Goal: Find specific page/section: Find specific page/section

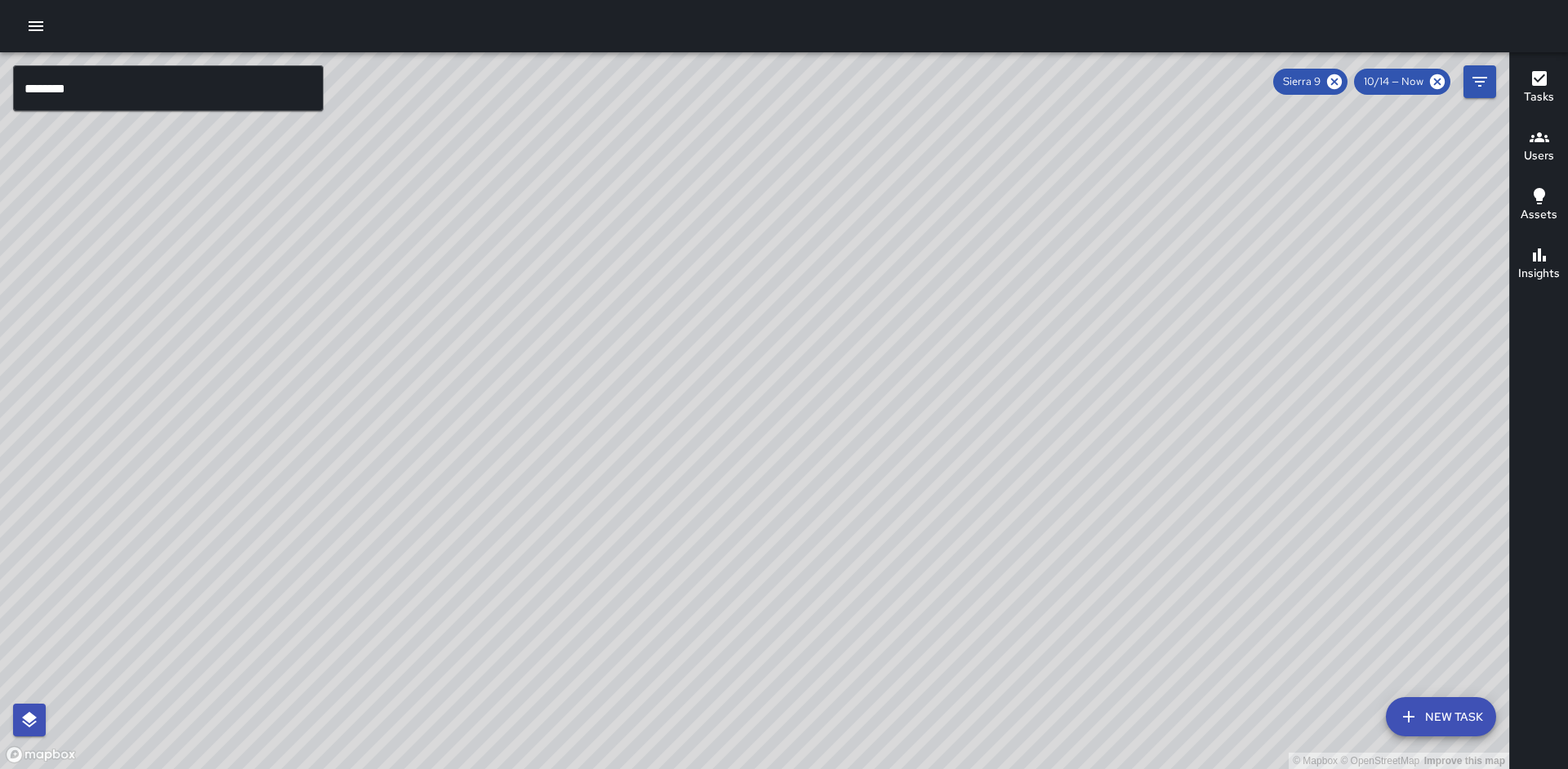
click at [137, 92] on input "********" at bounding box center [168, 88] width 310 height 46
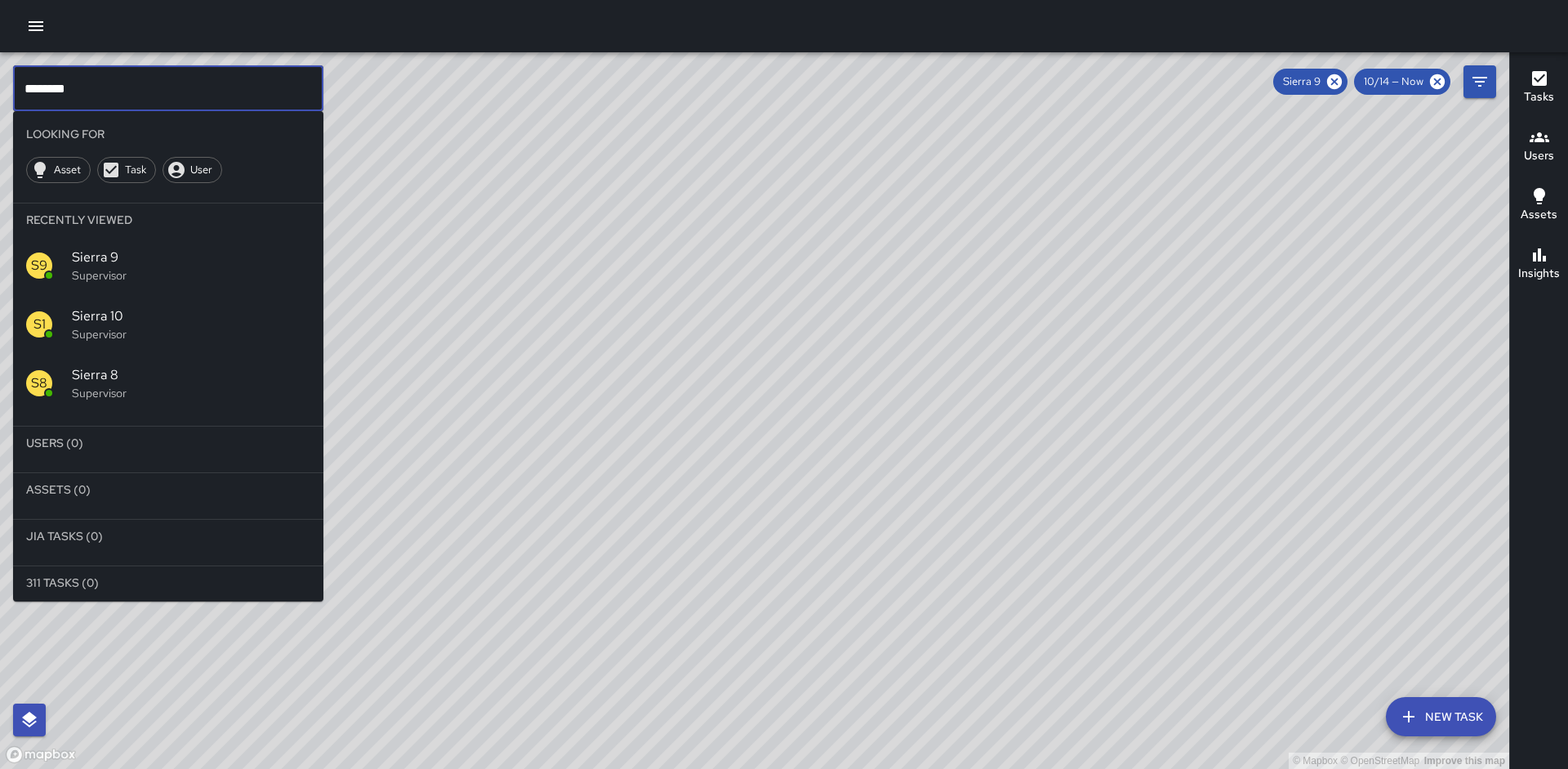
drag, startPoint x: 1339, startPoint y: 82, endPoint x: 1329, endPoint y: 85, distance: 10.4
click at [1339, 82] on icon at bounding box center [1334, 81] width 15 height 15
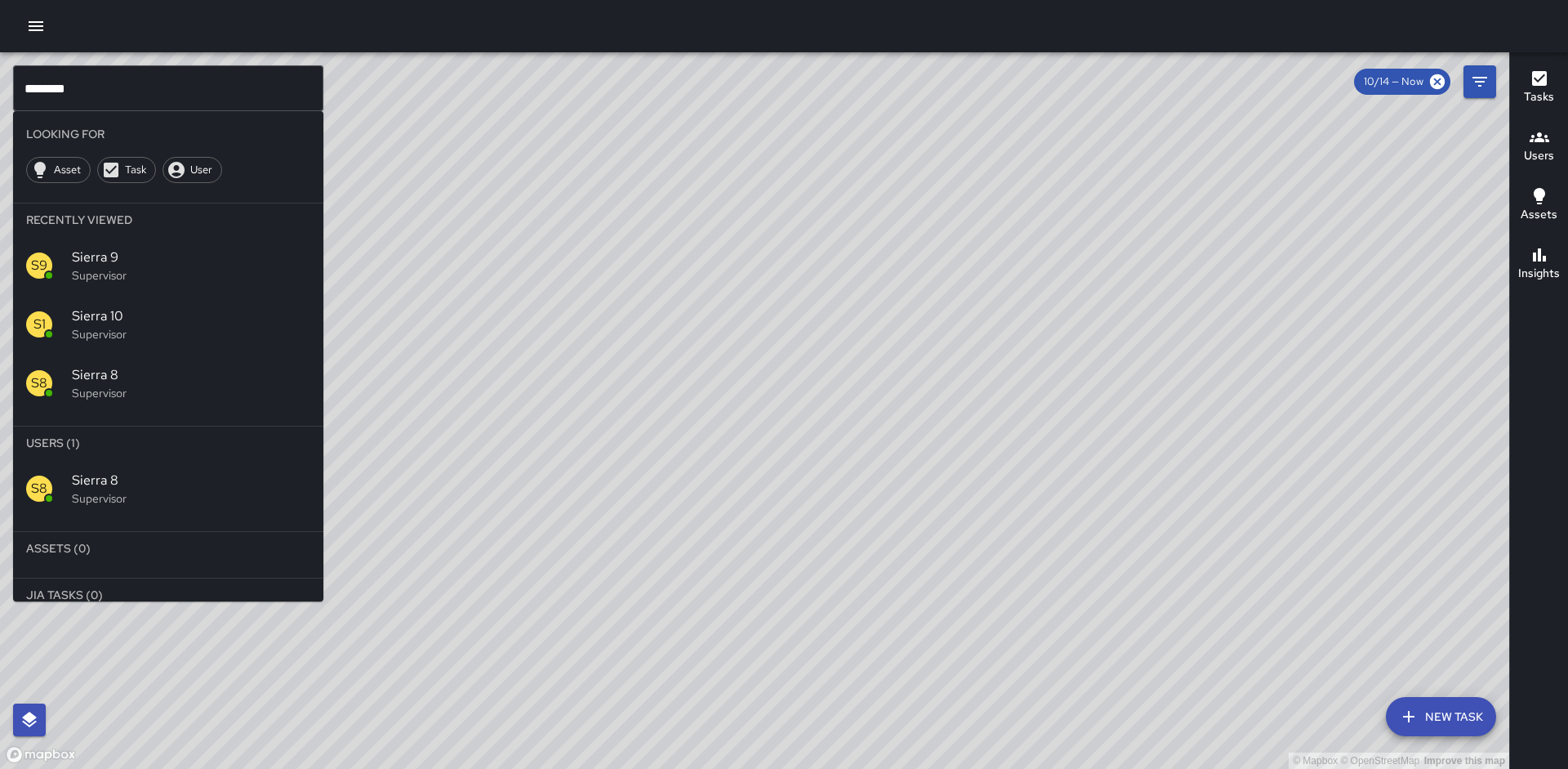
click at [105, 507] on div "S8 Sierra 8 Supervisor" at bounding box center [168, 488] width 310 height 59
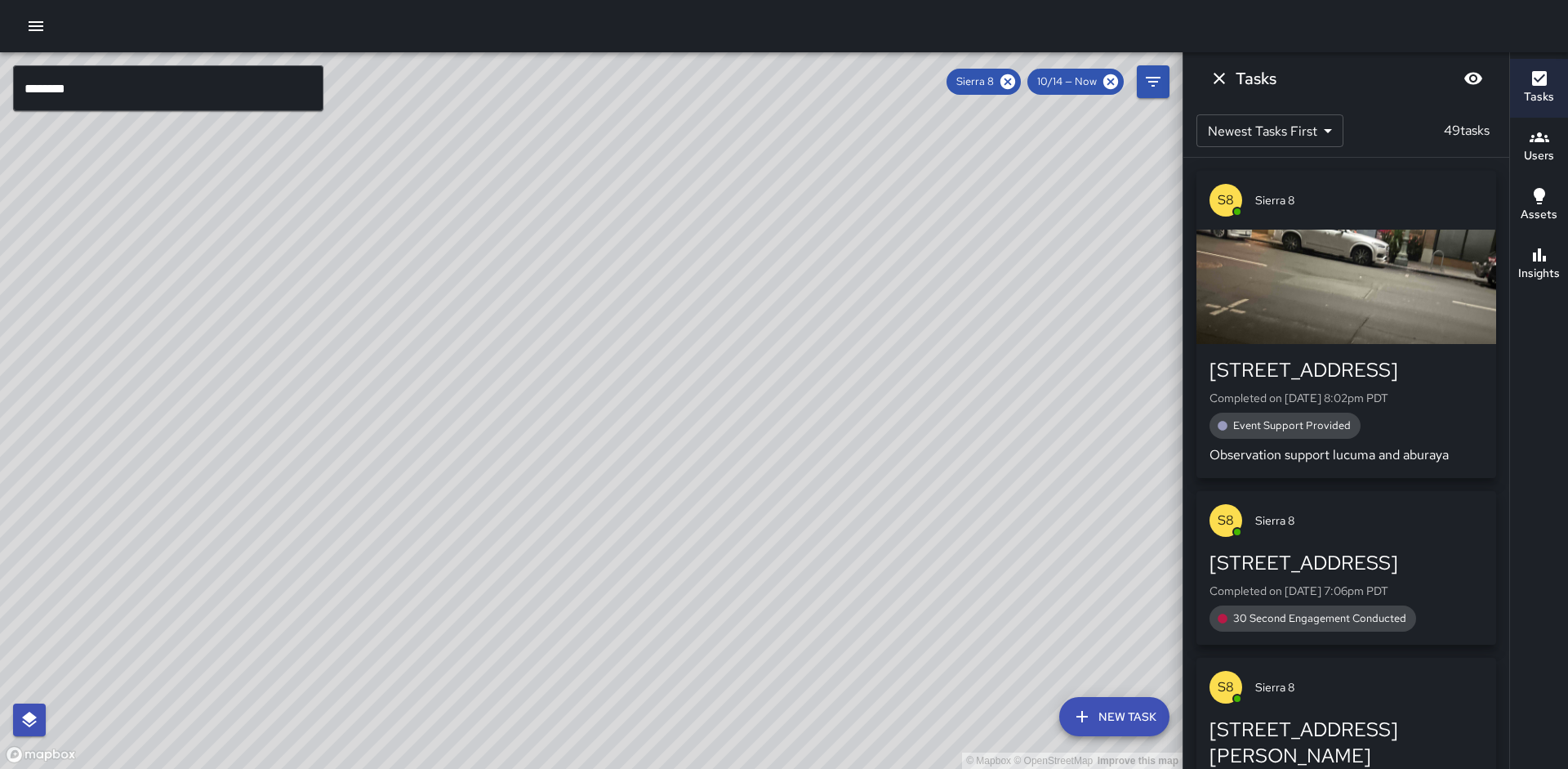
drag, startPoint x: 1012, startPoint y: 80, endPoint x: 820, endPoint y: 70, distance: 192.3
click at [1012, 80] on icon at bounding box center [1008, 81] width 15 height 15
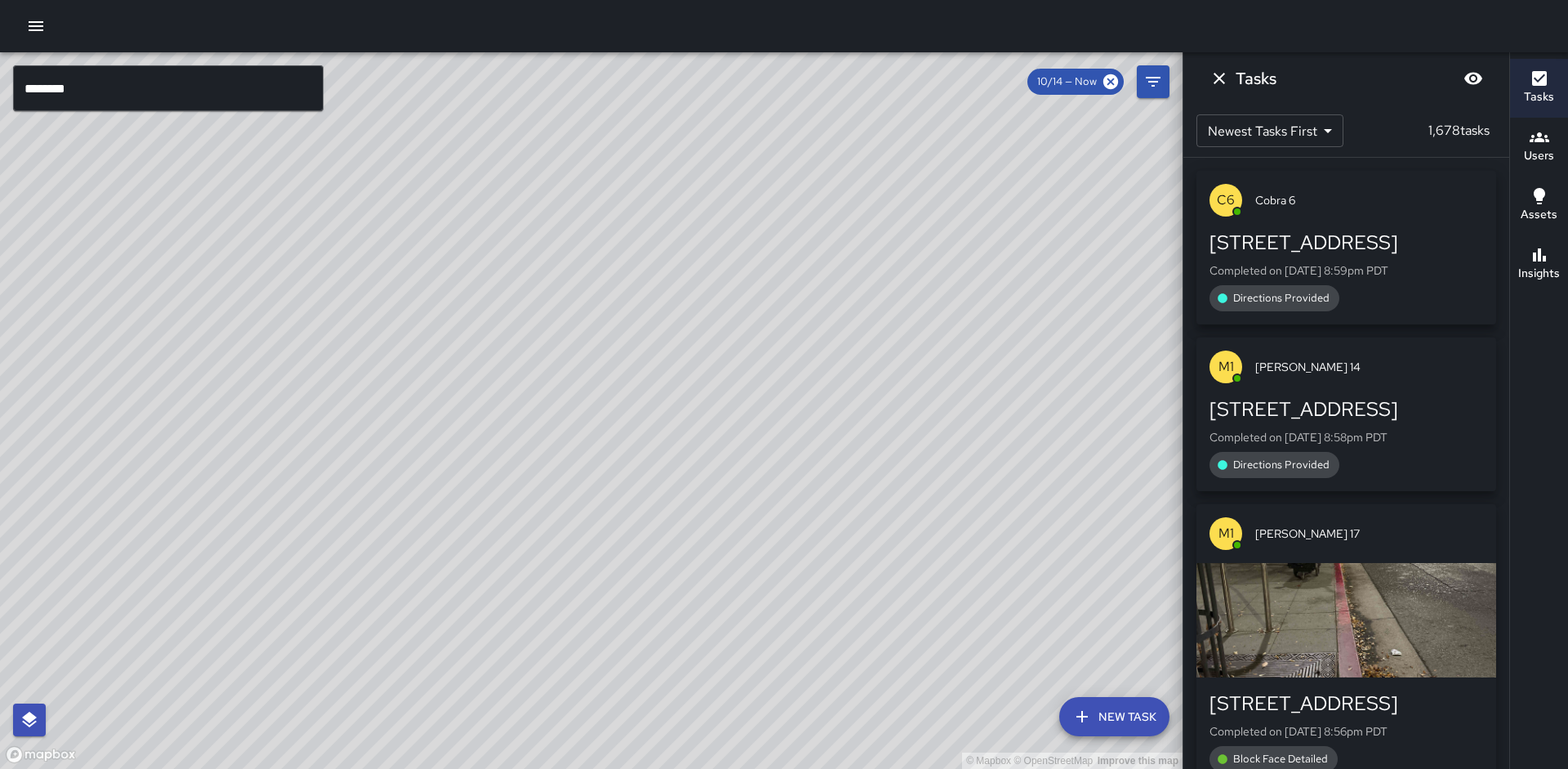
click at [228, 80] on input "********" at bounding box center [168, 88] width 310 height 46
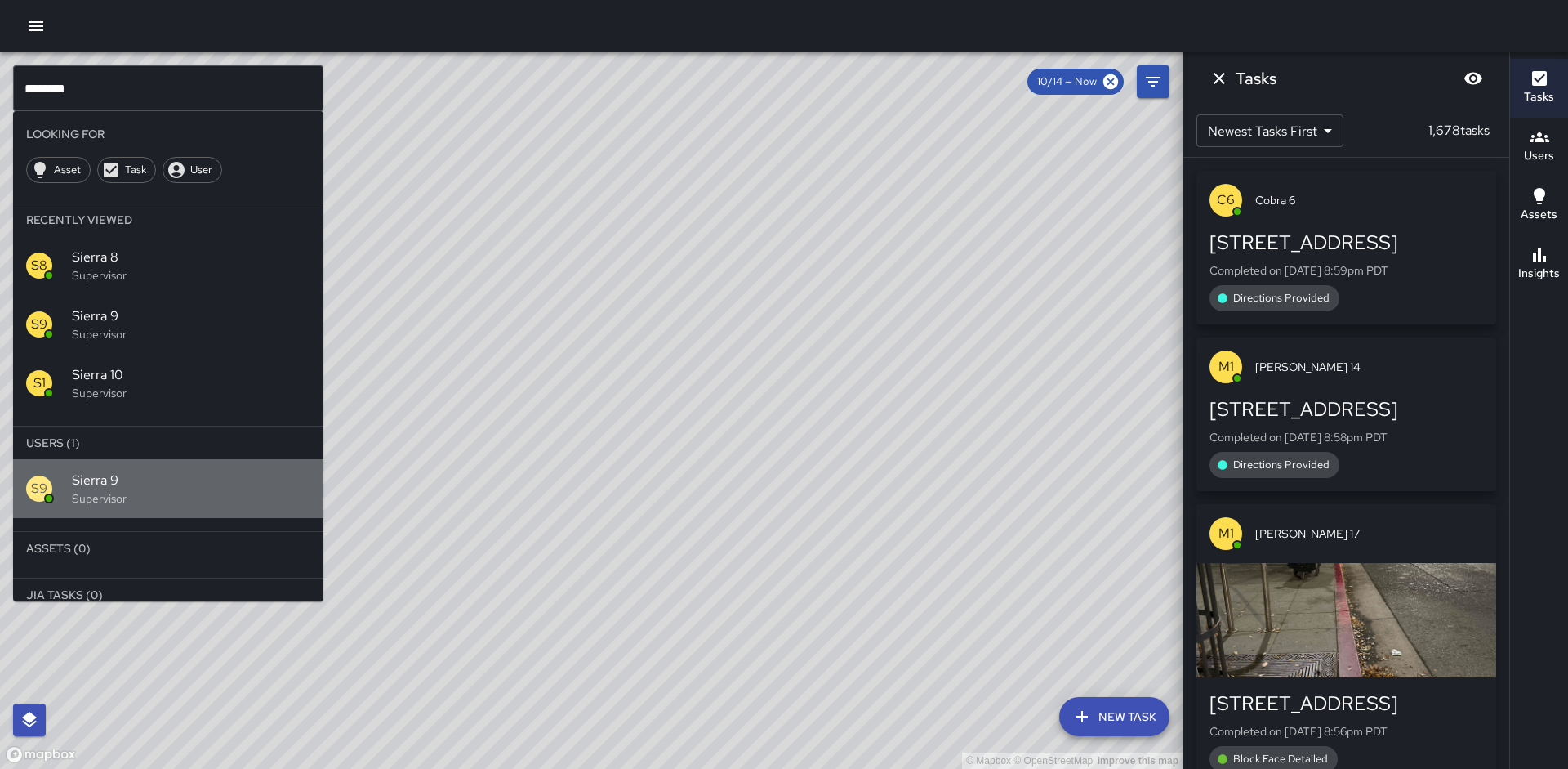
click at [132, 468] on div "S9 Sierra 9 Supervisor" at bounding box center [168, 488] width 310 height 59
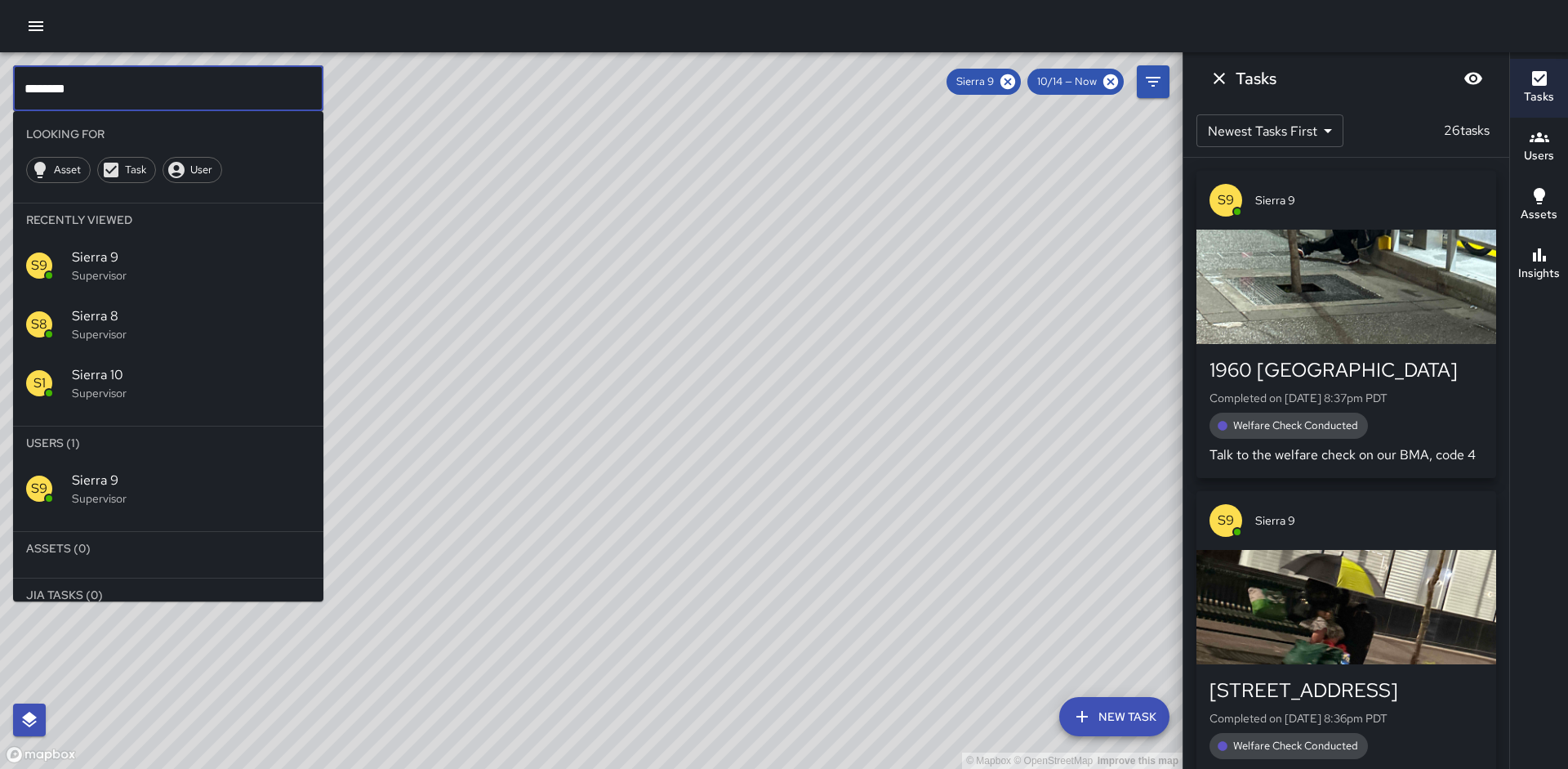
click at [94, 80] on input "********" at bounding box center [168, 88] width 310 height 46
click at [84, 366] on span "Sierra 10" at bounding box center [191, 374] width 238 height 20
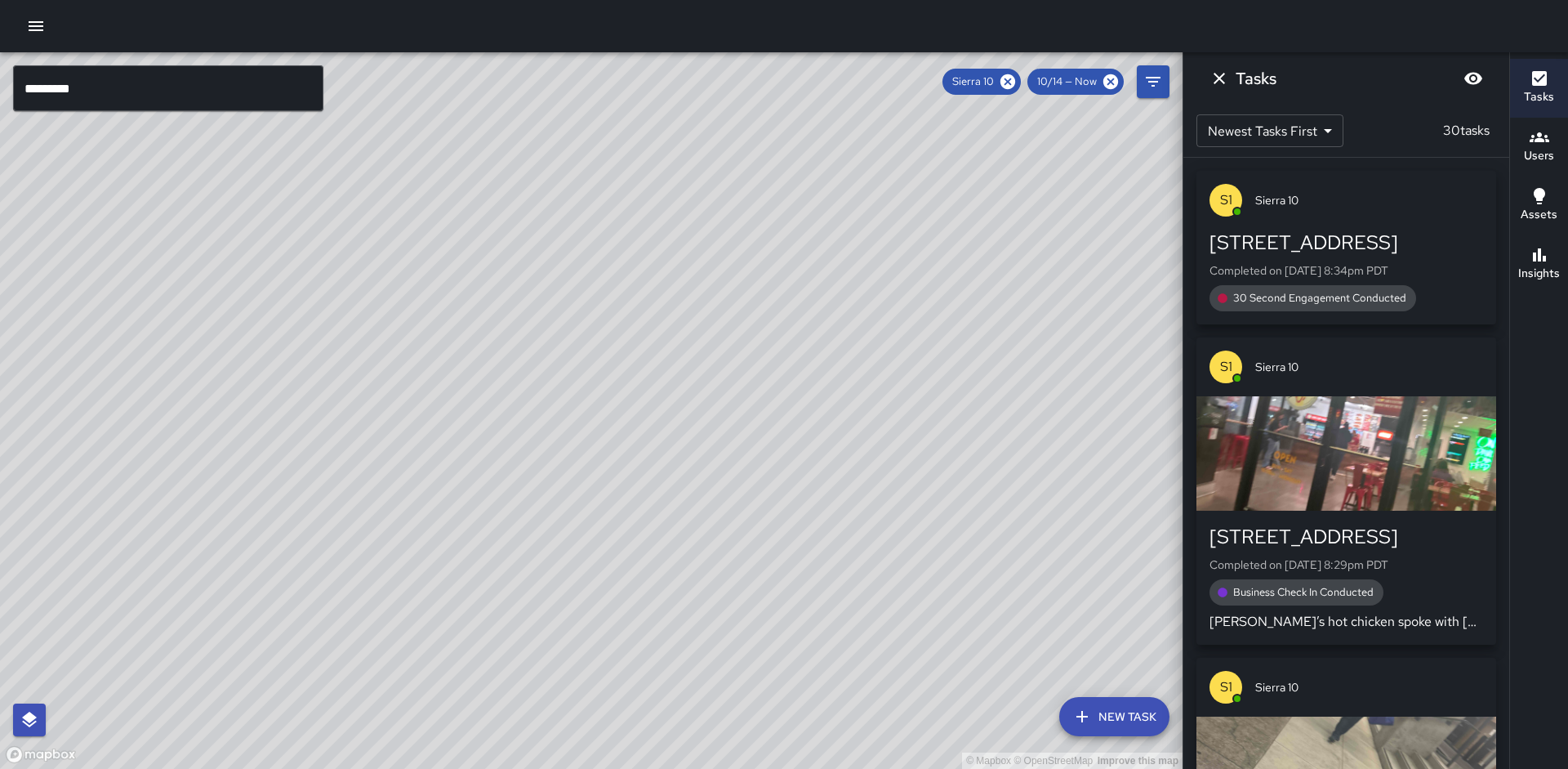
drag, startPoint x: 372, startPoint y: 253, endPoint x: 5, endPoint y: 602, distance: 506.4
click at [0, 602] on div "© Mapbox © OpenStreetMap Improve this map" at bounding box center [591, 411] width 1183 height 717
click at [107, 77] on input "*********" at bounding box center [168, 88] width 310 height 46
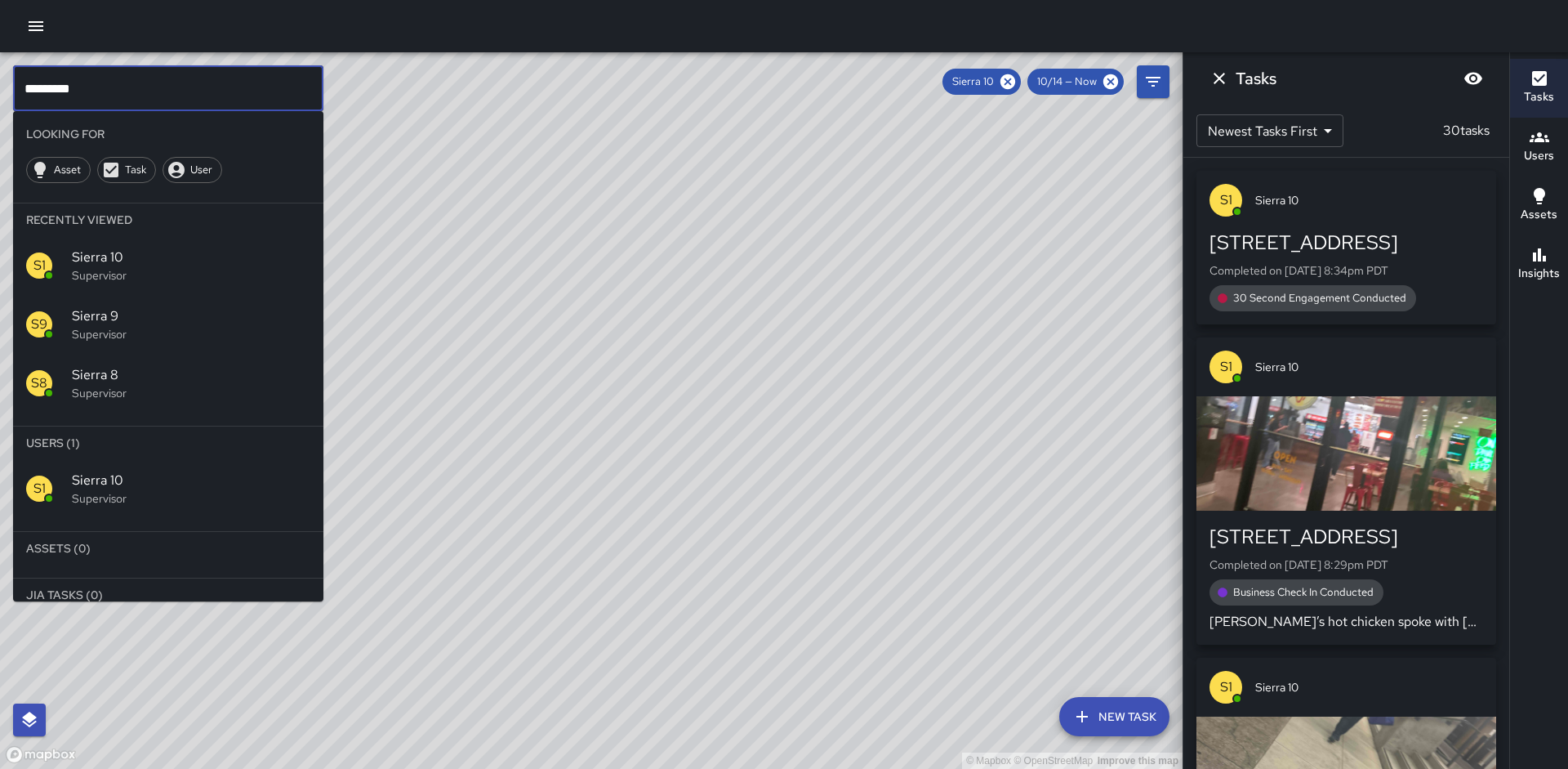
click at [107, 77] on input "*********" at bounding box center [168, 88] width 310 height 46
click at [102, 80] on input "*********" at bounding box center [168, 88] width 310 height 46
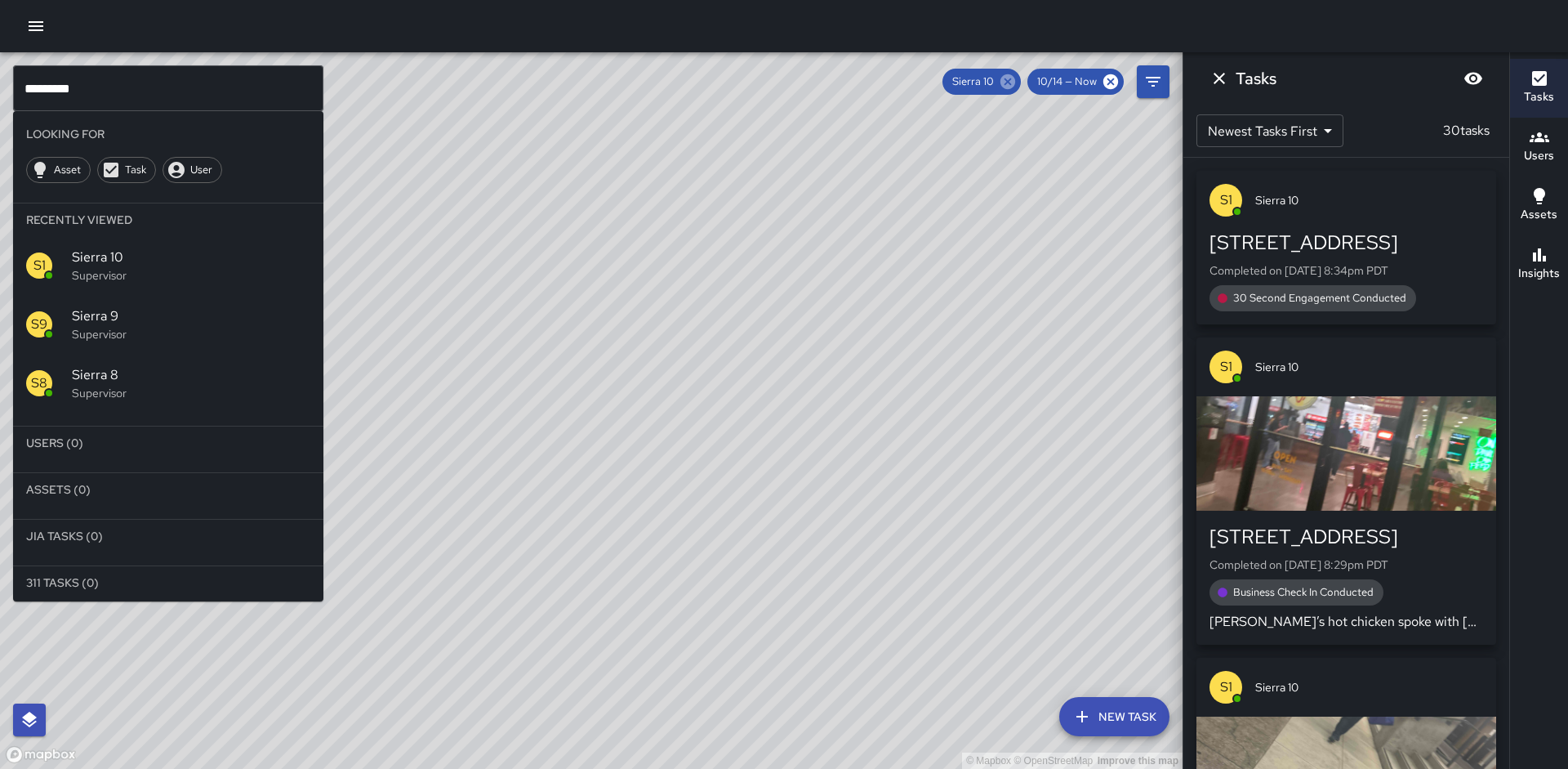
click at [1010, 87] on icon at bounding box center [1008, 81] width 15 height 15
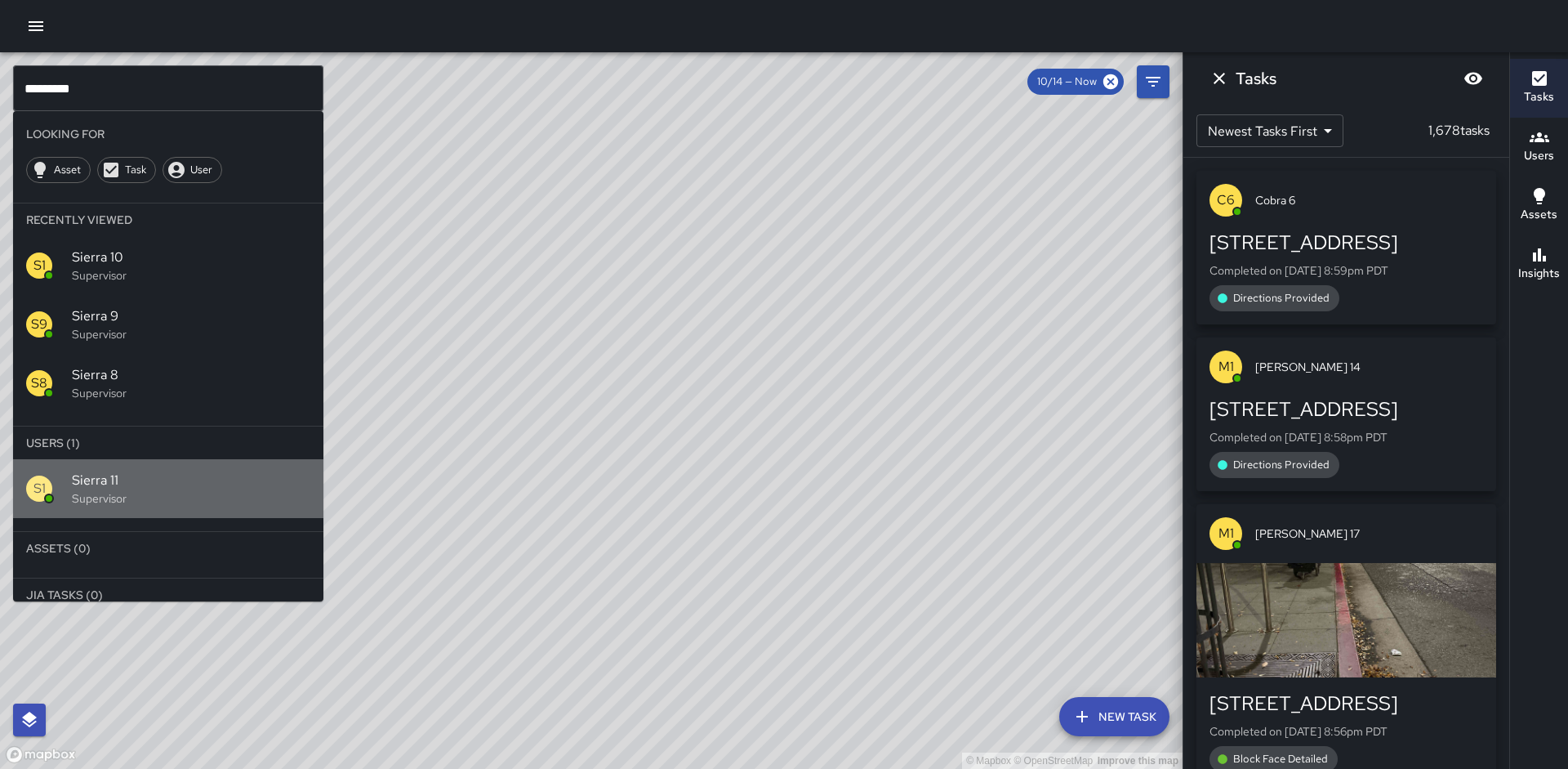
click at [124, 474] on span "Sierra 11" at bounding box center [191, 480] width 238 height 20
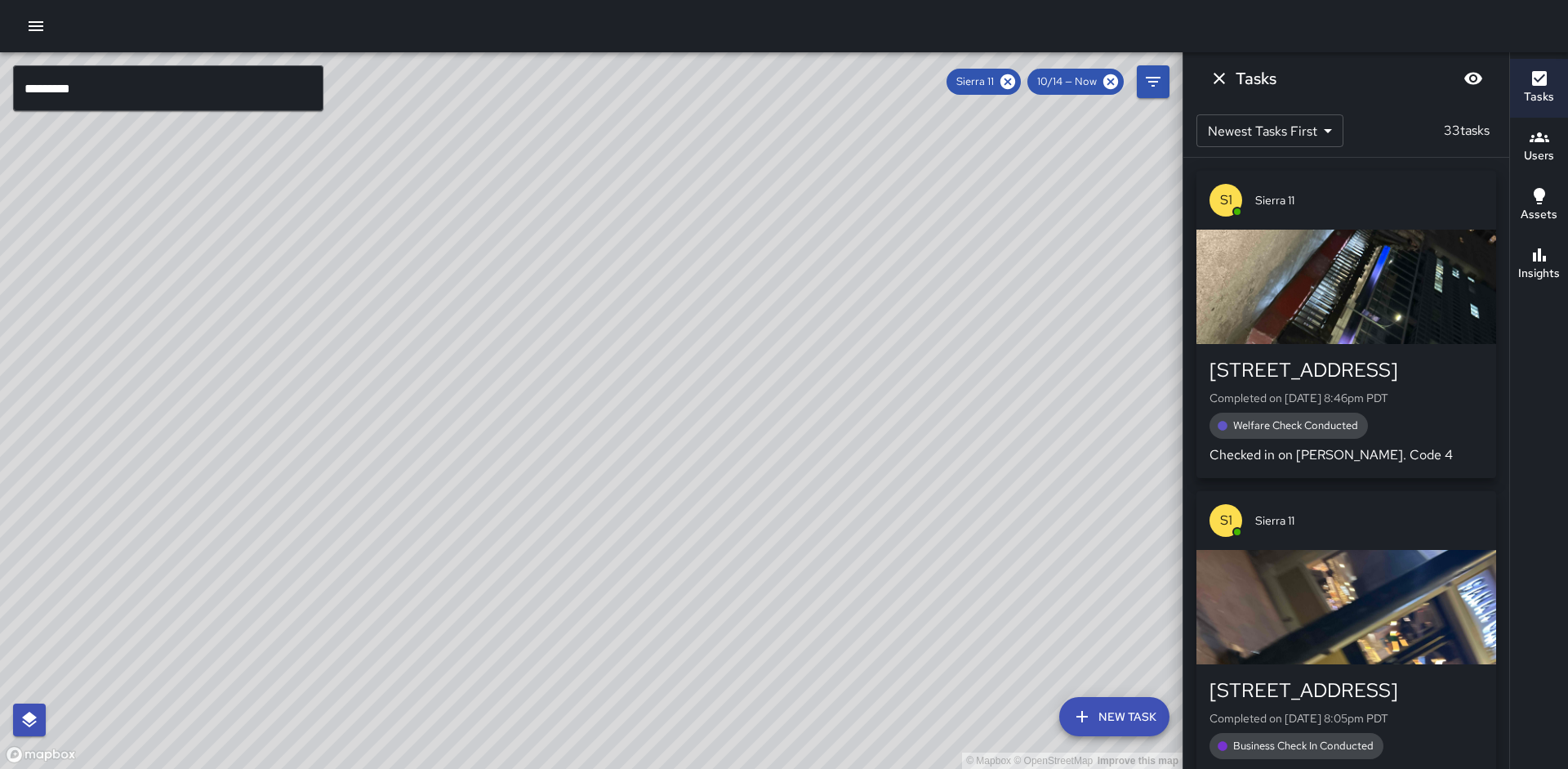
drag, startPoint x: 91, startPoint y: 396, endPoint x: 324, endPoint y: 232, distance: 284.9
click at [326, 207] on div "© Mapbox © OpenStreetMap Improve this map" at bounding box center [591, 411] width 1183 height 717
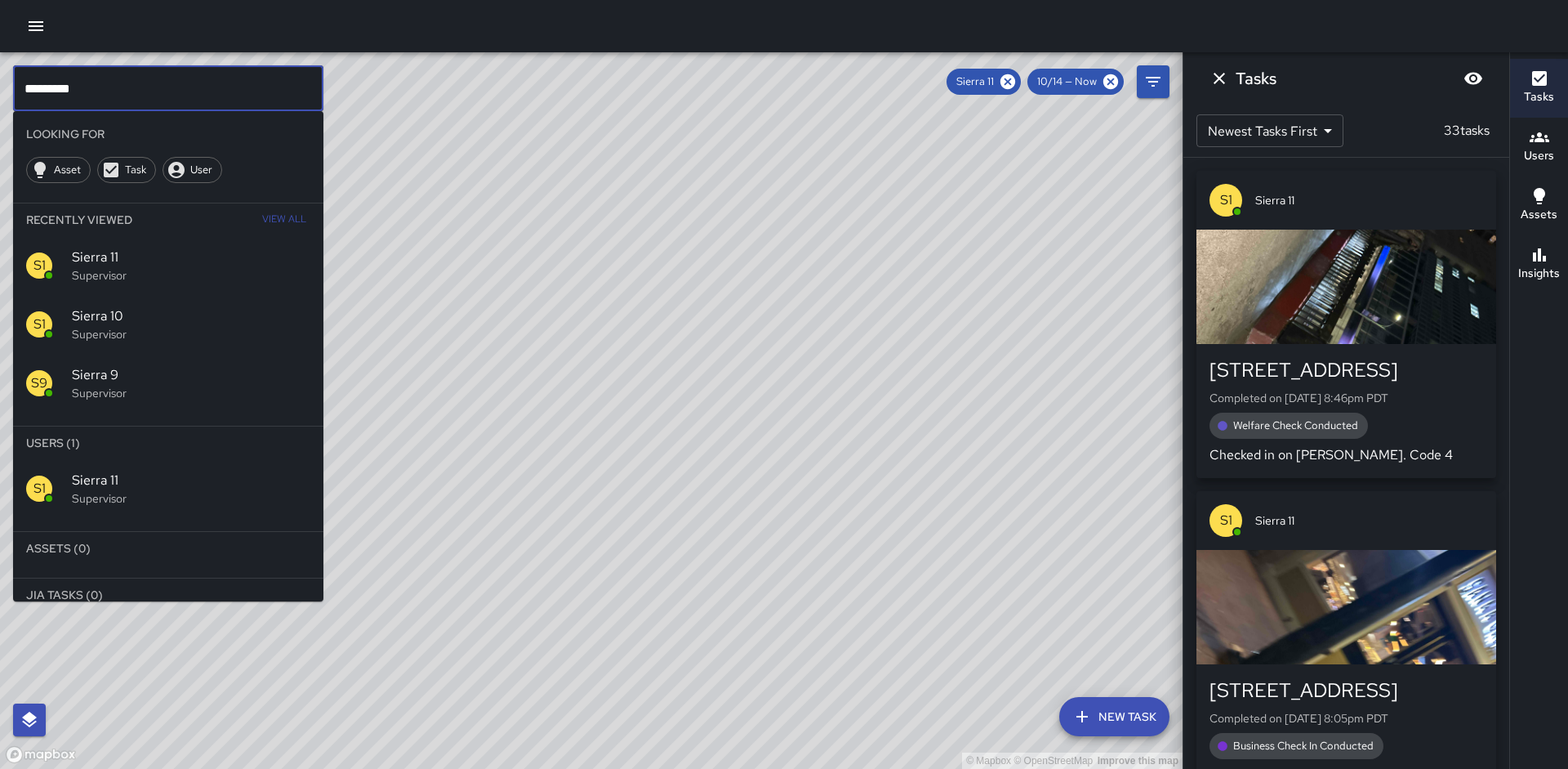
click at [94, 109] on input "*********" at bounding box center [168, 88] width 310 height 46
click at [1008, 80] on icon at bounding box center [1007, 81] width 18 height 18
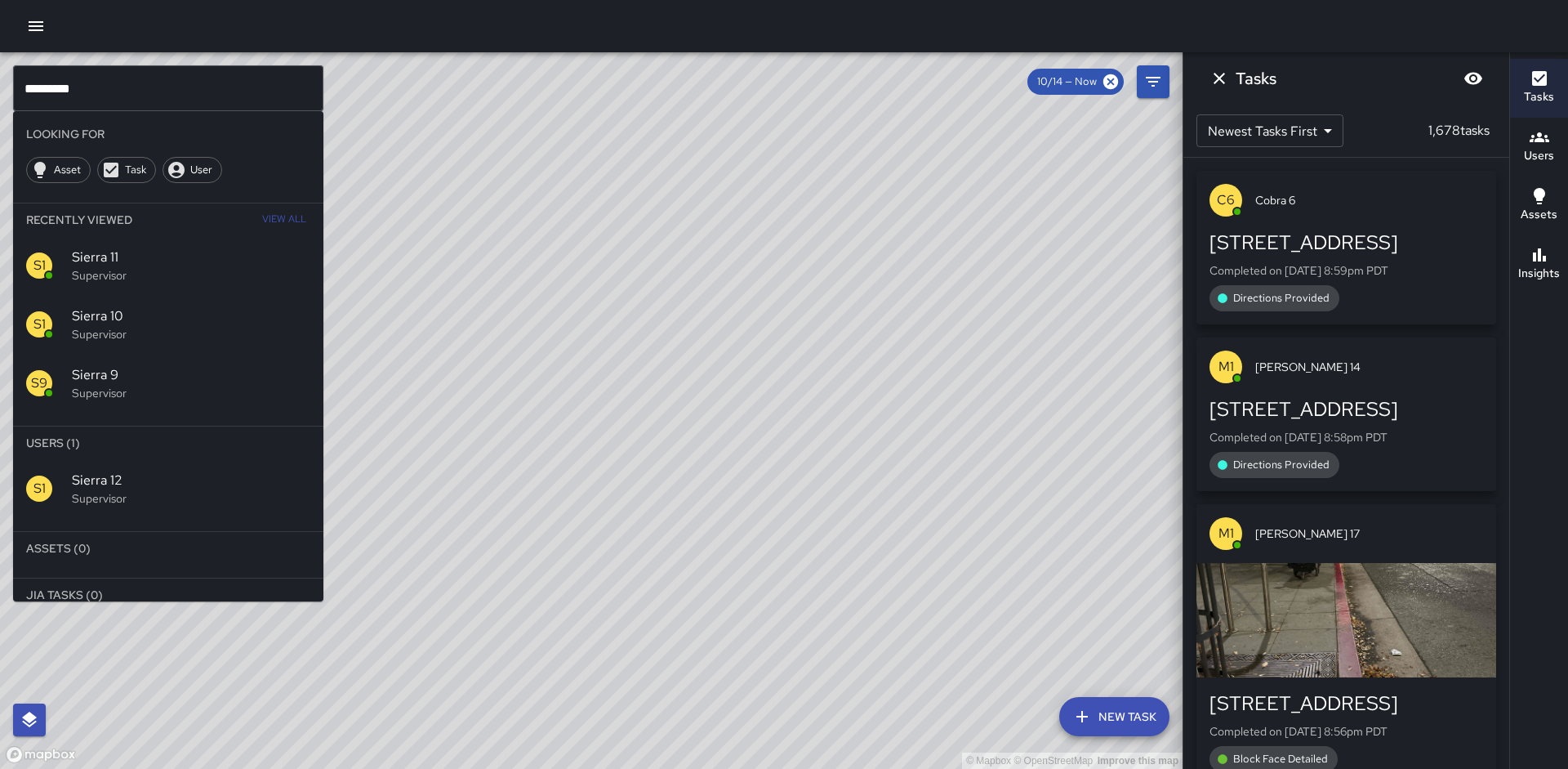
click at [93, 494] on p "Supervisor" at bounding box center [191, 498] width 238 height 16
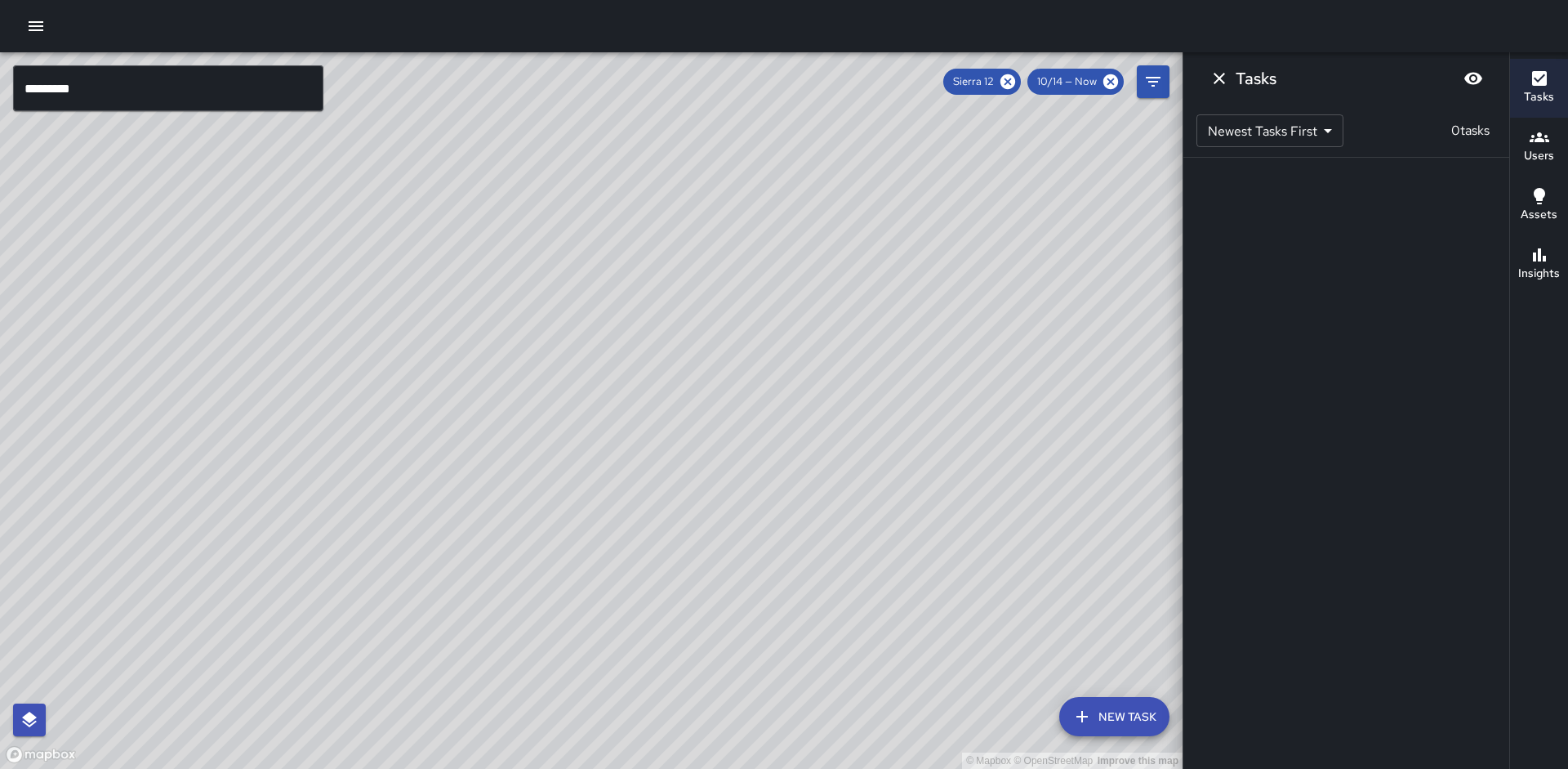
drag, startPoint x: 232, startPoint y: 462, endPoint x: 338, endPoint y: 238, distance: 247.8
click at [338, 238] on div "© Mapbox © OpenStreetMap Improve this map" at bounding box center [591, 411] width 1183 height 717
drag, startPoint x: 295, startPoint y: 438, endPoint x: 438, endPoint y: 250, distance: 236.2
click at [438, 250] on div "© Mapbox © OpenStreetMap Improve this map" at bounding box center [591, 411] width 1183 height 717
drag, startPoint x: 412, startPoint y: 295, endPoint x: 153, endPoint y: 565, distance: 374.1
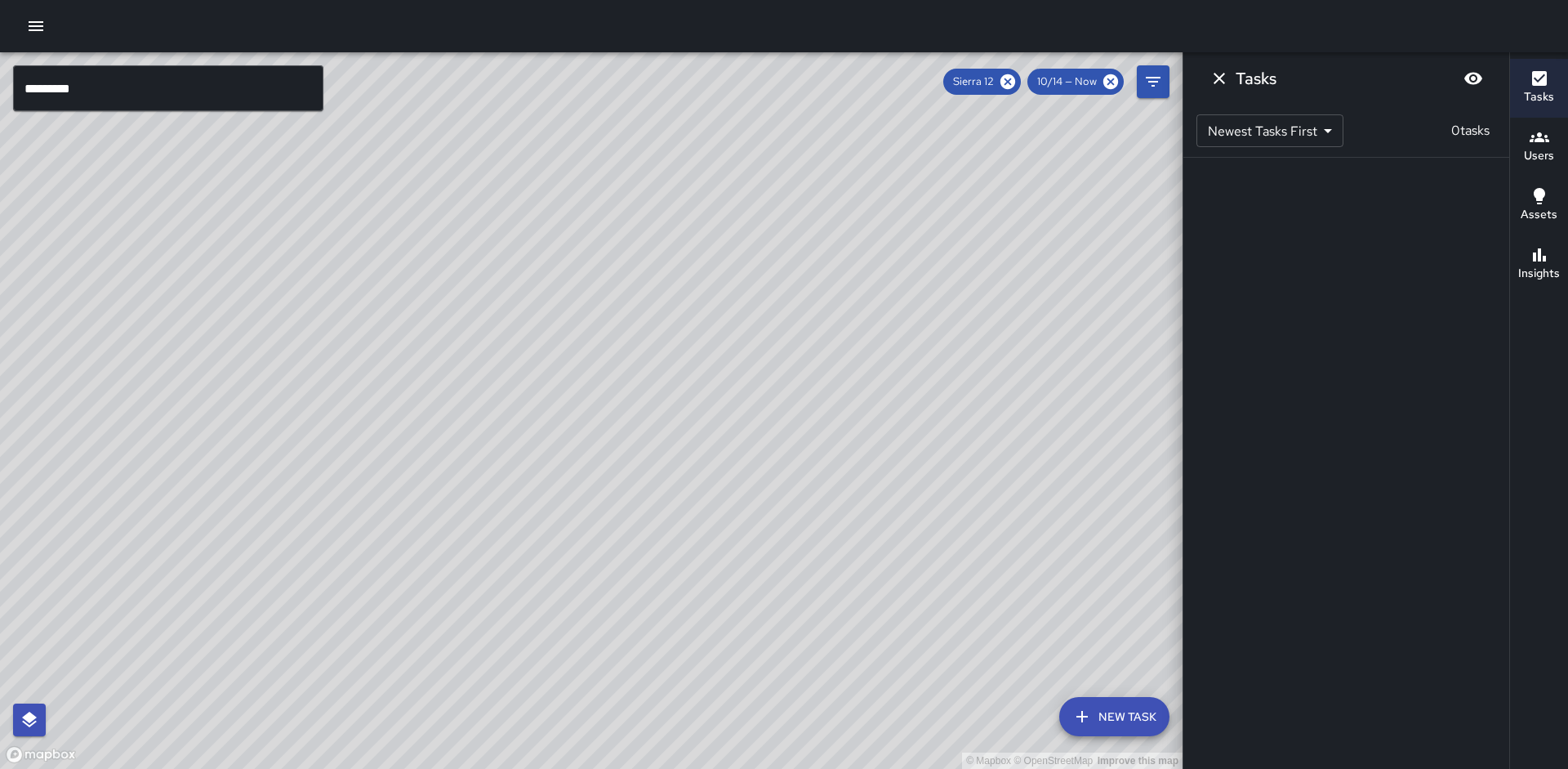
click at [153, 565] on div "© Mapbox © OpenStreetMap Improve this map" at bounding box center [591, 411] width 1183 height 717
drag, startPoint x: 324, startPoint y: 452, endPoint x: 269, endPoint y: 548, distance: 110.6
click at [269, 548] on div "© Mapbox © OpenStreetMap Improve this map" at bounding box center [591, 411] width 1183 height 717
drag, startPoint x: 294, startPoint y: 490, endPoint x: 222, endPoint y: 378, distance: 133.1
click at [288, 514] on div "© Mapbox © OpenStreetMap Improve this map" at bounding box center [591, 411] width 1183 height 717
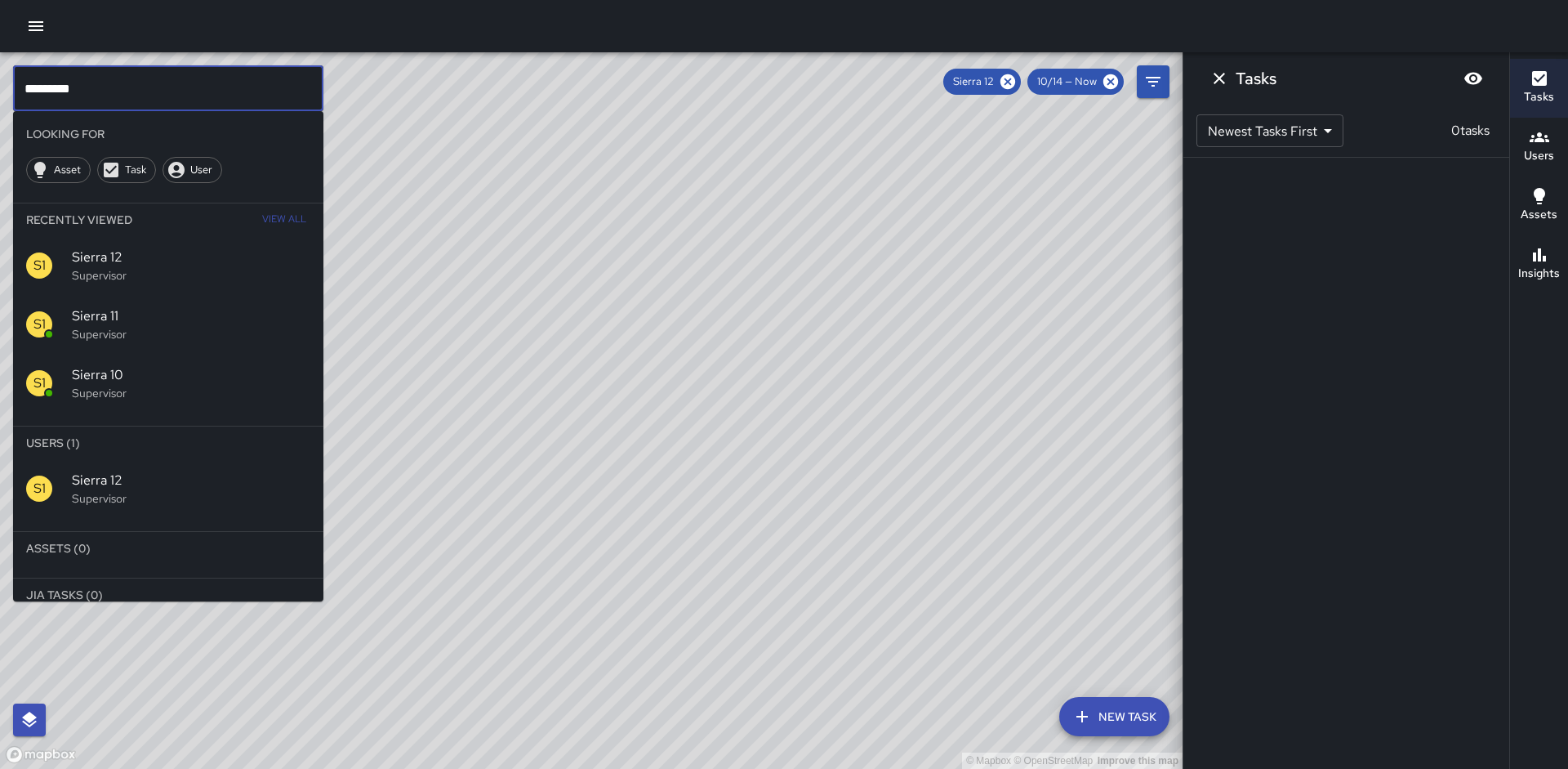
click at [117, 93] on input "*********" at bounding box center [168, 88] width 310 height 46
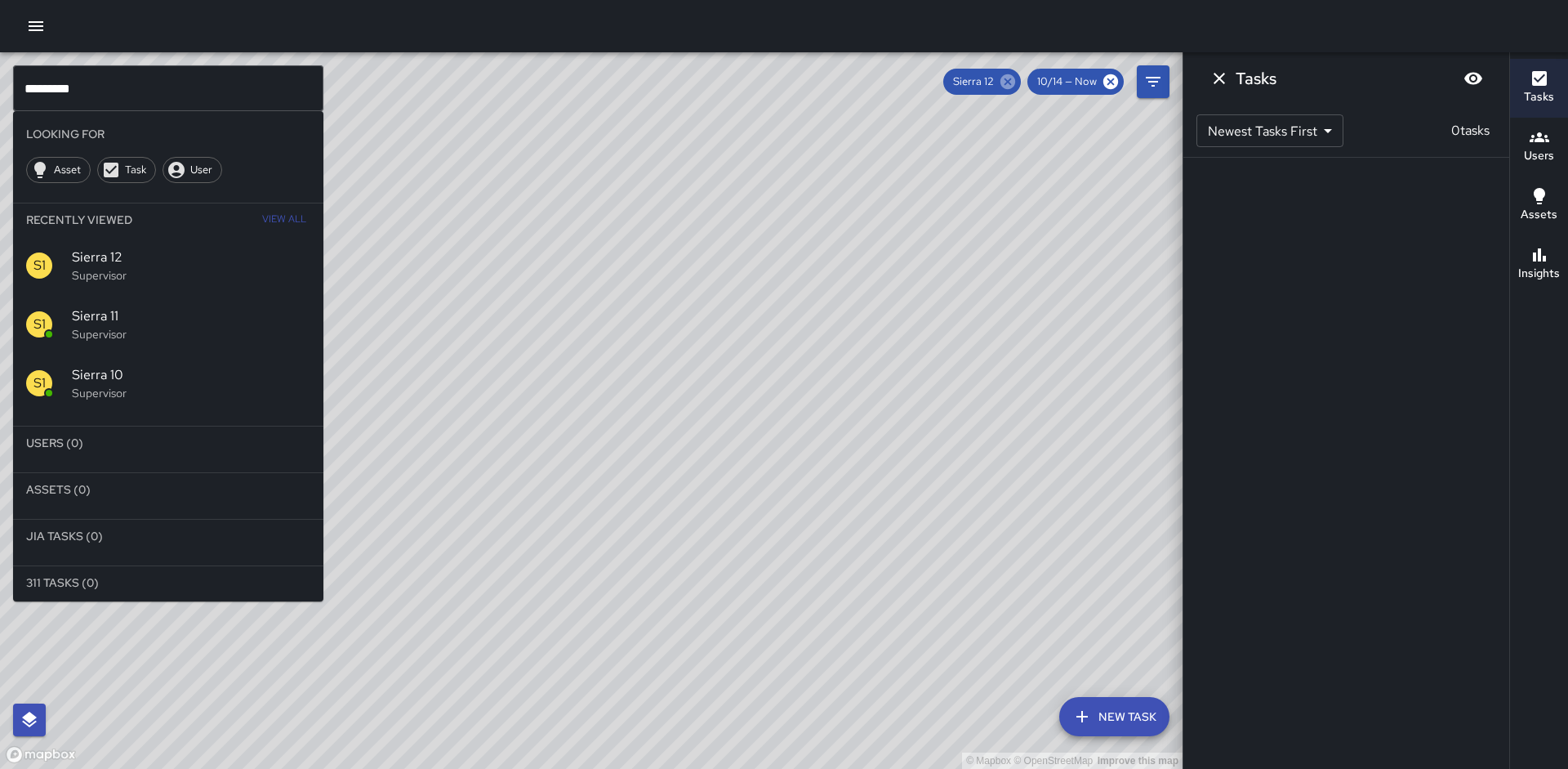
click at [1003, 85] on icon at bounding box center [1008, 81] width 15 height 15
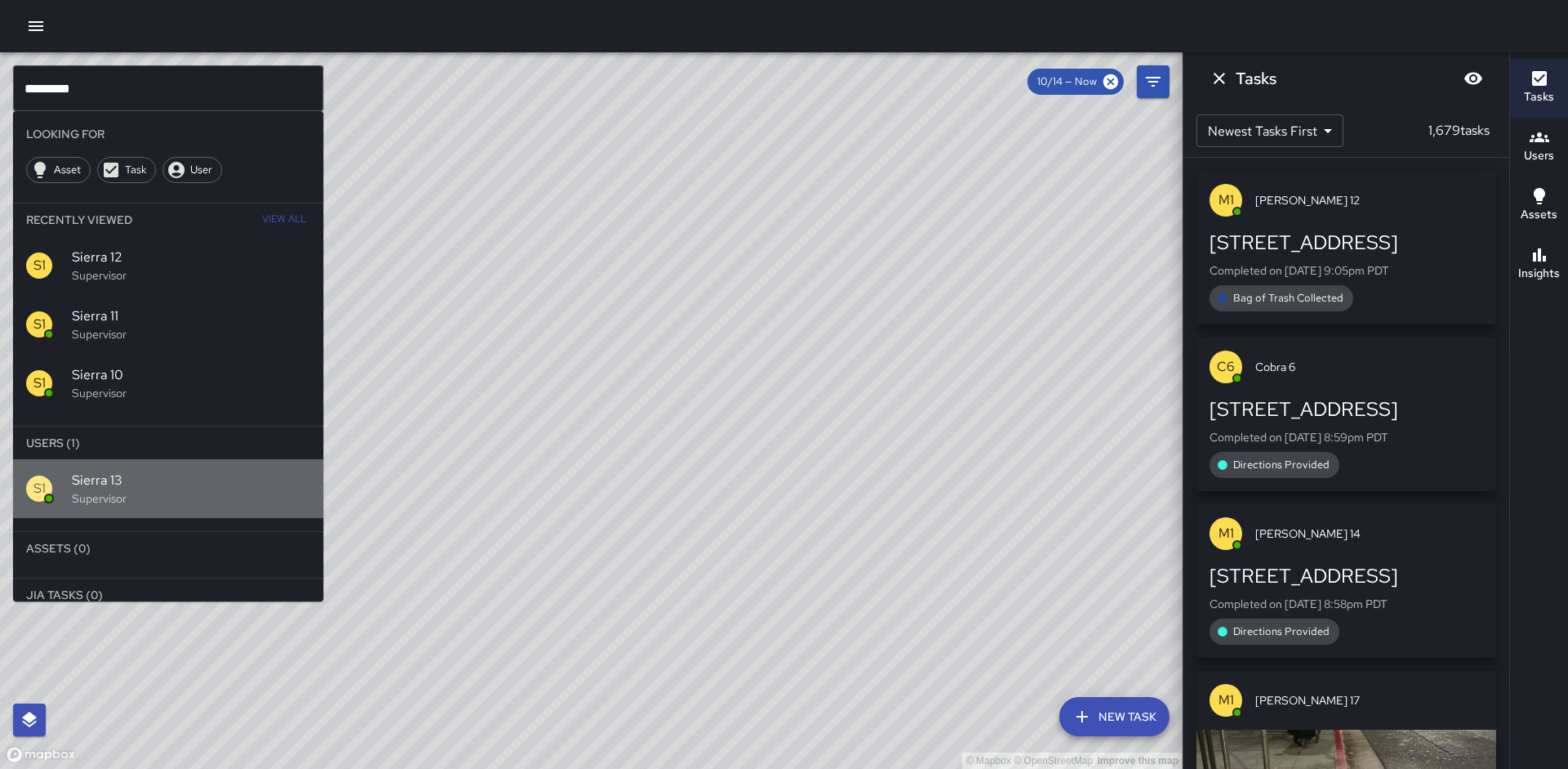
click at [86, 507] on div "S1 Sierra 13 Supervisor" at bounding box center [168, 488] width 310 height 59
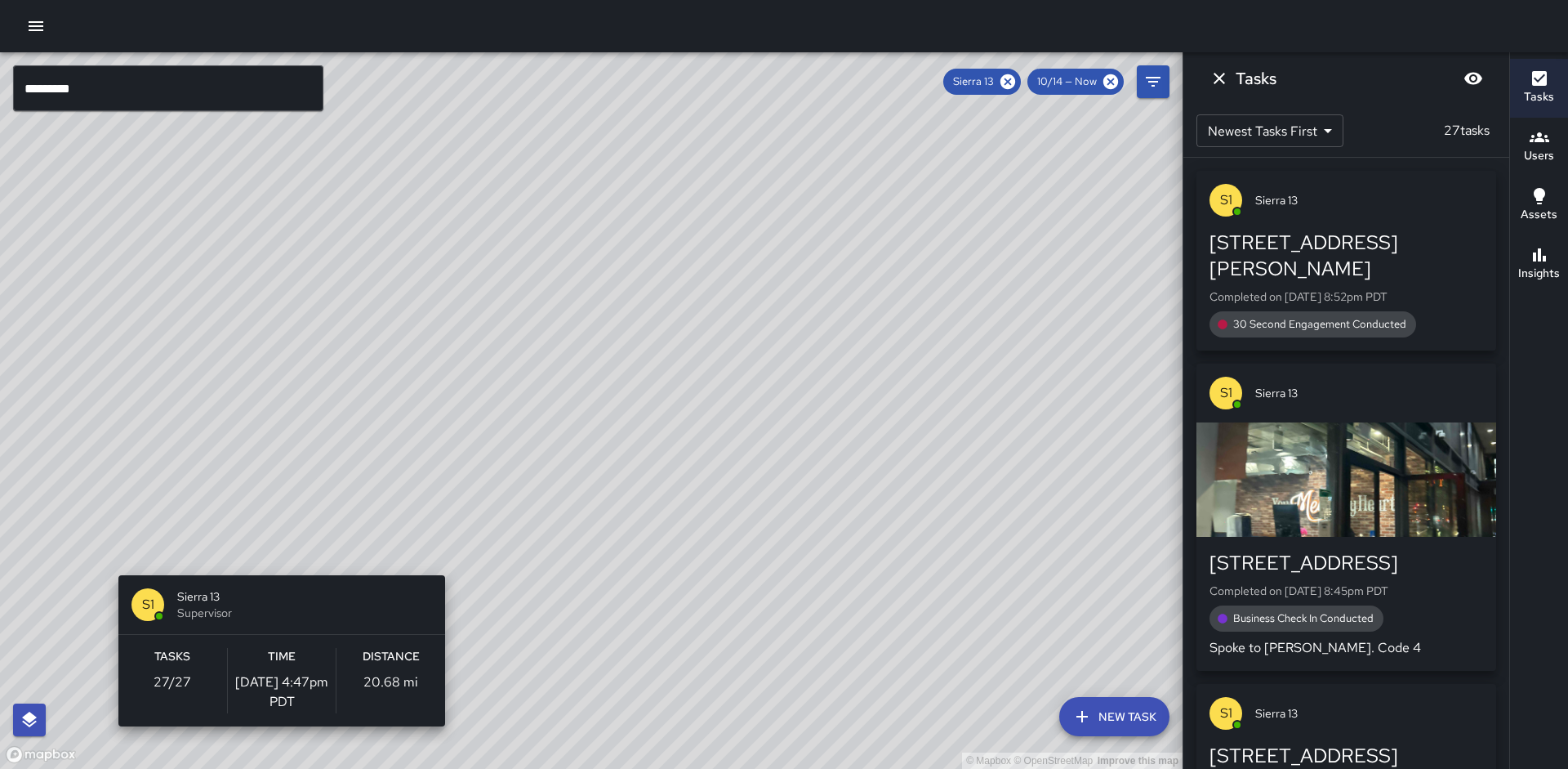
drag, startPoint x: 357, startPoint y: 475, endPoint x: 273, endPoint y: 573, distance: 129.1
click at [272, 573] on div "© Mapbox © OpenStreetMap Improve this map S1 Sierra 13 Supervisor Tasks 27 / 27…" at bounding box center [591, 411] width 1183 height 717
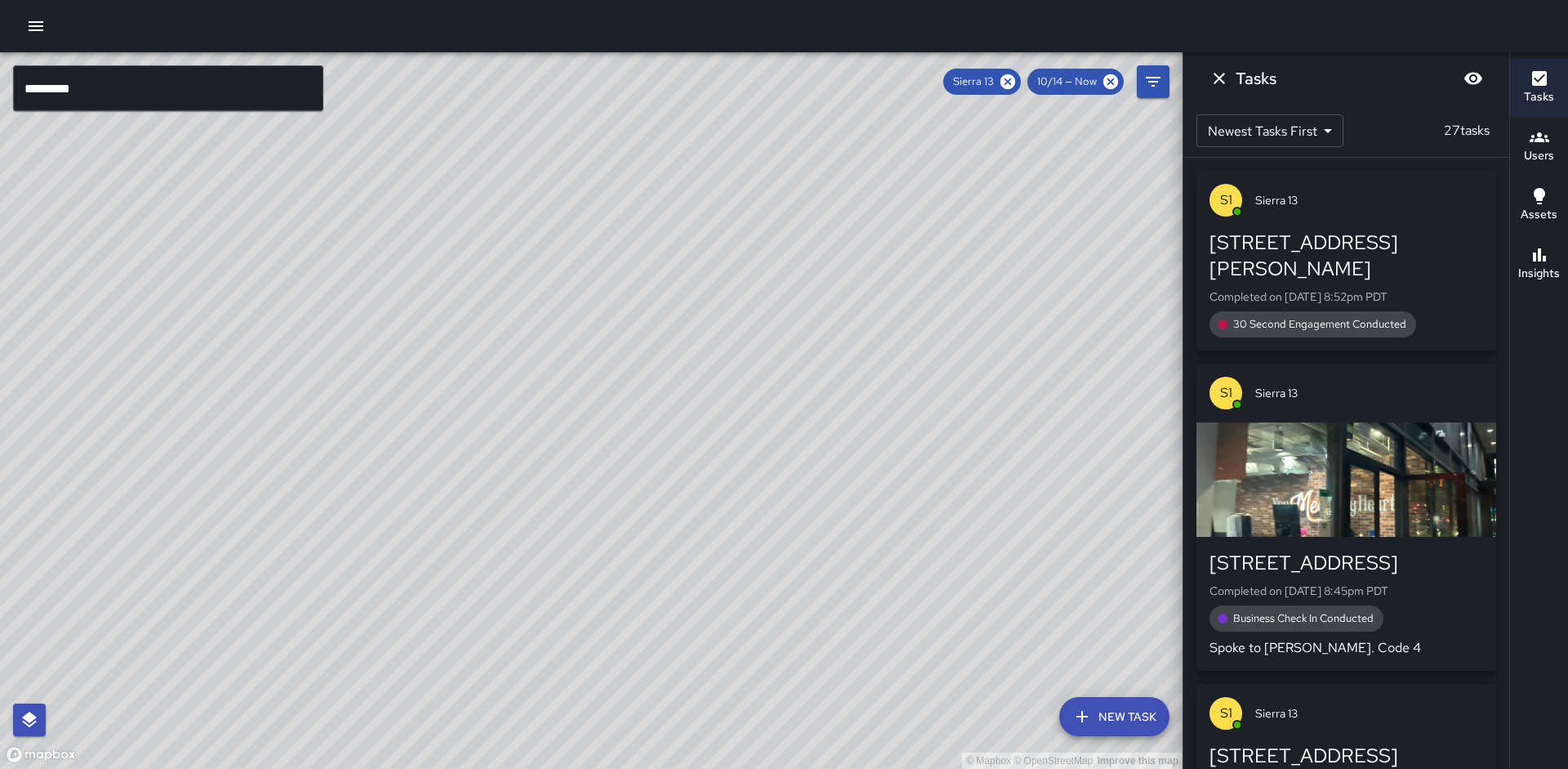
drag, startPoint x: 309, startPoint y: 329, endPoint x: 183, endPoint y: 515, distance: 224.7
click at [183, 515] on div "© Mapbox © OpenStreetMap Improve this map" at bounding box center [591, 411] width 1183 height 717
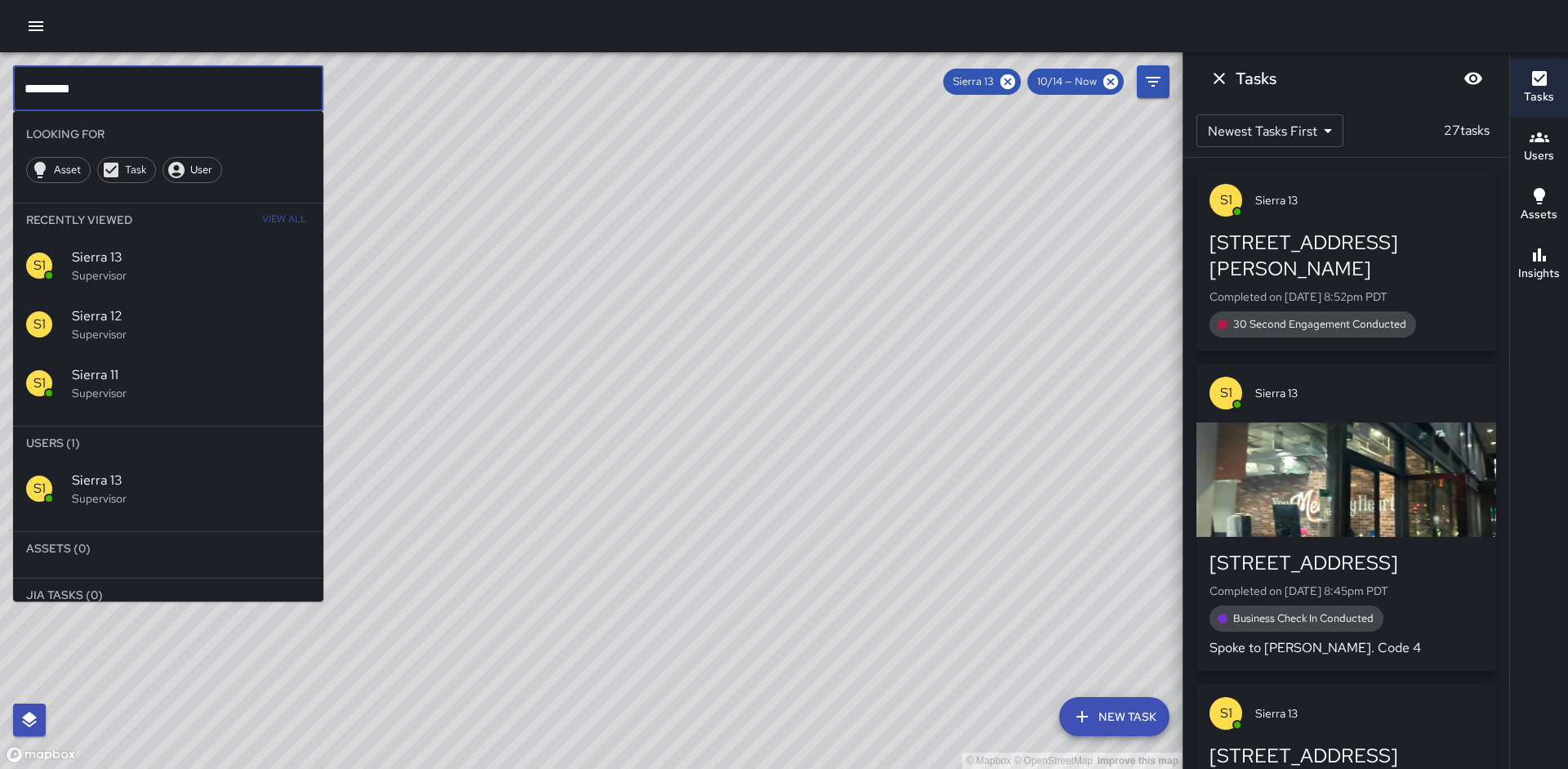
click at [127, 93] on input "*********" at bounding box center [168, 88] width 310 height 46
type input "*********"
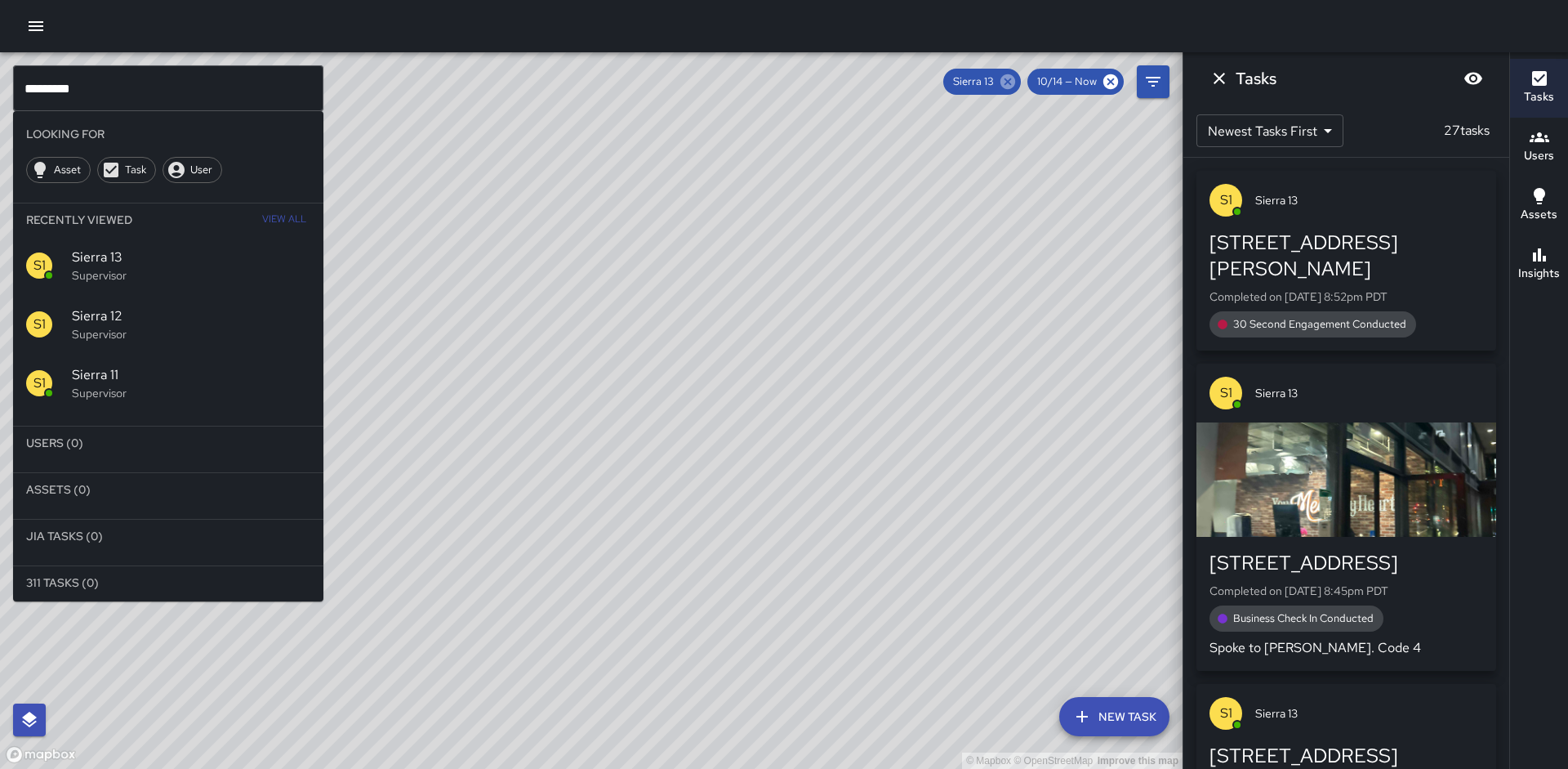
click at [1011, 77] on icon at bounding box center [1008, 81] width 15 height 15
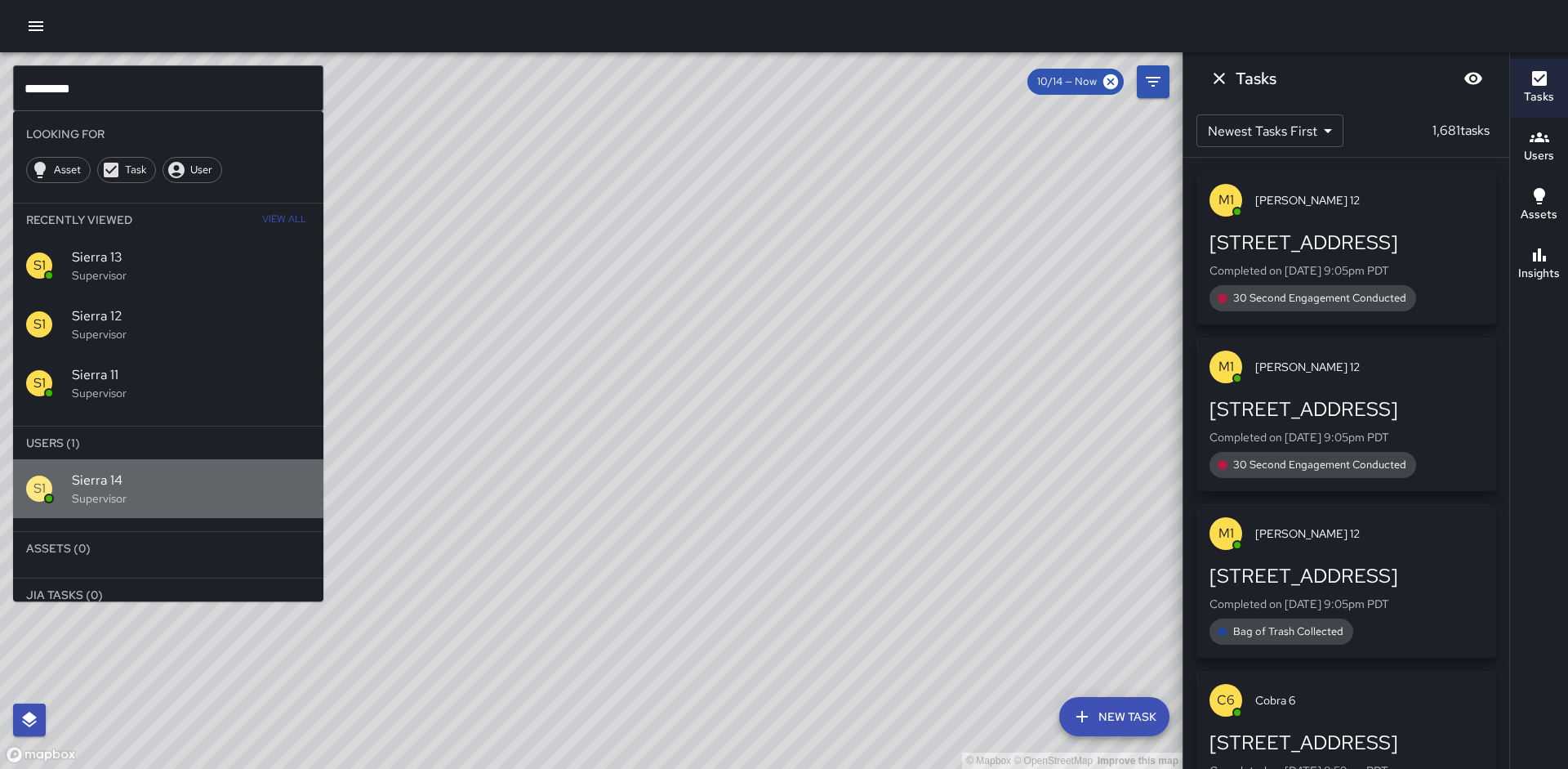
click at [127, 491] on p "Supervisor" at bounding box center [191, 498] width 238 height 16
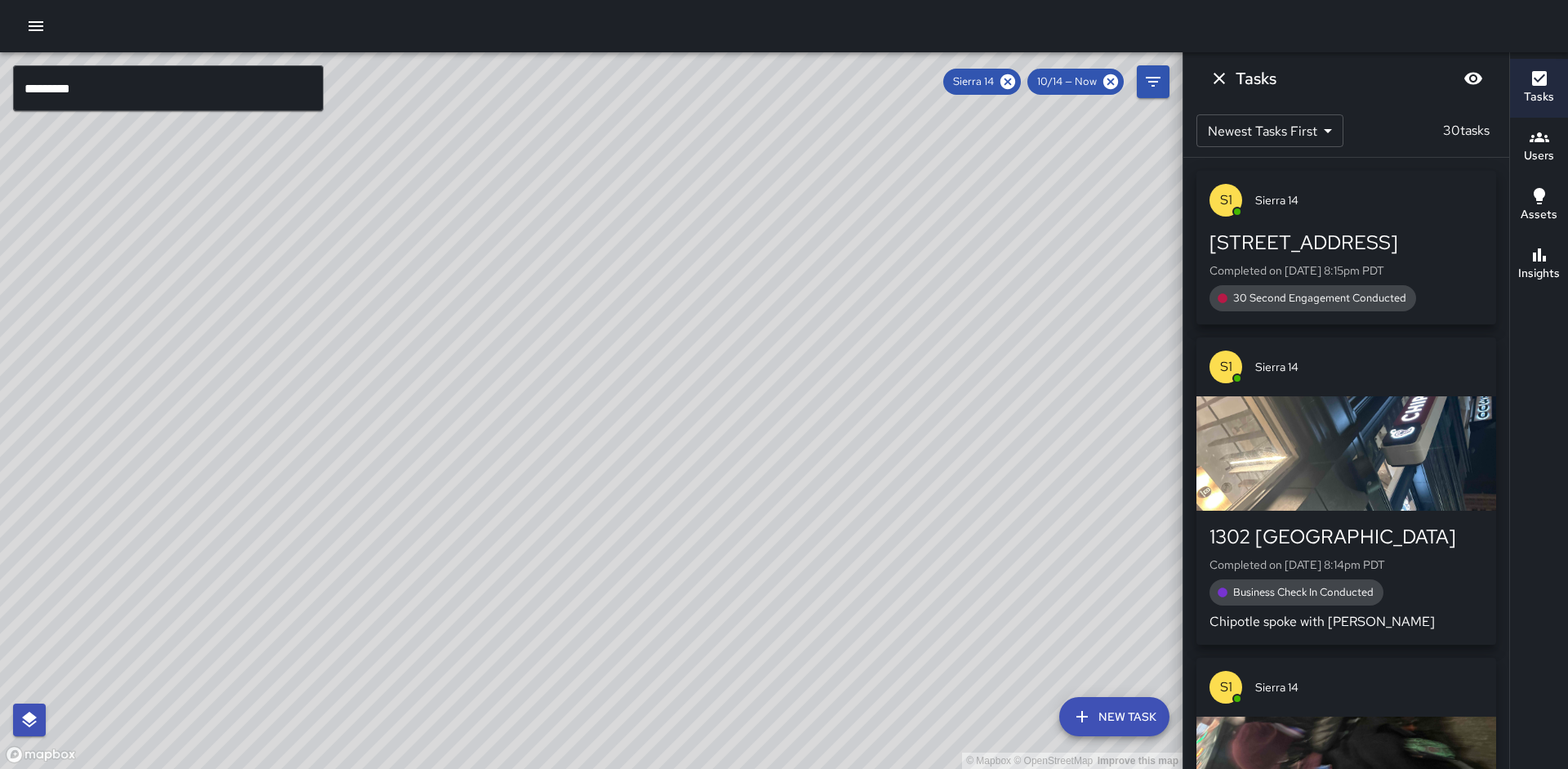
drag, startPoint x: 225, startPoint y: 453, endPoint x: 388, endPoint y: 300, distance: 223.6
click at [388, 300] on div "© Mapbox © OpenStreetMap Improve this map" at bounding box center [591, 411] width 1183 height 717
drag, startPoint x: 294, startPoint y: 445, endPoint x: 454, endPoint y: 204, distance: 289.3
click at [454, 204] on div "© Mapbox © OpenStreetMap Improve this map" at bounding box center [591, 411] width 1183 height 717
drag, startPoint x: 423, startPoint y: 394, endPoint x: 410, endPoint y: 274, distance: 120.7
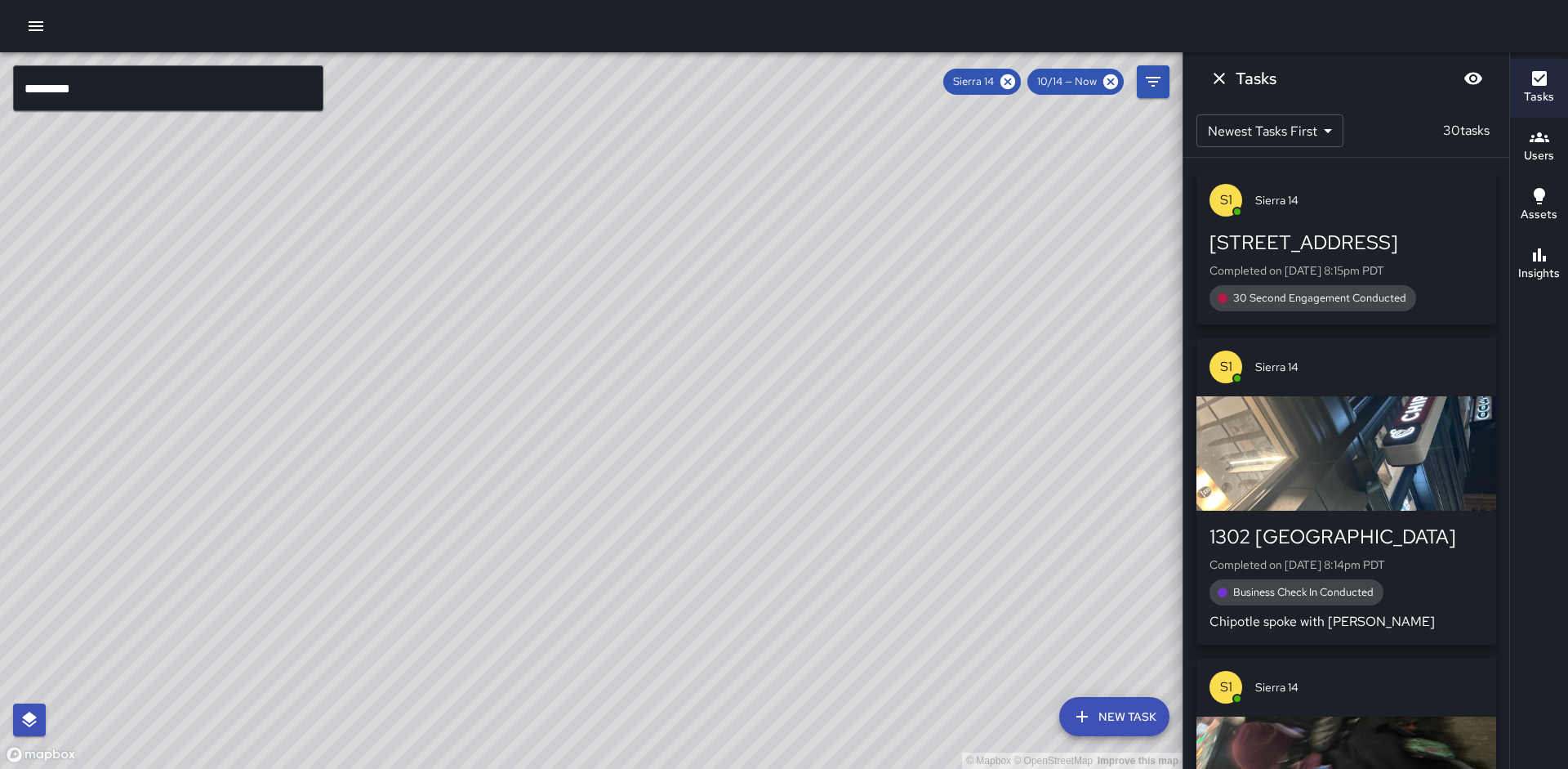
click at [410, 274] on div "© Mapbox © OpenStreetMap Improve this map" at bounding box center [591, 411] width 1183 height 717
drag, startPoint x: 443, startPoint y: 437, endPoint x: 541, endPoint y: 253, distance: 208.5
click at [545, 249] on div "© Mapbox © OpenStreetMap Improve this map" at bounding box center [591, 411] width 1183 height 717
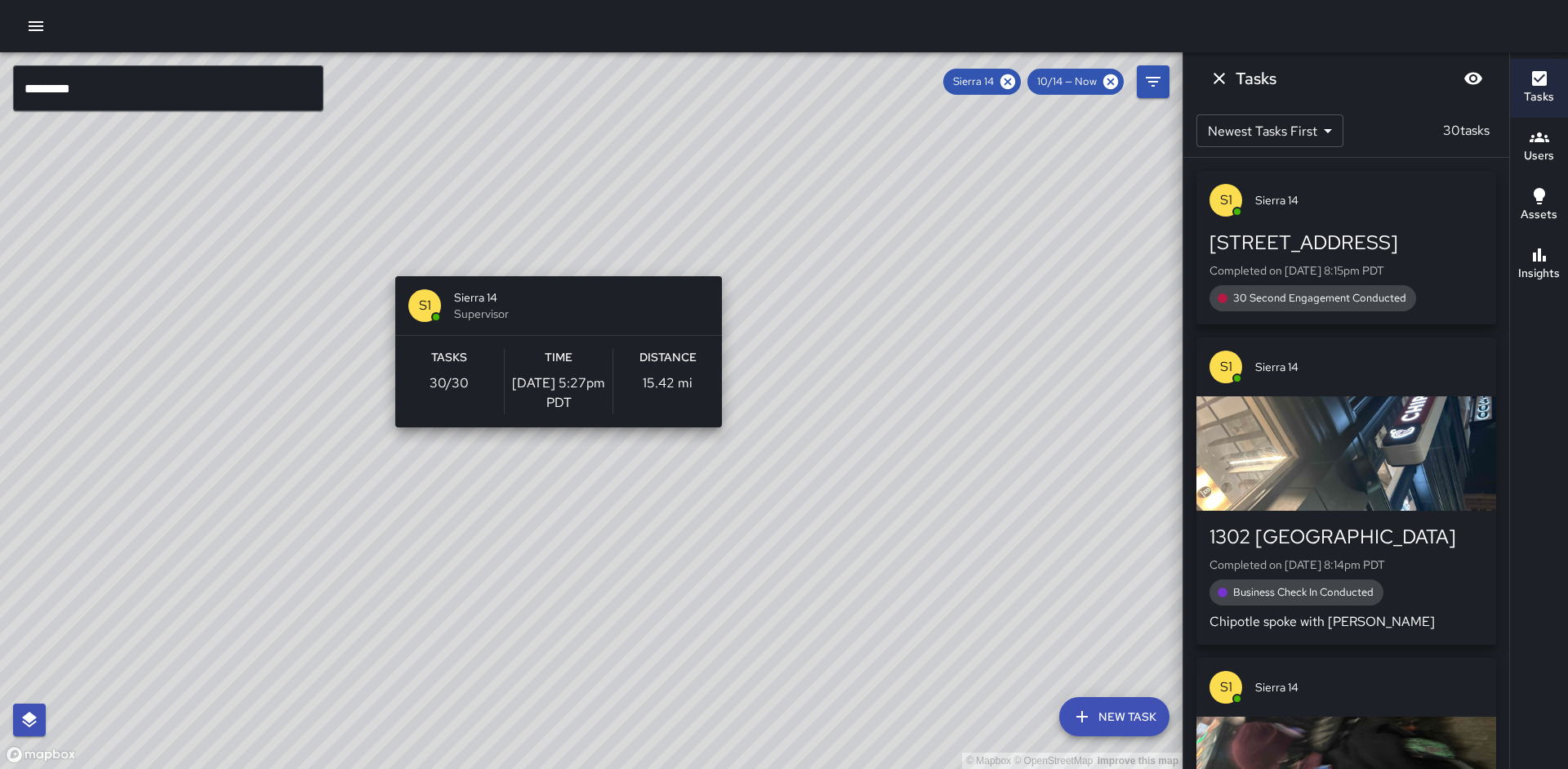
drag, startPoint x: 397, startPoint y: 380, endPoint x: 553, endPoint y: 265, distance: 193.8
click at [553, 265] on div "© Mapbox © OpenStreetMap Improve this map S1 Sierra 14 Supervisor Tasks 30 / 30…" at bounding box center [591, 411] width 1183 height 717
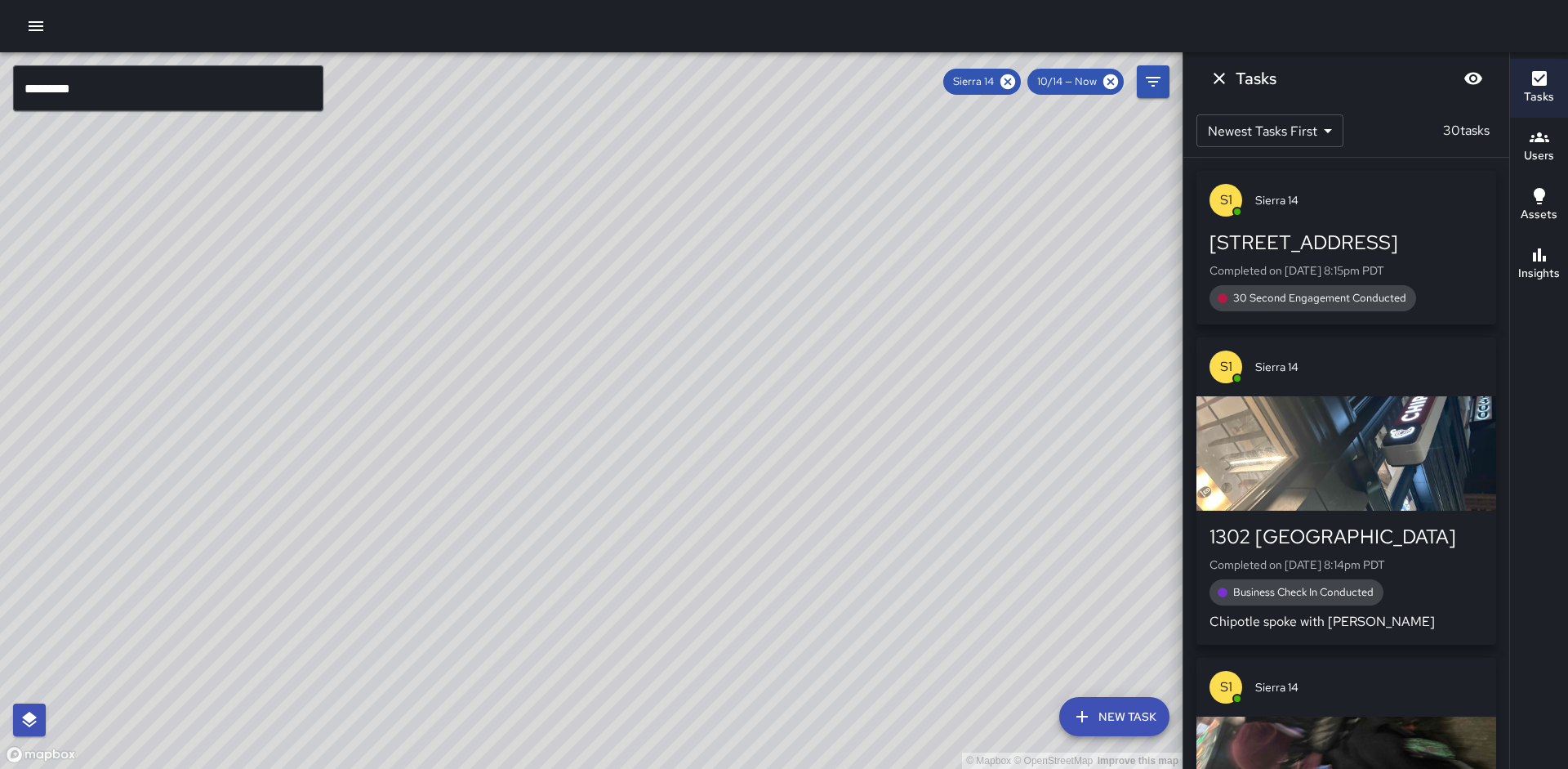
drag, startPoint x: 959, startPoint y: 264, endPoint x: 979, endPoint y: 241, distance: 30.5
click at [962, 263] on div "© Mapbox © OpenStreetMap Improve this map" at bounding box center [591, 411] width 1183 height 717
drag, startPoint x: 913, startPoint y: 269, endPoint x: 834, endPoint y: 431, distance: 180.2
click at [836, 433] on div "© Mapbox © OpenStreetMap Improve this map" at bounding box center [591, 411] width 1183 height 717
drag, startPoint x: 720, startPoint y: 530, endPoint x: 797, endPoint y: 422, distance: 132.6
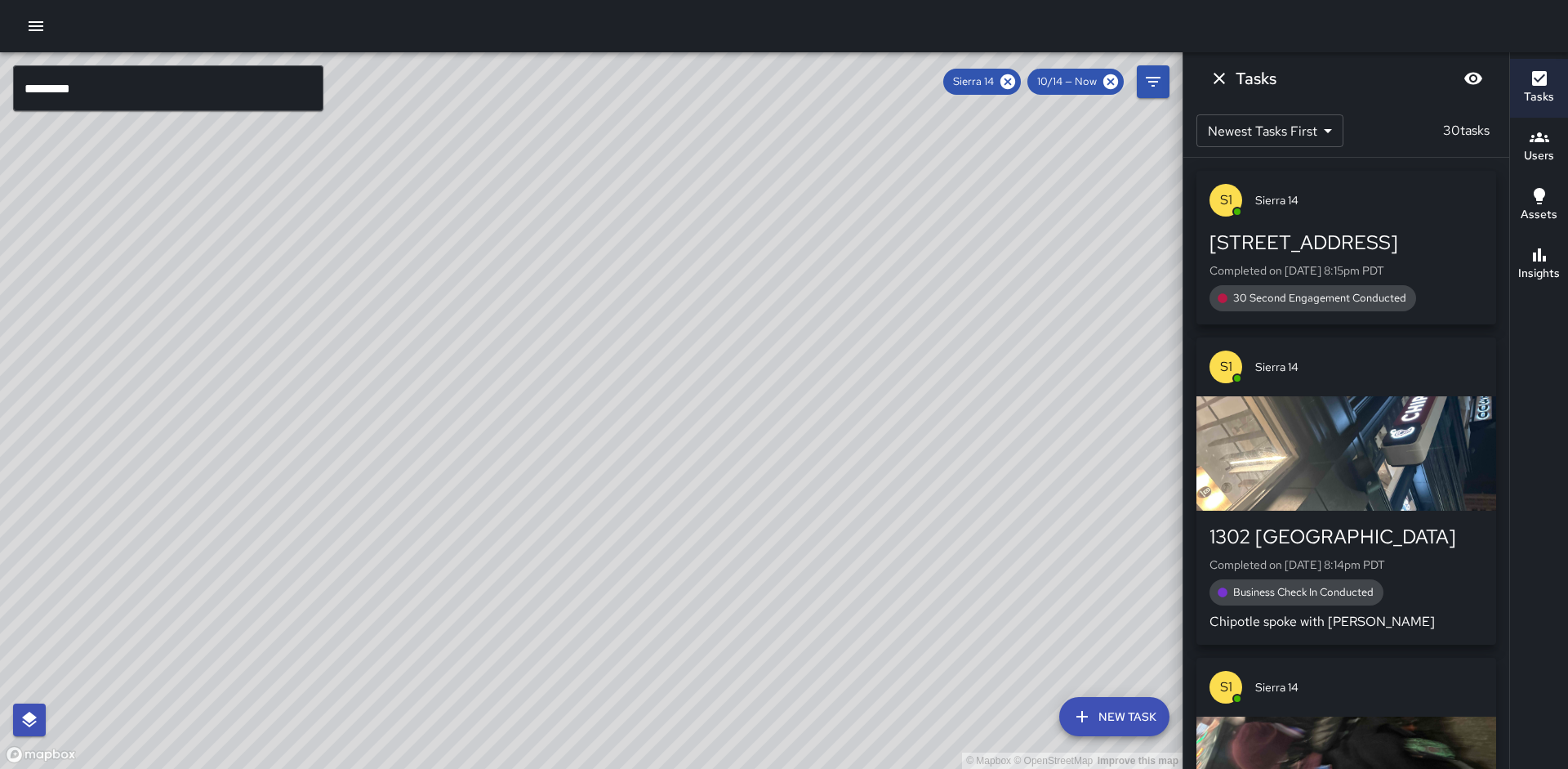
click at [797, 422] on div "© Mapbox © OpenStreetMap Improve this map" at bounding box center [591, 411] width 1183 height 717
drag, startPoint x: 1009, startPoint y: 78, endPoint x: 1008, endPoint y: 87, distance: 9.1
click at [1008, 79] on icon at bounding box center [1008, 81] width 15 height 15
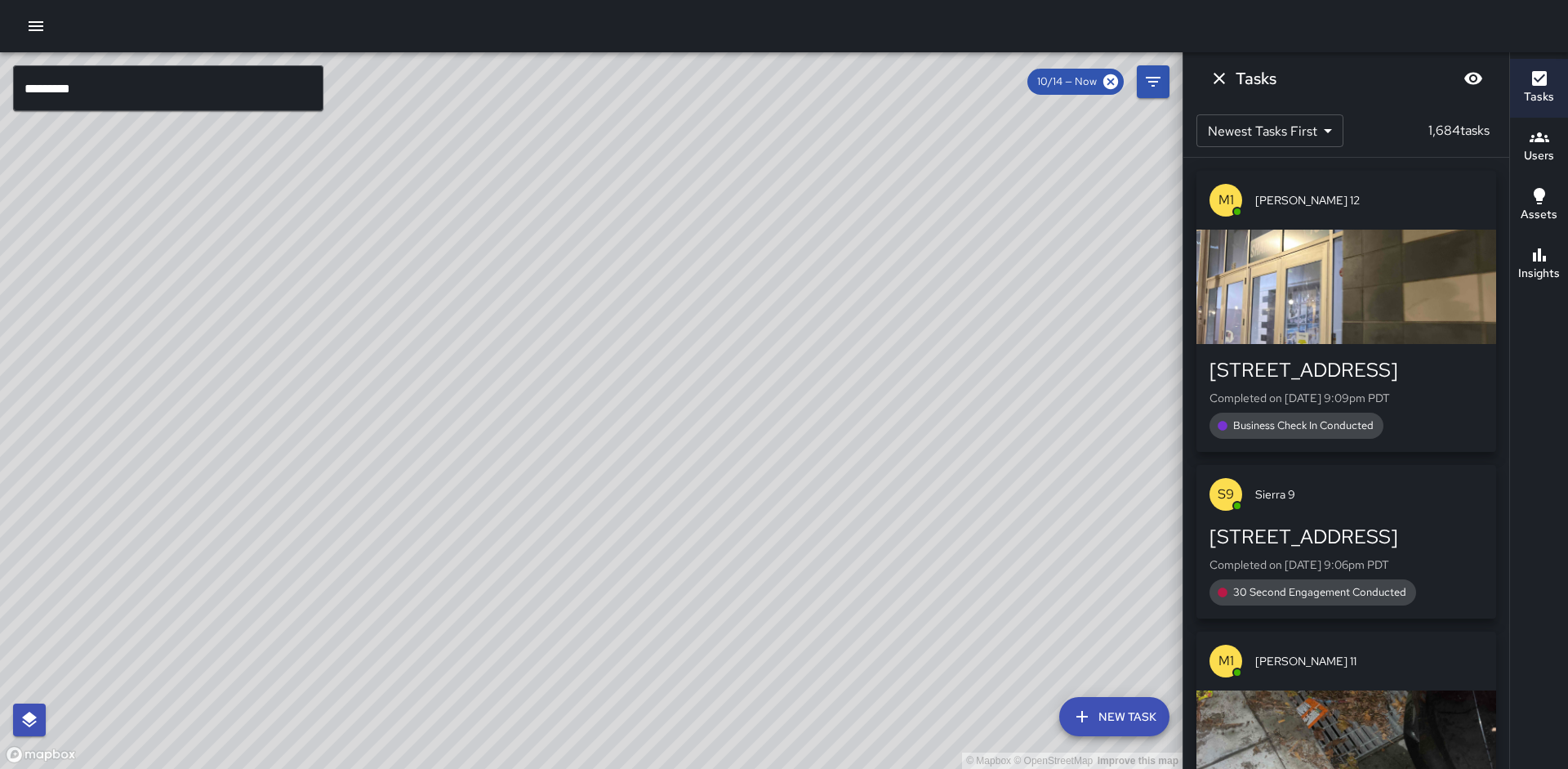
click at [278, 100] on input "*********" at bounding box center [168, 88] width 310 height 46
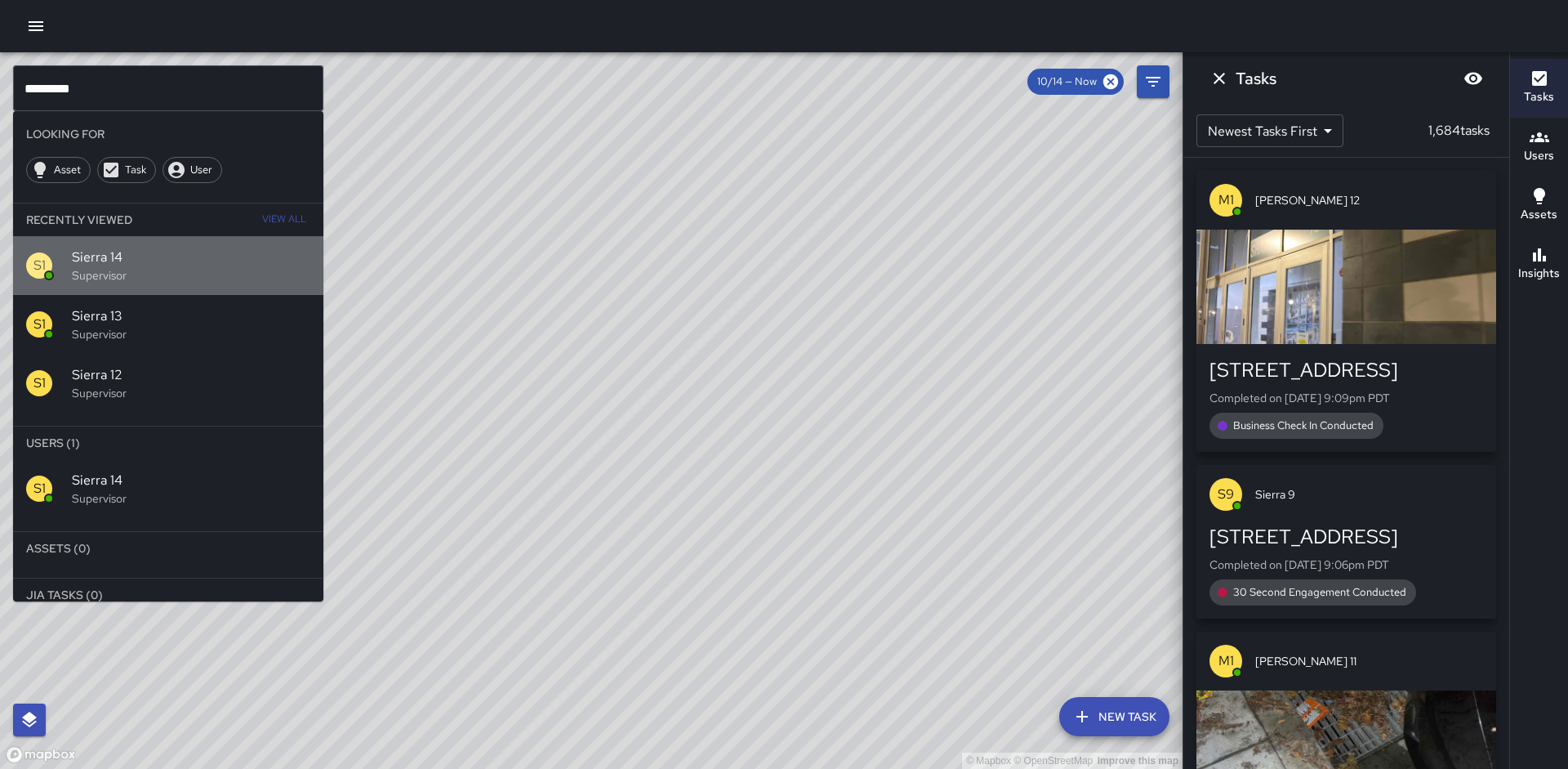
click at [185, 242] on div "S1 Sierra 14 Supervisor" at bounding box center [168, 265] width 310 height 59
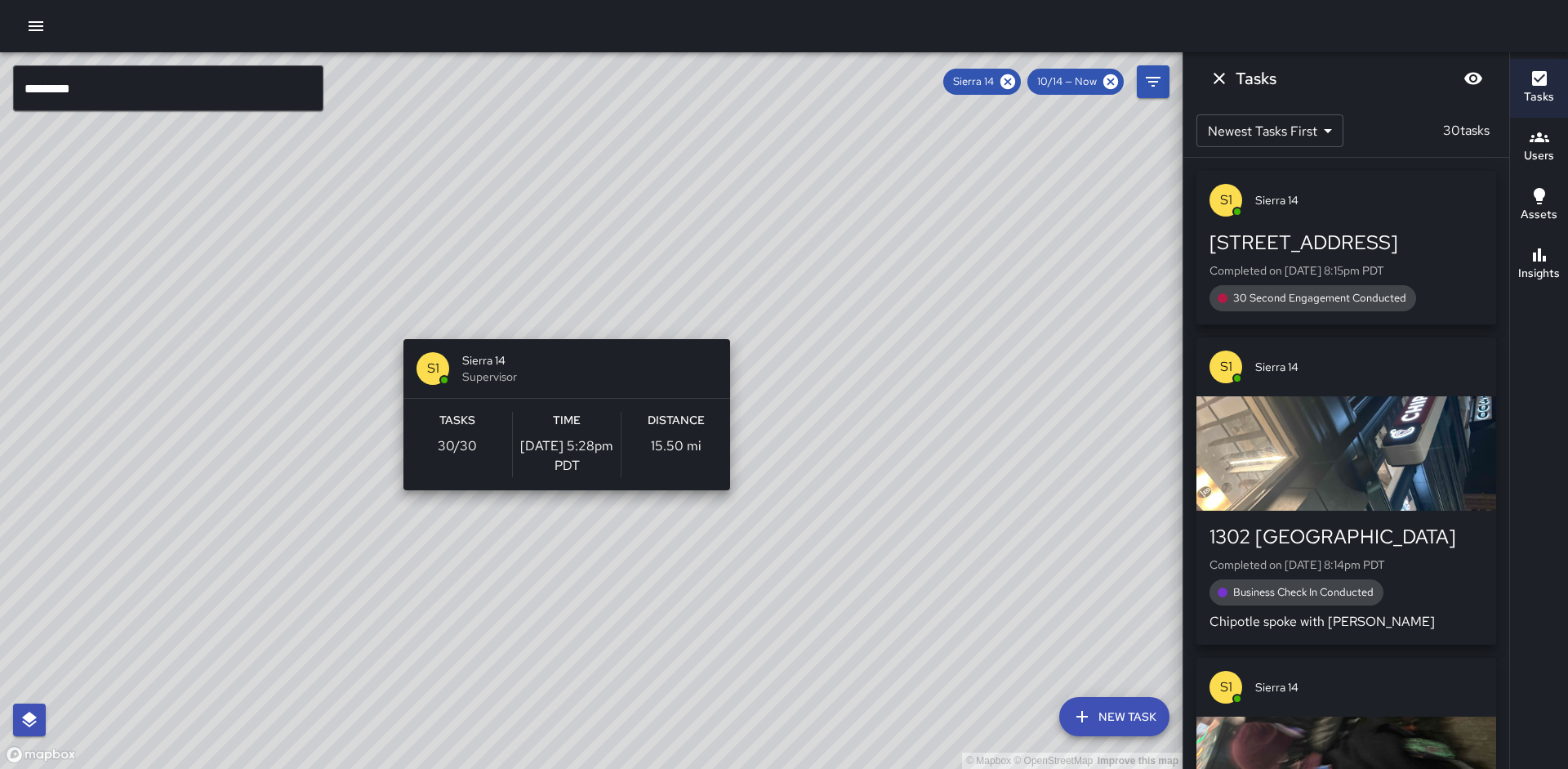
drag, startPoint x: 571, startPoint y: 304, endPoint x: 567, endPoint y: 330, distance: 26.3
click at [561, 331] on div "© Mapbox © OpenStreetMap Improve this map S1 Sierra 14 Supervisor Tasks 30 / 30…" at bounding box center [591, 411] width 1183 height 717
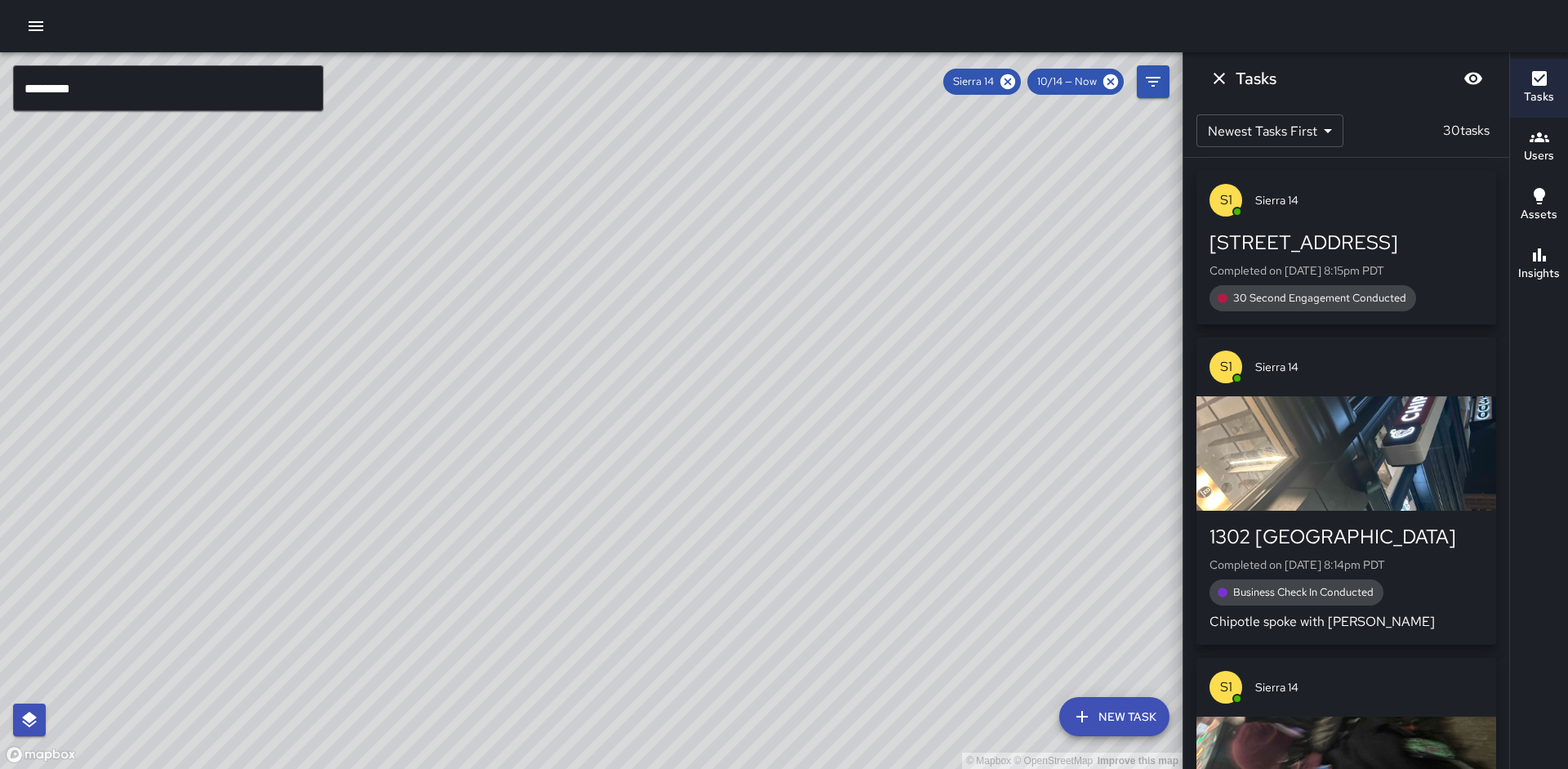
click at [561, 333] on div "© Mapbox © OpenStreetMap Improve this map" at bounding box center [591, 411] width 1183 height 717
click at [565, 343] on div "© Mapbox © OpenStreetMap Improve this map" at bounding box center [591, 411] width 1183 height 717
click at [563, 337] on div "© Mapbox © OpenStreetMap Improve this map" at bounding box center [591, 411] width 1183 height 717
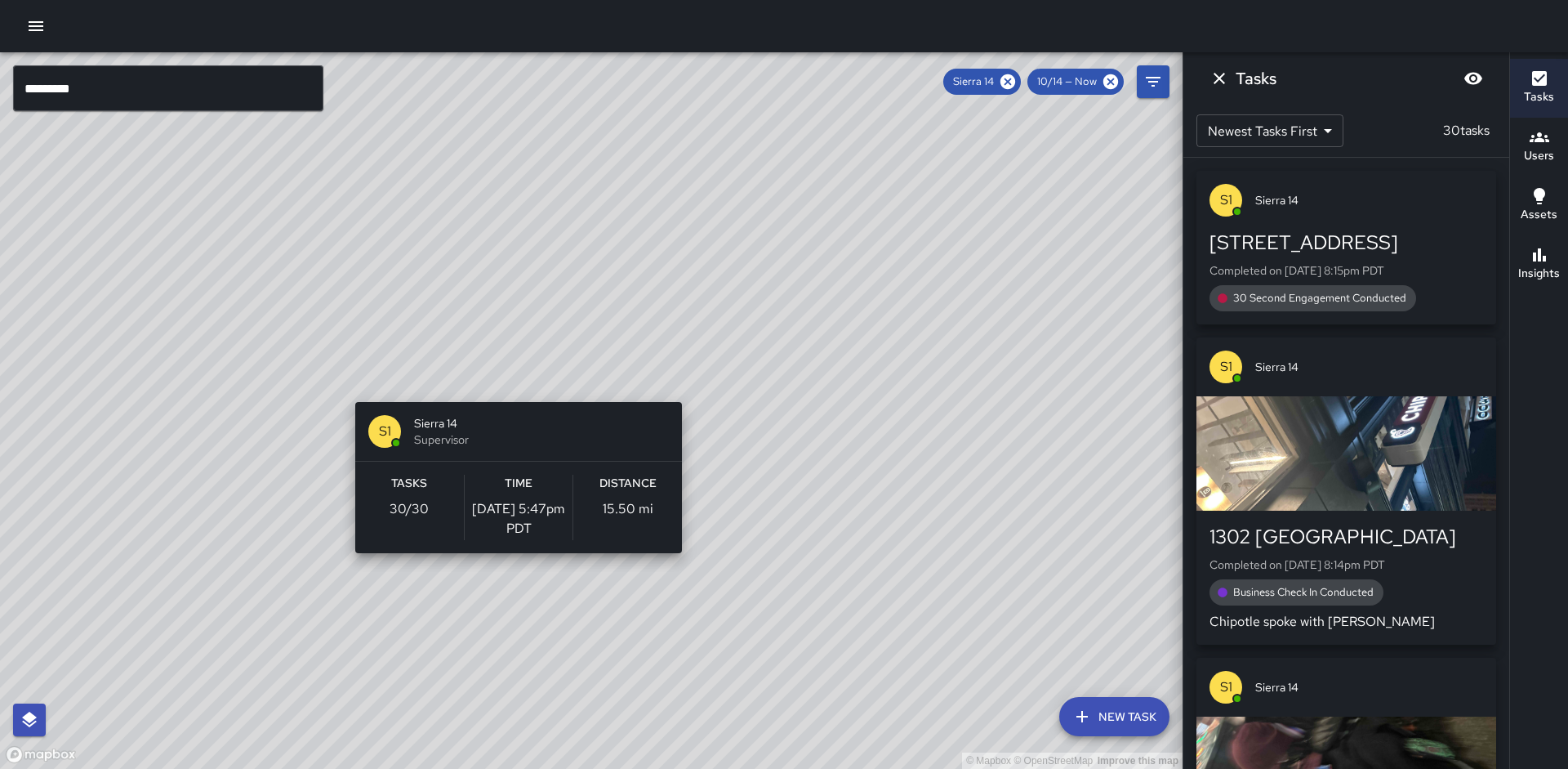
drag, startPoint x: 558, startPoint y: 339, endPoint x: 512, endPoint y: 392, distance: 70.2
click at [512, 392] on div "© Mapbox © OpenStreetMap Improve this map S1 Sierra 14 Supervisor Tasks 30 / 30…" at bounding box center [591, 411] width 1183 height 717
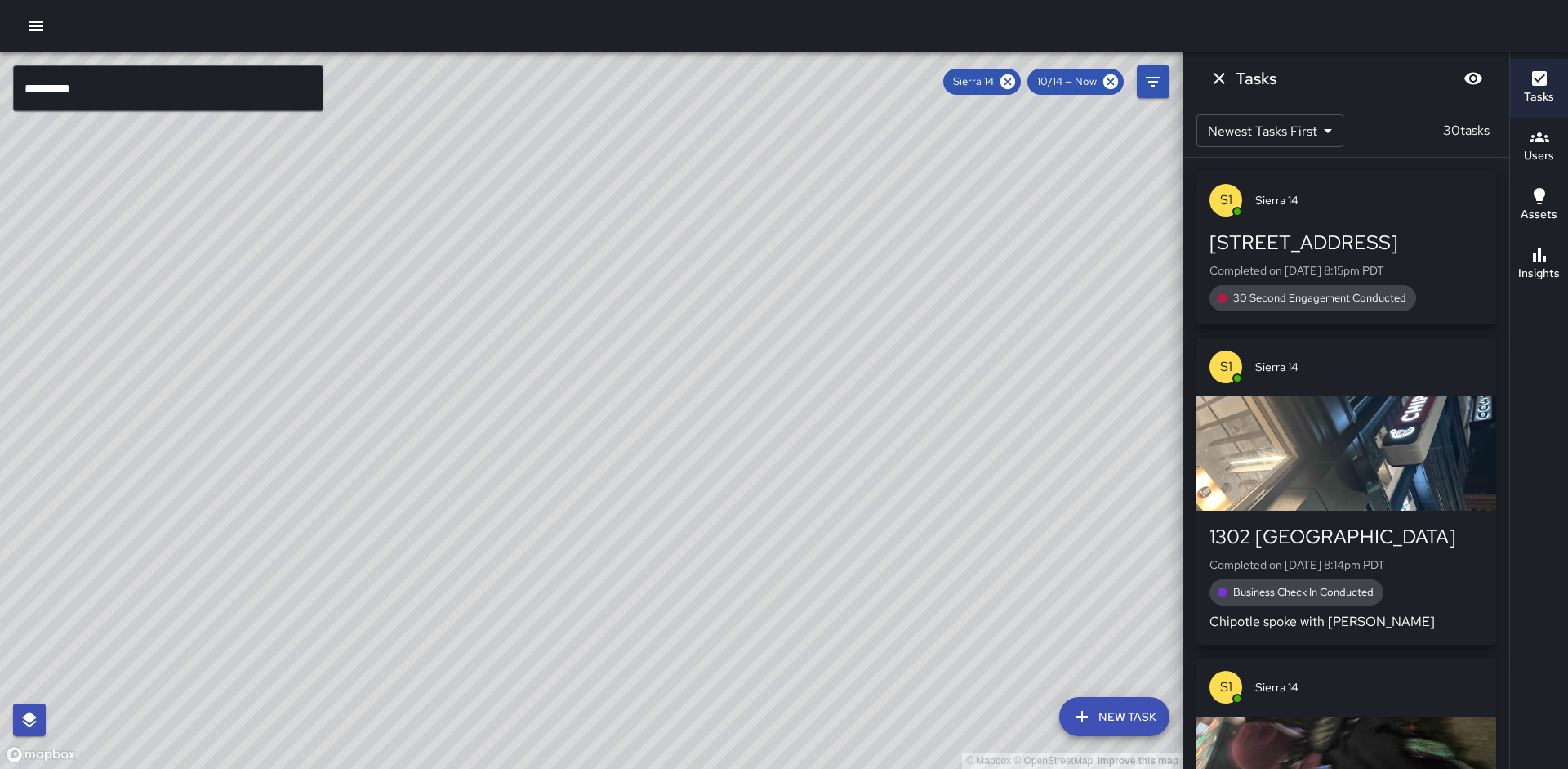
drag, startPoint x: 671, startPoint y: 453, endPoint x: 644, endPoint y: 369, distance: 88.2
click at [644, 369] on div "© Mapbox © OpenStreetMap Improve this map" at bounding box center [591, 411] width 1183 height 717
drag, startPoint x: 642, startPoint y: 377, endPoint x: 580, endPoint y: 539, distance: 173.5
click at [580, 539] on div "© Mapbox © OpenStreetMap Improve this map" at bounding box center [591, 411] width 1183 height 717
drag, startPoint x: 646, startPoint y: 419, endPoint x: 537, endPoint y: 454, distance: 114.5
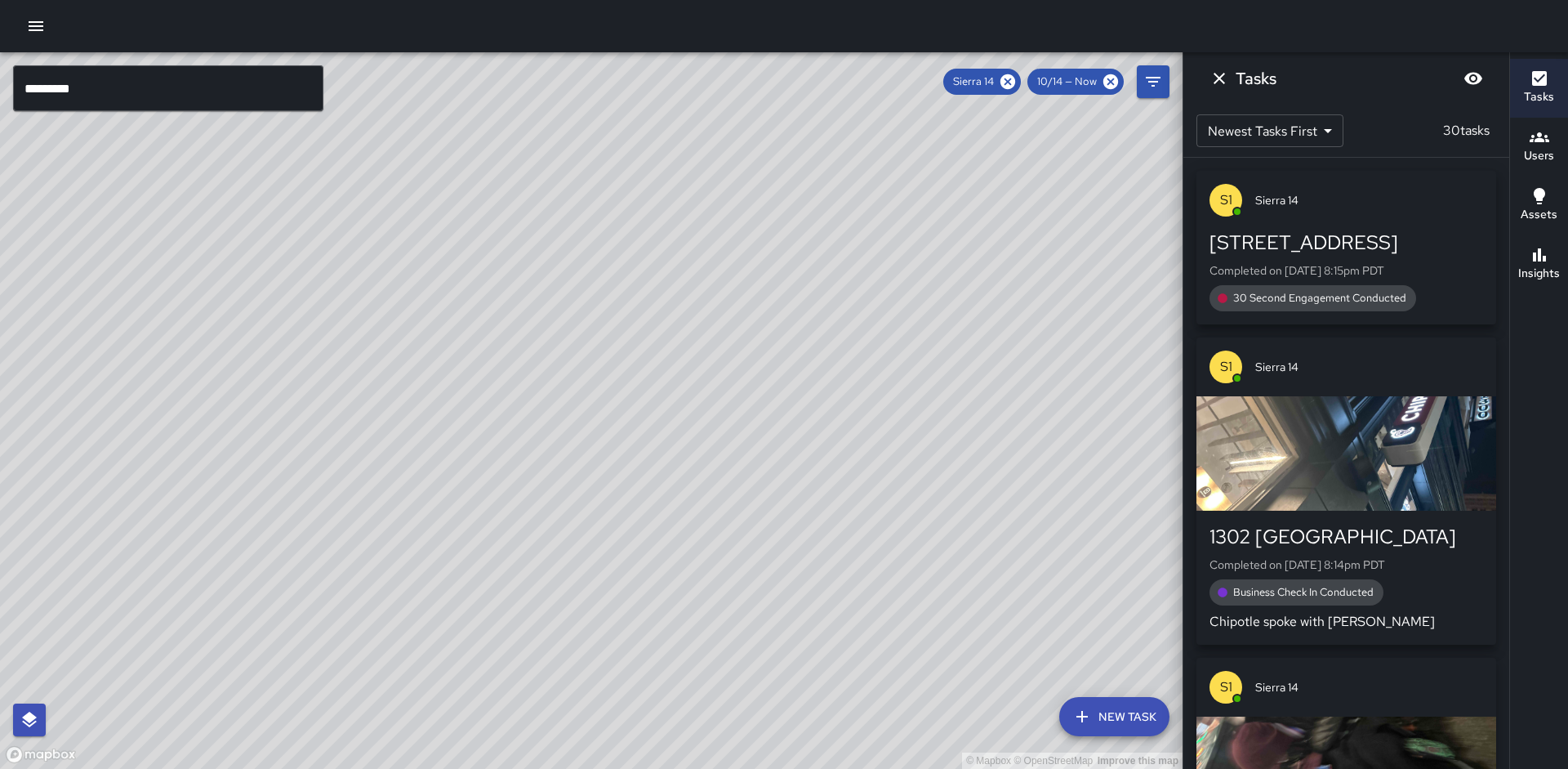
click at [616, 525] on div "© Mapbox © OpenStreetMap Improve this map" at bounding box center [591, 411] width 1183 height 717
drag, startPoint x: 673, startPoint y: 536, endPoint x: 597, endPoint y: 312, distance: 236.5
click at [726, 363] on div "© Mapbox © OpenStreetMap Improve this map" at bounding box center [591, 411] width 1183 height 717
drag, startPoint x: 597, startPoint y: 125, endPoint x: 440, endPoint y: 281, distance: 221.3
click at [487, 312] on div "© Mapbox © OpenStreetMap Improve this map" at bounding box center [591, 411] width 1183 height 717
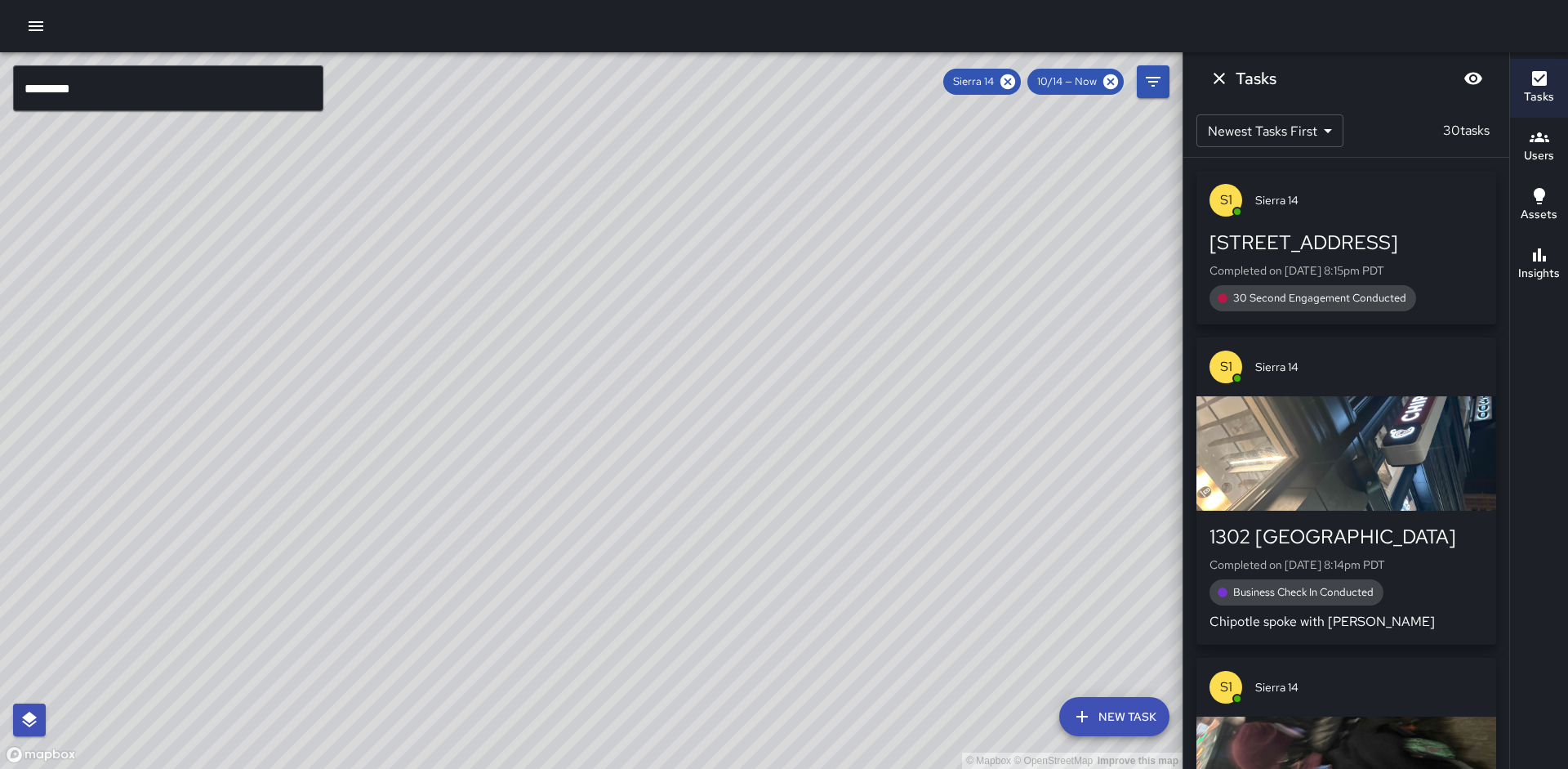
drag, startPoint x: 454, startPoint y: 391, endPoint x: 564, endPoint y: 179, distance: 238.8
click at [571, 180] on div "© Mapbox © OpenStreetMap Improve this map" at bounding box center [591, 411] width 1183 height 717
click at [1006, 84] on icon at bounding box center [1007, 81] width 18 height 18
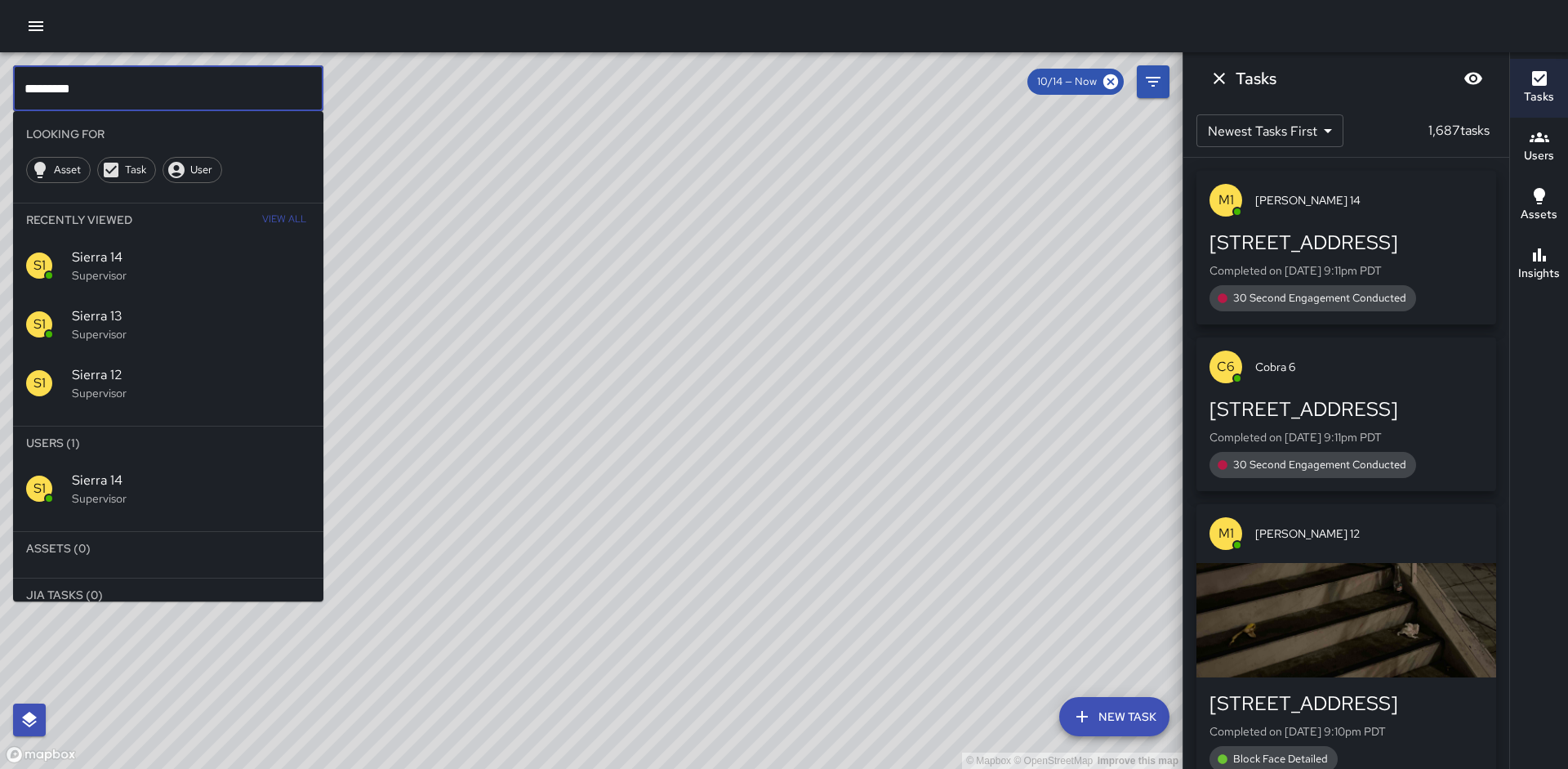
drag, startPoint x: 178, startPoint y: 78, endPoint x: 141, endPoint y: 108, distance: 47.6
click at [141, 108] on input "*********" at bounding box center [168, 88] width 310 height 46
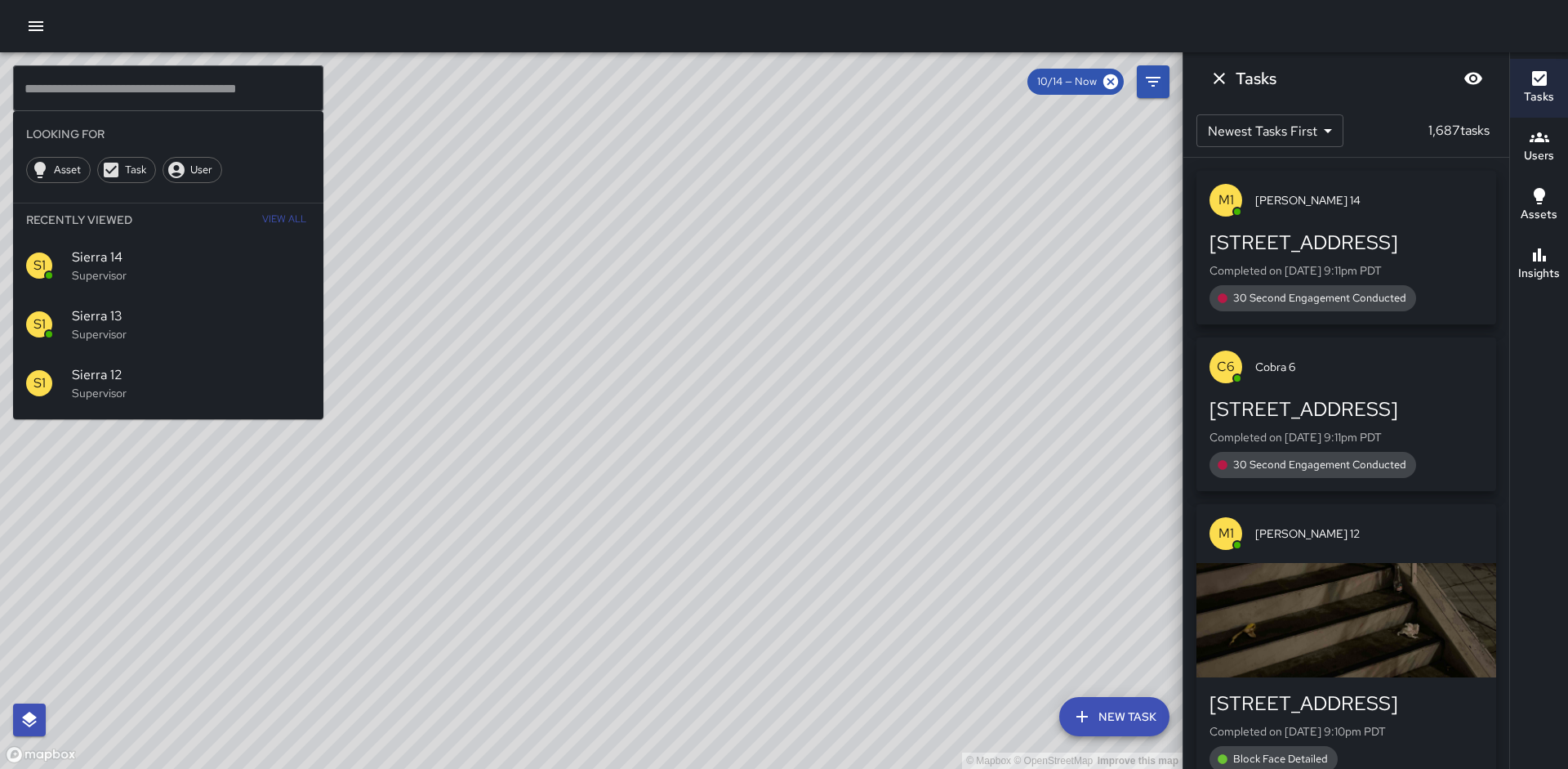
drag, startPoint x: 809, startPoint y: 420, endPoint x: 857, endPoint y: 394, distance: 54.6
click at [857, 394] on div "© Mapbox © OpenStreetMap Improve this map" at bounding box center [591, 411] width 1183 height 717
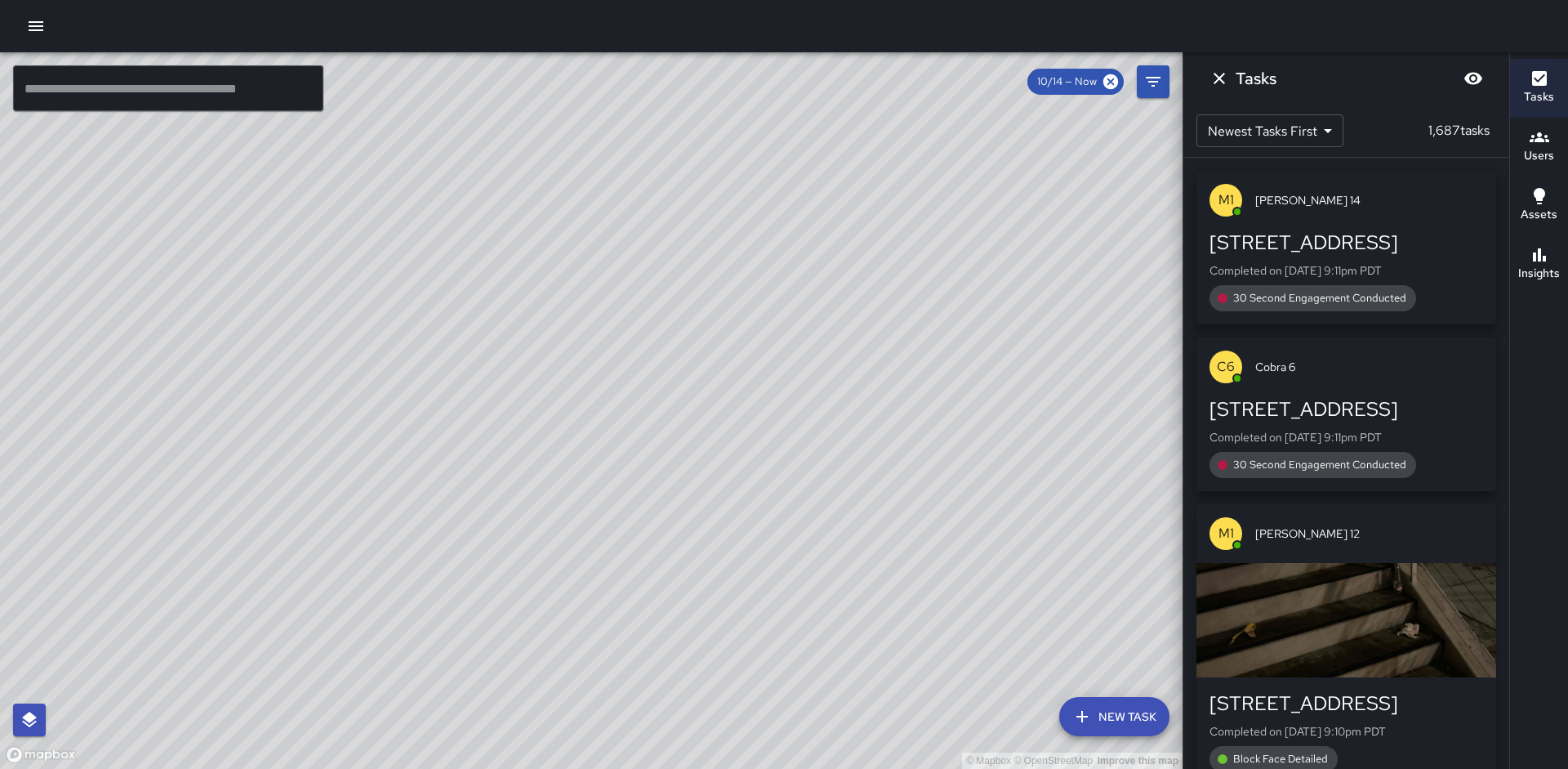
click at [763, 418] on div "© Mapbox © OpenStreetMap Improve this map" at bounding box center [591, 411] width 1183 height 717
drag, startPoint x: 773, startPoint y: 358, endPoint x: 758, endPoint y: 432, distance: 75.5
click at [787, 443] on div "© Mapbox © OpenStreetMap Improve this map" at bounding box center [591, 411] width 1183 height 717
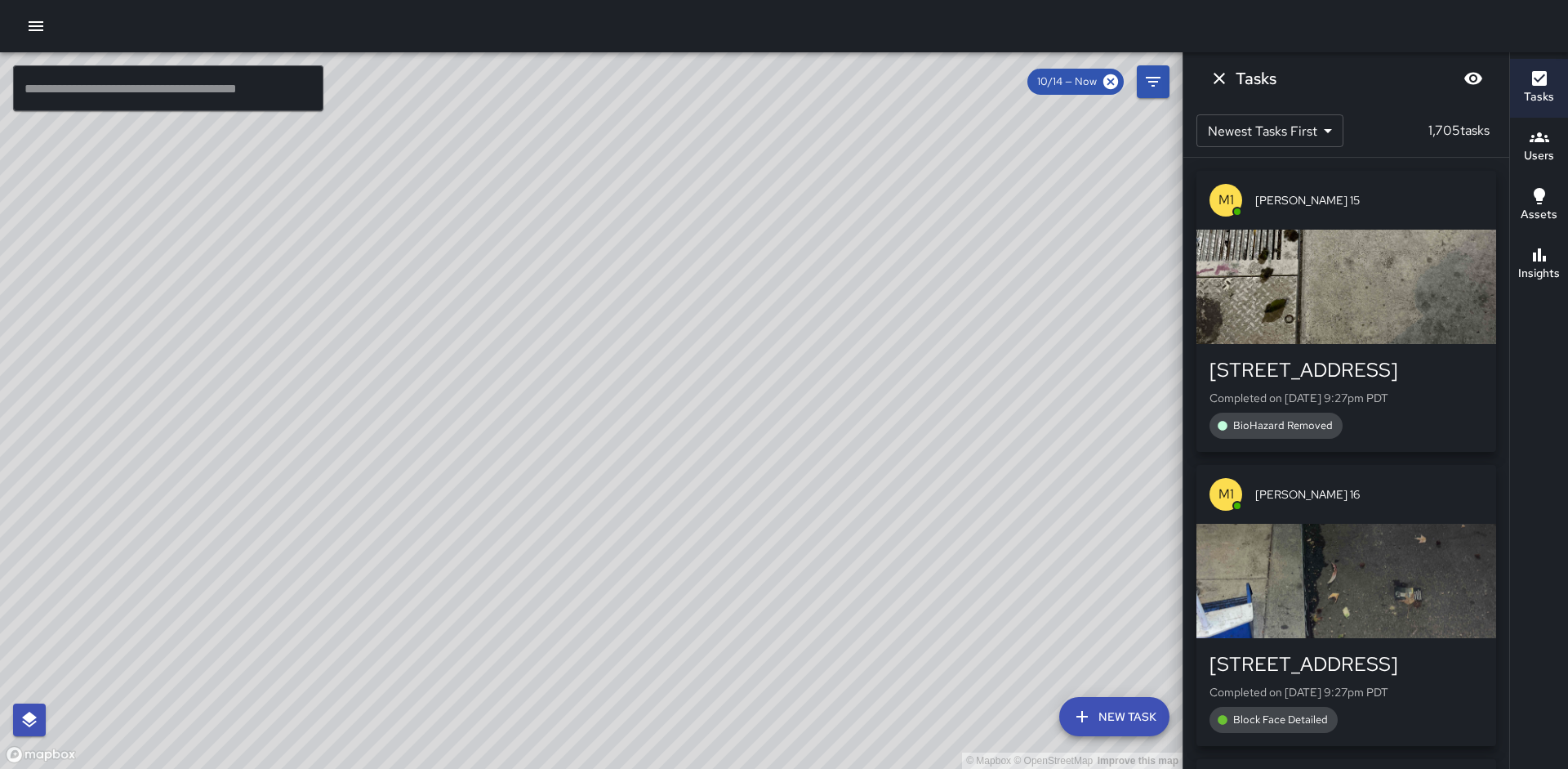
click at [73, 81] on input "text" at bounding box center [168, 88] width 310 height 46
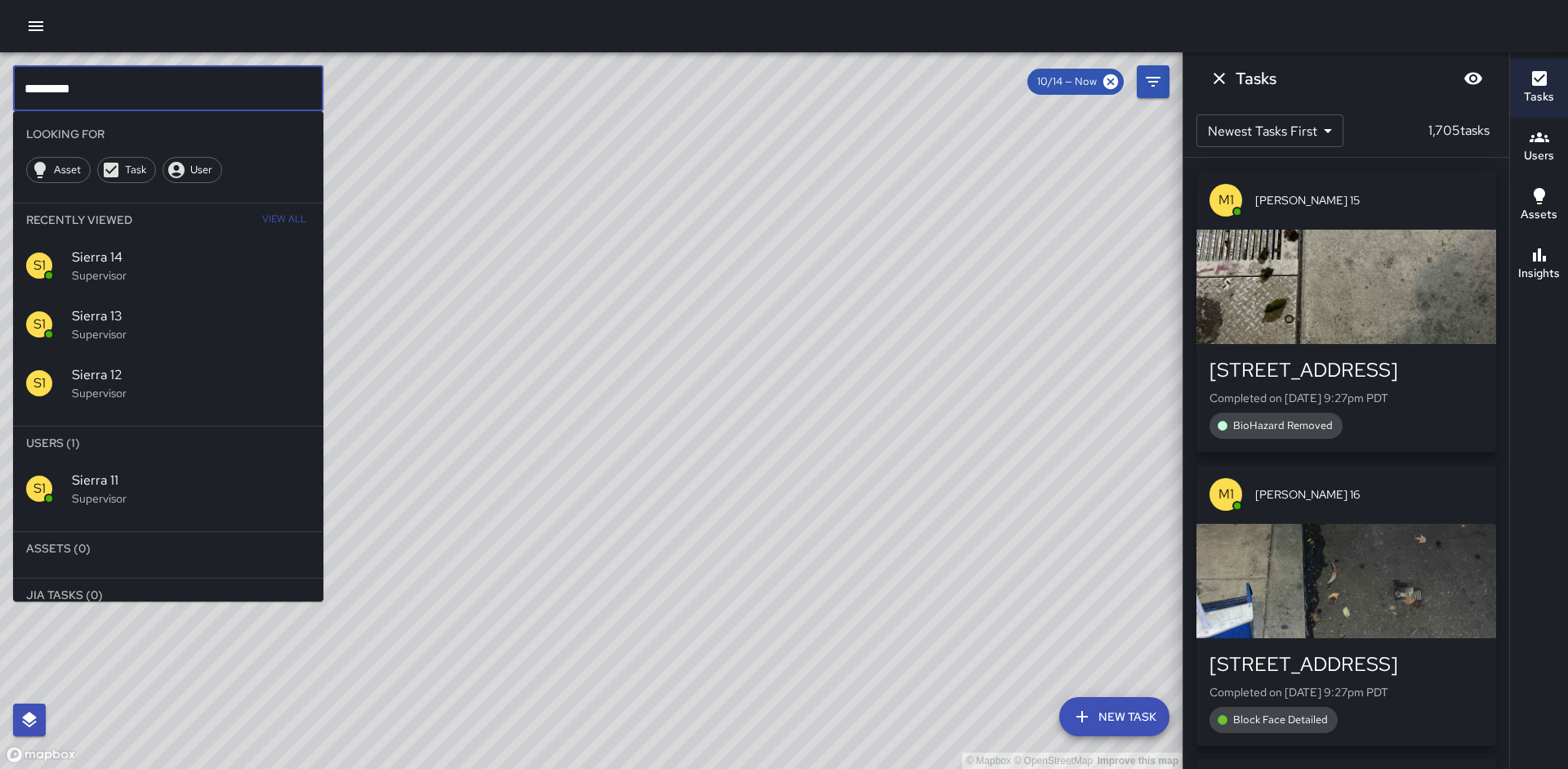
type input "*********"
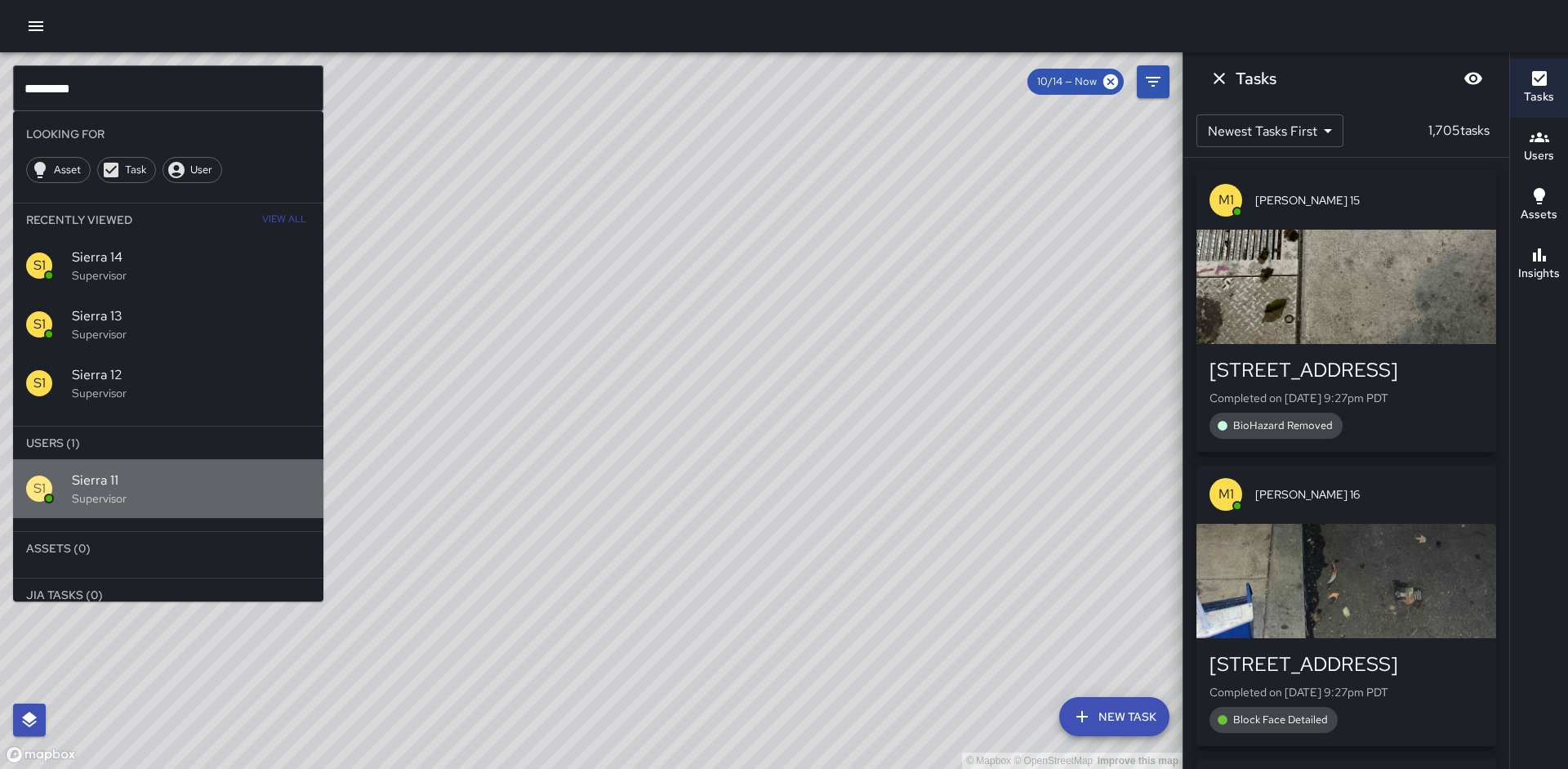
click at [192, 477] on span "Sierra 11" at bounding box center [191, 480] width 238 height 20
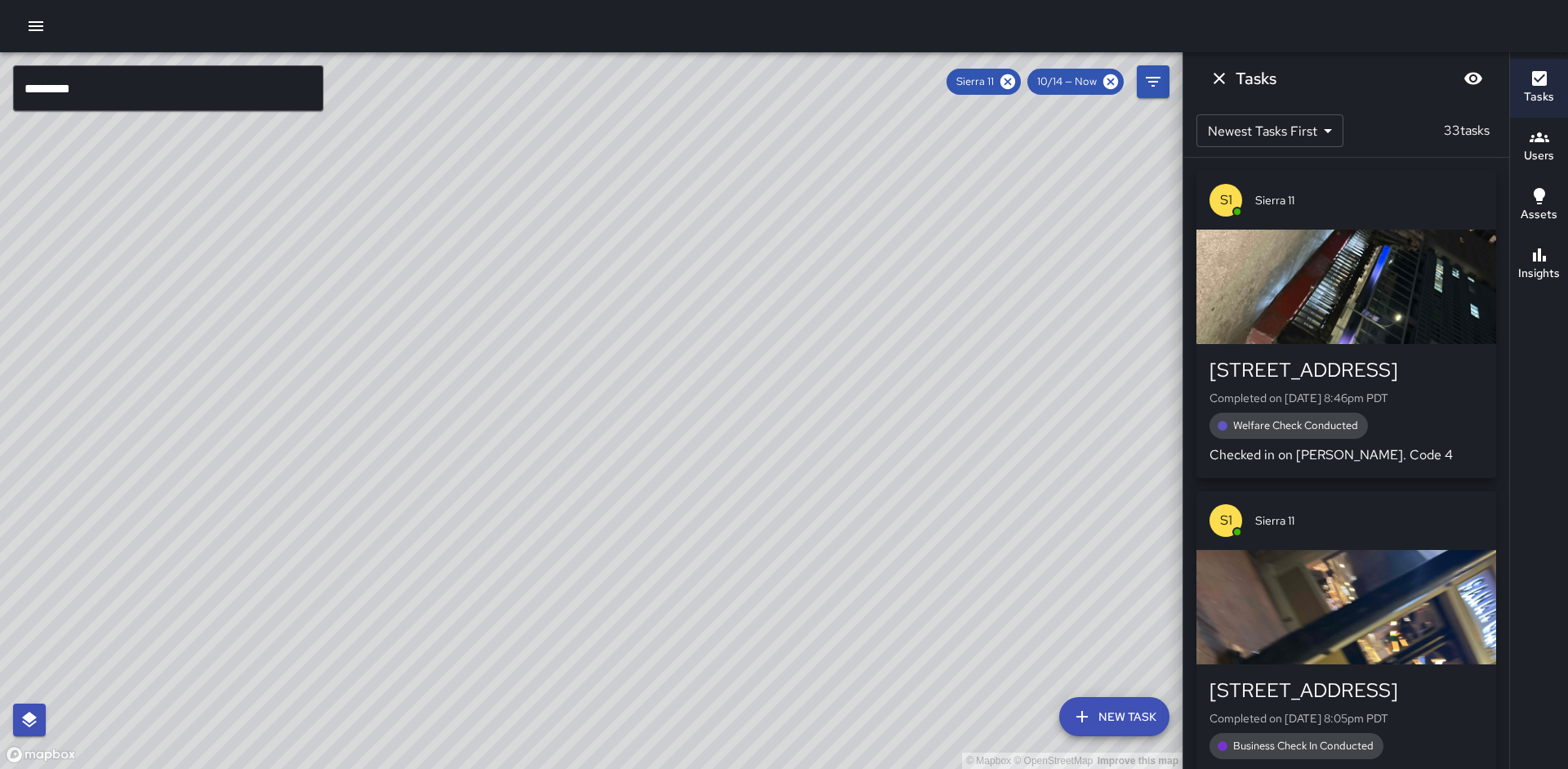
drag, startPoint x: 558, startPoint y: 500, endPoint x: 532, endPoint y: 549, distance: 55.5
click at [532, 549] on div "© Mapbox © OpenStreetMap Improve this map" at bounding box center [591, 411] width 1183 height 717
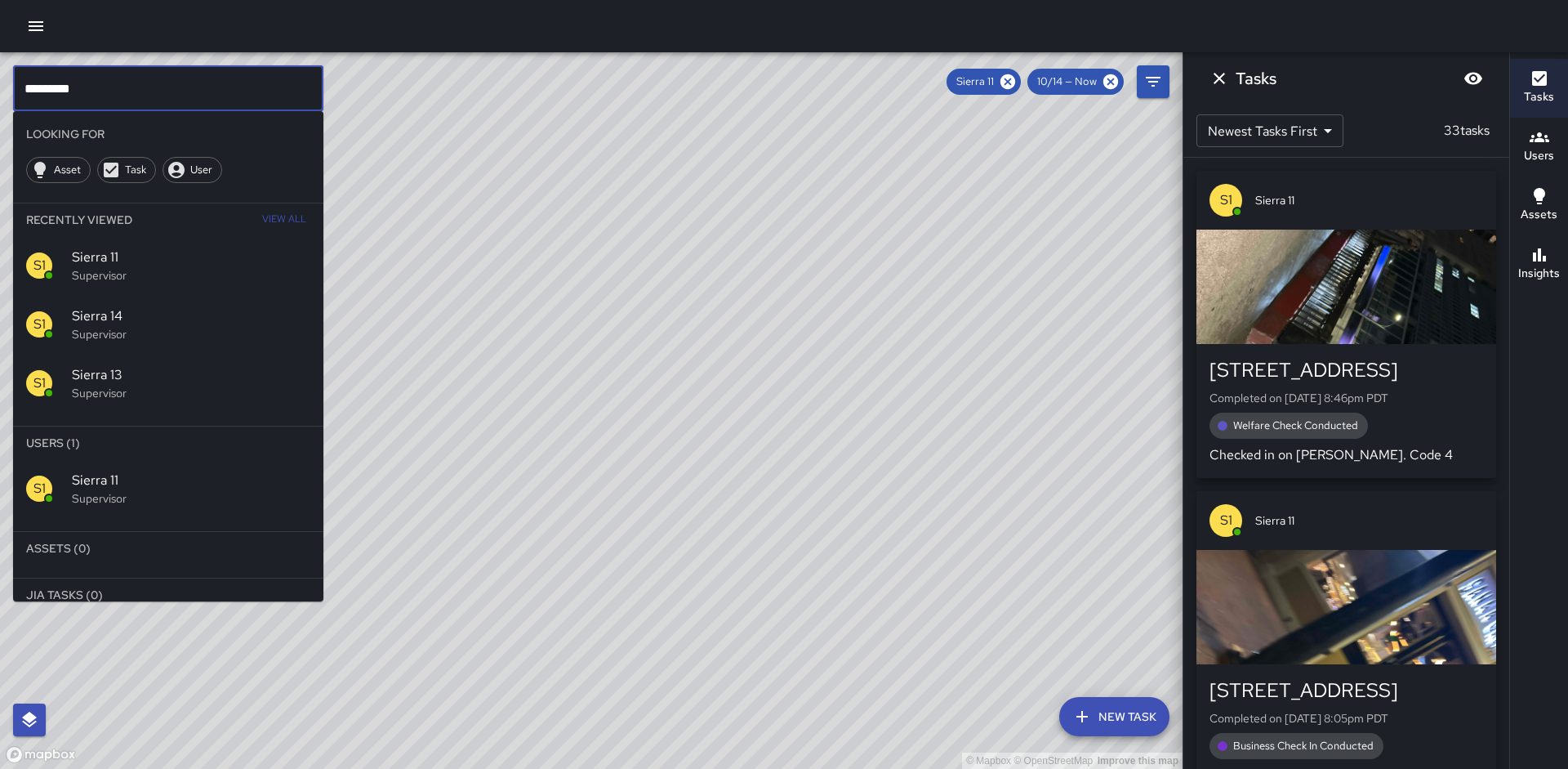
drag, startPoint x: 153, startPoint y: 76, endPoint x: 0, endPoint y: 75, distance: 153.0
click at [0, 75] on div "© Mapbox © OpenStreetMap Improve this map ********* ​ Looking For Asset Task Us…" at bounding box center [591, 411] width 1183 height 717
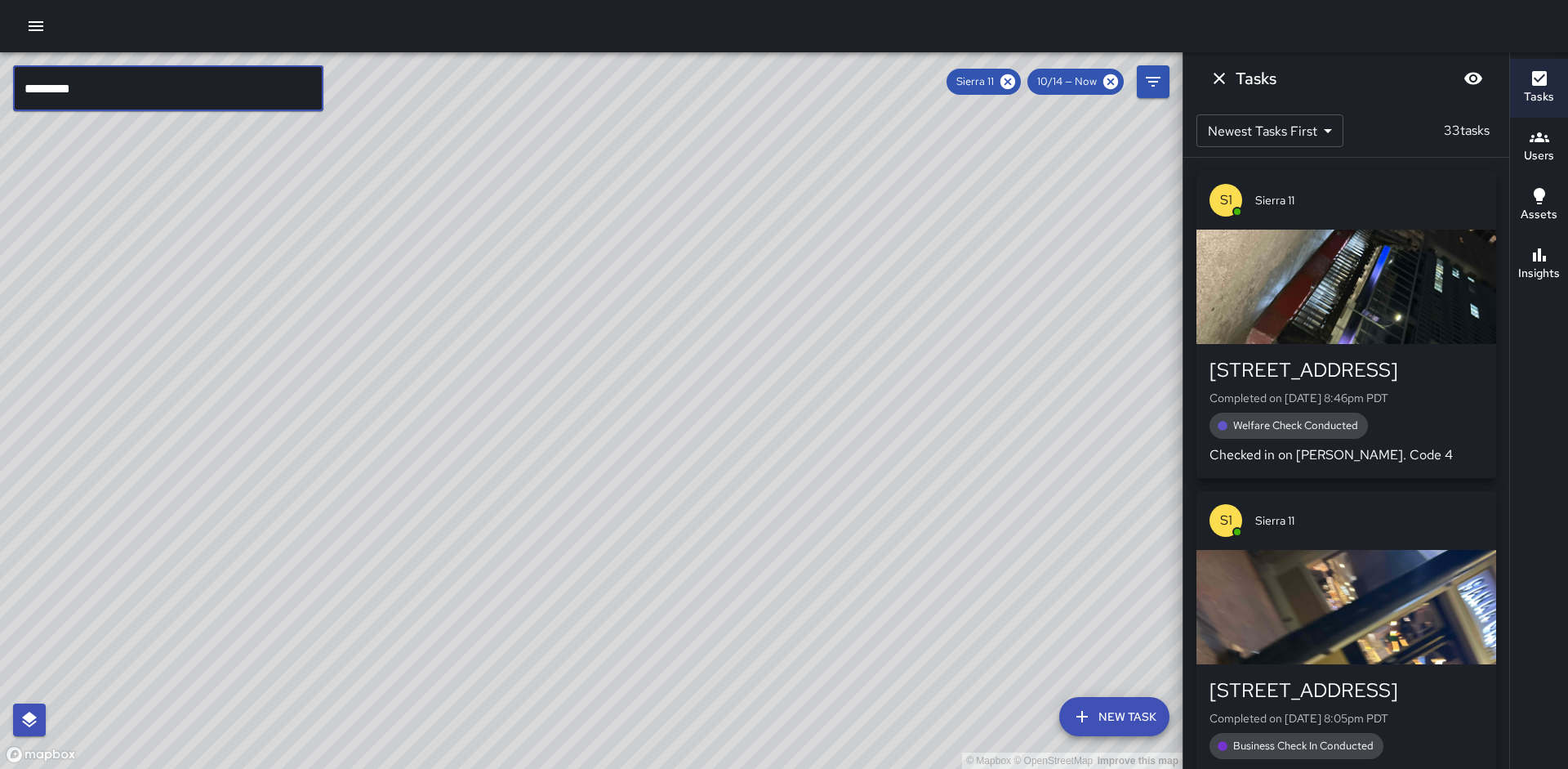
drag, startPoint x: 165, startPoint y: 100, endPoint x: 2, endPoint y: 81, distance: 164.1
click at [0, 81] on div "© Mapbox © OpenStreetMap Improve this map ********* ​ New Task Sierra 11 10/14 …" at bounding box center [591, 411] width 1183 height 717
click at [1011, 80] on icon at bounding box center [1007, 81] width 18 height 18
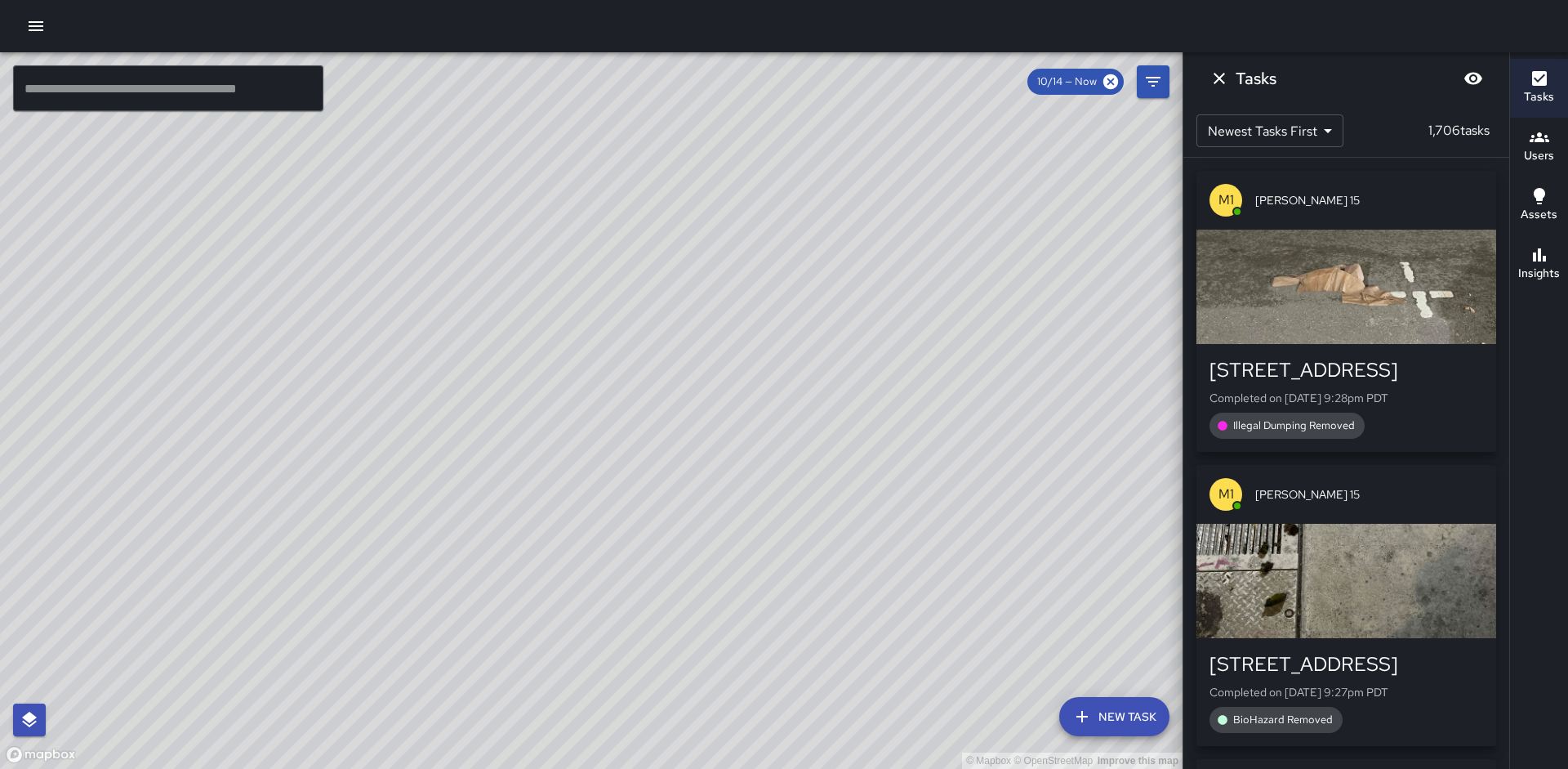
drag, startPoint x: 883, startPoint y: 191, endPoint x: 836, endPoint y: 236, distance: 65.1
click at [836, 236] on div "© Mapbox © OpenStreetMap Improve this map" at bounding box center [591, 411] width 1183 height 717
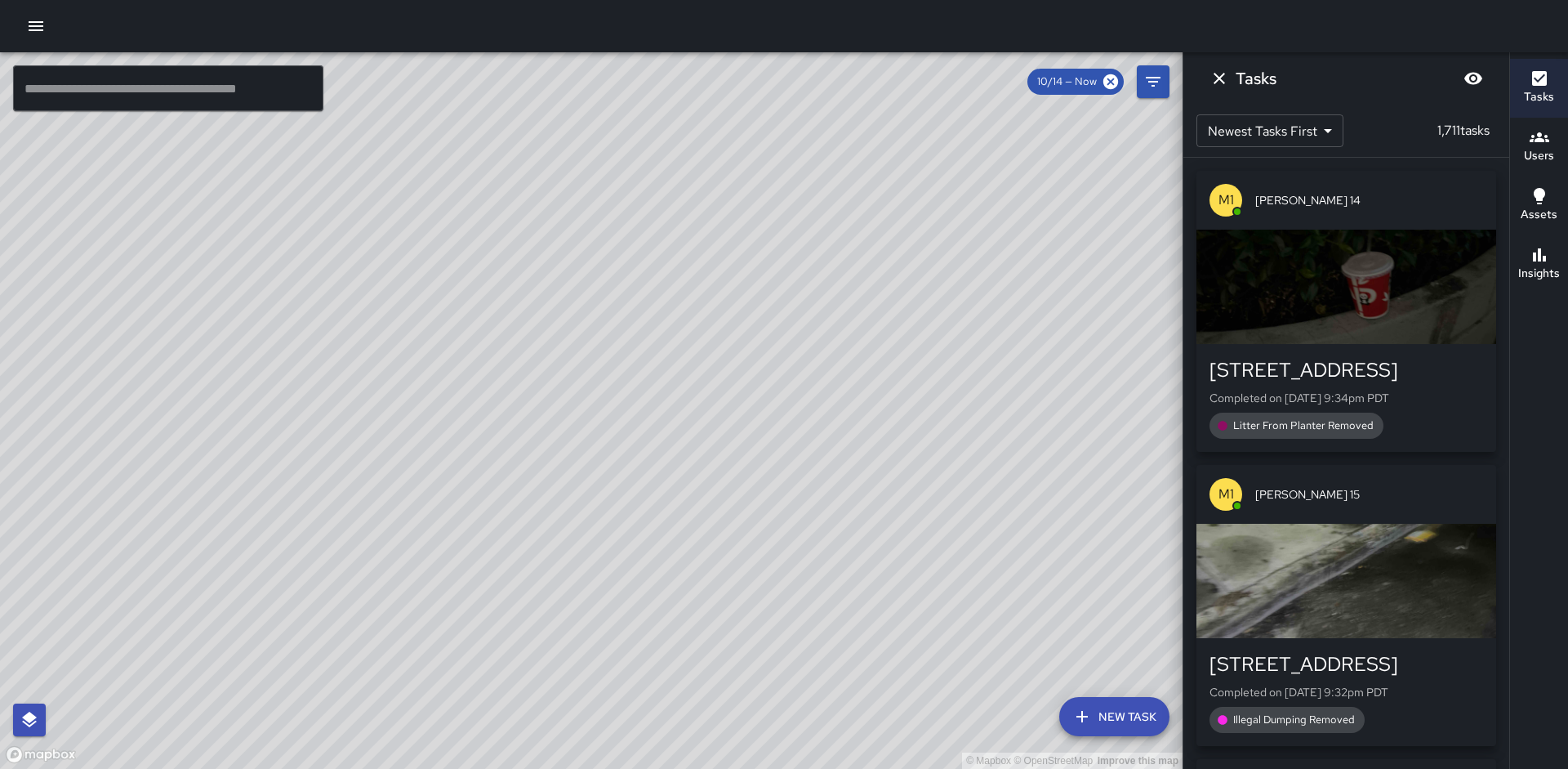
drag, startPoint x: 595, startPoint y: 340, endPoint x: 647, endPoint y: 281, distance: 78.6
click at [647, 281] on div "© Mapbox © OpenStreetMap Improve this map" at bounding box center [591, 411] width 1183 height 717
drag, startPoint x: 681, startPoint y: 312, endPoint x: 561, endPoint y: 449, distance: 182.1
click at [561, 449] on div "© Mapbox © OpenStreetMap Improve this map" at bounding box center [591, 411] width 1183 height 717
drag, startPoint x: 572, startPoint y: 277, endPoint x: 465, endPoint y: 446, distance: 200.0
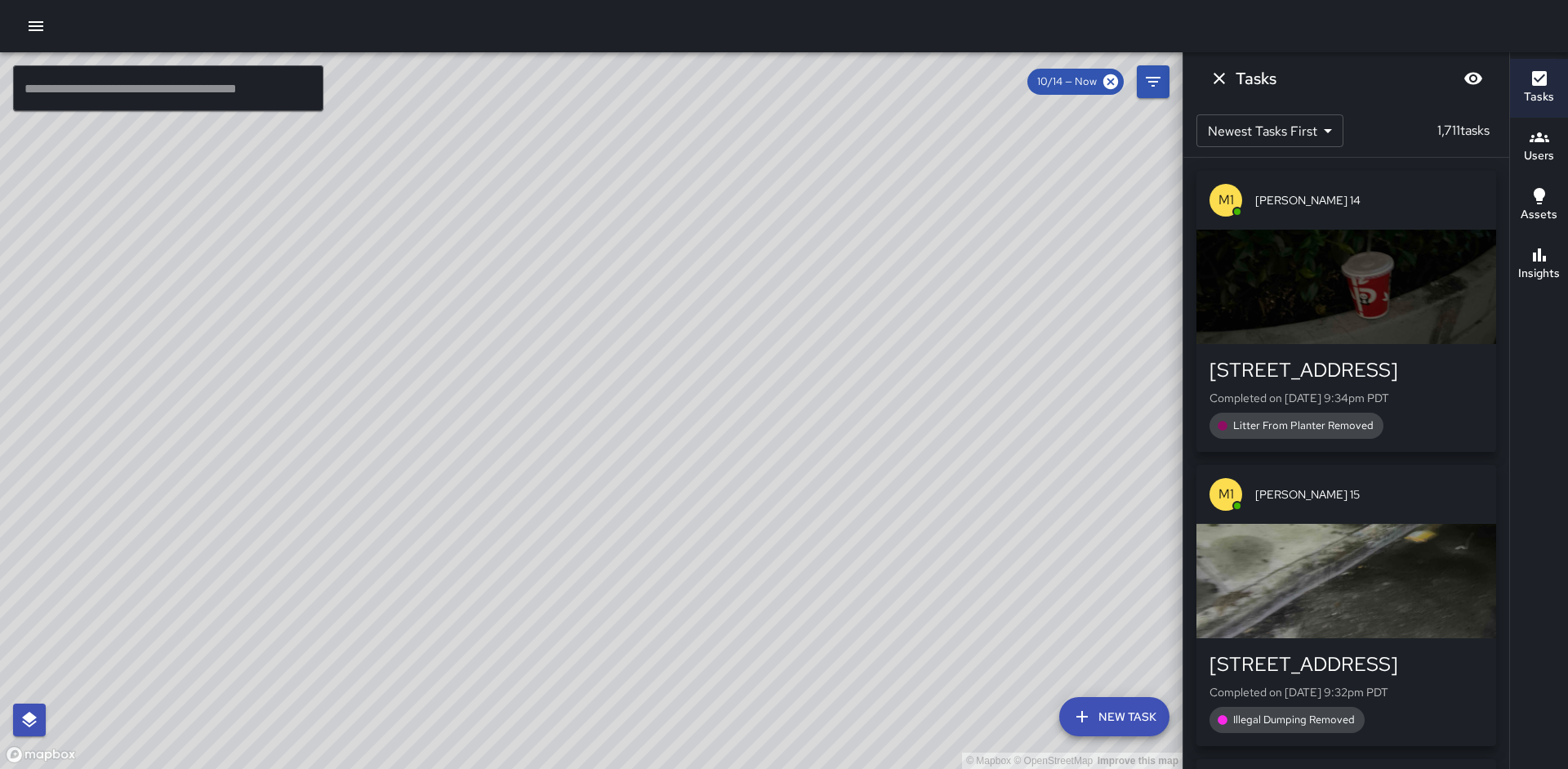
click at [465, 446] on div "© Mapbox © OpenStreetMap Improve this map" at bounding box center [591, 411] width 1183 height 717
drag, startPoint x: 548, startPoint y: 356, endPoint x: 474, endPoint y: 481, distance: 145.3
click at [474, 481] on div "© Mapbox © OpenStreetMap Improve this map" at bounding box center [591, 411] width 1183 height 717
drag, startPoint x: 482, startPoint y: 474, endPoint x: 413, endPoint y: 534, distance: 91.4
click at [413, 534] on div "© Mapbox © OpenStreetMap Improve this map" at bounding box center [591, 411] width 1183 height 717
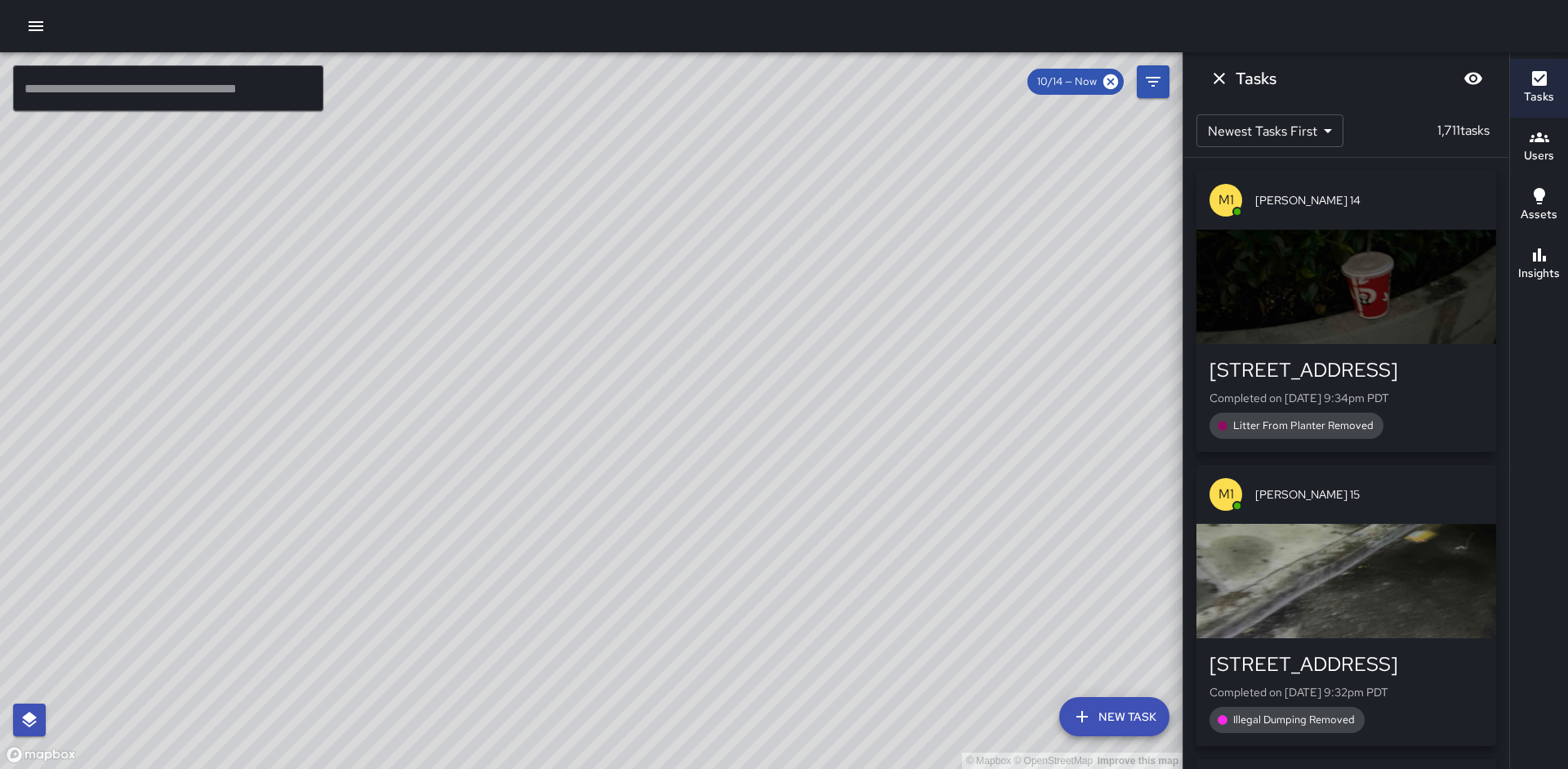
drag, startPoint x: 540, startPoint y: 407, endPoint x: 629, endPoint y: 332, distance: 116.4
click at [629, 332] on div "© Mapbox © OpenStreetMap Improve this map" at bounding box center [591, 411] width 1183 height 717
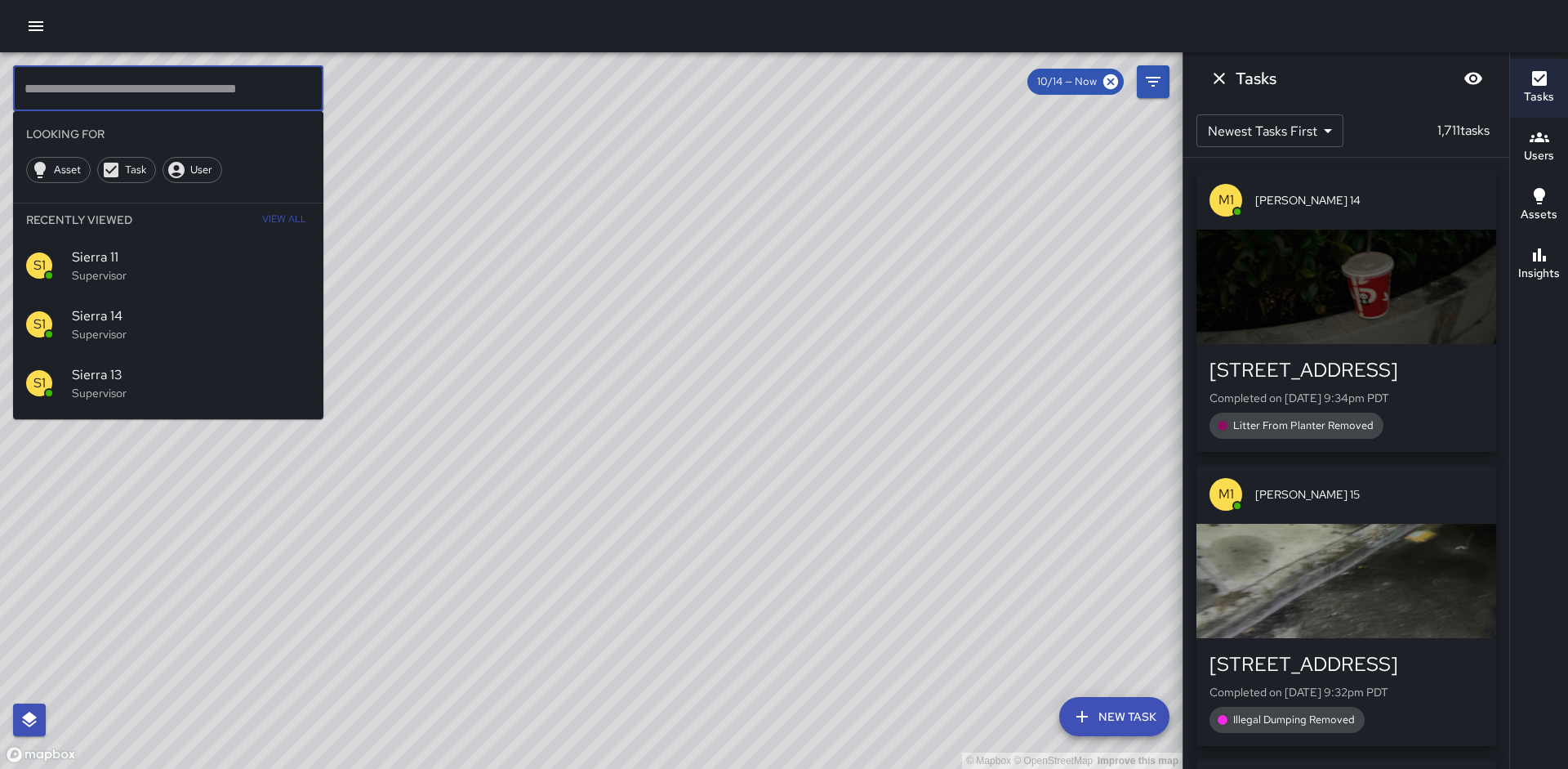
click at [60, 85] on input "text" at bounding box center [168, 88] width 310 height 46
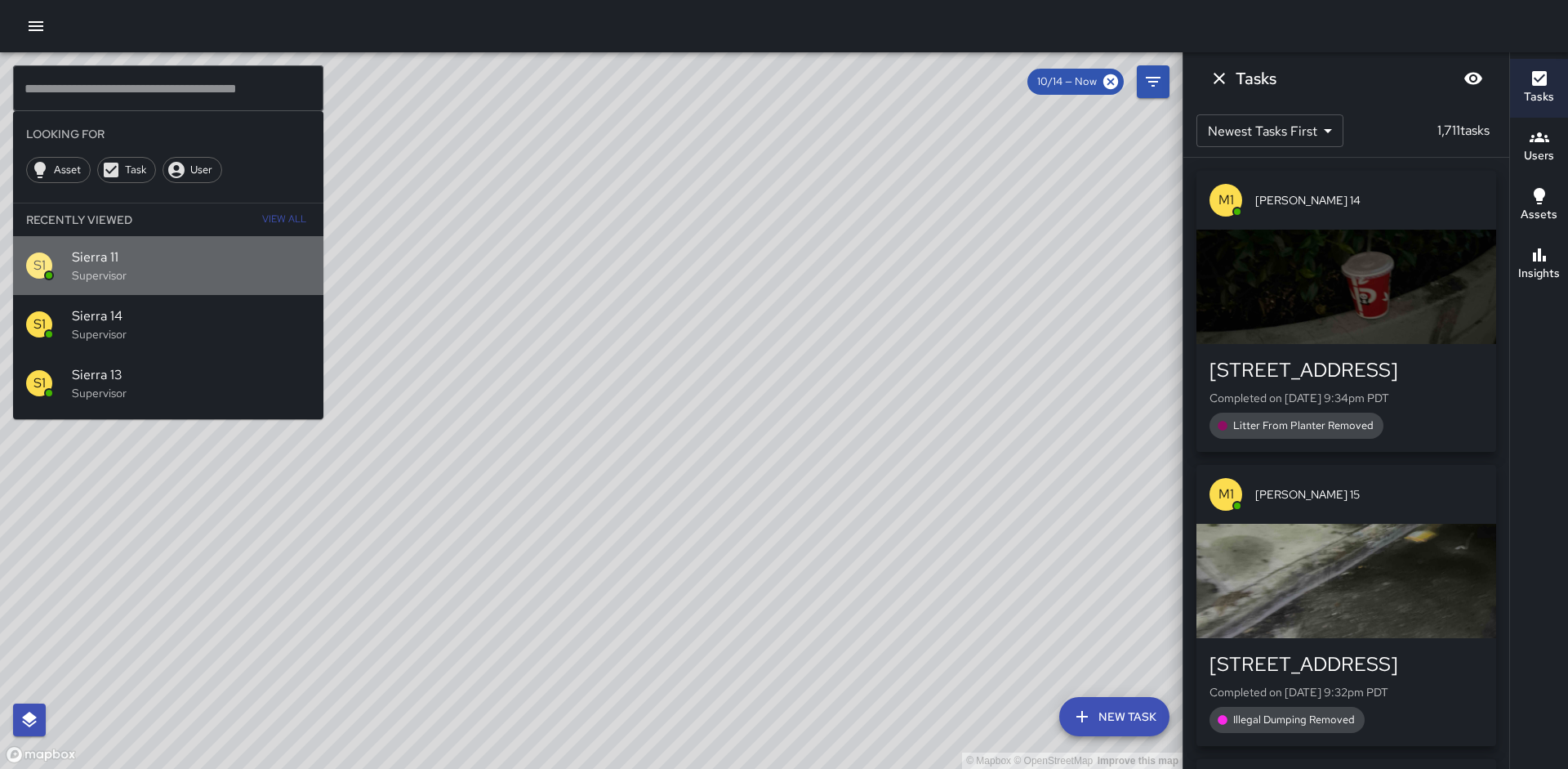
click at [123, 268] on p "Supervisor" at bounding box center [191, 275] width 238 height 16
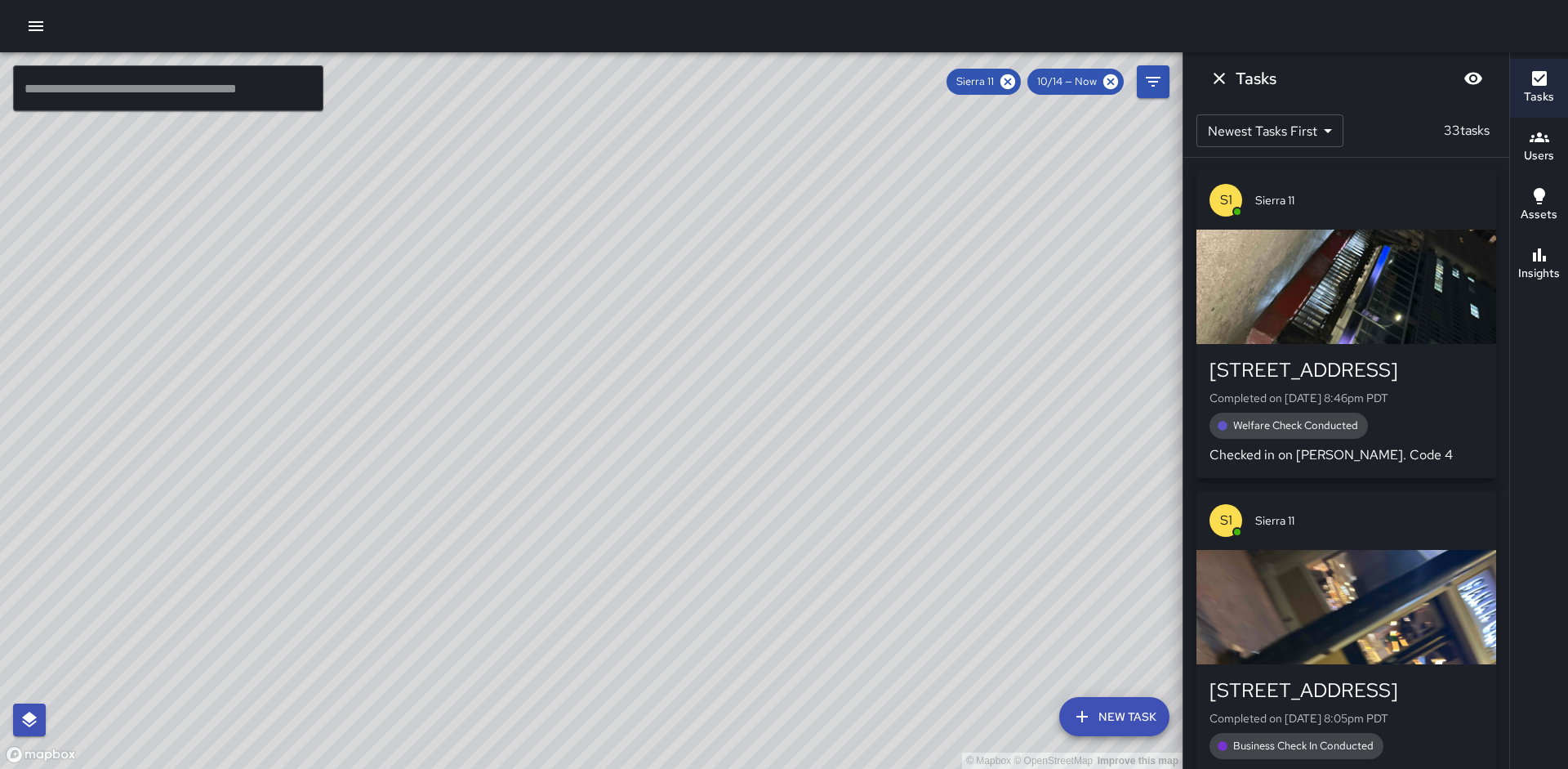
drag, startPoint x: 397, startPoint y: 324, endPoint x: 517, endPoint y: 241, distance: 145.9
click at [519, 146] on div "© Mapbox © OpenStreetMap Improve this map" at bounding box center [591, 411] width 1183 height 717
drag, startPoint x: 463, startPoint y: 410, endPoint x: 480, endPoint y: 387, distance: 28.6
click at [480, 387] on div "© Mapbox © OpenStreetMap Improve this map" at bounding box center [591, 411] width 1183 height 717
click at [1555, 268] on h6 "Insights" at bounding box center [1539, 273] width 42 height 18
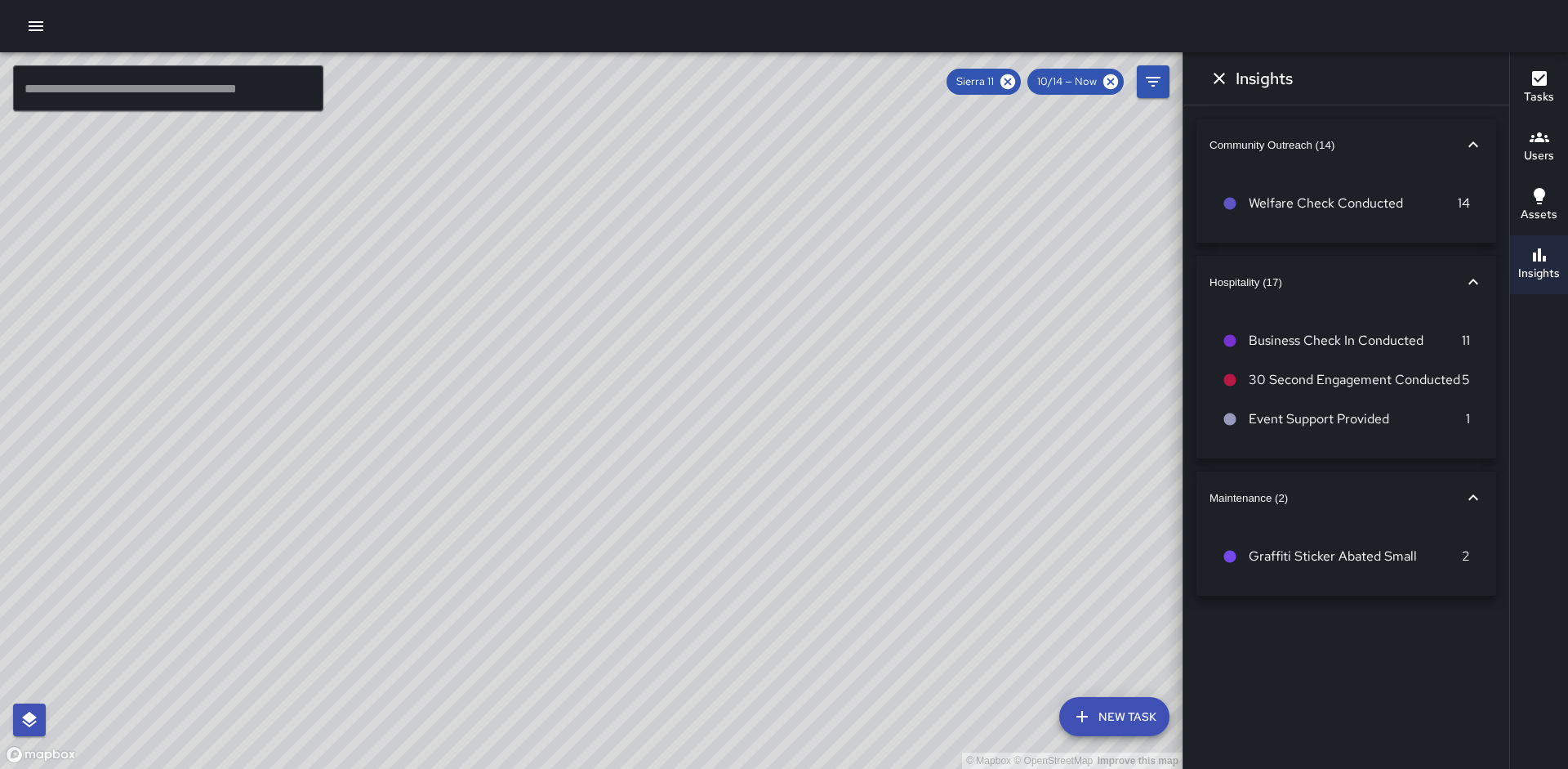
drag, startPoint x: 952, startPoint y: 399, endPoint x: 1003, endPoint y: 313, distance: 100.0
click at [1003, 313] on div "© Mapbox © OpenStreetMap Improve this map" at bounding box center [591, 411] width 1183 height 717
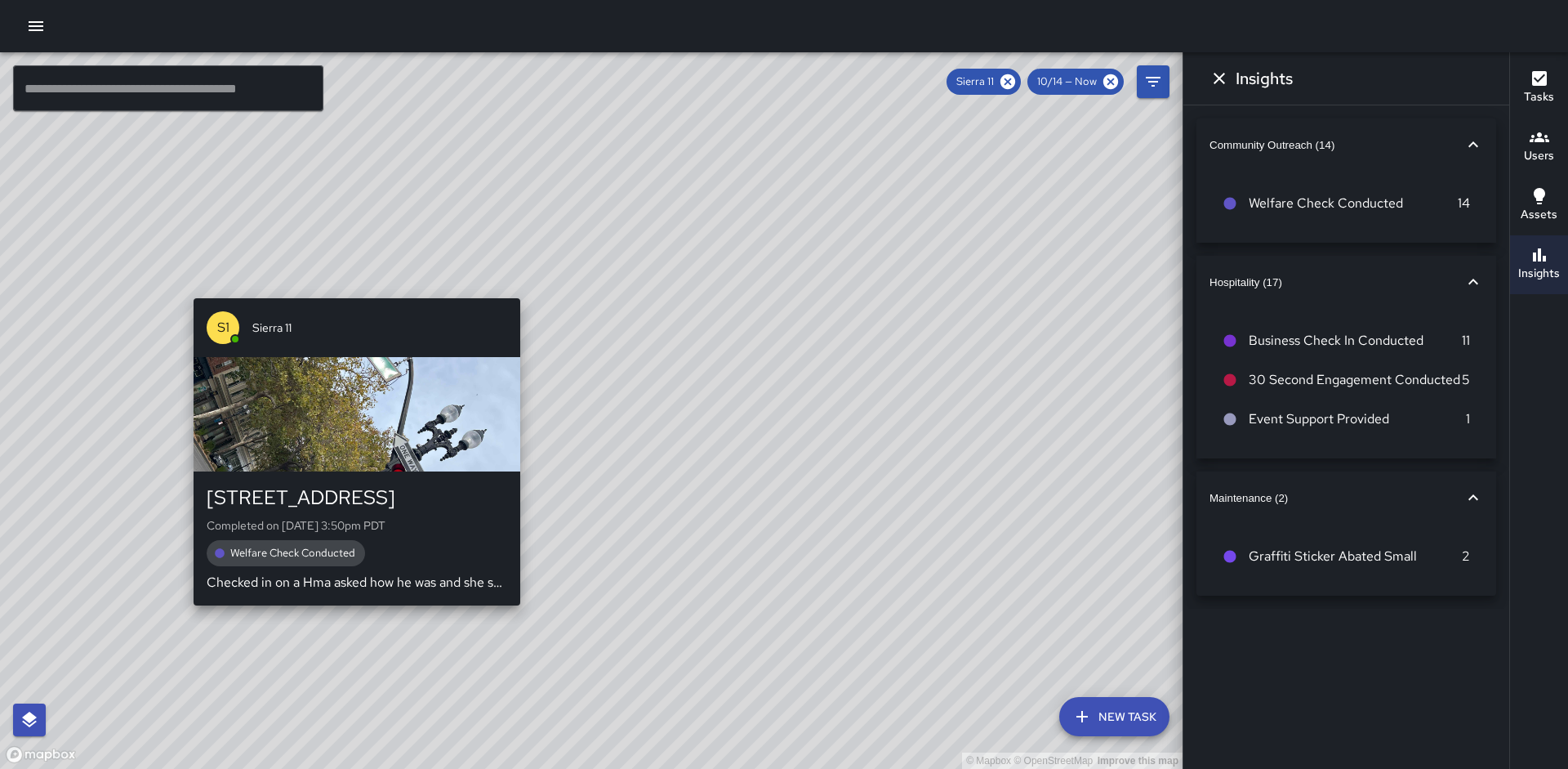
click at [351, 617] on div "© Mapbox © OpenStreetMap Improve this map S1 Sierra 11 [STREET_ADDRESS] Complet…" at bounding box center [591, 411] width 1183 height 717
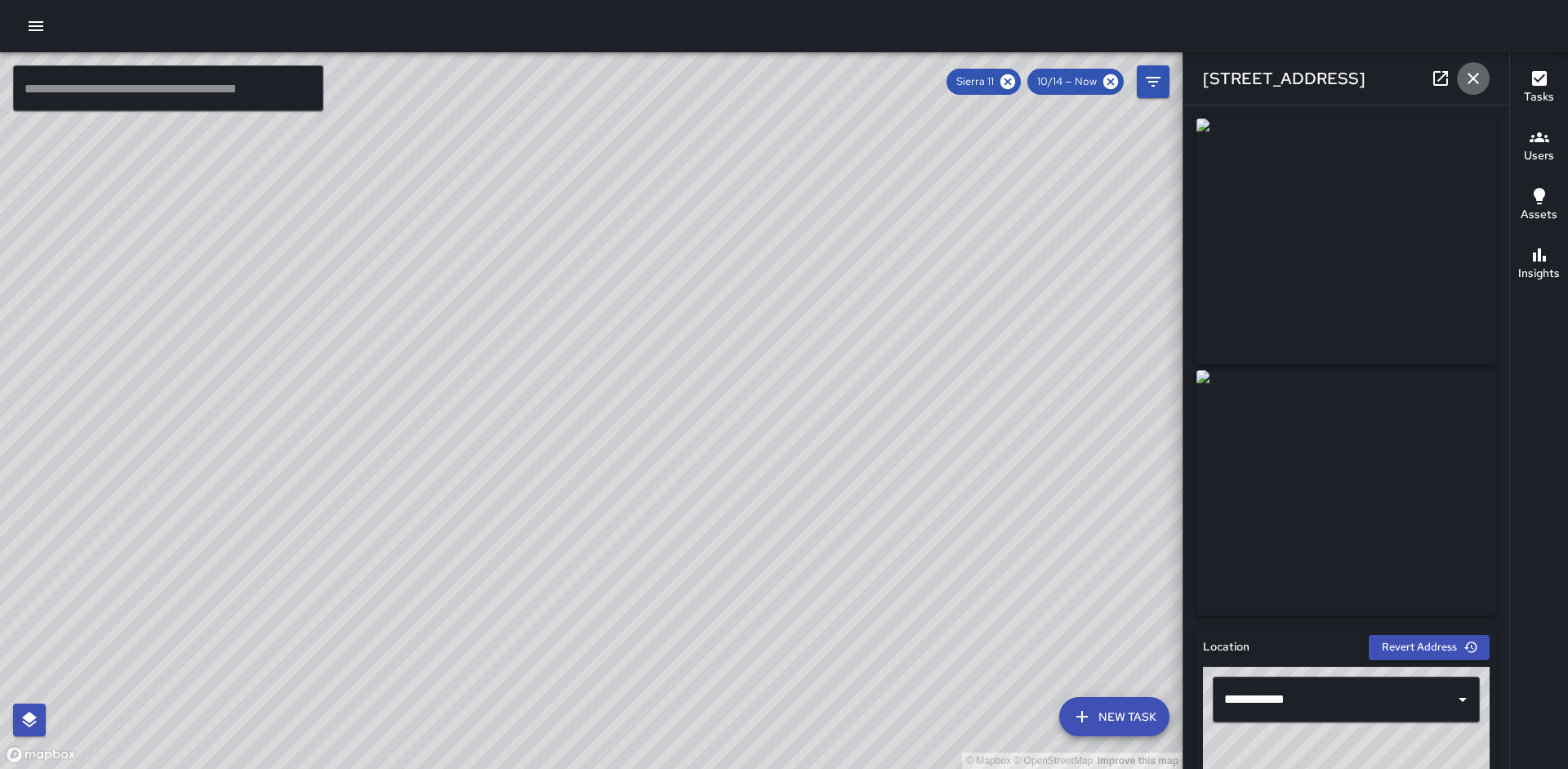
click at [1477, 79] on icon "button" at bounding box center [1473, 78] width 20 height 20
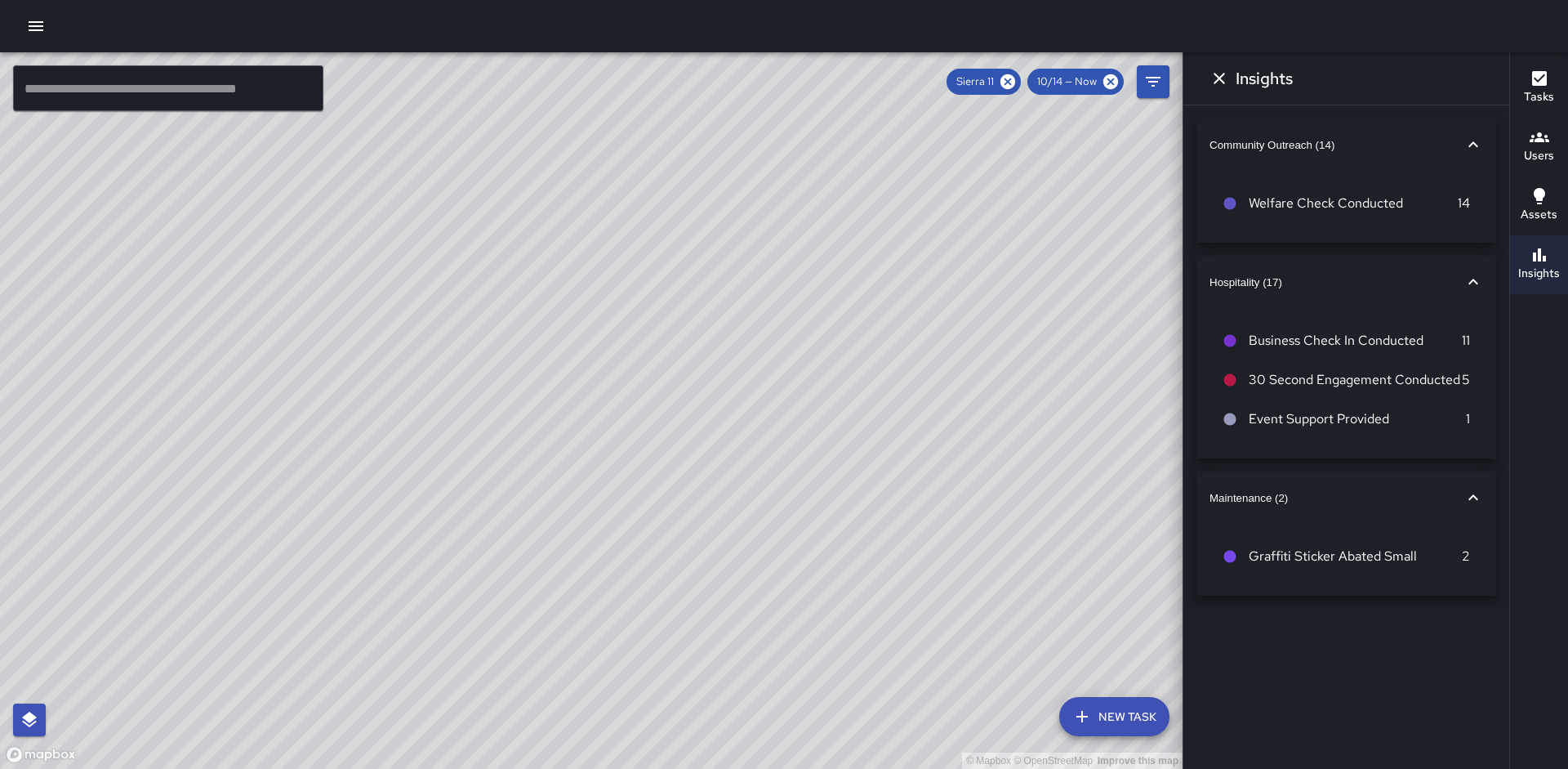
drag, startPoint x: 782, startPoint y: 297, endPoint x: 630, endPoint y: 457, distance: 220.7
click at [627, 458] on div "© Mapbox © OpenStreetMap Improve this map" at bounding box center [591, 411] width 1183 height 717
drag, startPoint x: 651, startPoint y: 399, endPoint x: 511, endPoint y: 548, distance: 204.5
click at [511, 548] on div "© Mapbox © OpenStreetMap Improve this map" at bounding box center [591, 411] width 1183 height 717
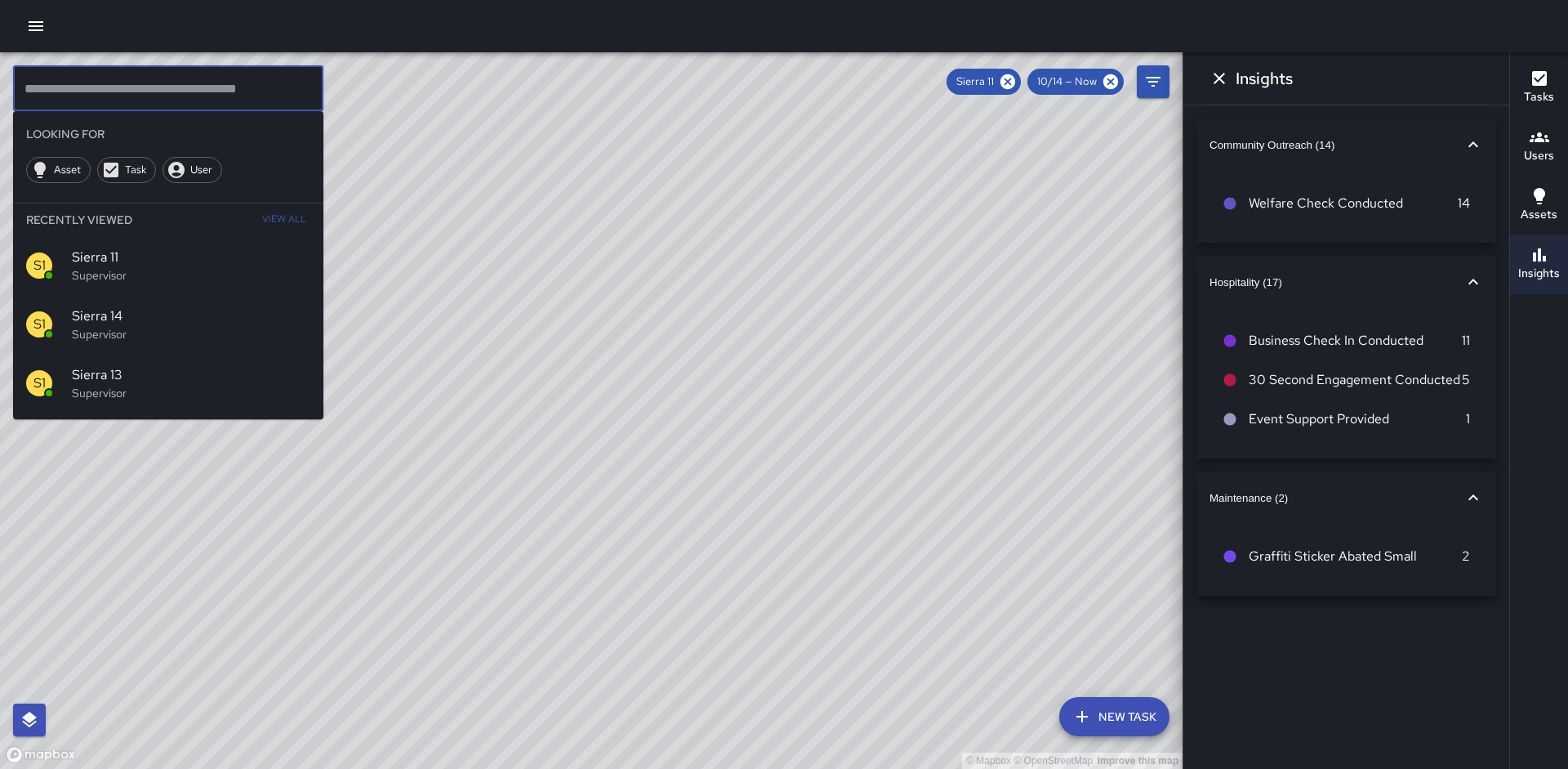
click at [120, 82] on input "text" at bounding box center [168, 88] width 310 height 46
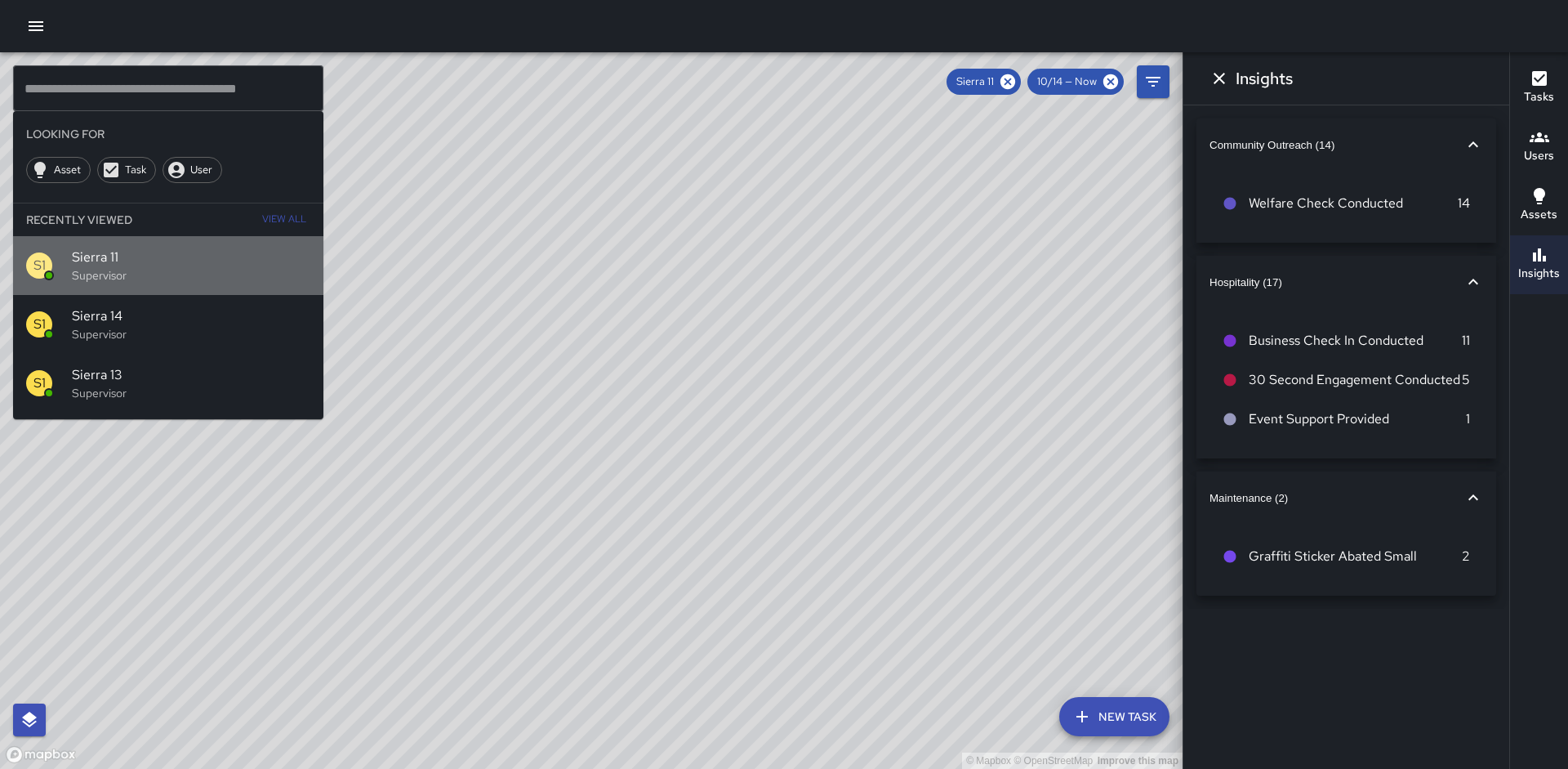
click at [223, 265] on span "Sierra 11" at bounding box center [191, 257] width 238 height 20
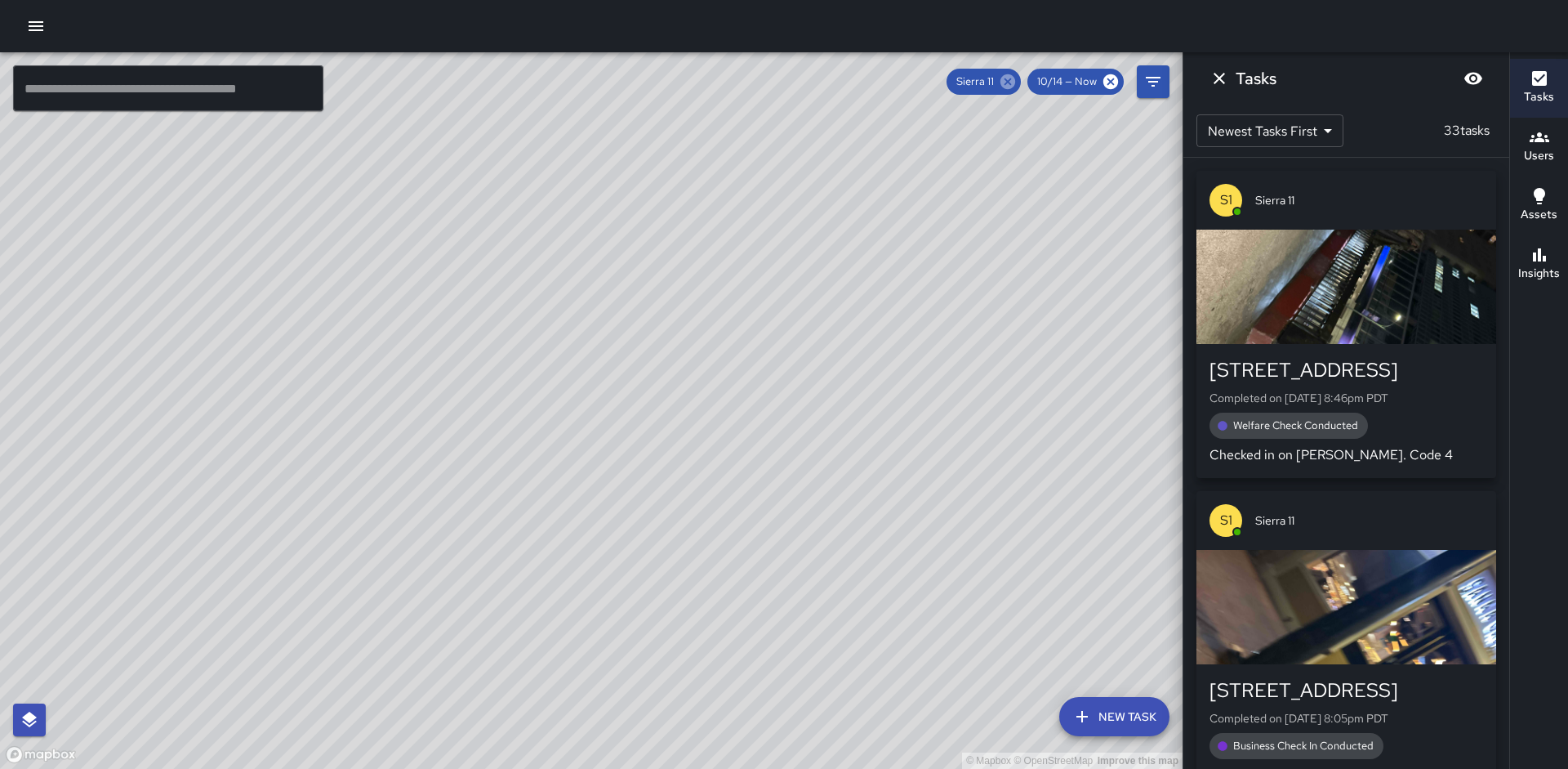
click at [1000, 80] on icon at bounding box center [1007, 81] width 18 height 18
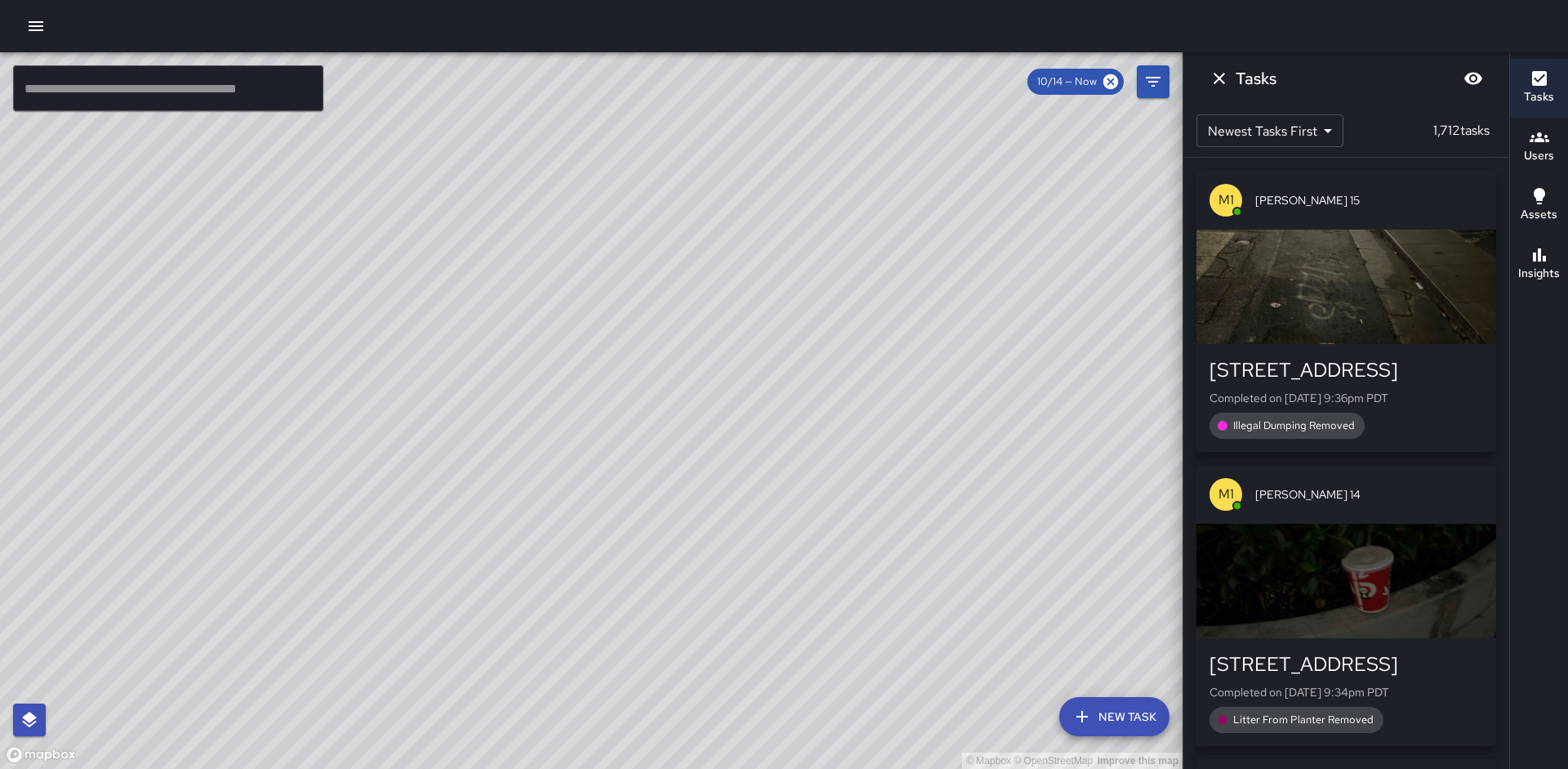
drag, startPoint x: 167, startPoint y: 69, endPoint x: 157, endPoint y: 81, distance: 15.6
click at [165, 71] on input "text" at bounding box center [168, 88] width 310 height 46
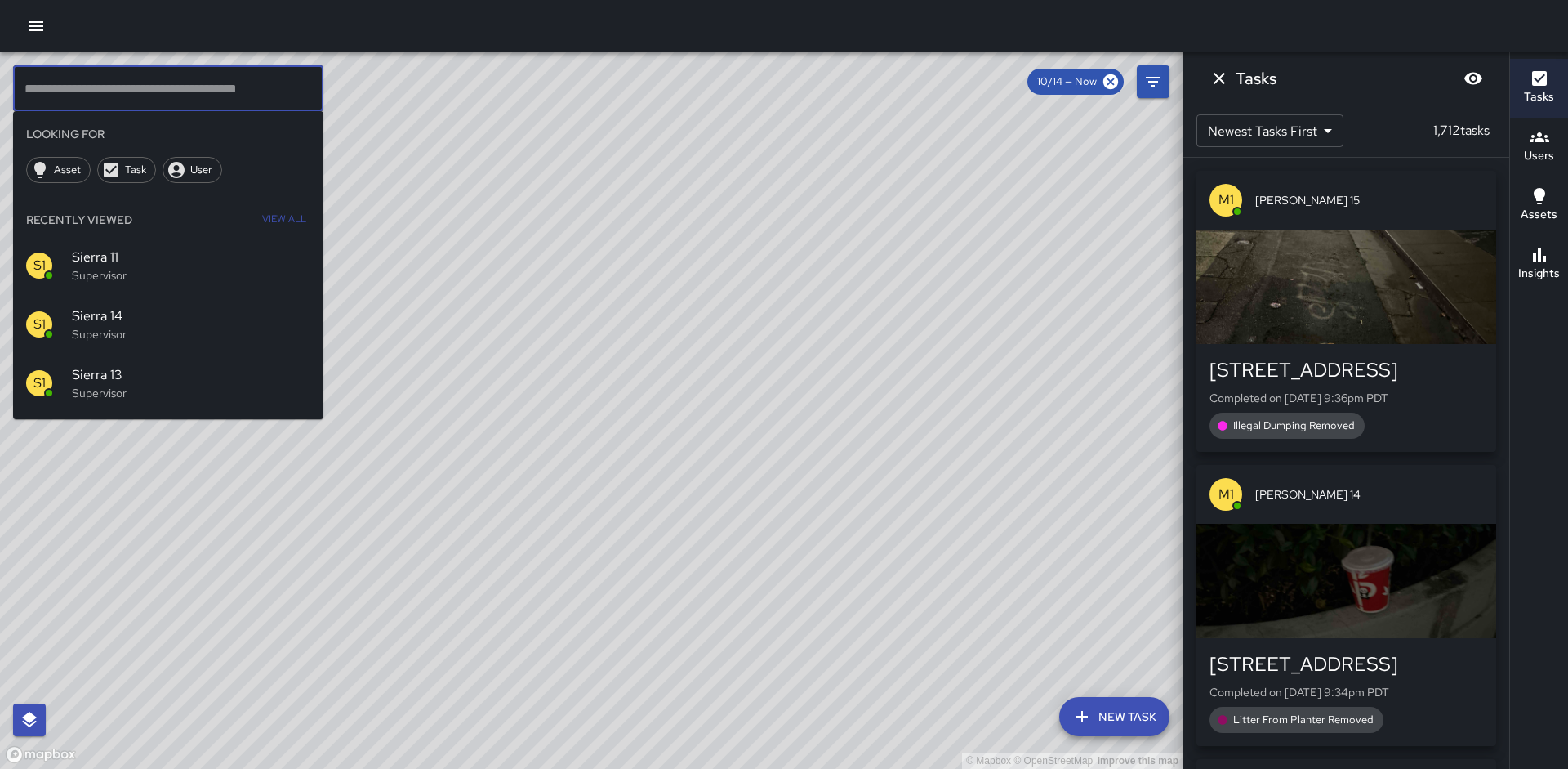
click at [157, 81] on input "text" at bounding box center [168, 88] width 310 height 46
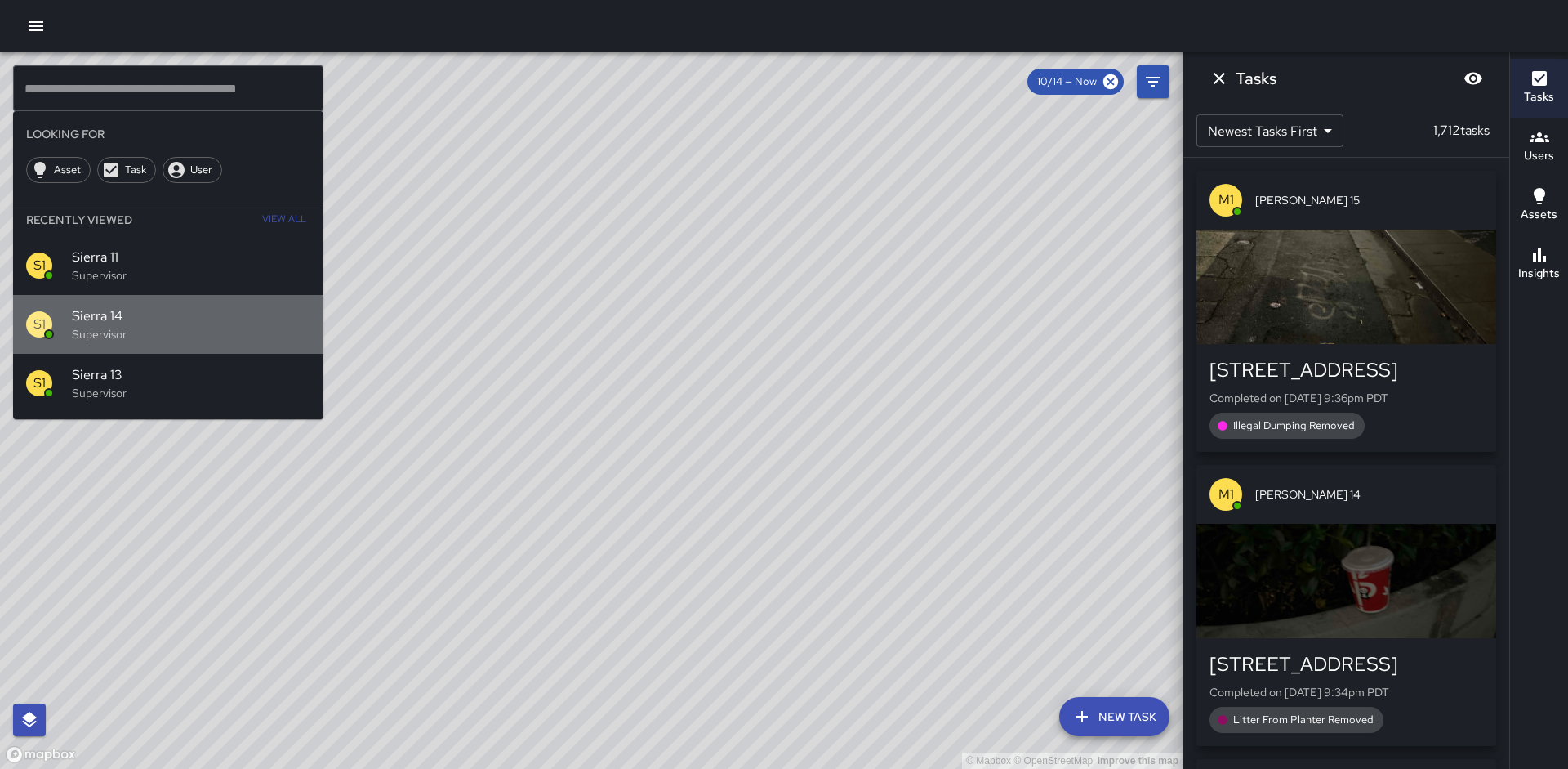
click at [143, 332] on p "Supervisor" at bounding box center [191, 333] width 238 height 16
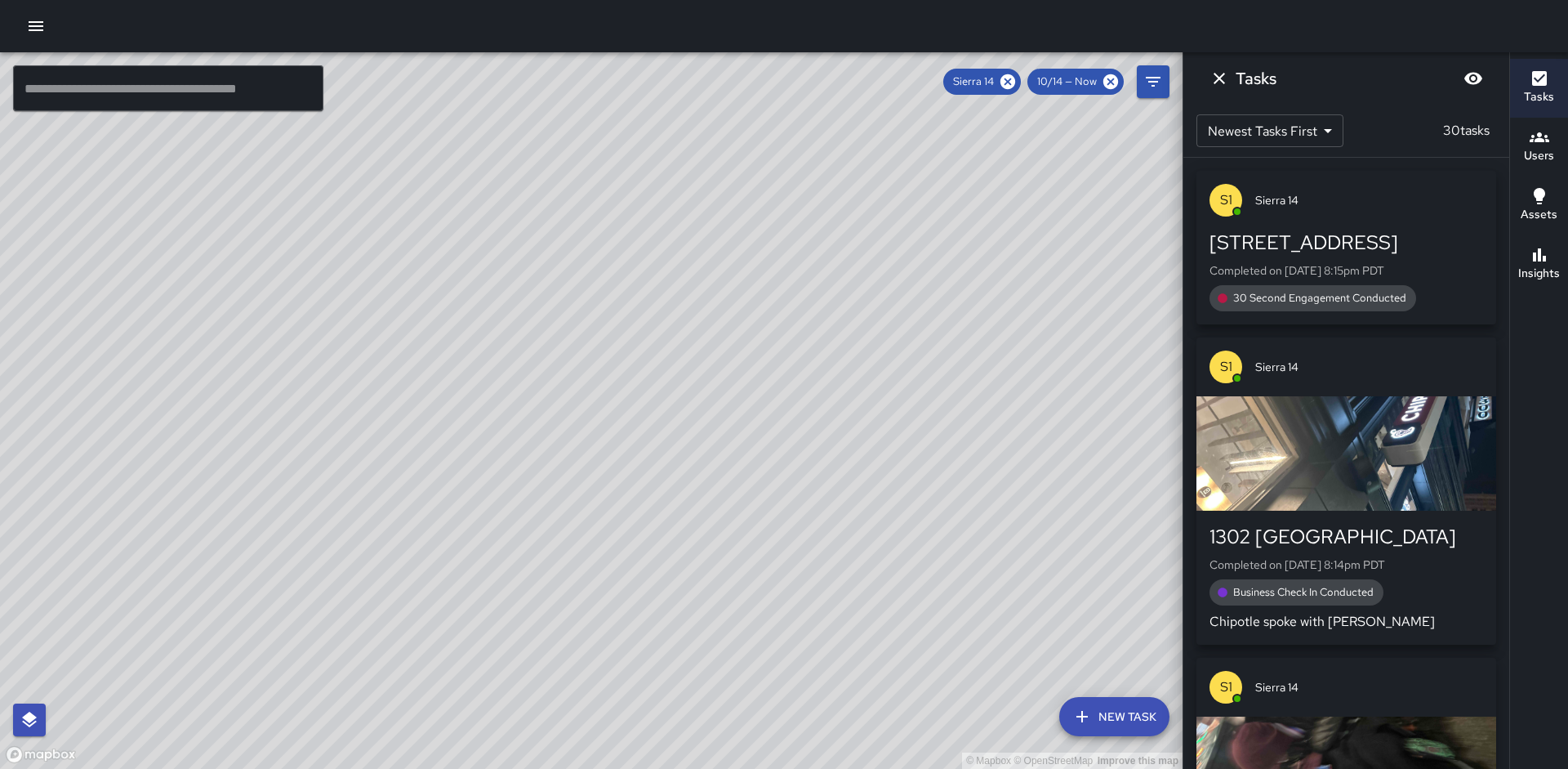
drag, startPoint x: 539, startPoint y: 245, endPoint x: 524, endPoint y: 289, distance: 46.5
click at [524, 289] on div "© Mapbox © OpenStreetMap Improve this map" at bounding box center [591, 411] width 1183 height 717
drag, startPoint x: 515, startPoint y: 358, endPoint x: 572, endPoint y: 260, distance: 113.4
click at [572, 260] on div "© Mapbox © OpenStreetMap Improve this map" at bounding box center [591, 411] width 1183 height 717
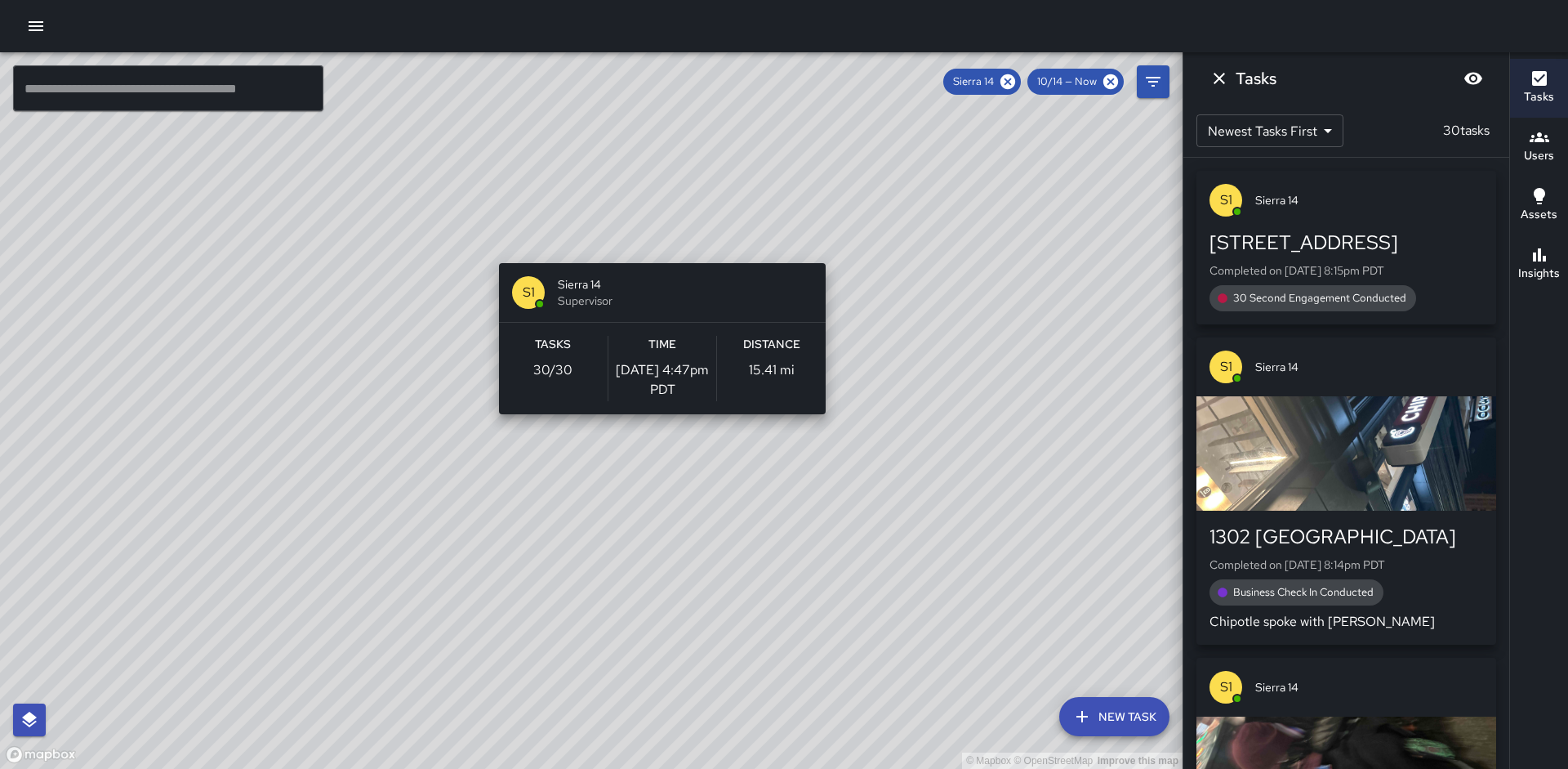
drag, startPoint x: 671, startPoint y: 234, endPoint x: 652, endPoint y: 258, distance: 30.6
click at [652, 258] on div "© Mapbox © OpenStreetMap Improve this map S1 Sierra 14 Supervisor Tasks 30 / 30…" at bounding box center [591, 411] width 1183 height 717
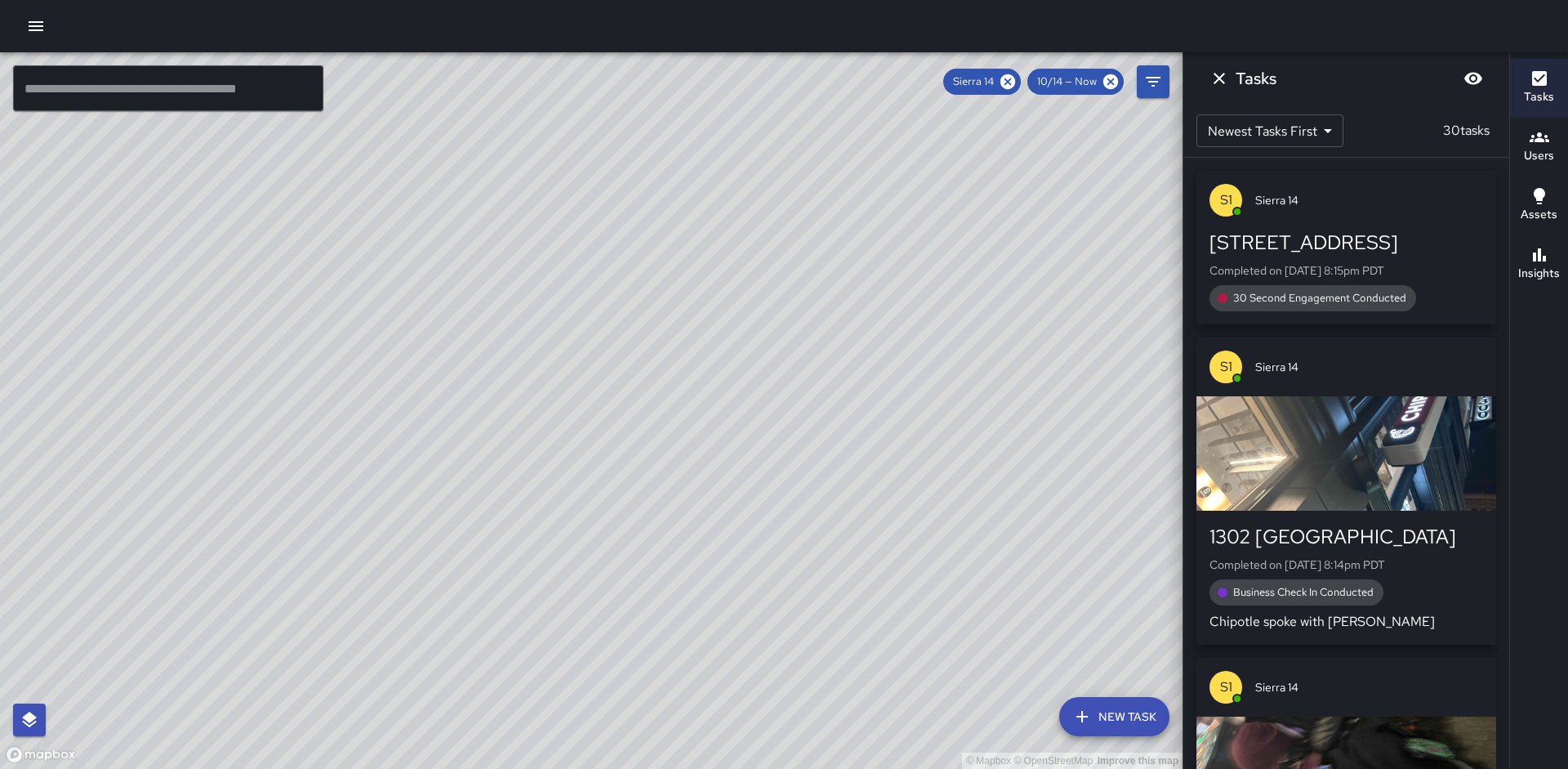
click at [1566, 265] on button "Insights" at bounding box center [1539, 265] width 58 height 59
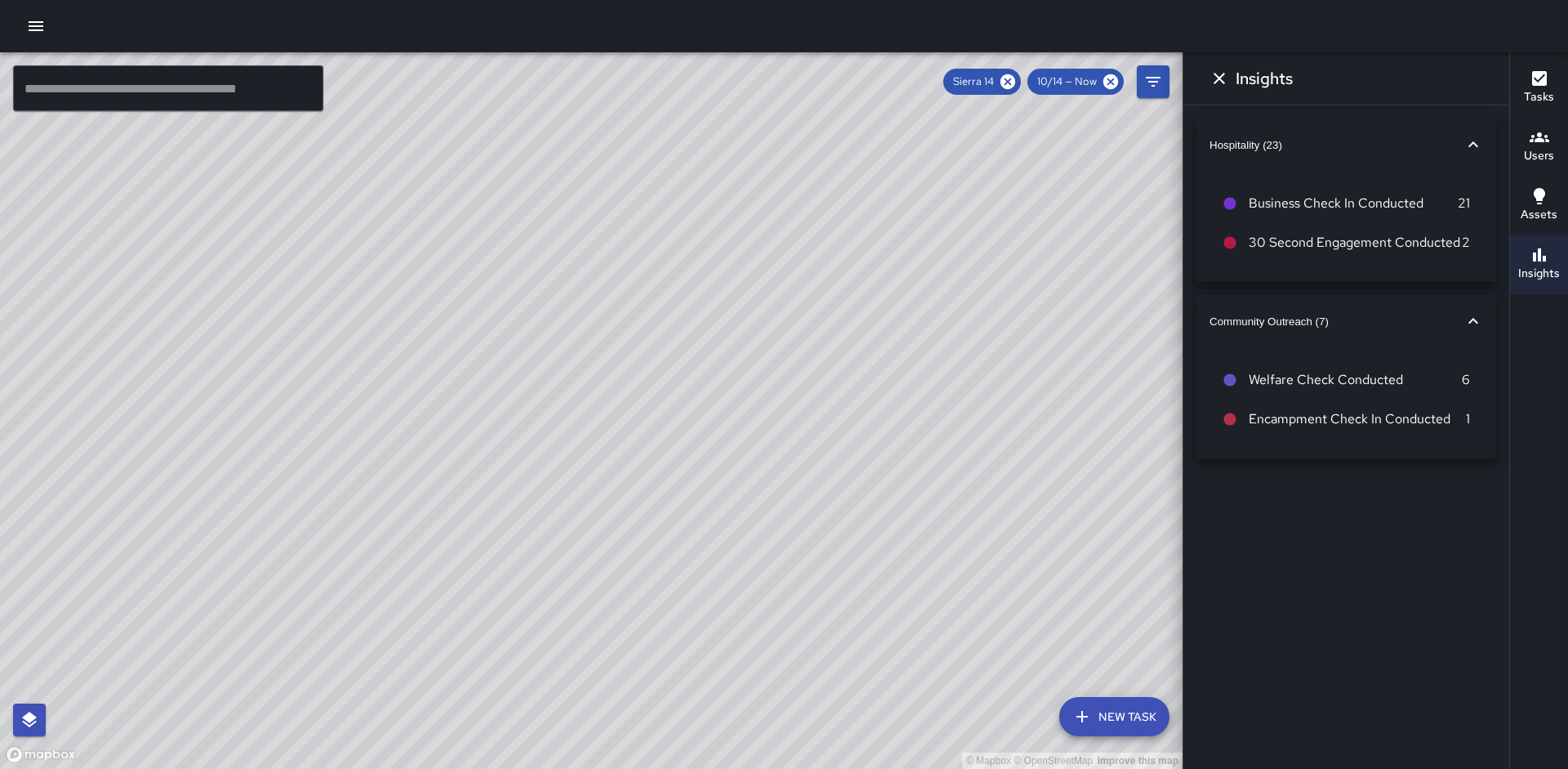
click at [110, 85] on input "text" at bounding box center [168, 88] width 310 height 46
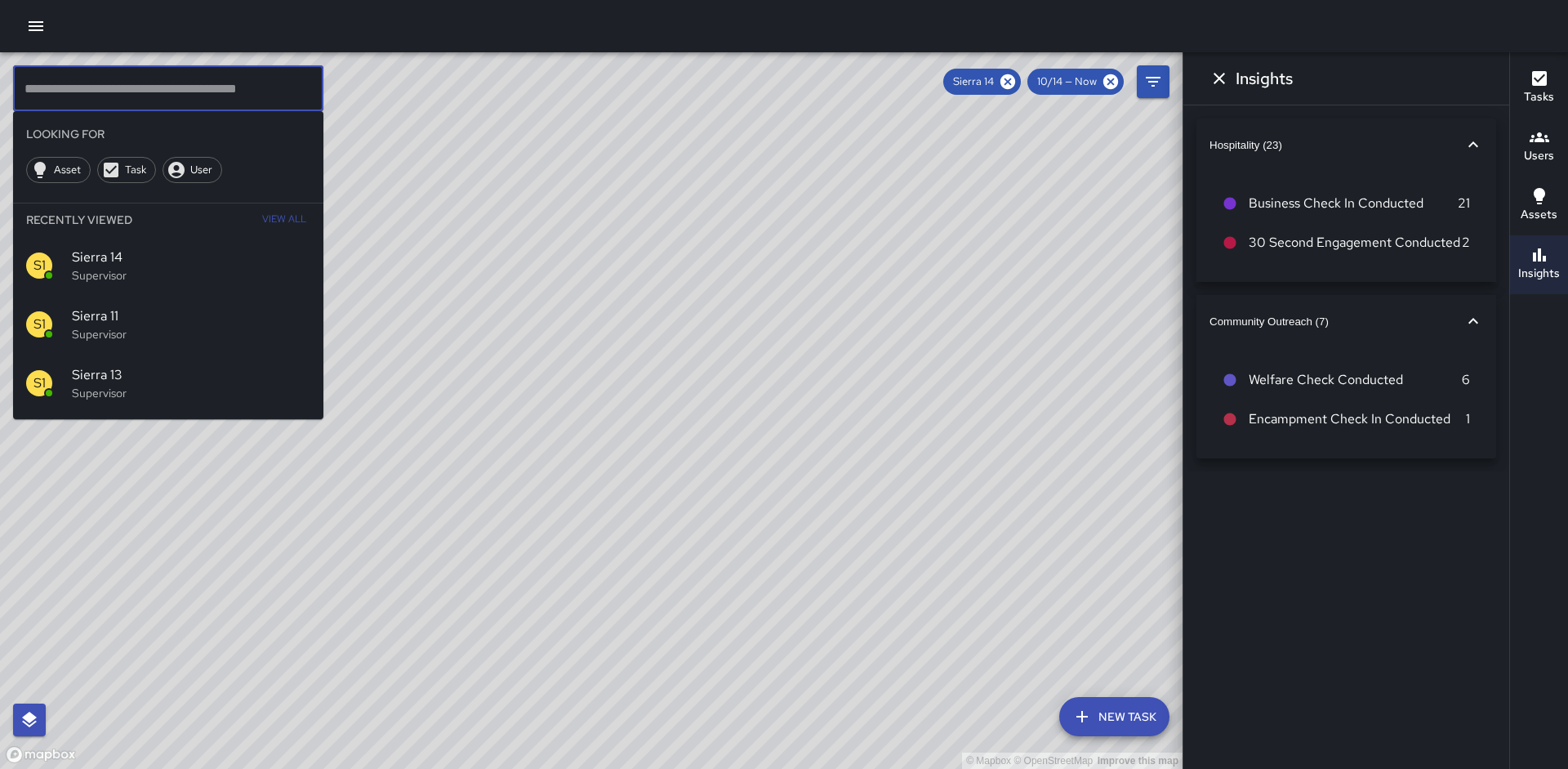
drag, startPoint x: 125, startPoint y: 370, endPoint x: 0, endPoint y: 416, distance: 133.2
click at [60, 384] on div "S1 Sierra 13 Supervisor" at bounding box center [168, 383] width 310 height 59
click at [0, 416] on div "© Mapbox © OpenStreetMap Improve this map" at bounding box center [591, 411] width 1183 height 717
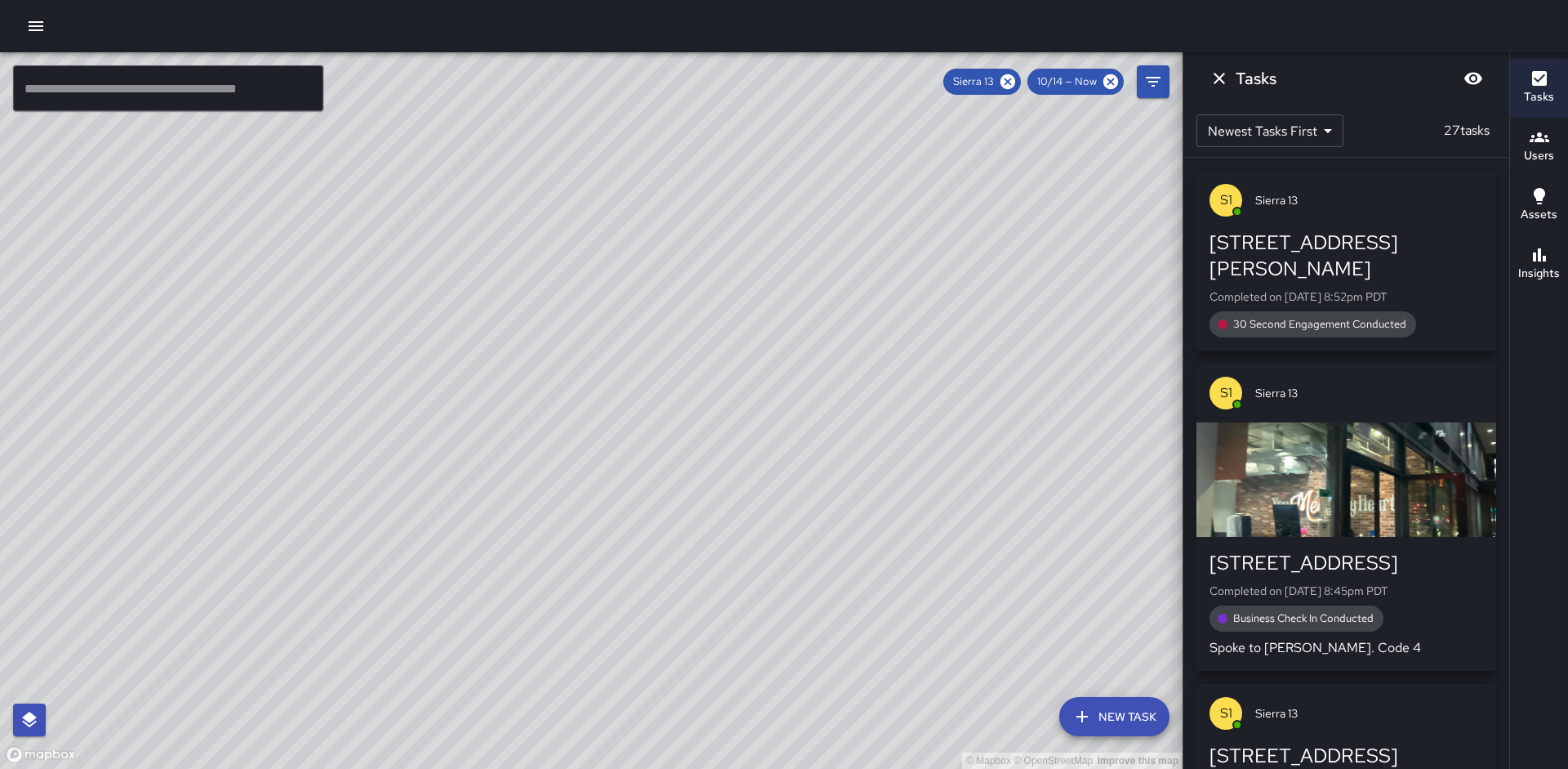
drag, startPoint x: 816, startPoint y: 247, endPoint x: 625, endPoint y: 514, distance: 328.3
click at [625, 514] on div "© Mapbox © OpenStreetMap Improve this map S1 Sierra 13 Supervisor Tasks 27 / 27…" at bounding box center [591, 411] width 1183 height 717
click at [1567, 268] on button "Insights" at bounding box center [1539, 265] width 58 height 59
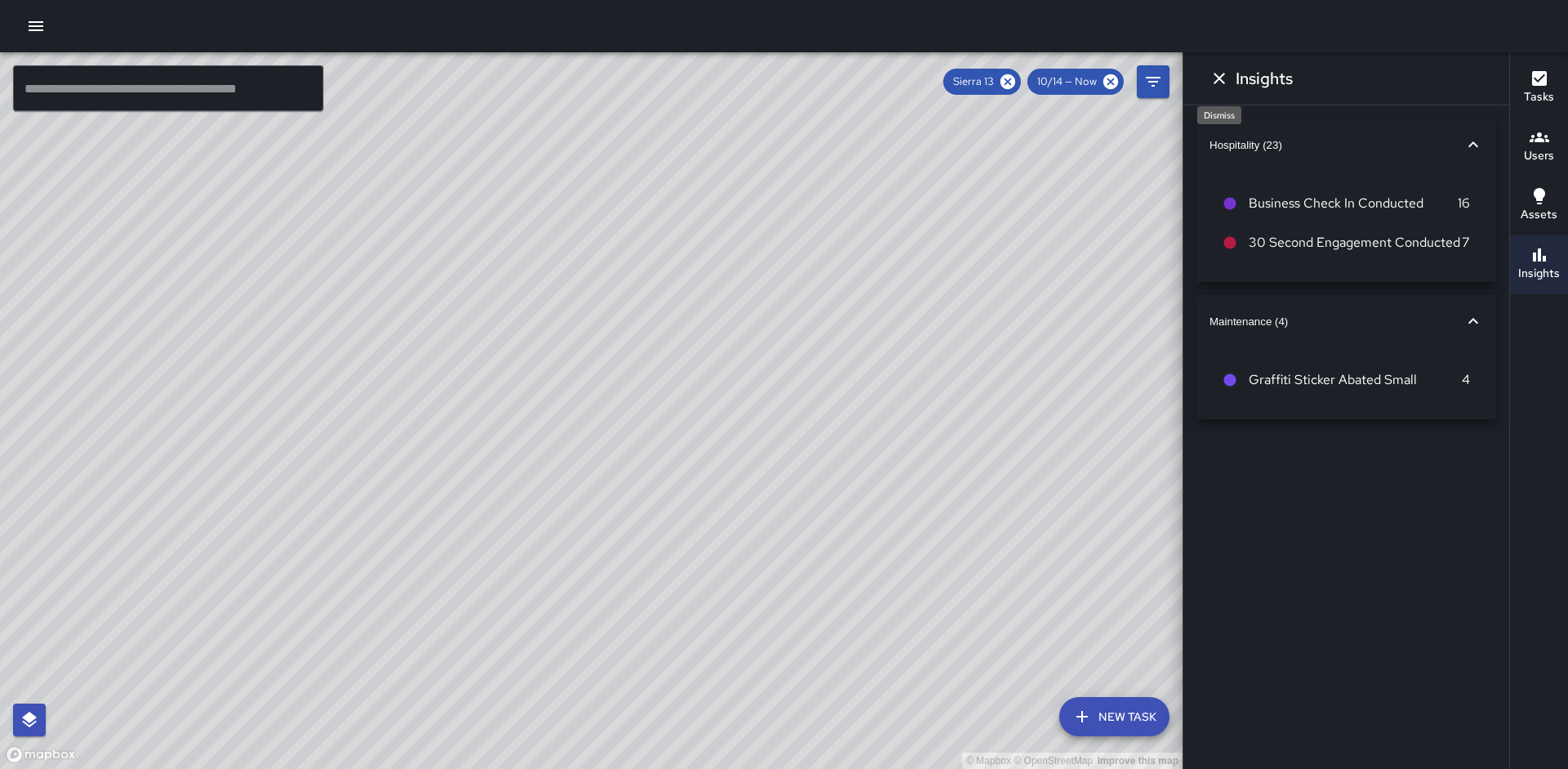
click at [1229, 83] on icon "Dismiss" at bounding box center [1219, 78] width 20 height 20
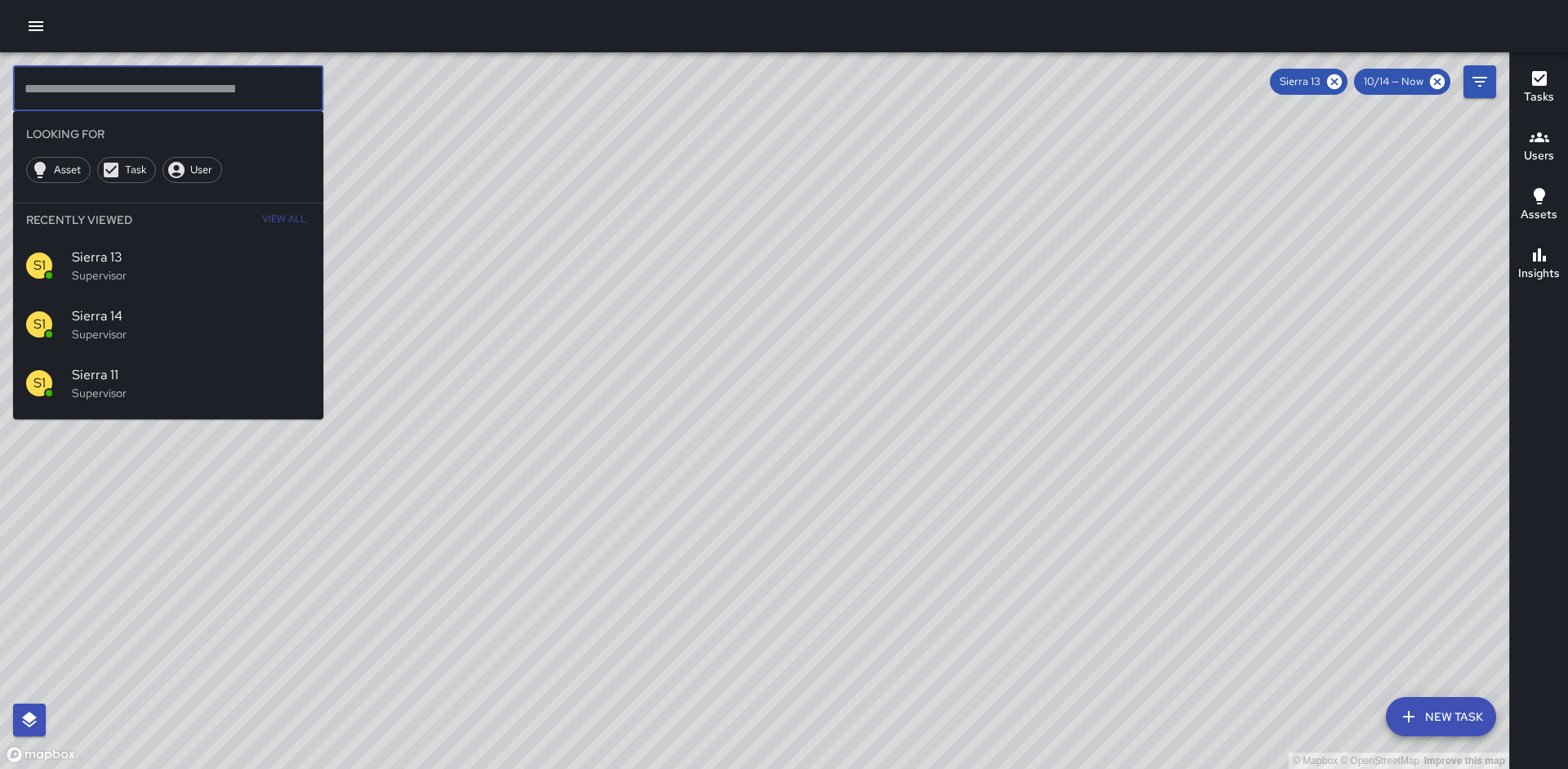
click at [65, 100] on input "text" at bounding box center [168, 88] width 310 height 46
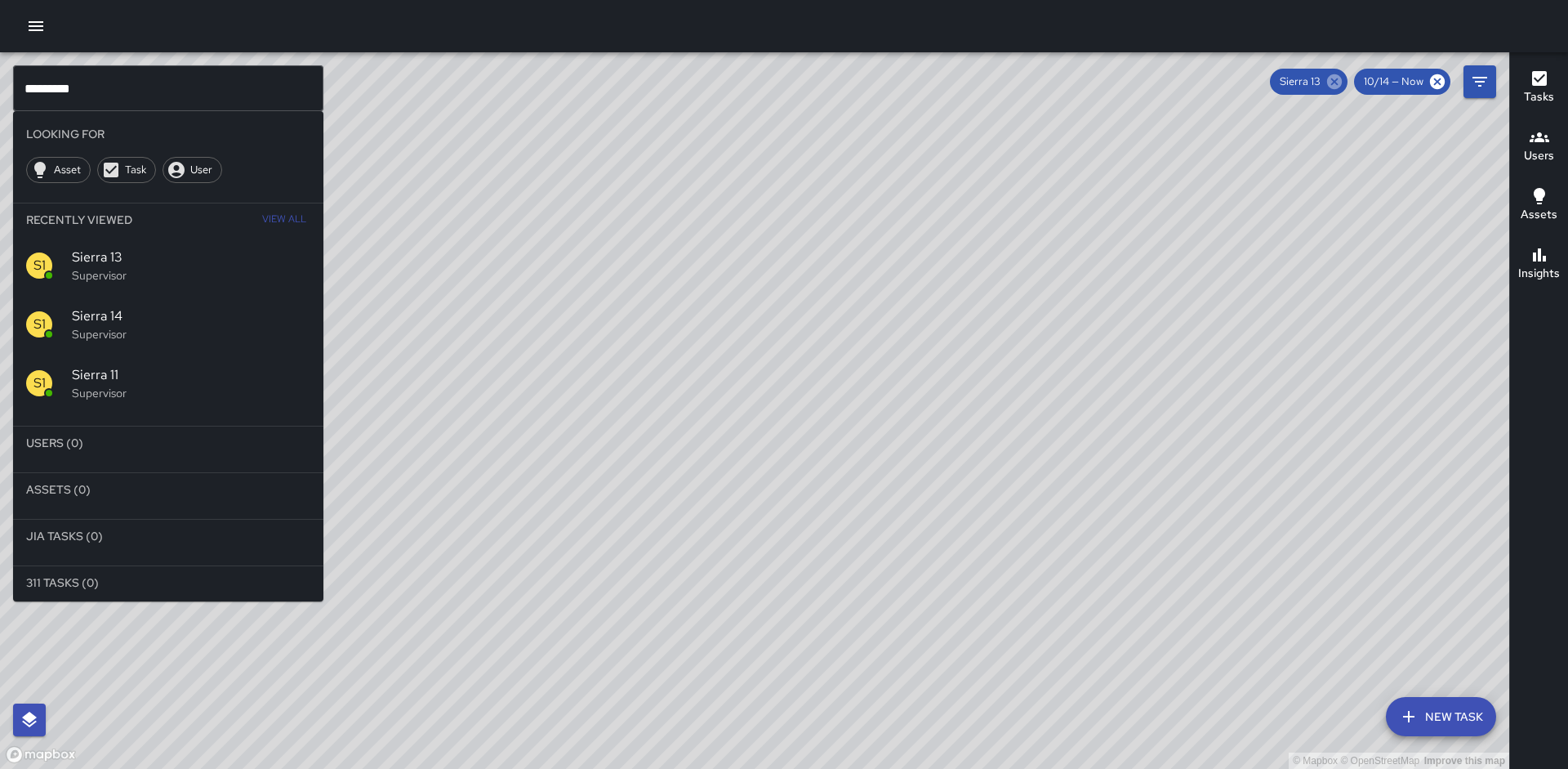
click at [1332, 85] on icon at bounding box center [1334, 81] width 15 height 15
click at [162, 505] on p "Supervisor" at bounding box center [191, 498] width 238 height 16
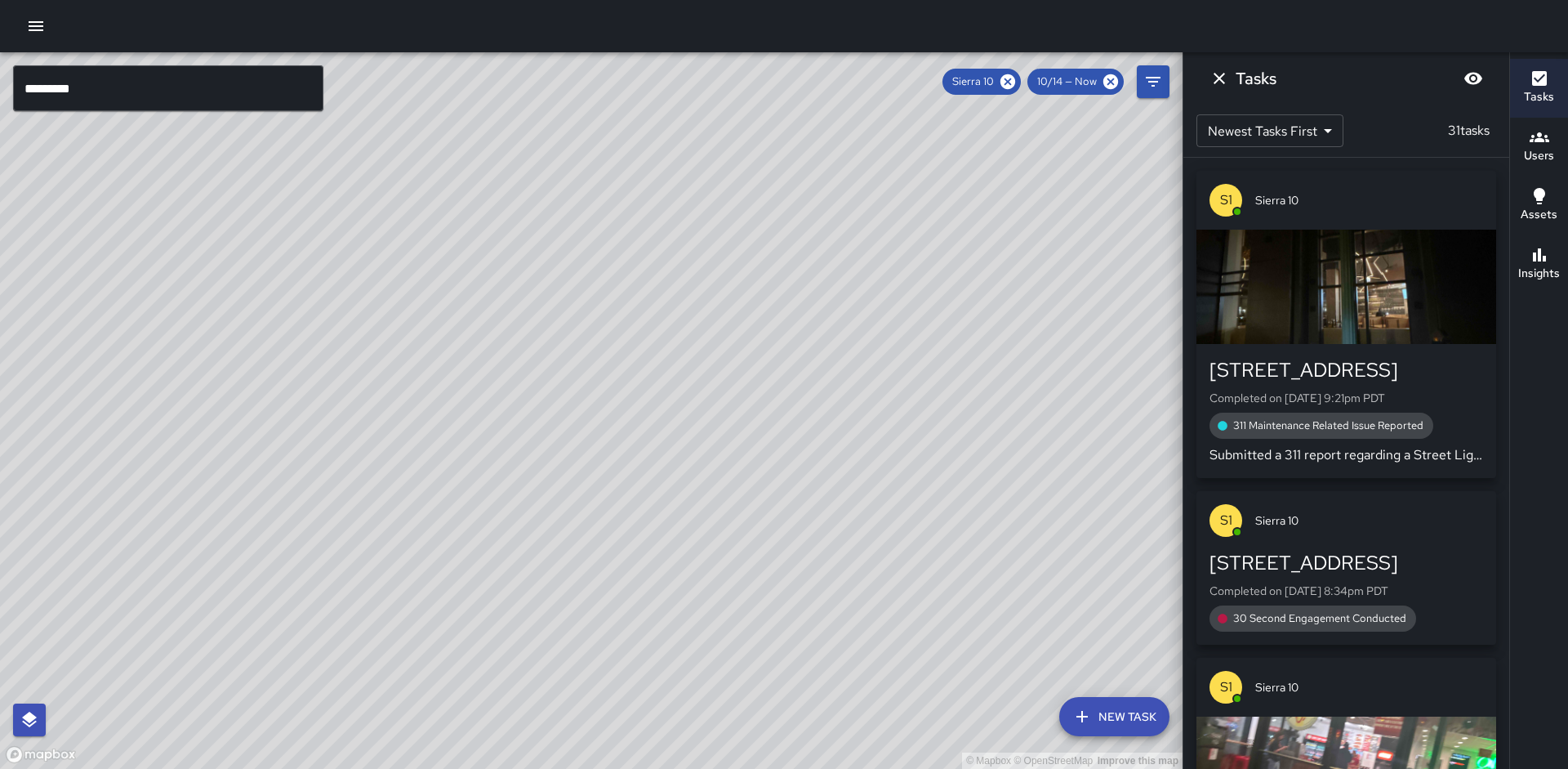
drag, startPoint x: 558, startPoint y: 402, endPoint x: 446, endPoint y: 491, distance: 143.1
click at [446, 491] on div "© Mapbox © OpenStreetMap Improve this map" at bounding box center [591, 411] width 1183 height 717
drag, startPoint x: 535, startPoint y: 369, endPoint x: 546, endPoint y: 332, distance: 38.6
click at [546, 332] on div "© Mapbox © OpenStreetMap Improve this map" at bounding box center [591, 411] width 1183 height 717
click at [1538, 250] on icon "button" at bounding box center [1539, 255] width 13 height 13
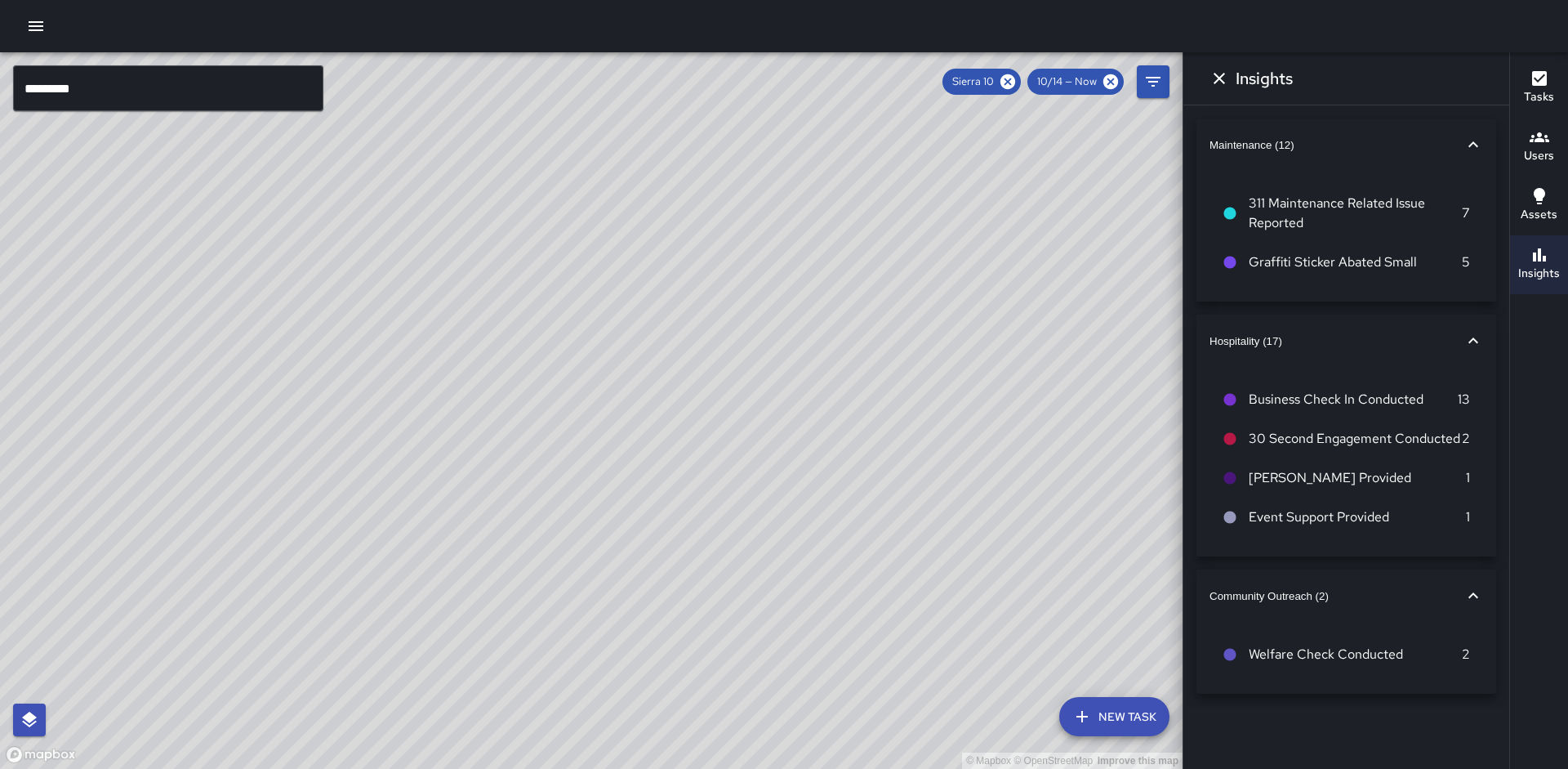
drag, startPoint x: 711, startPoint y: 415, endPoint x: 611, endPoint y: 505, distance: 134.5
click at [611, 505] on div "© Mapbox © OpenStreetMap Improve this map" at bounding box center [591, 411] width 1183 height 717
drag, startPoint x: 726, startPoint y: 480, endPoint x: 602, endPoint y: 726, distance: 275.5
click at [602, 726] on div "© Mapbox © OpenStreetMap Improve this map" at bounding box center [591, 411] width 1183 height 717
drag, startPoint x: 496, startPoint y: 588, endPoint x: 508, endPoint y: 449, distance: 139.5
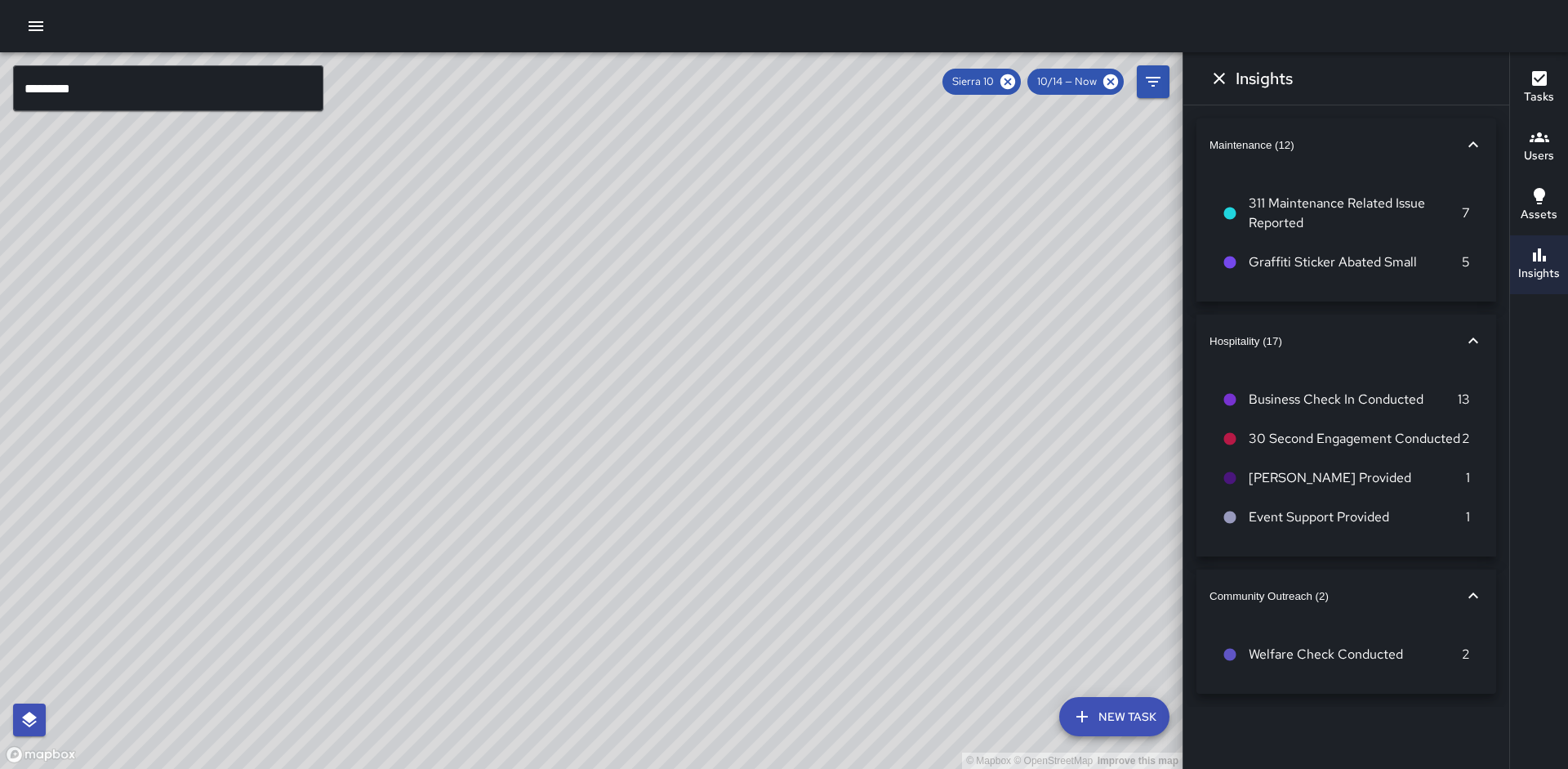
click at [508, 449] on div "© Mapbox © OpenStreetMap Improve this map" at bounding box center [591, 411] width 1183 height 717
drag, startPoint x: 521, startPoint y: 514, endPoint x: 522, endPoint y: 478, distance: 36.0
click at [522, 478] on div "© Mapbox © OpenStreetMap Improve this map" at bounding box center [591, 411] width 1183 height 717
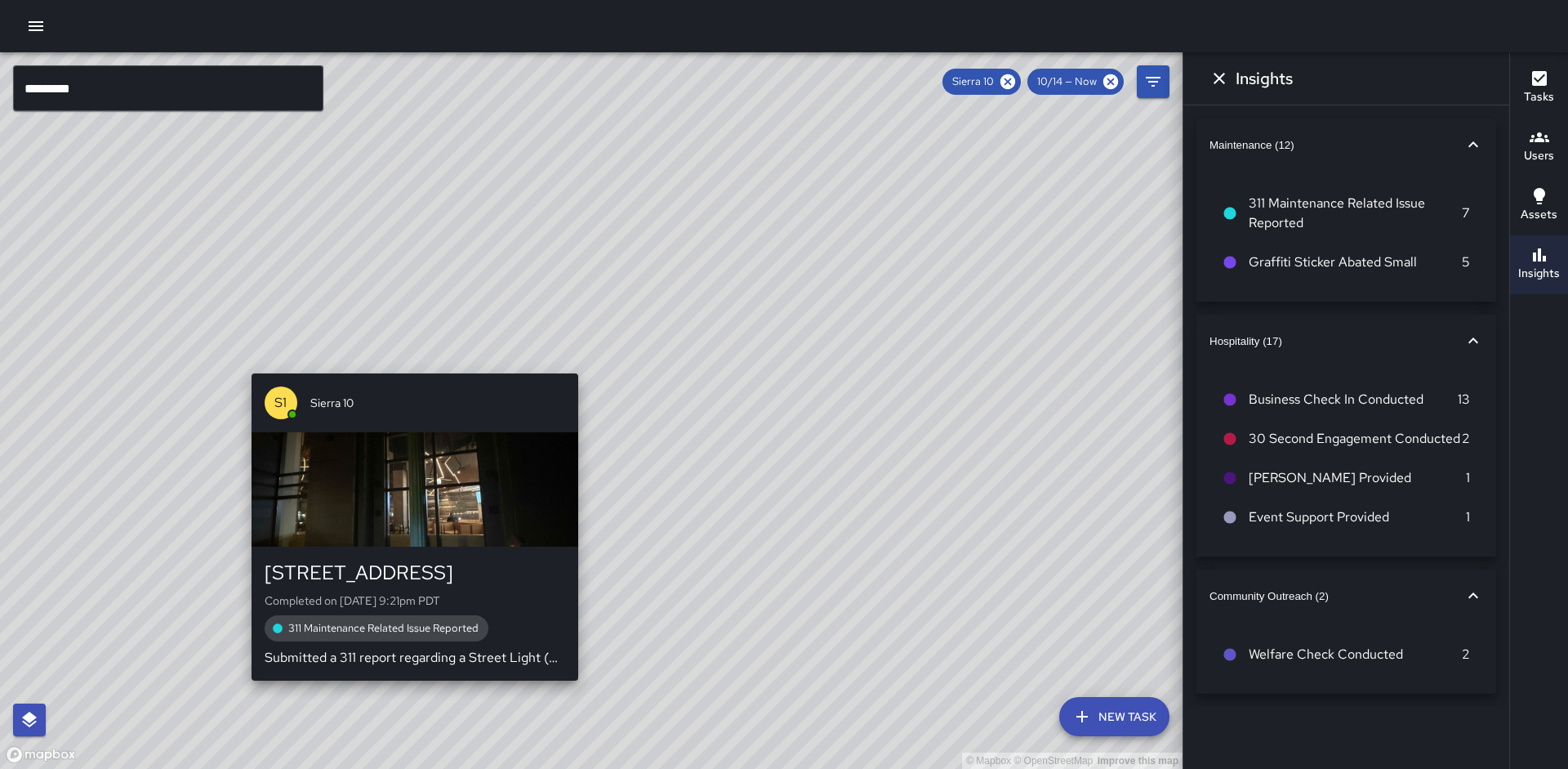
click at [408, 362] on div "© Mapbox © OpenStreetMap Improve this map S1 Sierra 10 [STREET_ADDRESS] Complet…" at bounding box center [591, 411] width 1183 height 717
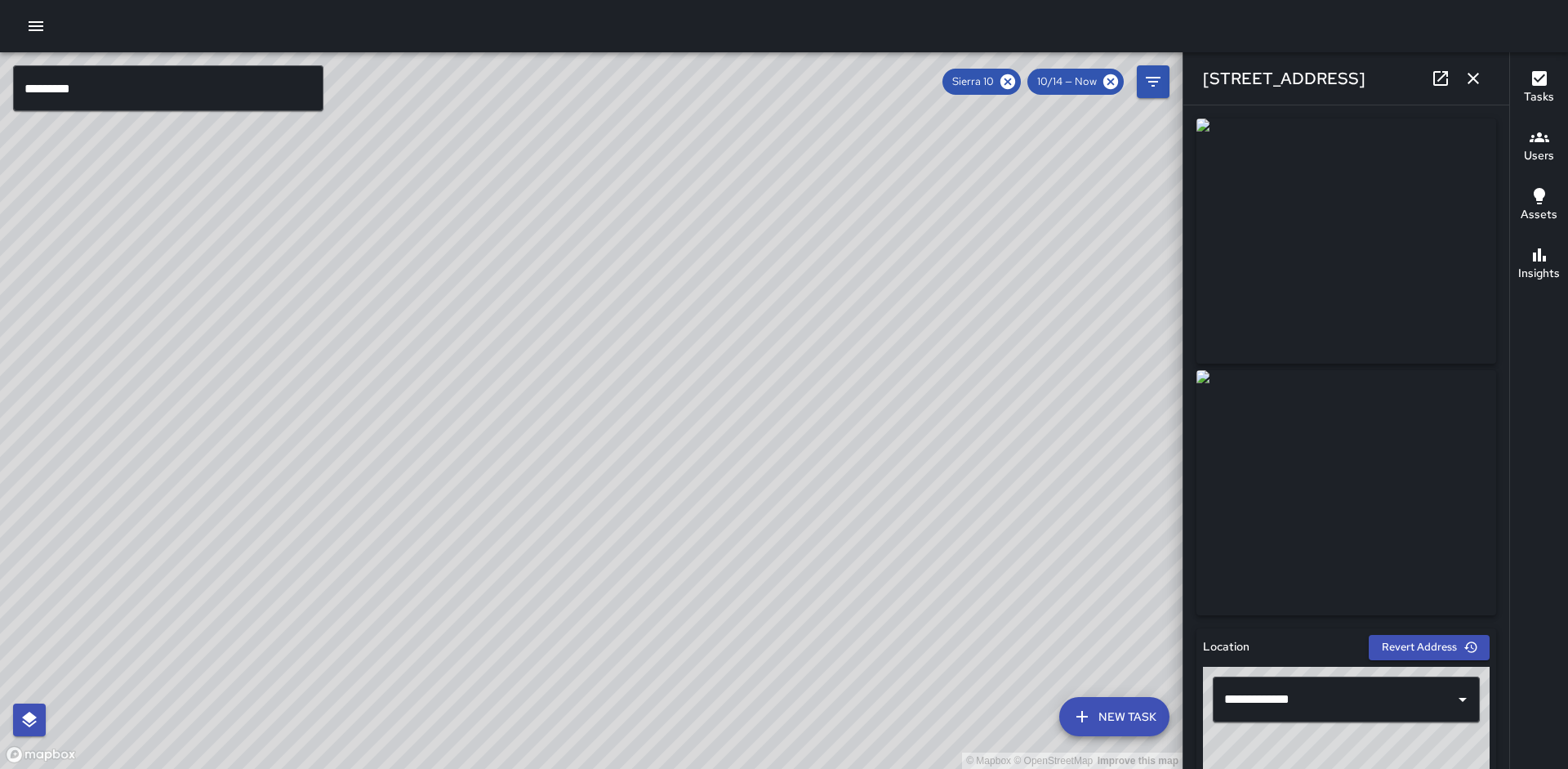
click at [1474, 80] on icon "button" at bounding box center [1473, 78] width 20 height 20
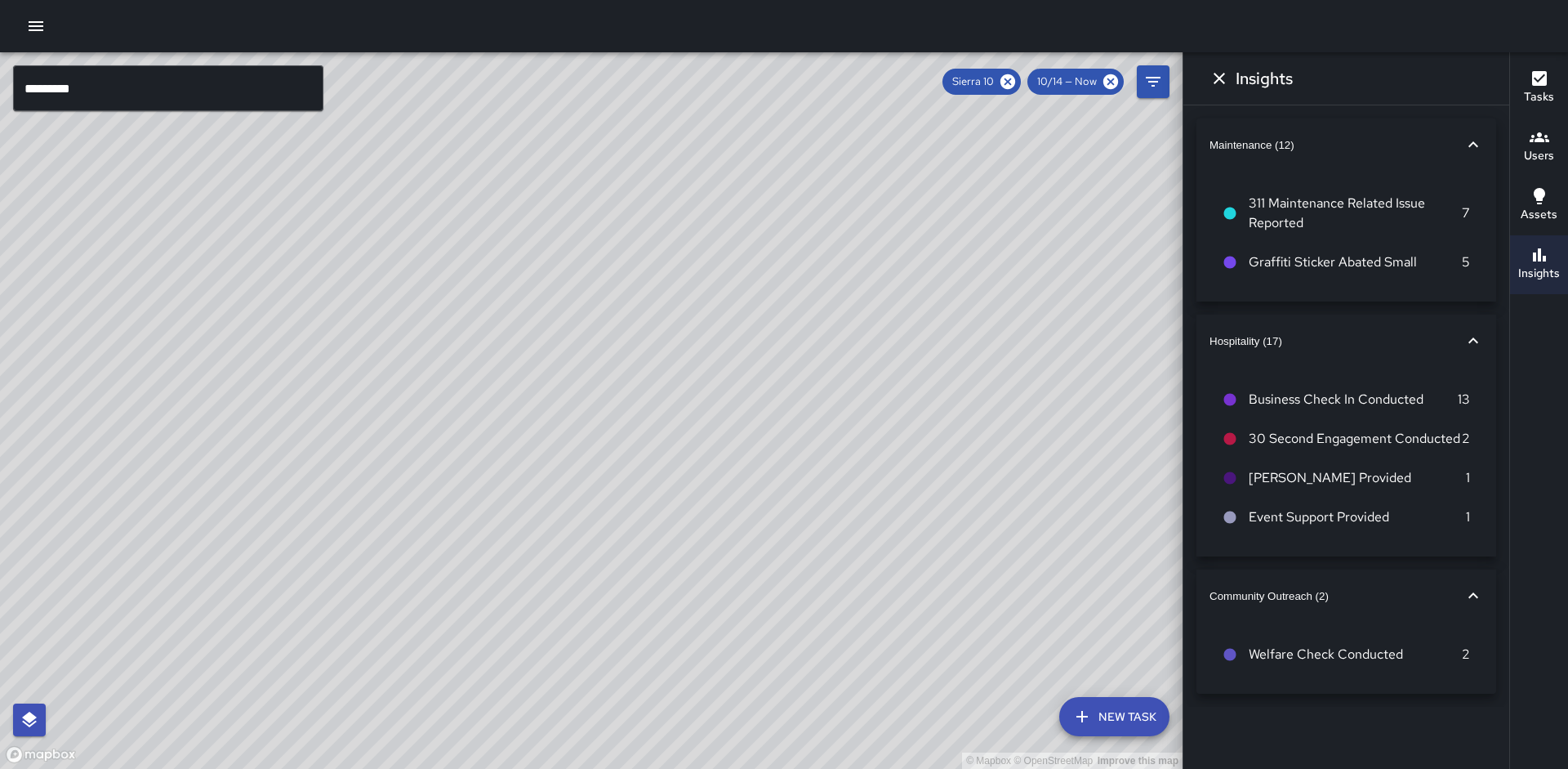
drag, startPoint x: 789, startPoint y: 339, endPoint x: 578, endPoint y: 363, distance: 212.4
click at [578, 363] on div "© Mapbox © OpenStreetMap Improve this map" at bounding box center [591, 411] width 1183 height 717
drag, startPoint x: 883, startPoint y: 375, endPoint x: 882, endPoint y: 210, distance: 165.0
click at [882, 210] on div "© Mapbox © OpenStreetMap Improve this map" at bounding box center [591, 411] width 1183 height 717
click at [1218, 82] on icon "Dismiss" at bounding box center [1219, 78] width 20 height 20
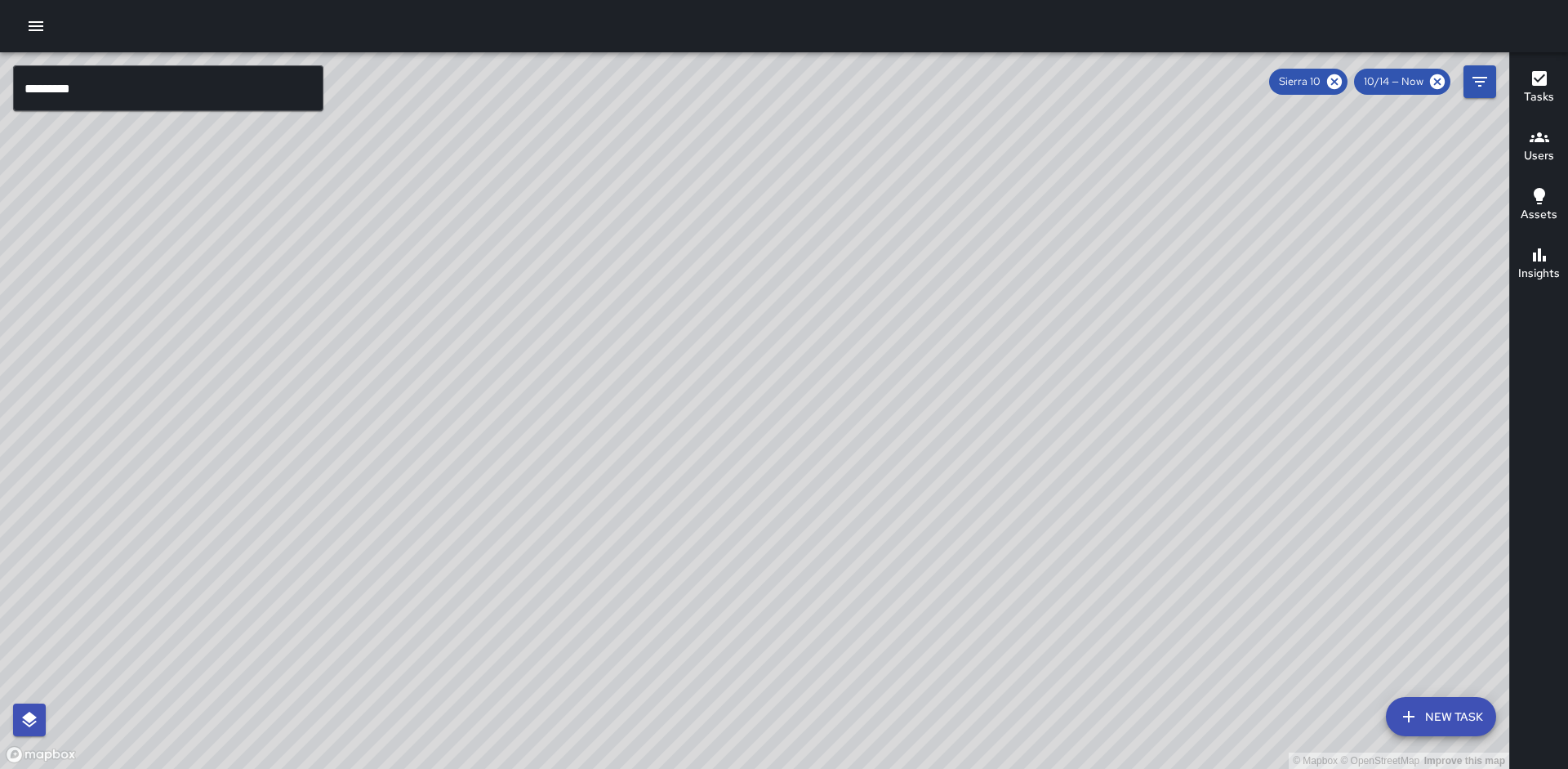
drag, startPoint x: 801, startPoint y: 314, endPoint x: 655, endPoint y: 399, distance: 168.9
click at [655, 399] on div "© Mapbox © OpenStreetMap Improve this map" at bounding box center [755, 411] width 1509 height 717
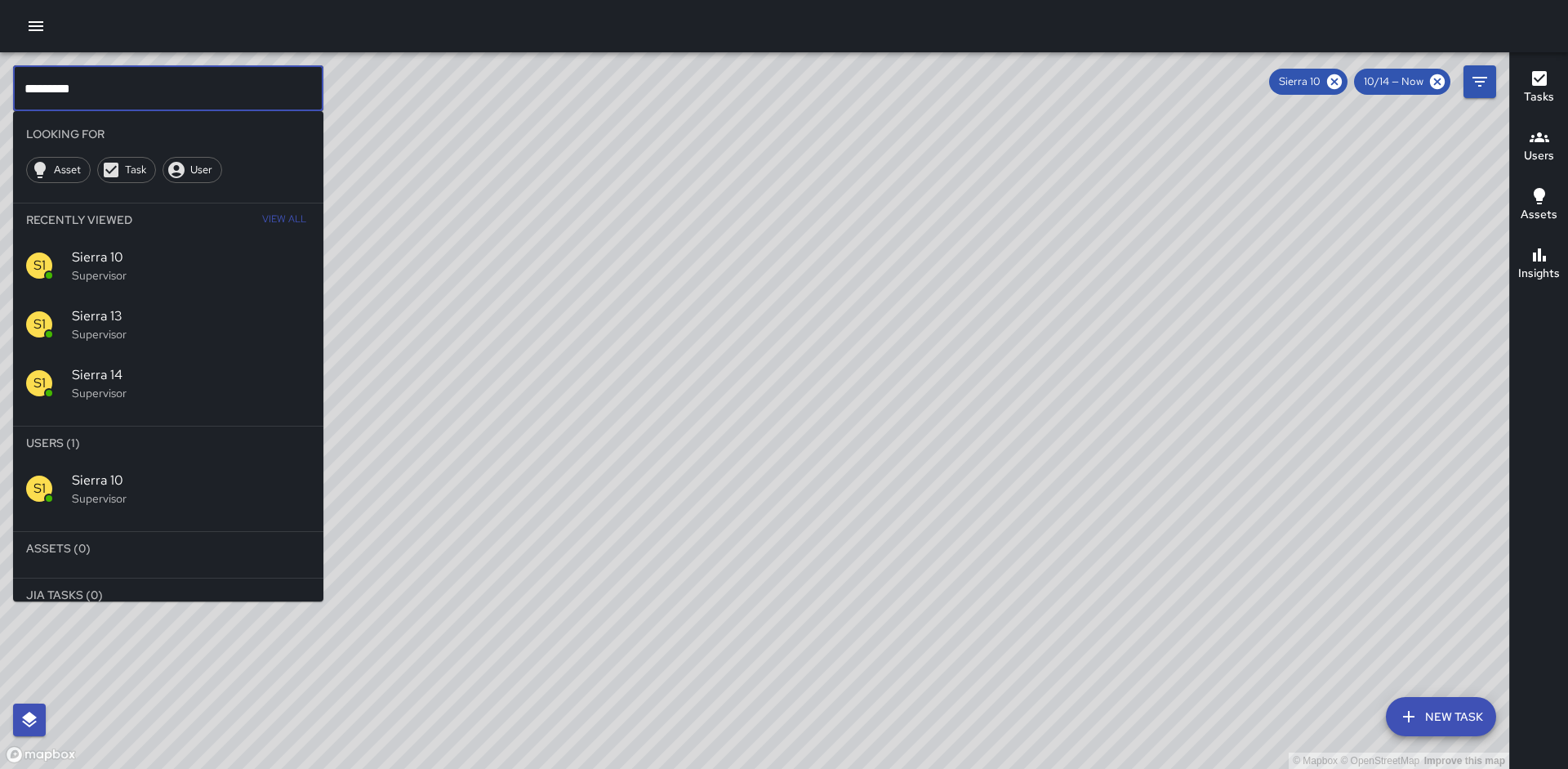
click at [280, 103] on input "*********" at bounding box center [168, 88] width 310 height 46
drag, startPoint x: 1342, startPoint y: 80, endPoint x: 1322, endPoint y: 67, distance: 23.9
click at [1342, 80] on icon at bounding box center [1334, 81] width 15 height 15
click at [126, 505] on p "Supervisor" at bounding box center [191, 498] width 238 height 16
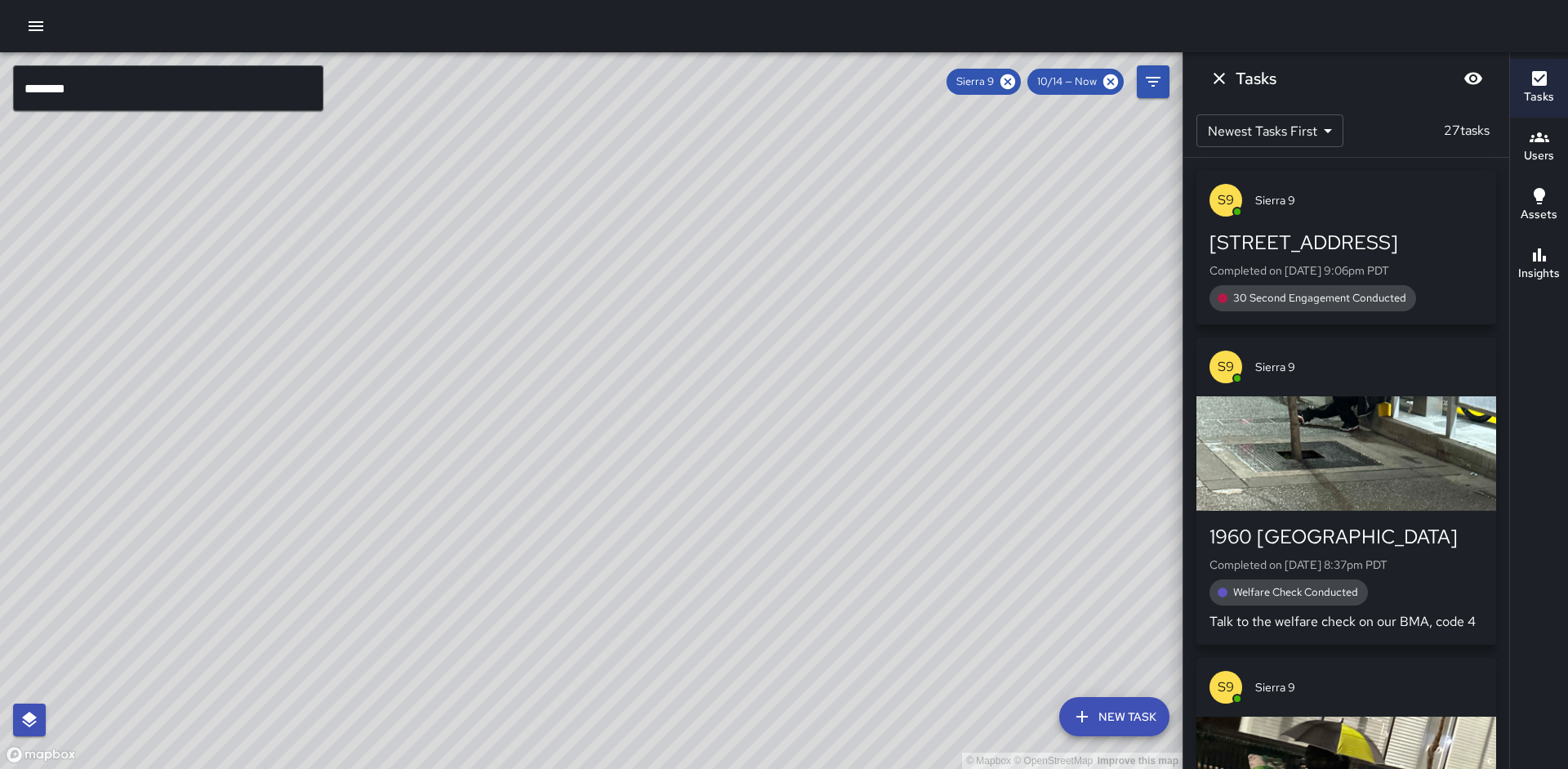
drag, startPoint x: 405, startPoint y: 444, endPoint x: 434, endPoint y: 283, distance: 163.6
click at [429, 192] on div "© Mapbox © OpenStreetMap Improve this map" at bounding box center [591, 411] width 1183 height 717
drag, startPoint x: 376, startPoint y: 416, endPoint x: 523, endPoint y: 339, distance: 165.9
click at [604, 280] on div "© Mapbox © OpenStreetMap Improve this map S9 Sierra 9 Supervisor Tasks 27 / 27 …" at bounding box center [591, 411] width 1183 height 717
drag, startPoint x: 919, startPoint y: 278, endPoint x: 864, endPoint y: 324, distance: 71.7
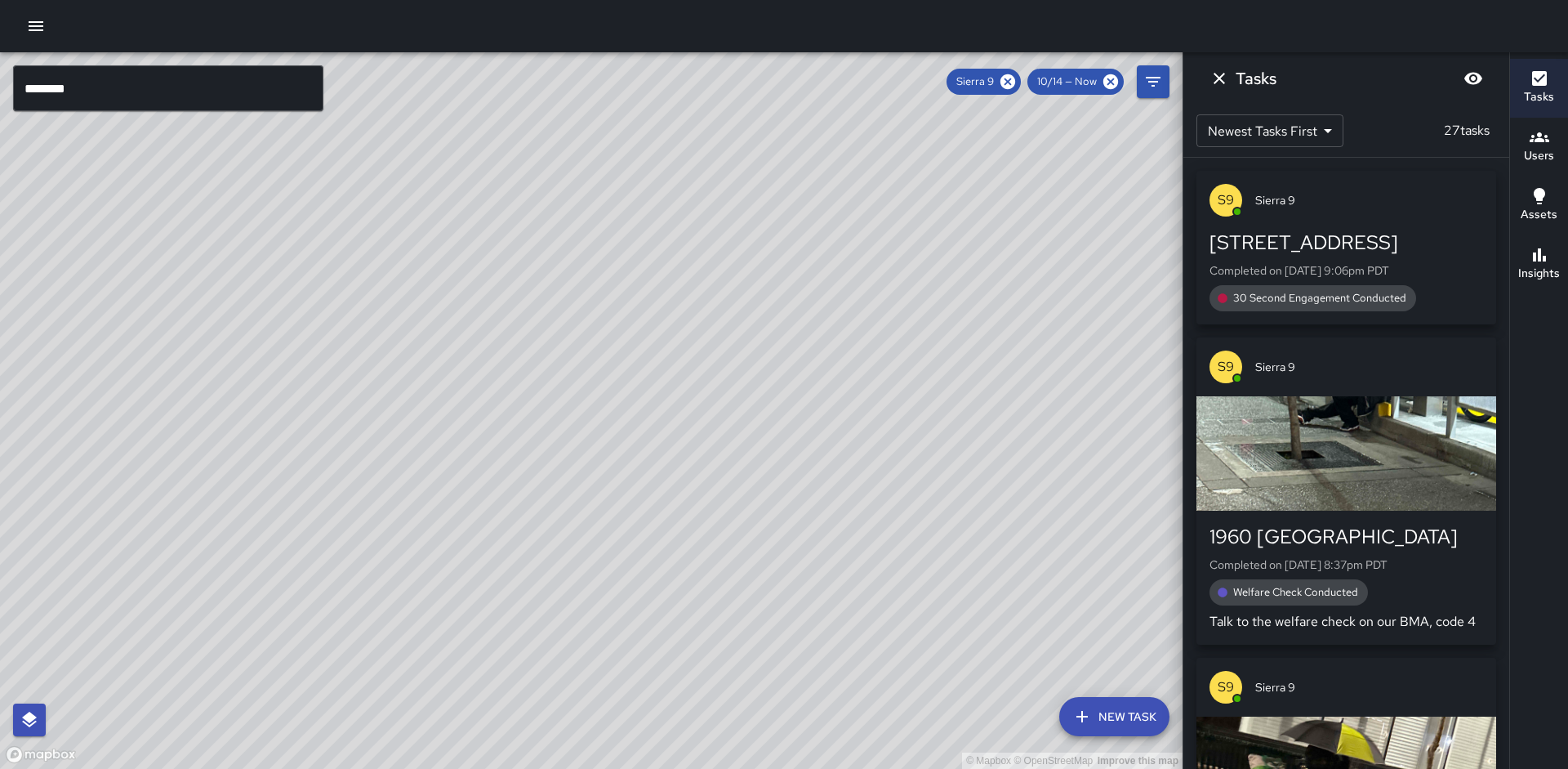
click at [864, 324] on div "© Mapbox © OpenStreetMap Improve this map" at bounding box center [591, 411] width 1183 height 717
click at [1551, 268] on h6 "Insights" at bounding box center [1539, 273] width 42 height 18
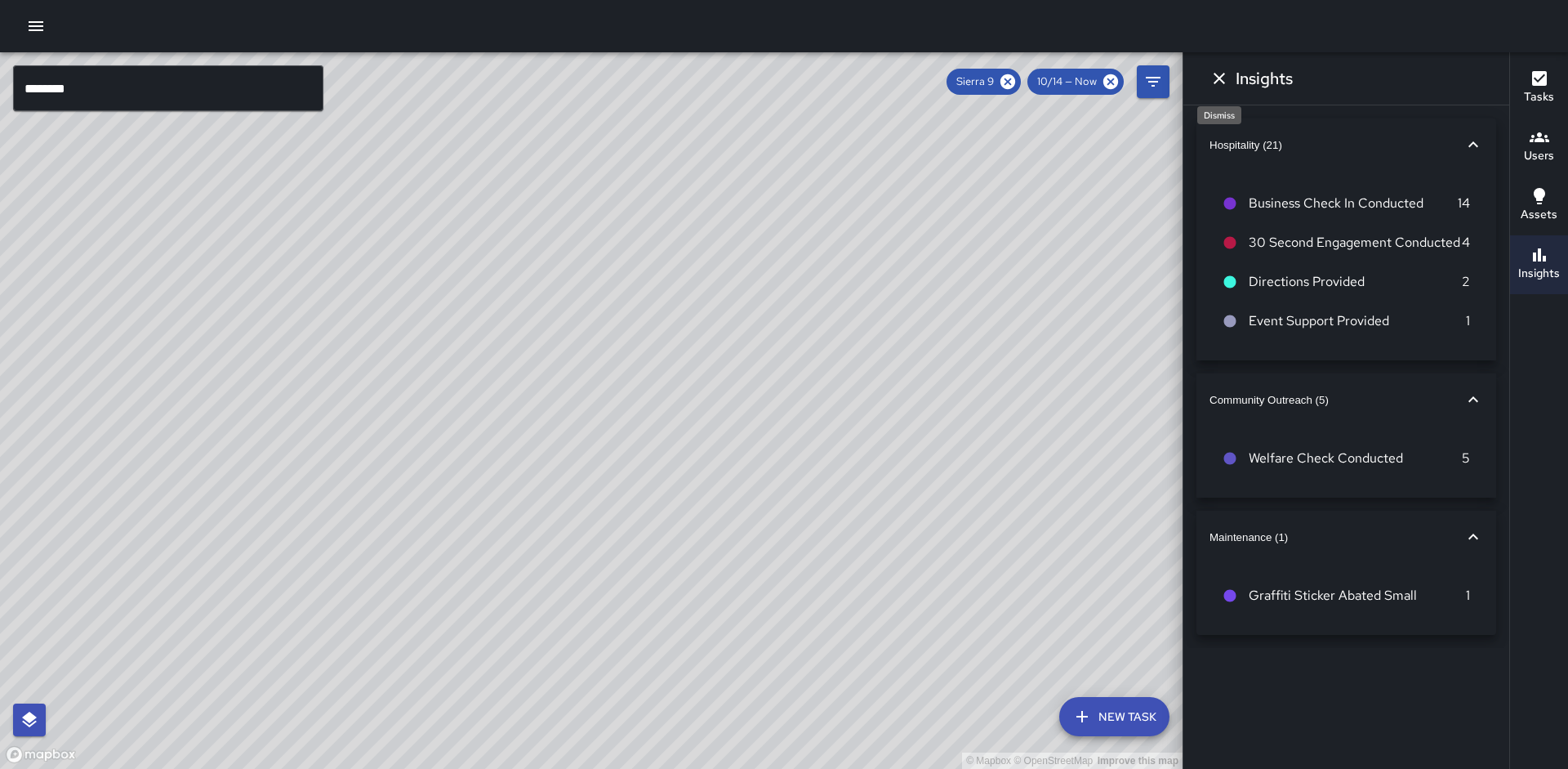
click at [1224, 77] on icon "Dismiss" at bounding box center [1219, 78] width 20 height 20
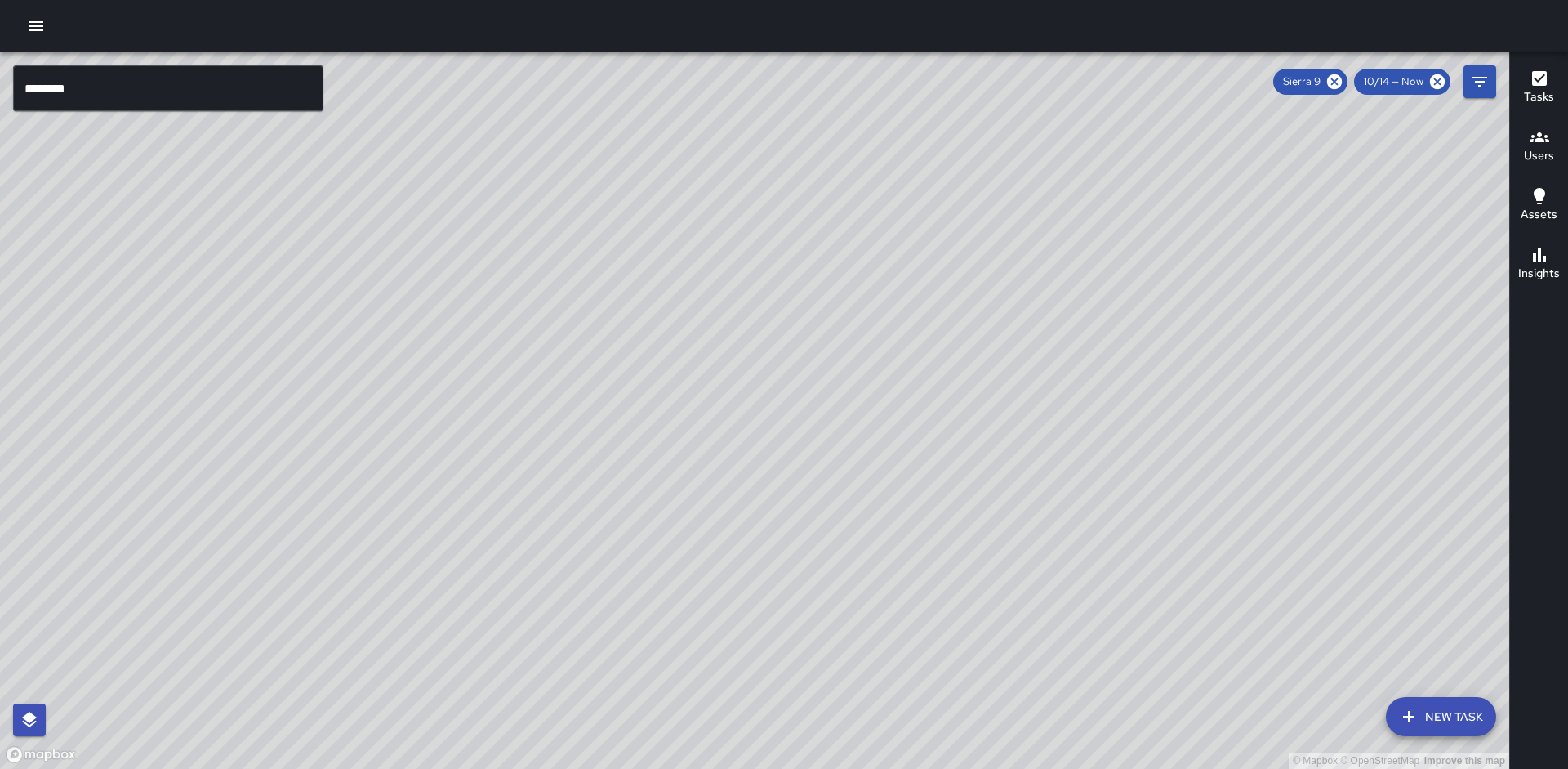
drag, startPoint x: 838, startPoint y: 290, endPoint x: 770, endPoint y: 290, distance: 68.0
click at [770, 290] on div "© Mapbox © OpenStreetMap Improve this map" at bounding box center [755, 411] width 1509 height 717
drag, startPoint x: 1532, startPoint y: 236, endPoint x: 1539, endPoint y: 238, distance: 7.3
click at [1533, 237] on div "Tasks Users Assets Insights" at bounding box center [1538, 411] width 59 height 717
click at [1540, 238] on button "Insights" at bounding box center [1539, 265] width 58 height 59
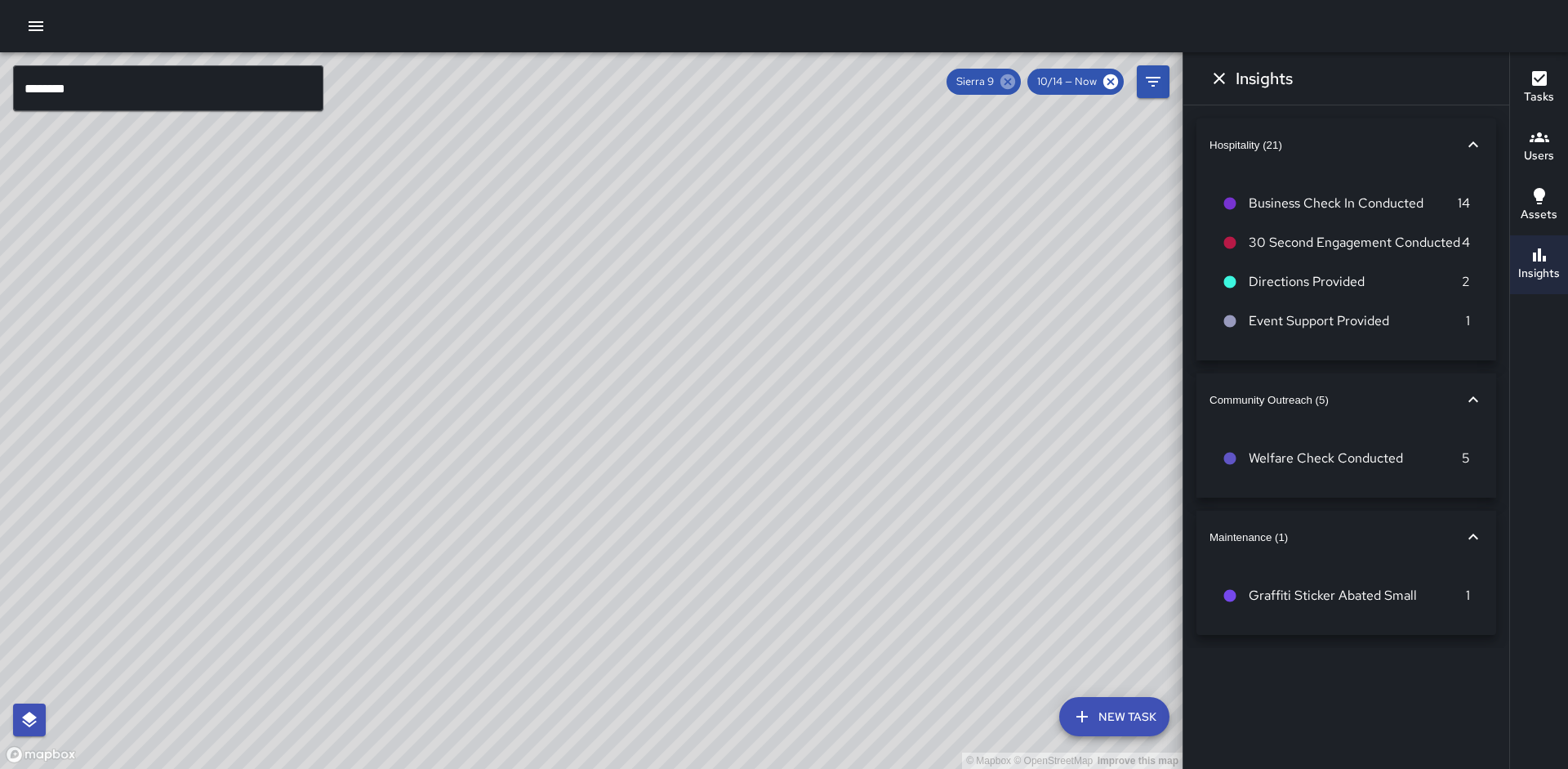
click at [1014, 84] on icon at bounding box center [1008, 81] width 15 height 15
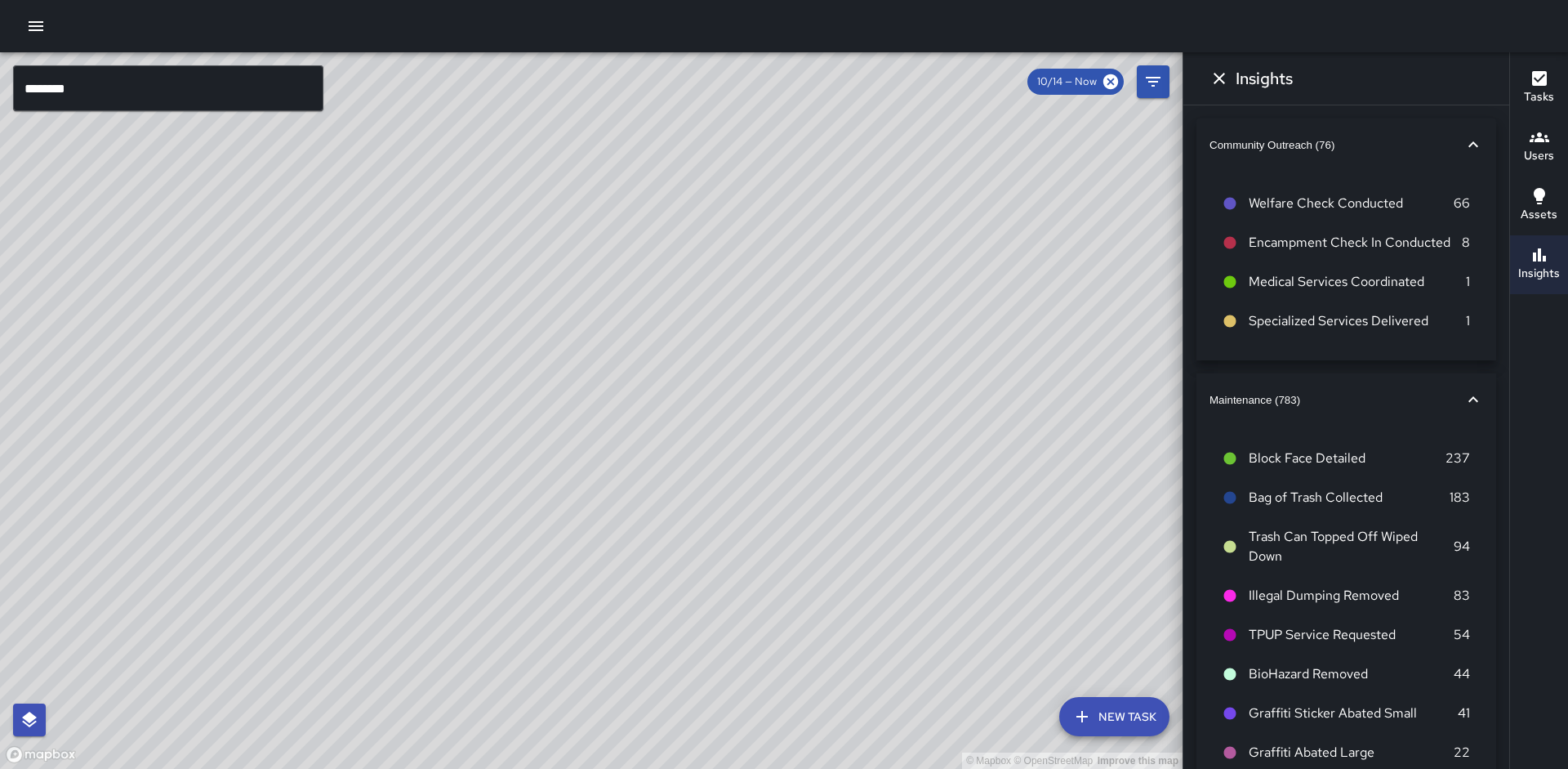
click at [224, 84] on input "********" at bounding box center [168, 88] width 310 height 46
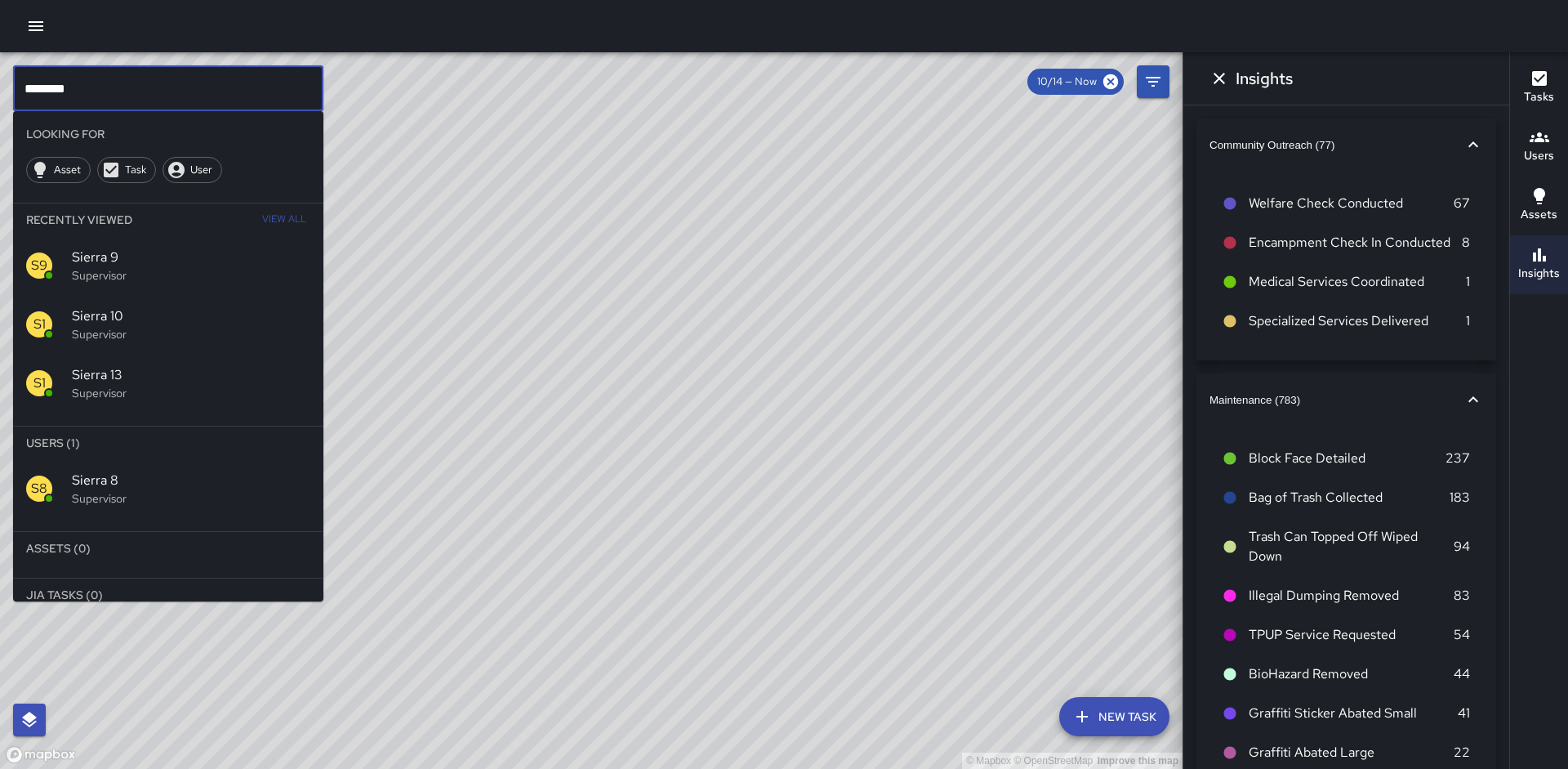
click at [123, 494] on p "Supervisor" at bounding box center [191, 498] width 238 height 16
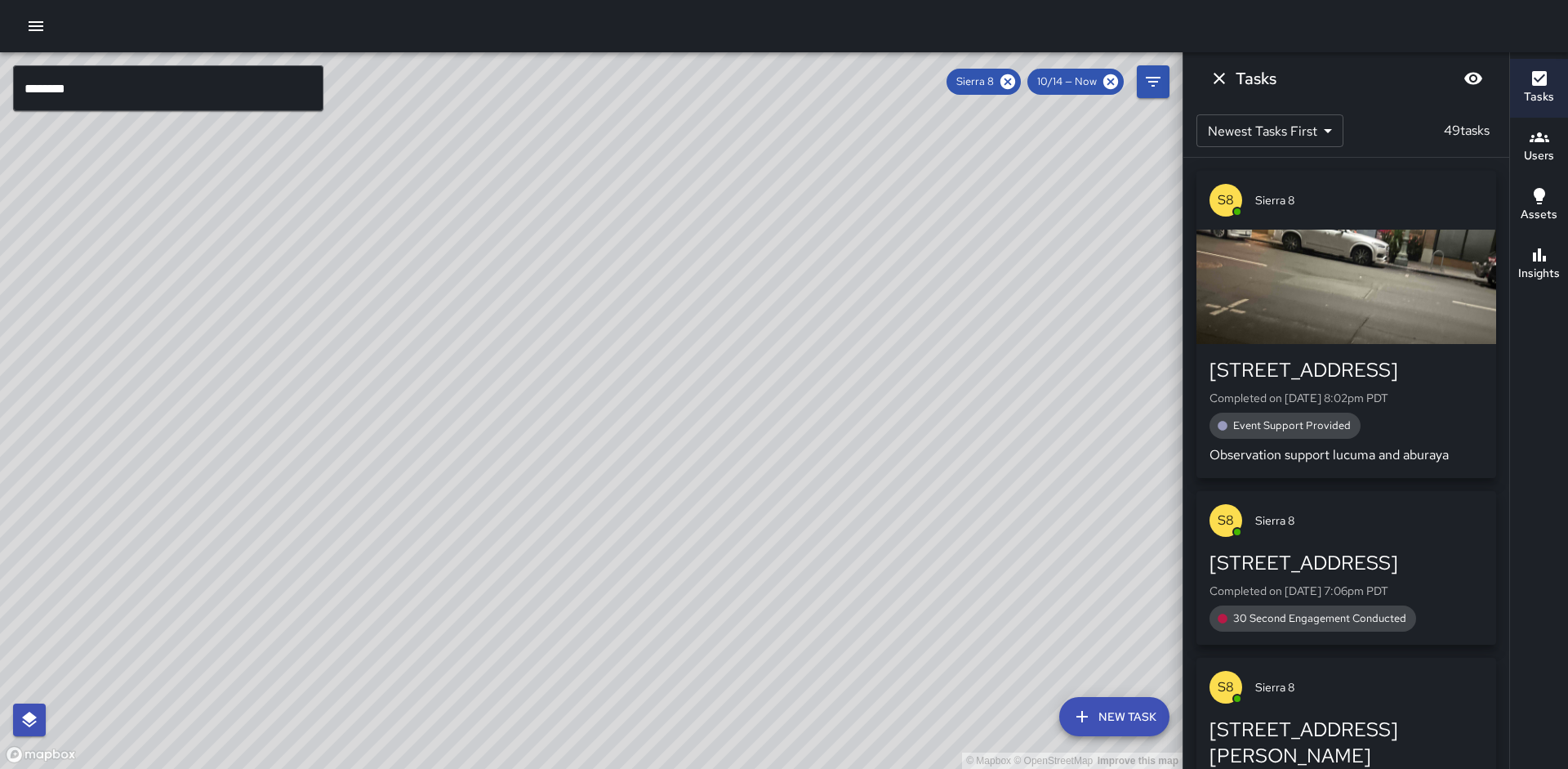
drag, startPoint x: 599, startPoint y: 307, endPoint x: 671, endPoint y: 293, distance: 73.3
click at [599, 307] on div "© Mapbox © OpenStreetMap Improve this map" at bounding box center [591, 411] width 1183 height 717
click at [1510, 261] on button "Insights" at bounding box center [1539, 265] width 58 height 59
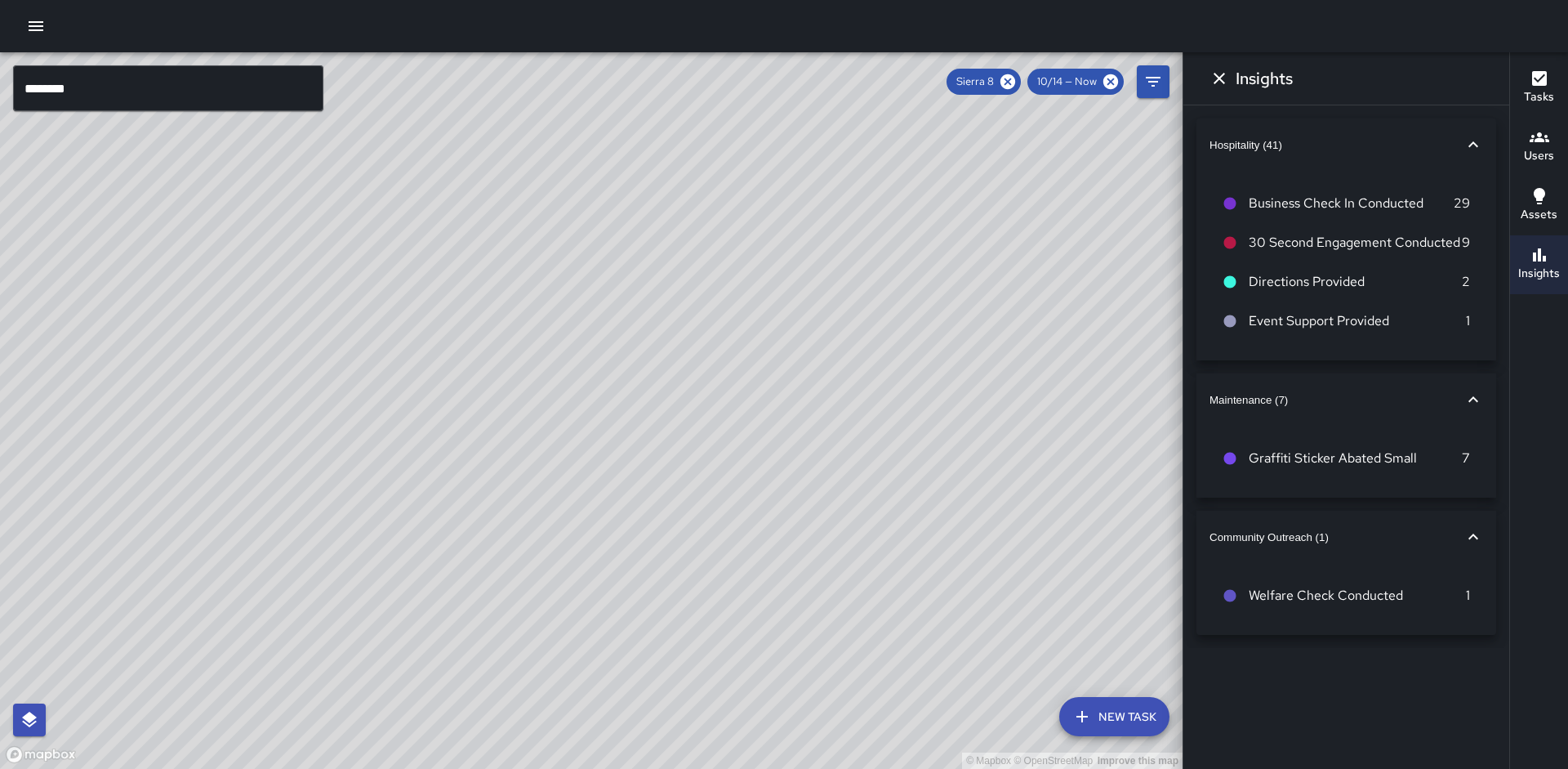
drag, startPoint x: 378, startPoint y: 319, endPoint x: 343, endPoint y: 455, distance: 140.4
click at [343, 455] on div "© Mapbox © OpenStreetMap Improve this map" at bounding box center [591, 411] width 1183 height 717
drag, startPoint x: 522, startPoint y: 420, endPoint x: 483, endPoint y: 363, distance: 69.1
click at [483, 363] on div "© Mapbox © OpenStreetMap Improve this map" at bounding box center [591, 411] width 1183 height 717
click at [150, 80] on input "********" at bounding box center [168, 88] width 310 height 46
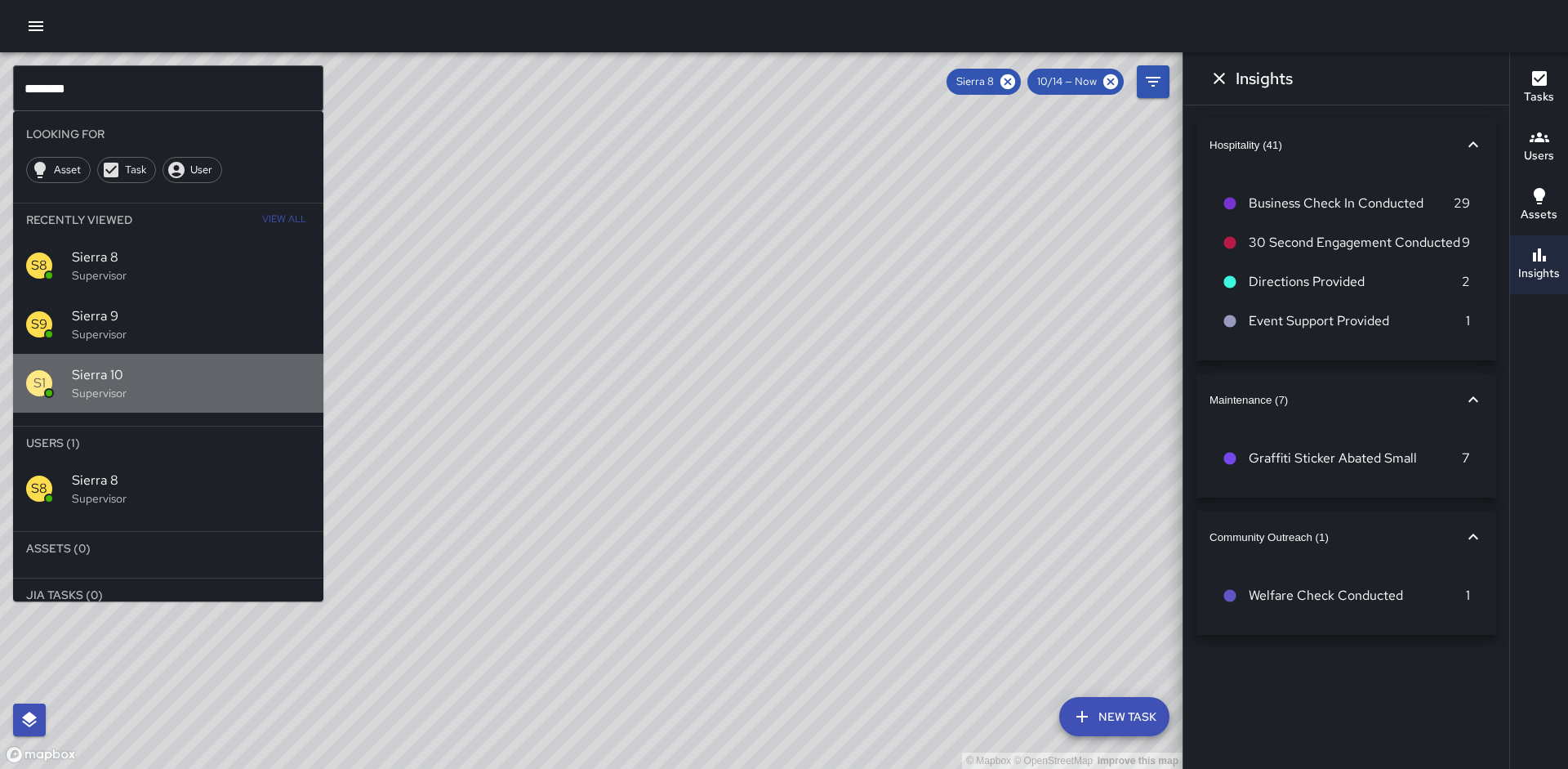
click at [154, 393] on p "Supervisor" at bounding box center [191, 392] width 238 height 16
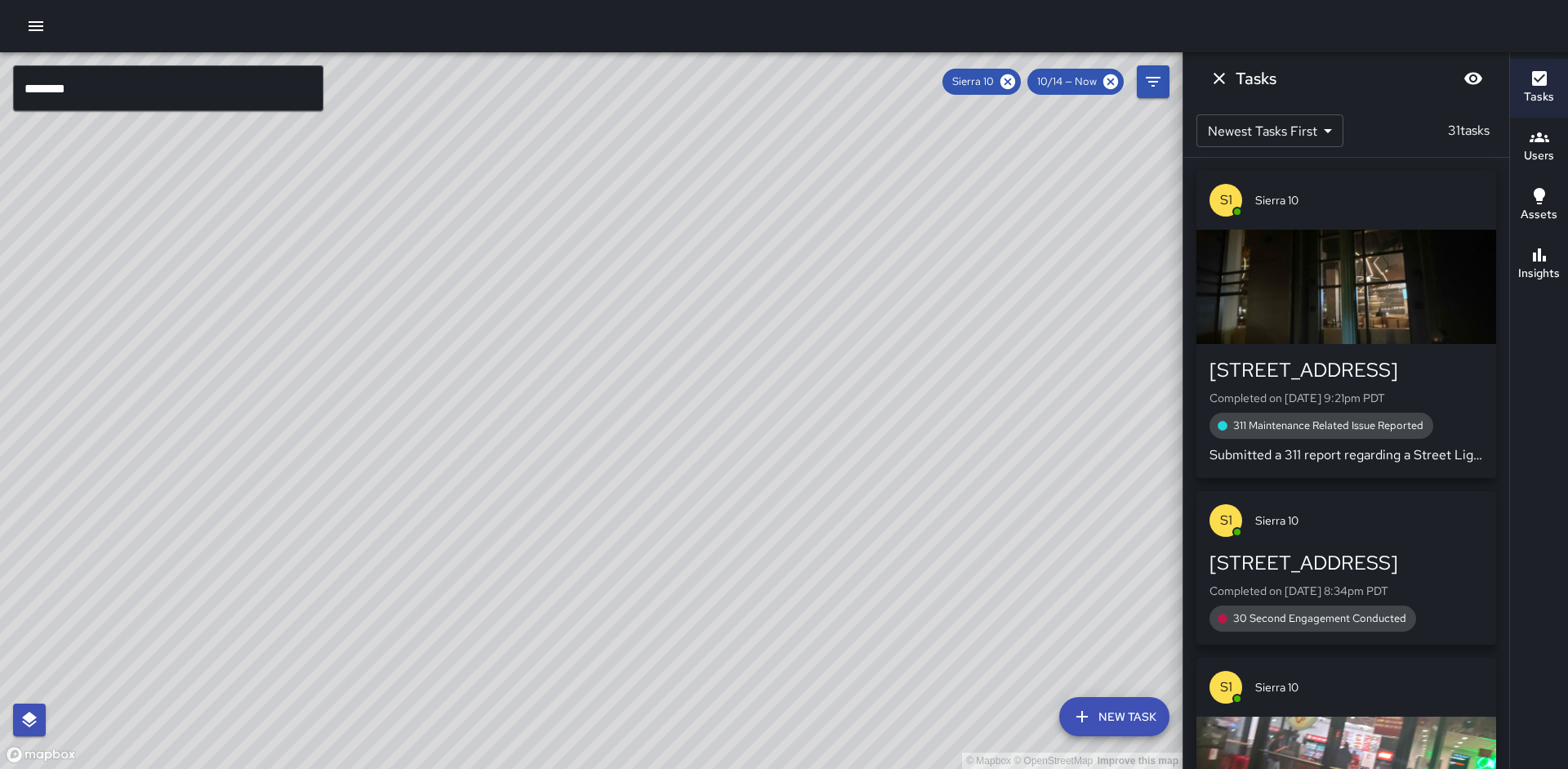
drag, startPoint x: 885, startPoint y: 249, endPoint x: 769, endPoint y: 379, distance: 174.2
click at [770, 380] on div "© Mapbox © OpenStreetMap Improve this map" at bounding box center [591, 411] width 1183 height 717
drag, startPoint x: 765, startPoint y: 303, endPoint x: 974, endPoint y: 281, distance: 210.2
click at [734, 411] on div "© Mapbox © OpenStreetMap Improve this map" at bounding box center [591, 411] width 1183 height 717
click at [1536, 261] on icon "button" at bounding box center [1539, 254] width 20 height 20
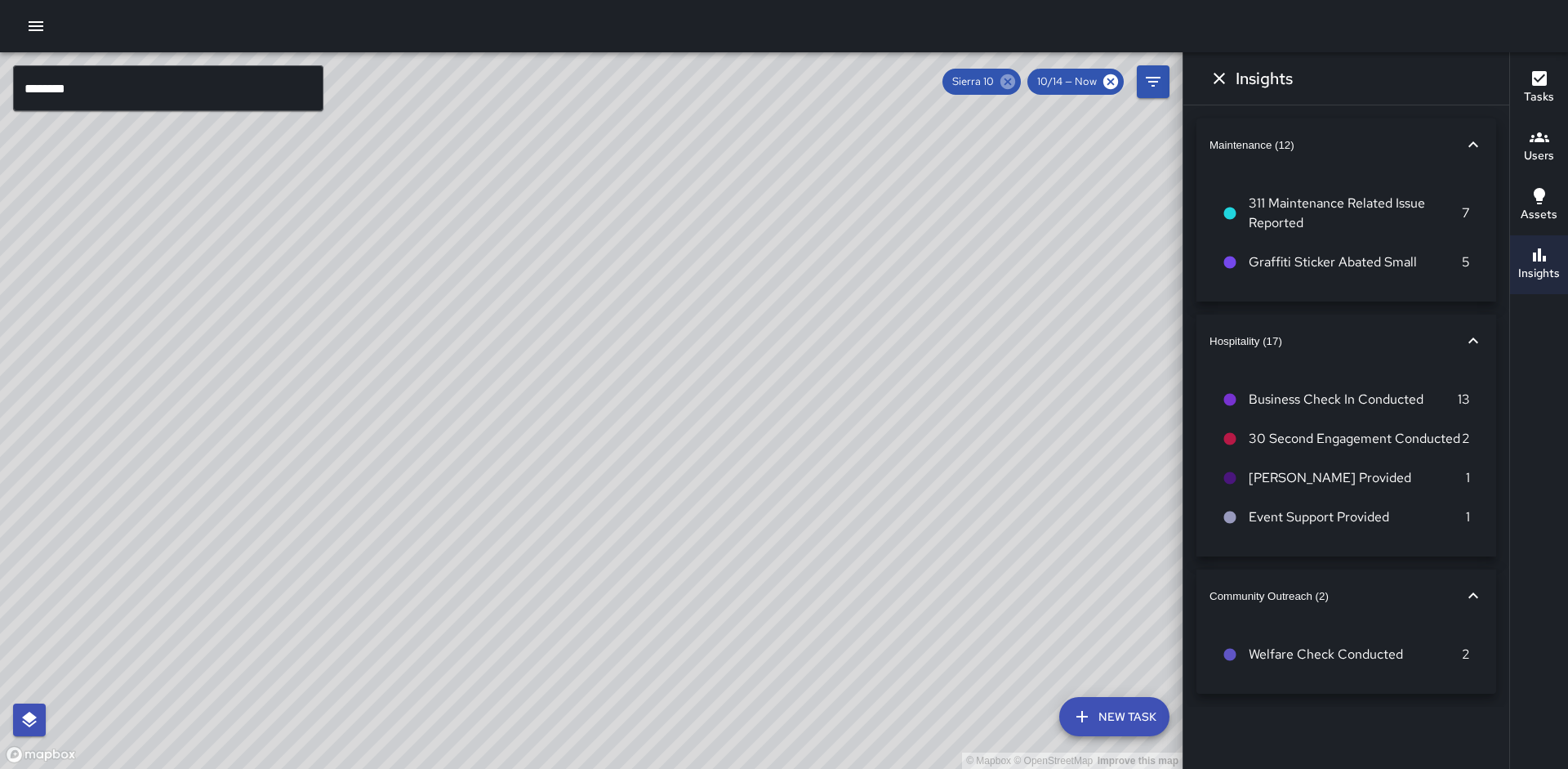
click at [1010, 81] on icon at bounding box center [1008, 81] width 15 height 15
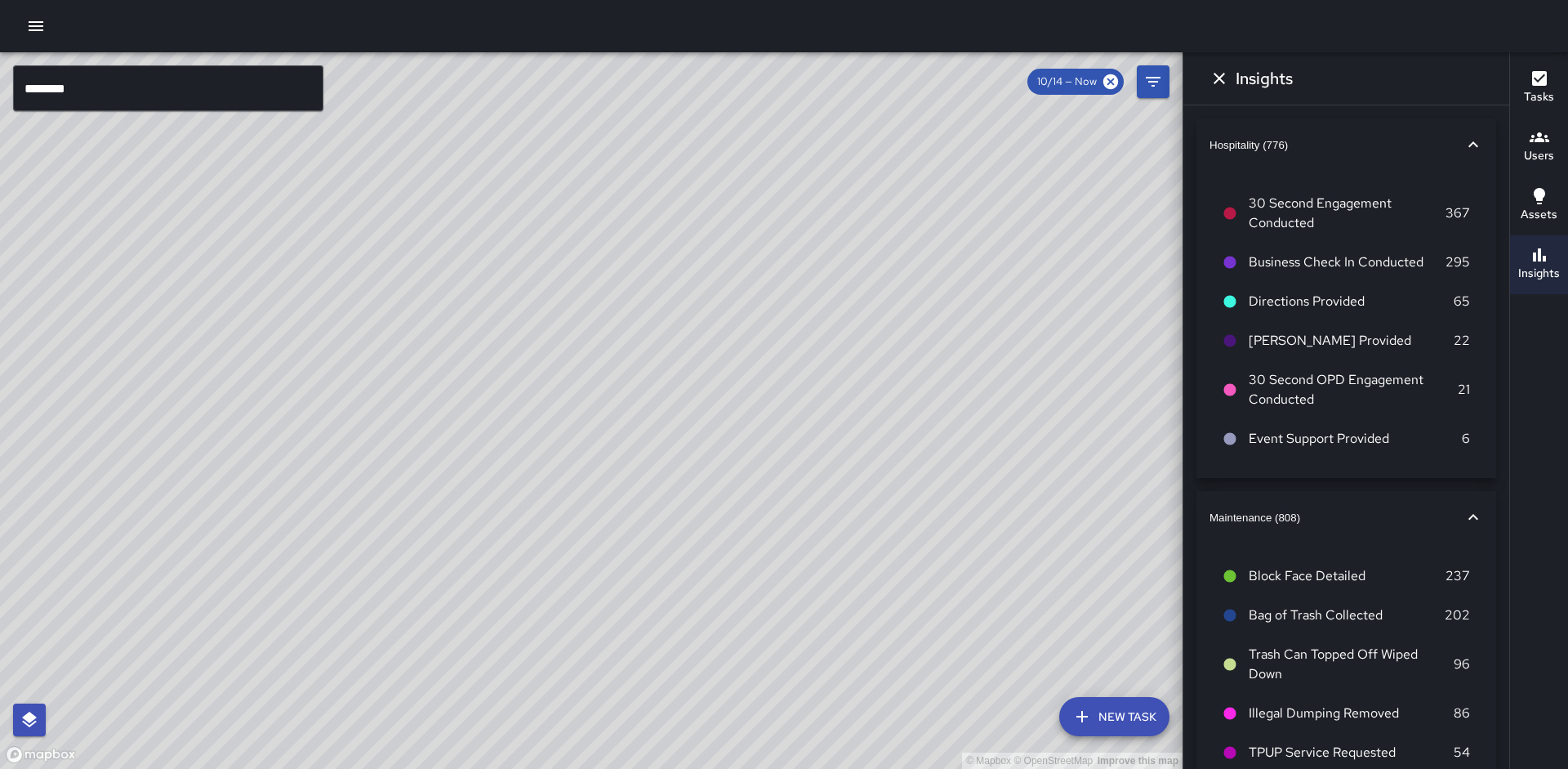
click at [164, 80] on input "********" at bounding box center [168, 88] width 310 height 46
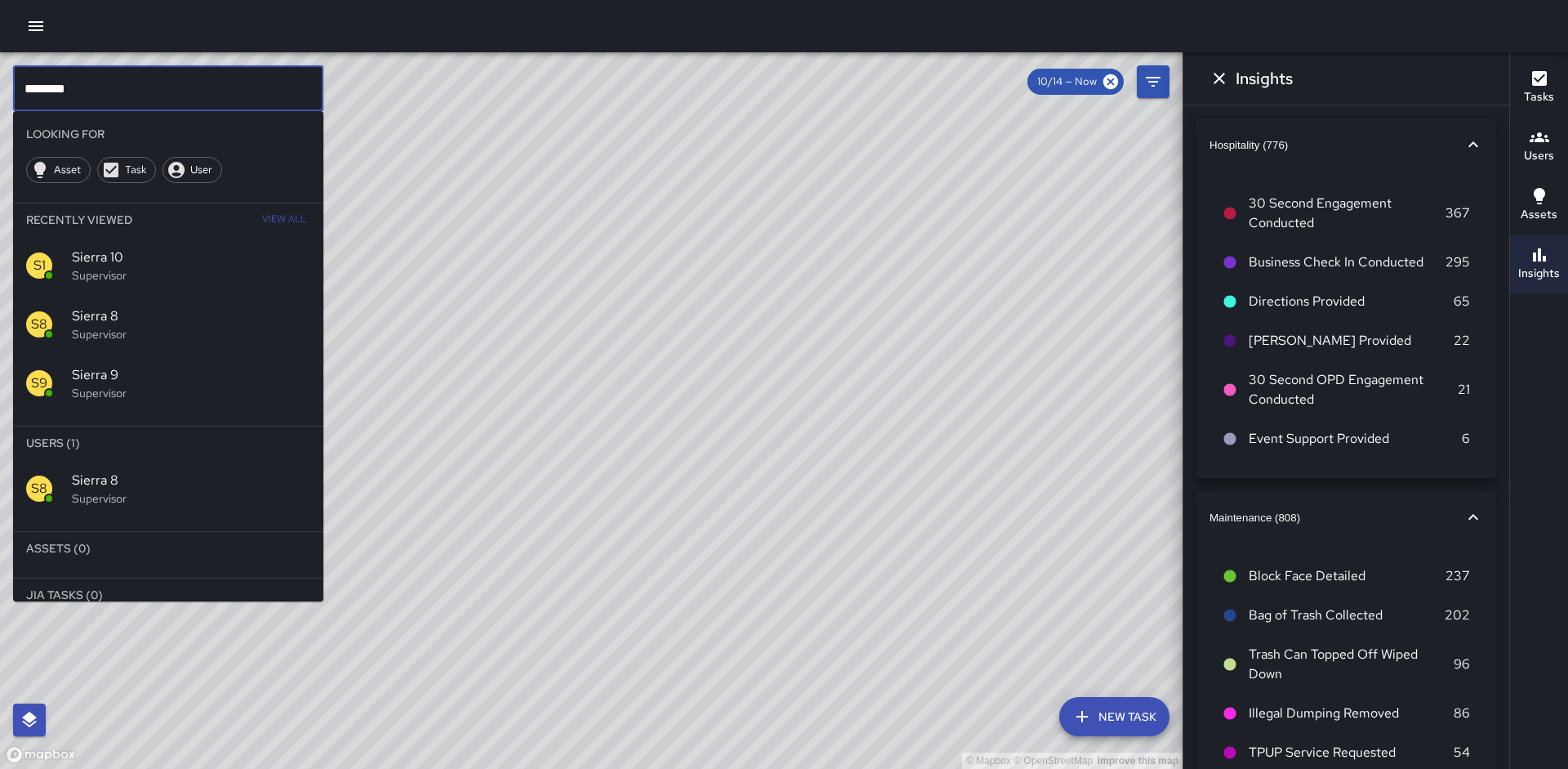
click at [141, 317] on span "Sierra 8" at bounding box center [191, 316] width 238 height 20
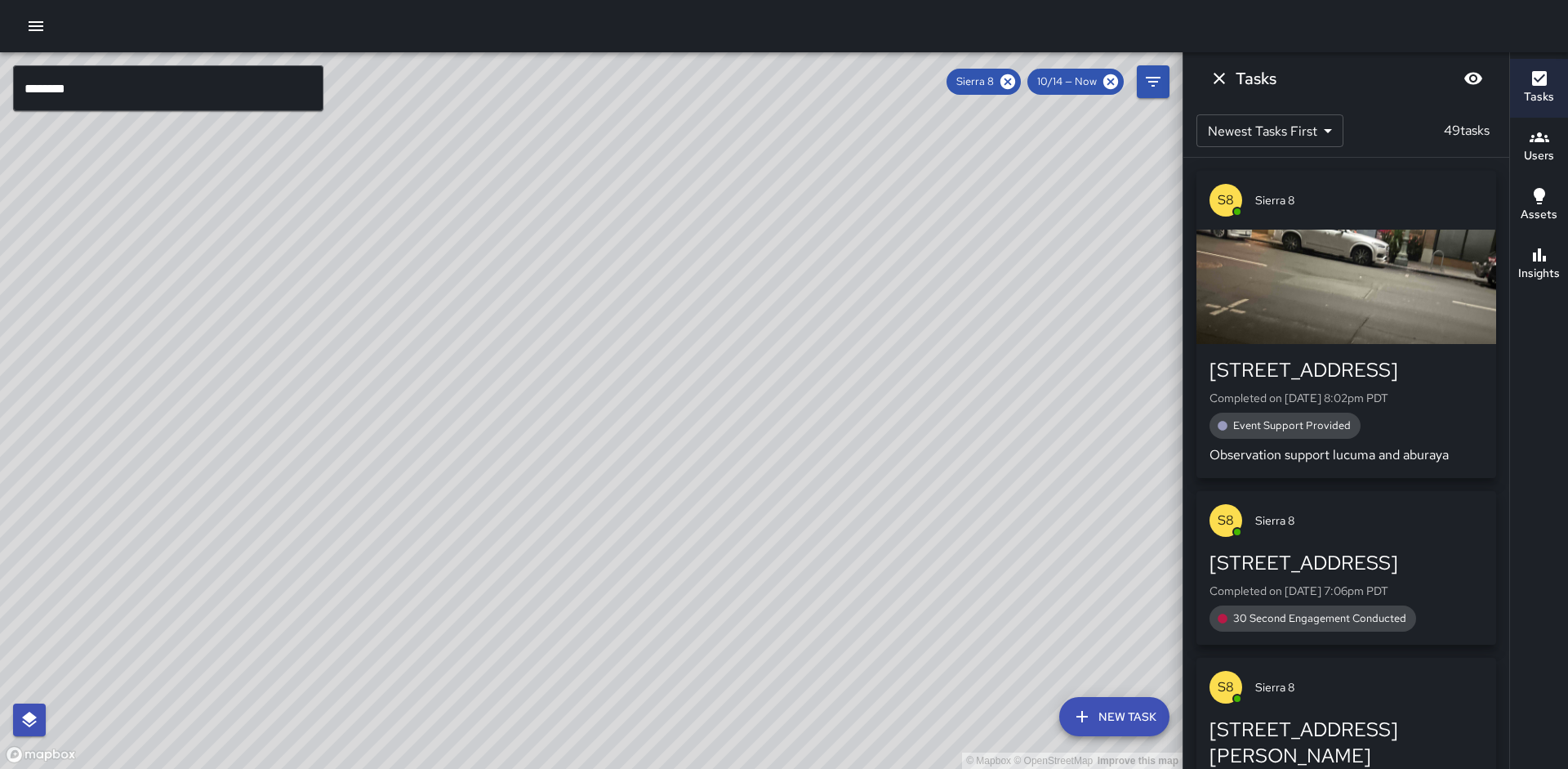
drag, startPoint x: 384, startPoint y: 387, endPoint x: 581, endPoint y: 77, distance: 367.3
click at [584, 61] on div "© Mapbox © OpenStreetMap Improve this map" at bounding box center [591, 411] width 1183 height 717
drag, startPoint x: 494, startPoint y: 284, endPoint x: 531, endPoint y: 244, distance: 54.5
click at [535, 212] on div "© Mapbox © OpenStreetMap Improve this map" at bounding box center [591, 411] width 1183 height 717
click at [1530, 255] on icon "button" at bounding box center [1539, 254] width 20 height 20
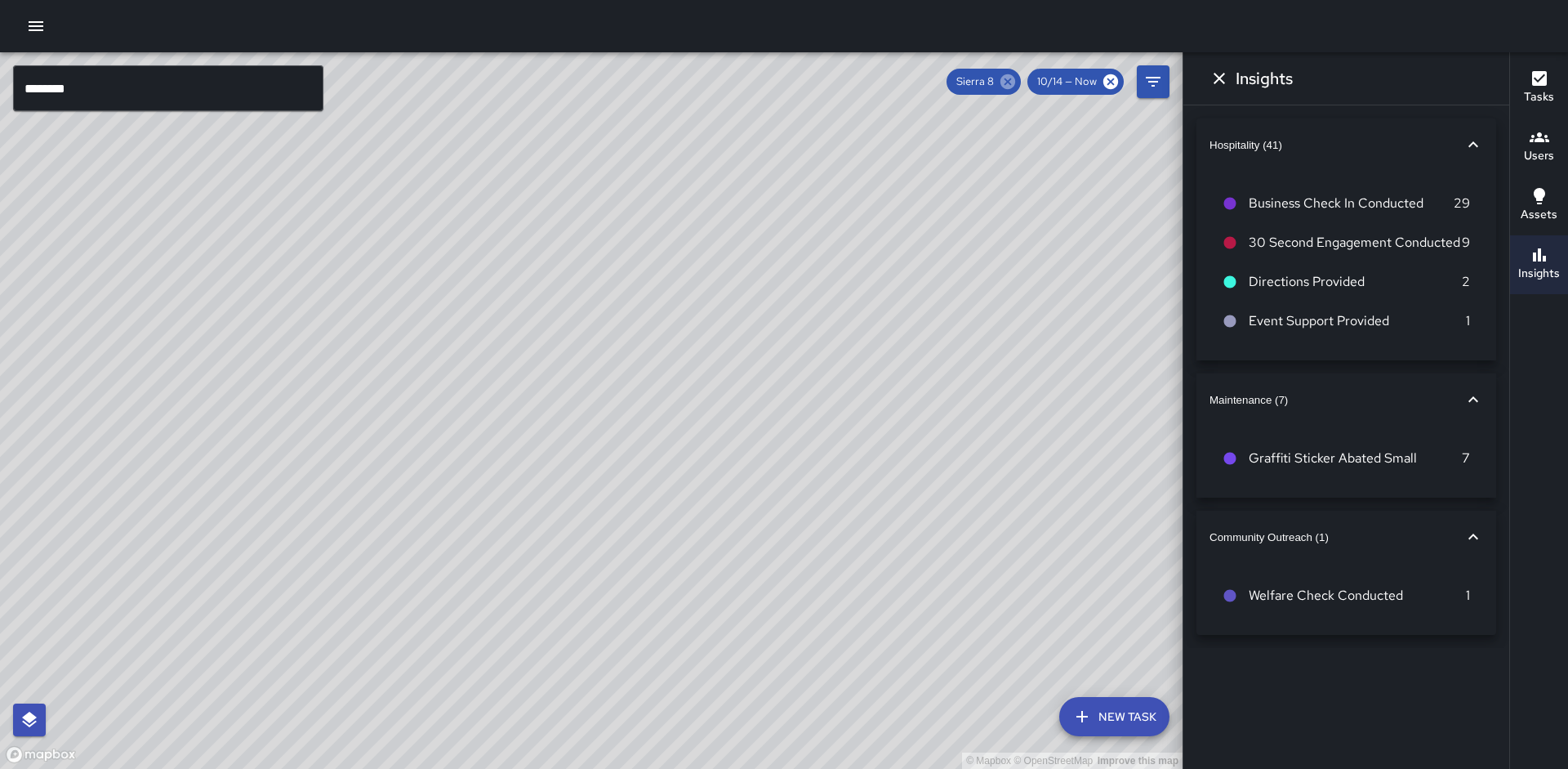
click at [1010, 80] on icon at bounding box center [1007, 81] width 18 height 18
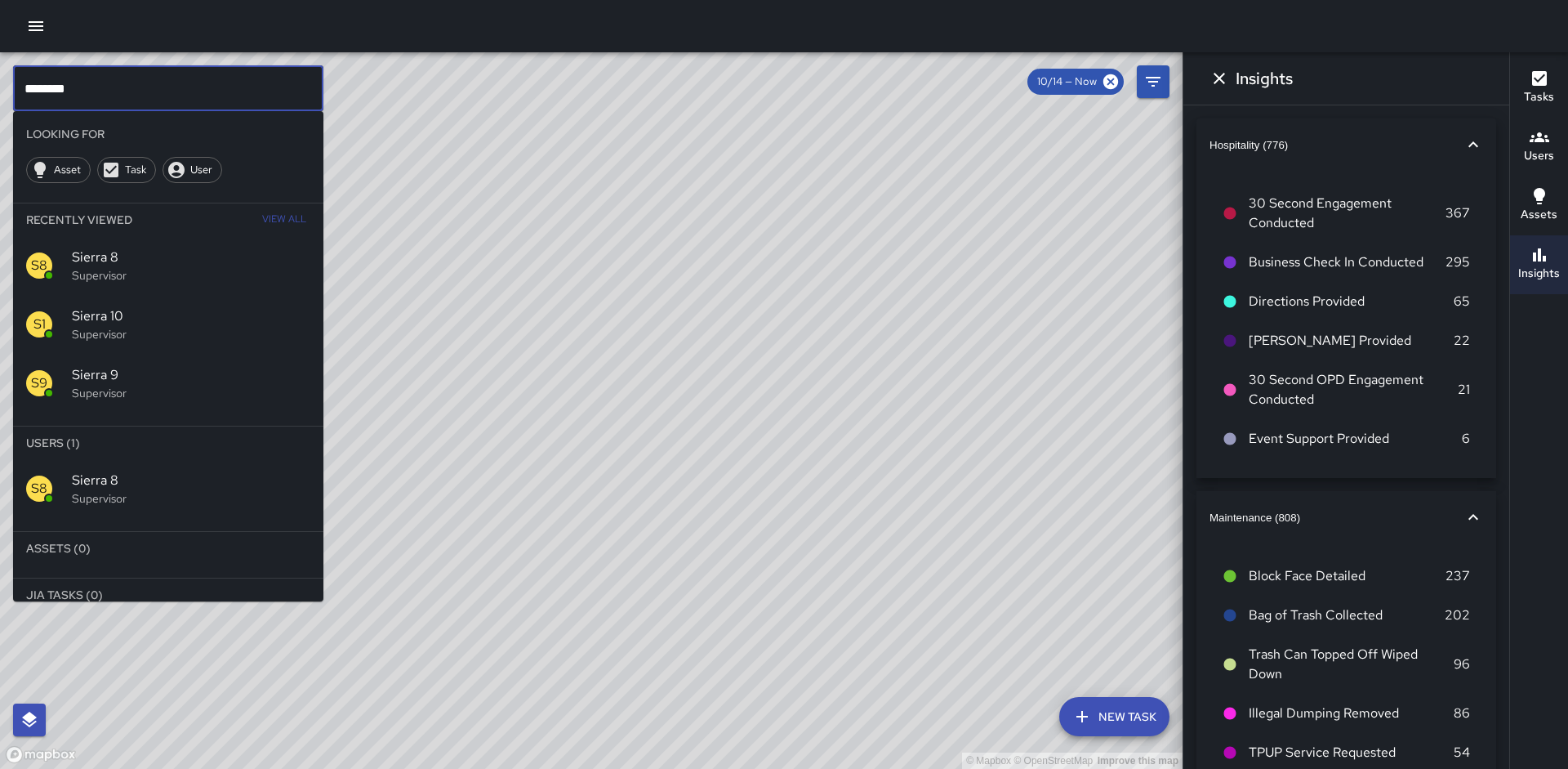
click at [158, 107] on input "********" at bounding box center [168, 88] width 310 height 46
click at [158, 507] on div "S9 Sierra 9 Supervisor" at bounding box center [168, 488] width 310 height 59
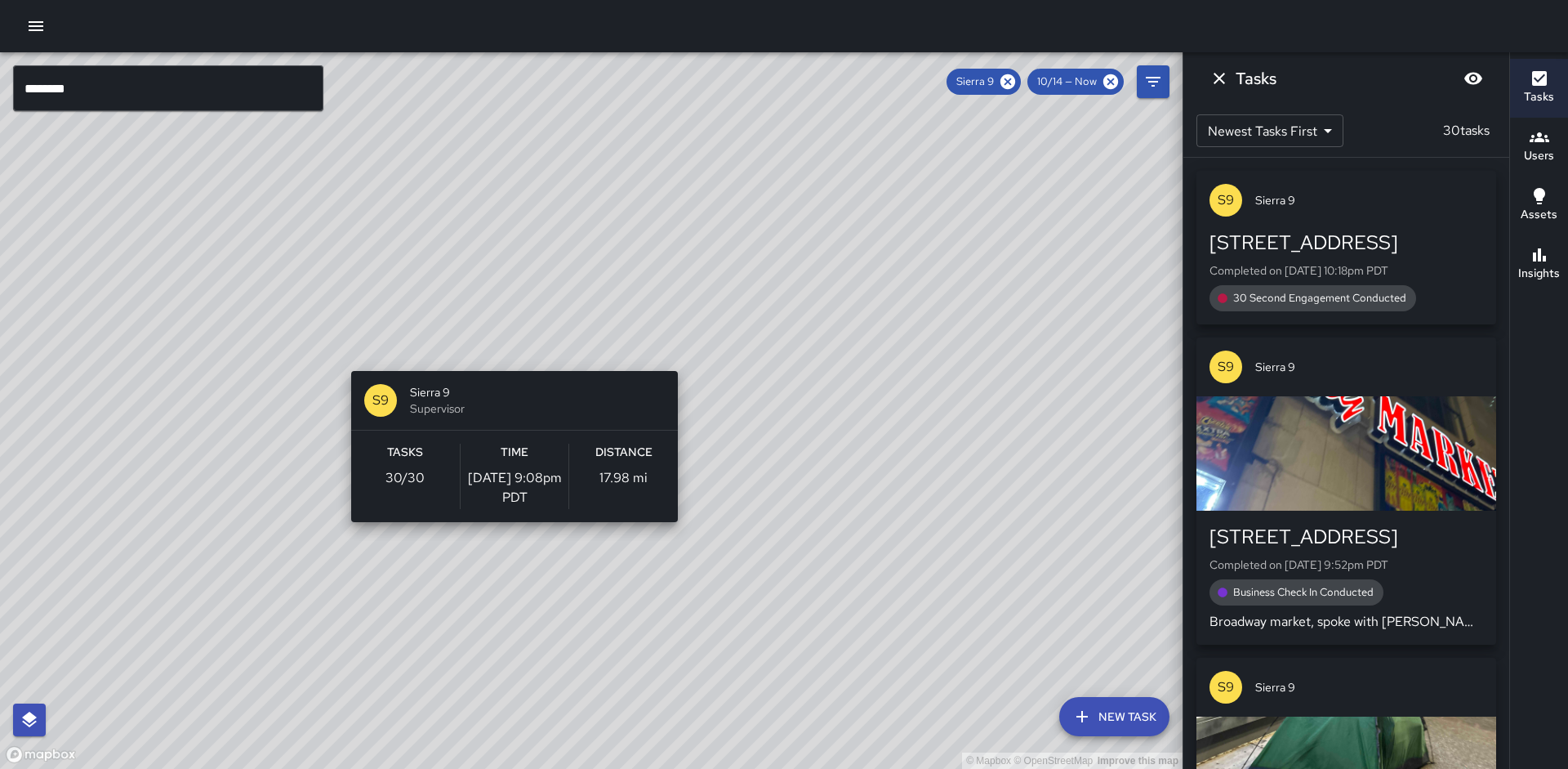
click at [508, 361] on div "© Mapbox © OpenStreetMap Improve this map S9 Sierra 9 Supervisor Tasks 30 / 30 …" at bounding box center [591, 411] width 1183 height 717
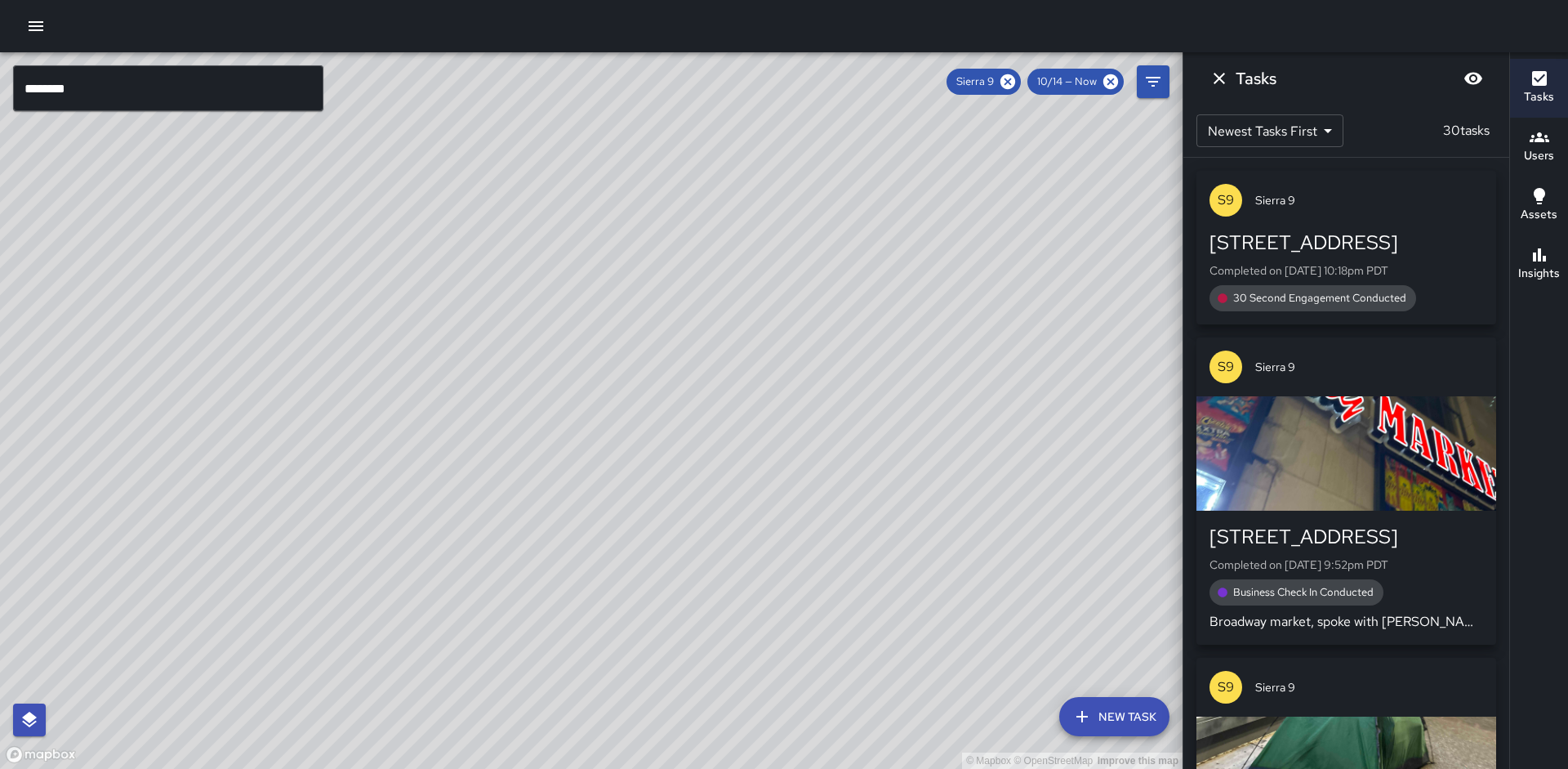
click at [1561, 236] on button "Insights" at bounding box center [1539, 265] width 58 height 59
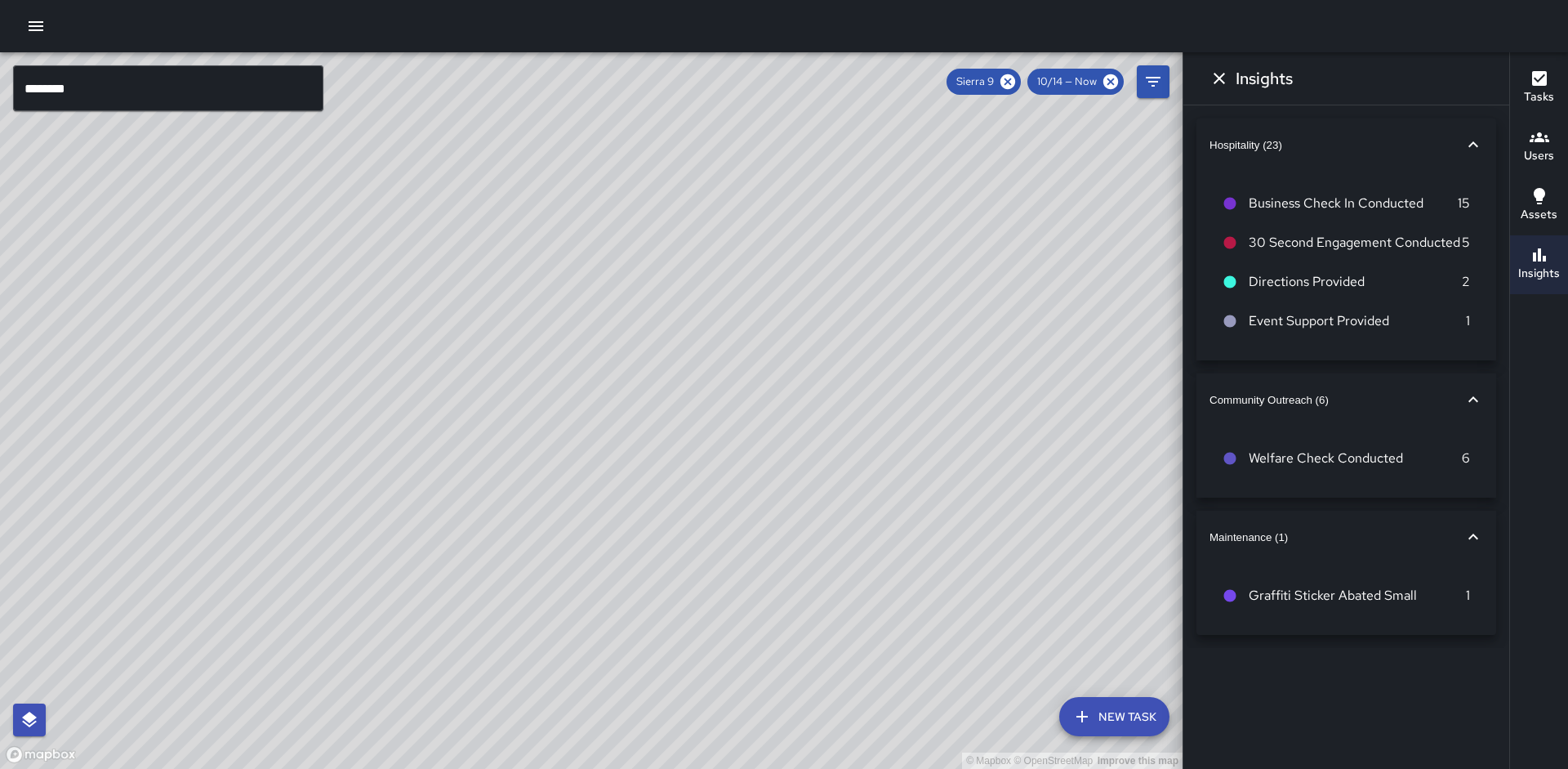
click at [1009, 76] on icon at bounding box center [1008, 81] width 15 height 15
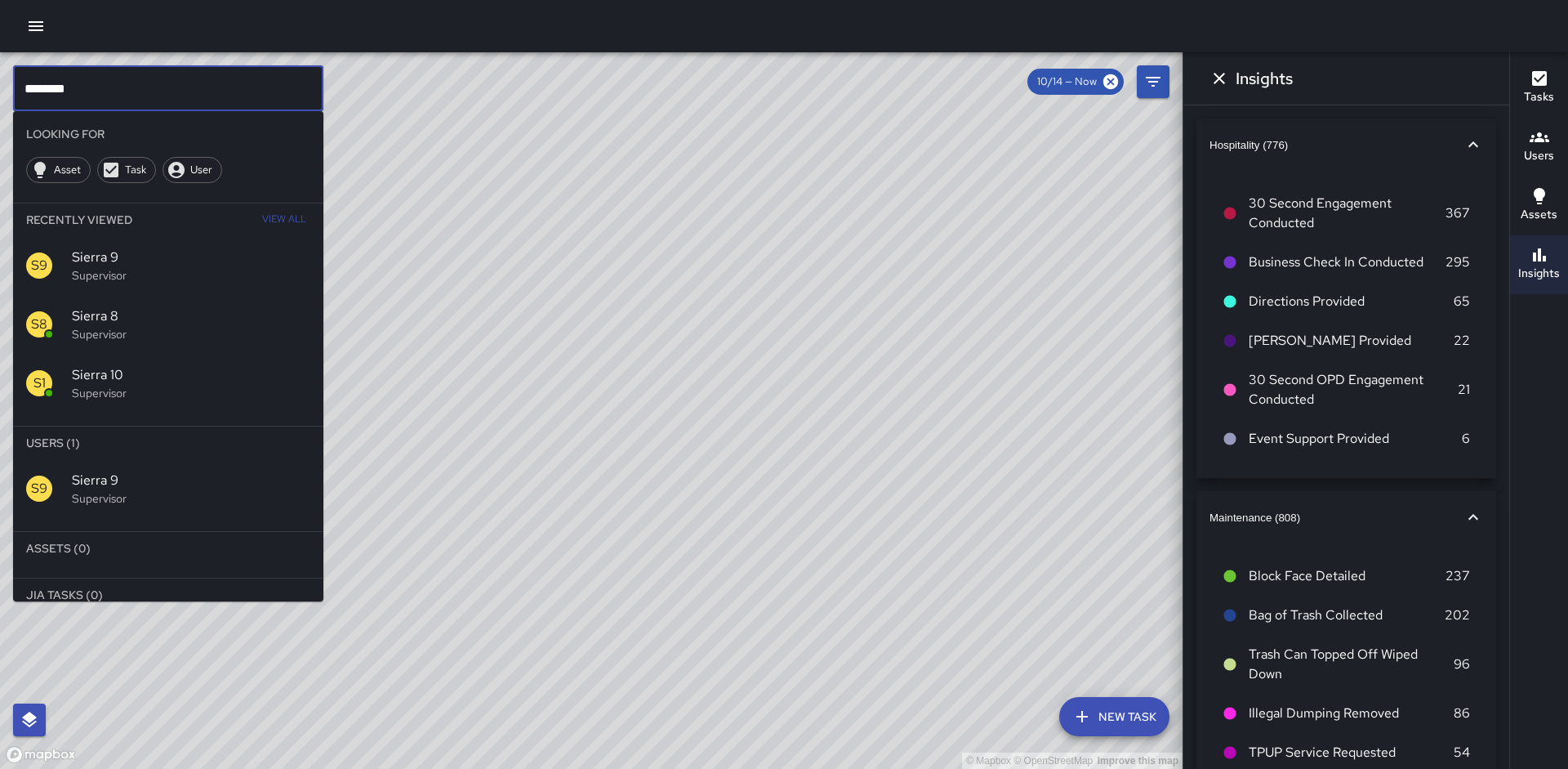
click at [105, 80] on input "********" at bounding box center [168, 88] width 310 height 46
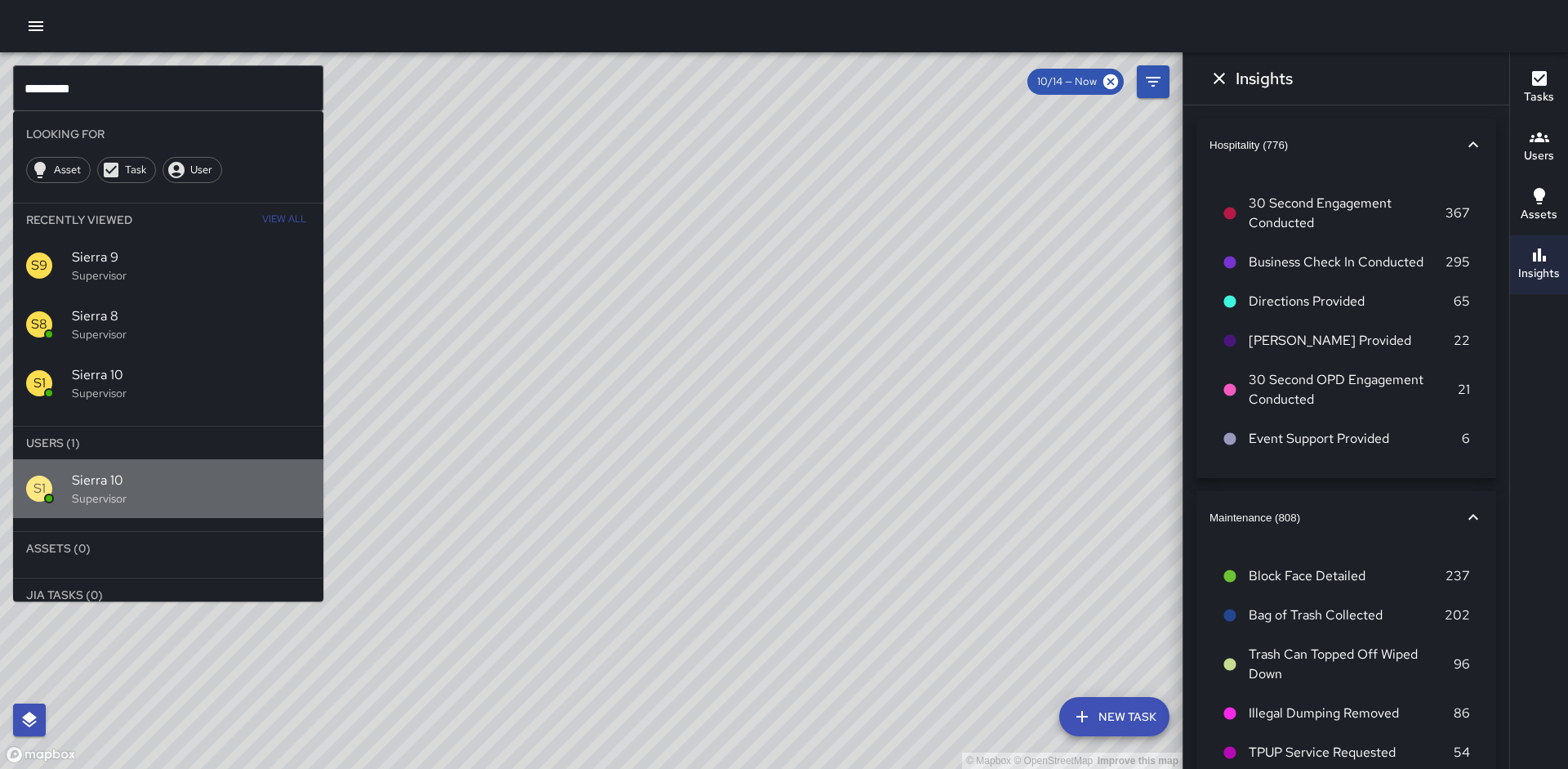
click at [108, 474] on span "Sierra 10" at bounding box center [191, 480] width 238 height 20
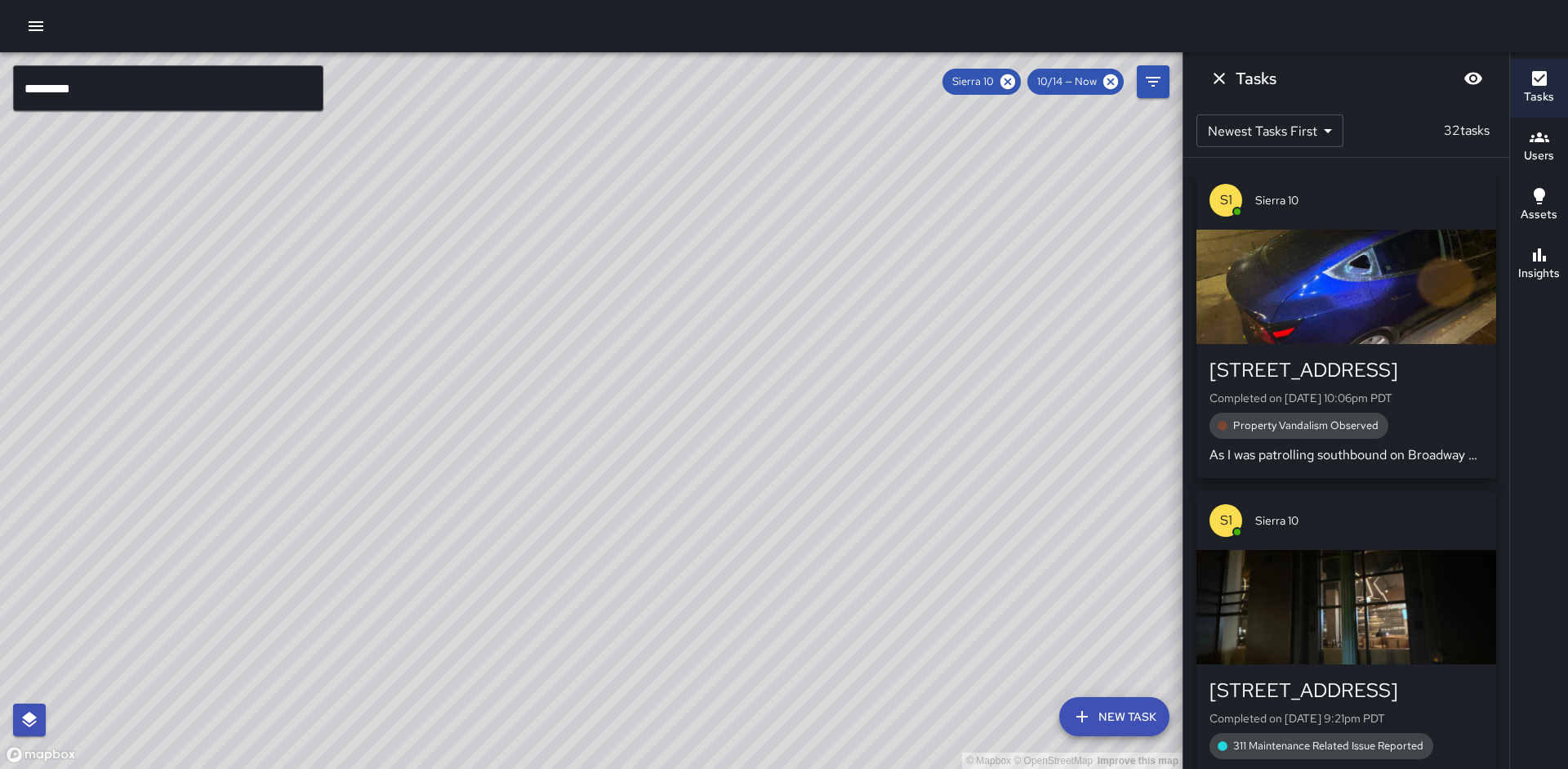
drag, startPoint x: 620, startPoint y: 320, endPoint x: 507, endPoint y: 623, distance: 323.4
click at [509, 625] on div "© Mapbox © OpenStreetMap Improve this map" at bounding box center [591, 411] width 1183 height 717
drag, startPoint x: 609, startPoint y: 442, endPoint x: 539, endPoint y: 578, distance: 153.0
click at [539, 578] on div "© Mapbox © OpenStreetMap Improve this map" at bounding box center [591, 411] width 1183 height 717
click at [1541, 285] on button "Insights" at bounding box center [1539, 265] width 58 height 59
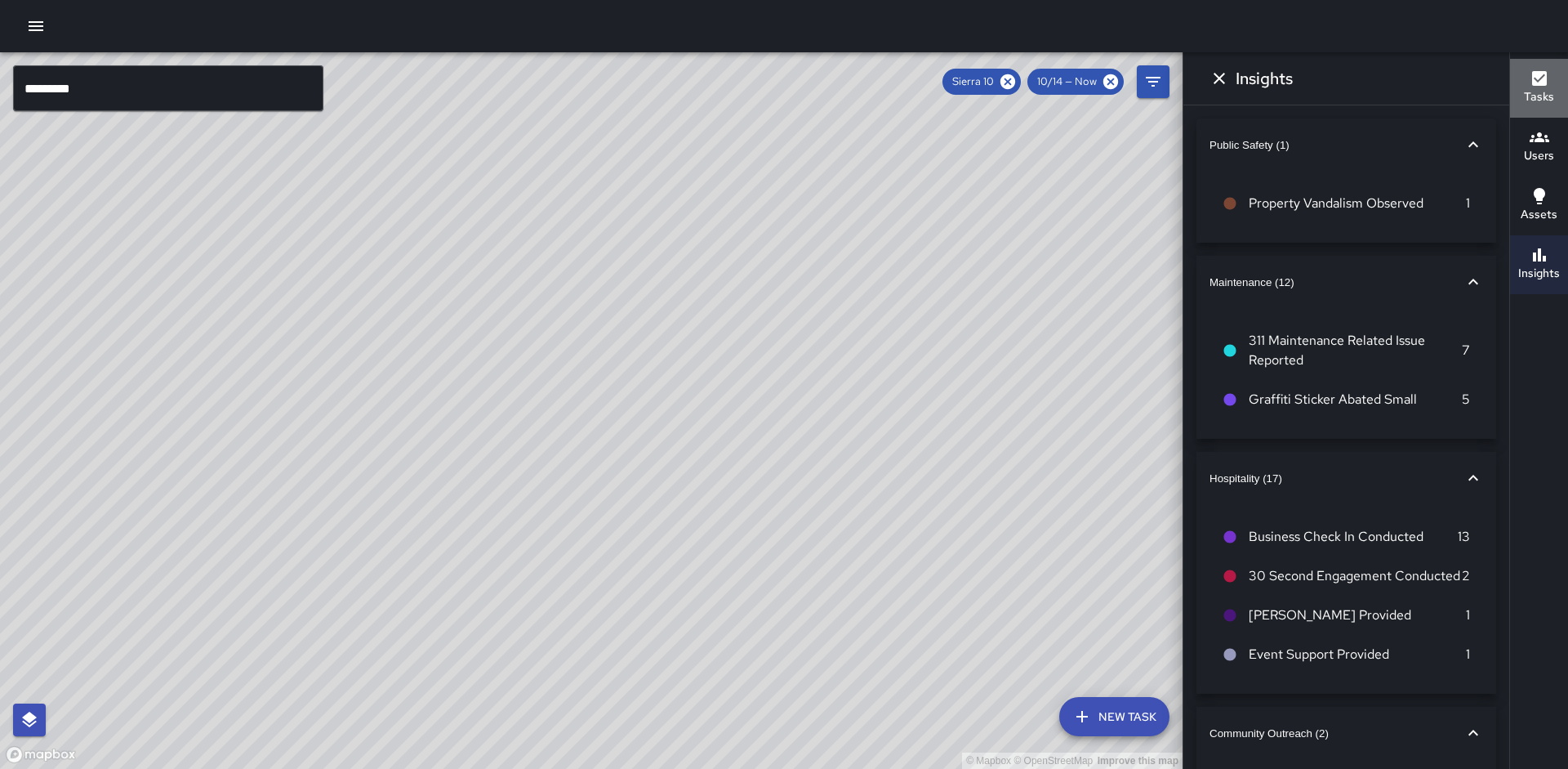
click at [1546, 97] on h6 "Tasks" at bounding box center [1539, 96] width 30 height 18
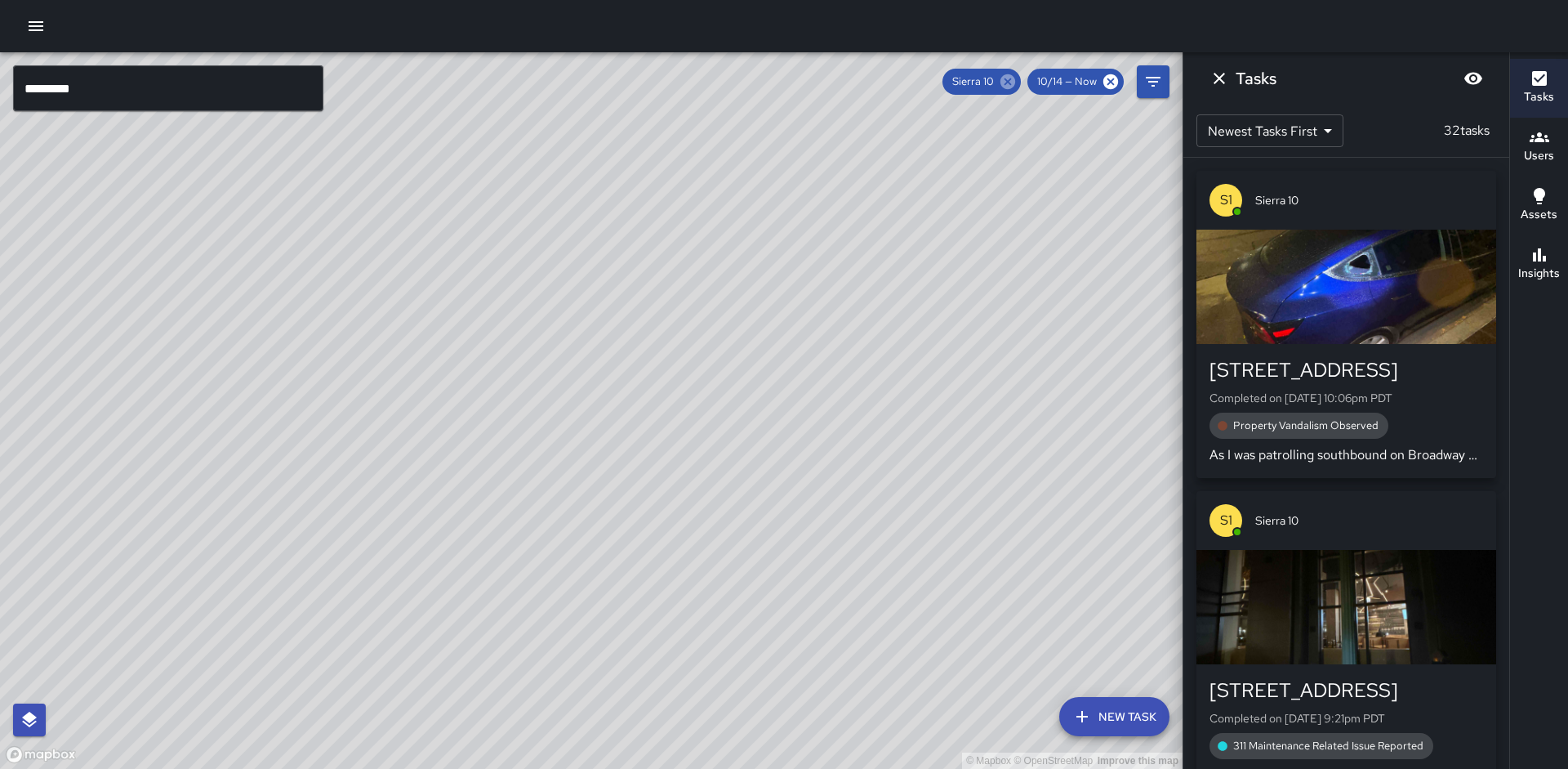
click at [1011, 82] on icon at bounding box center [1008, 81] width 15 height 15
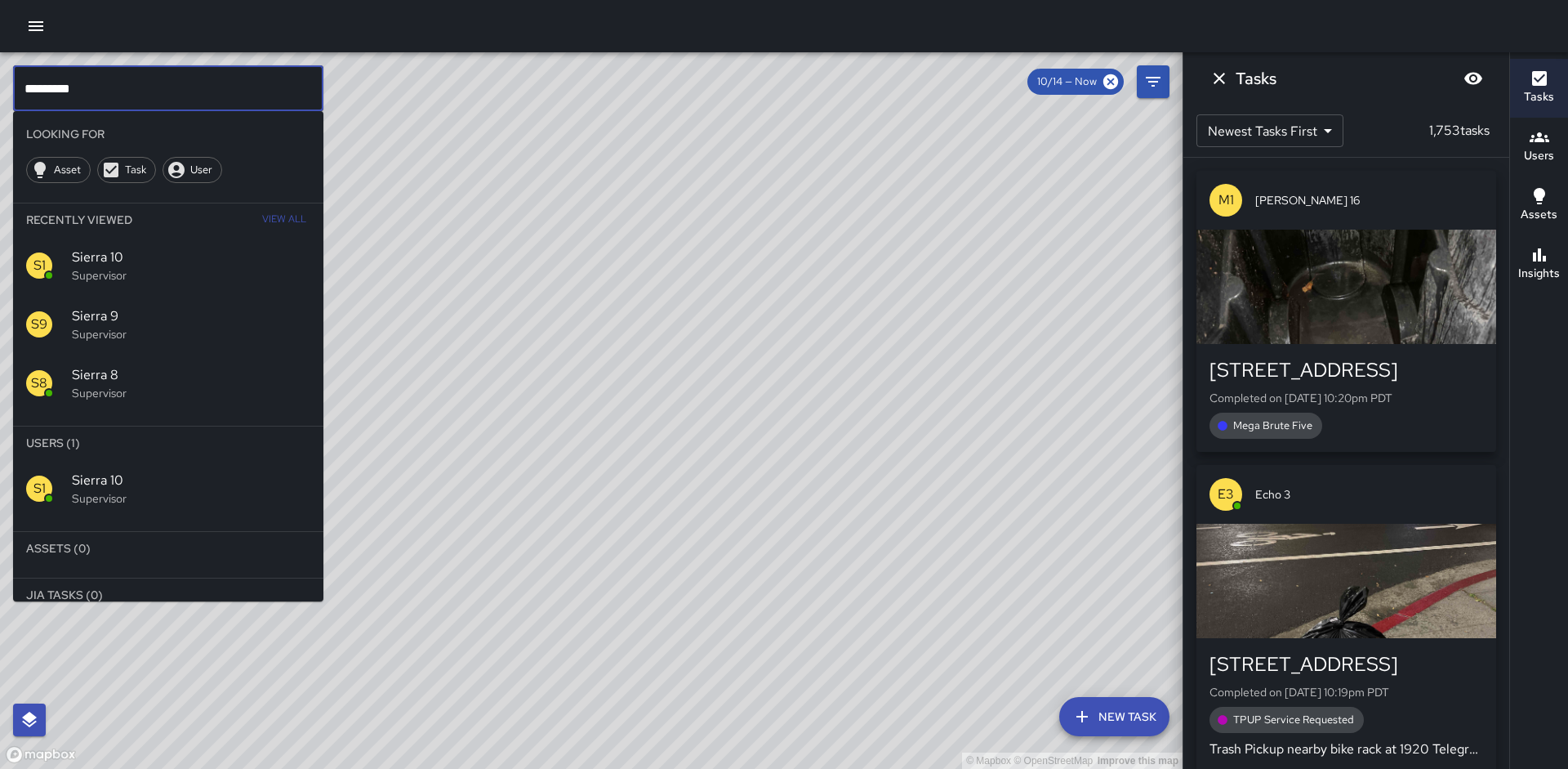
click at [135, 98] on input "*********" at bounding box center [168, 88] width 310 height 46
click at [212, 492] on p "Supervisor" at bounding box center [191, 498] width 238 height 16
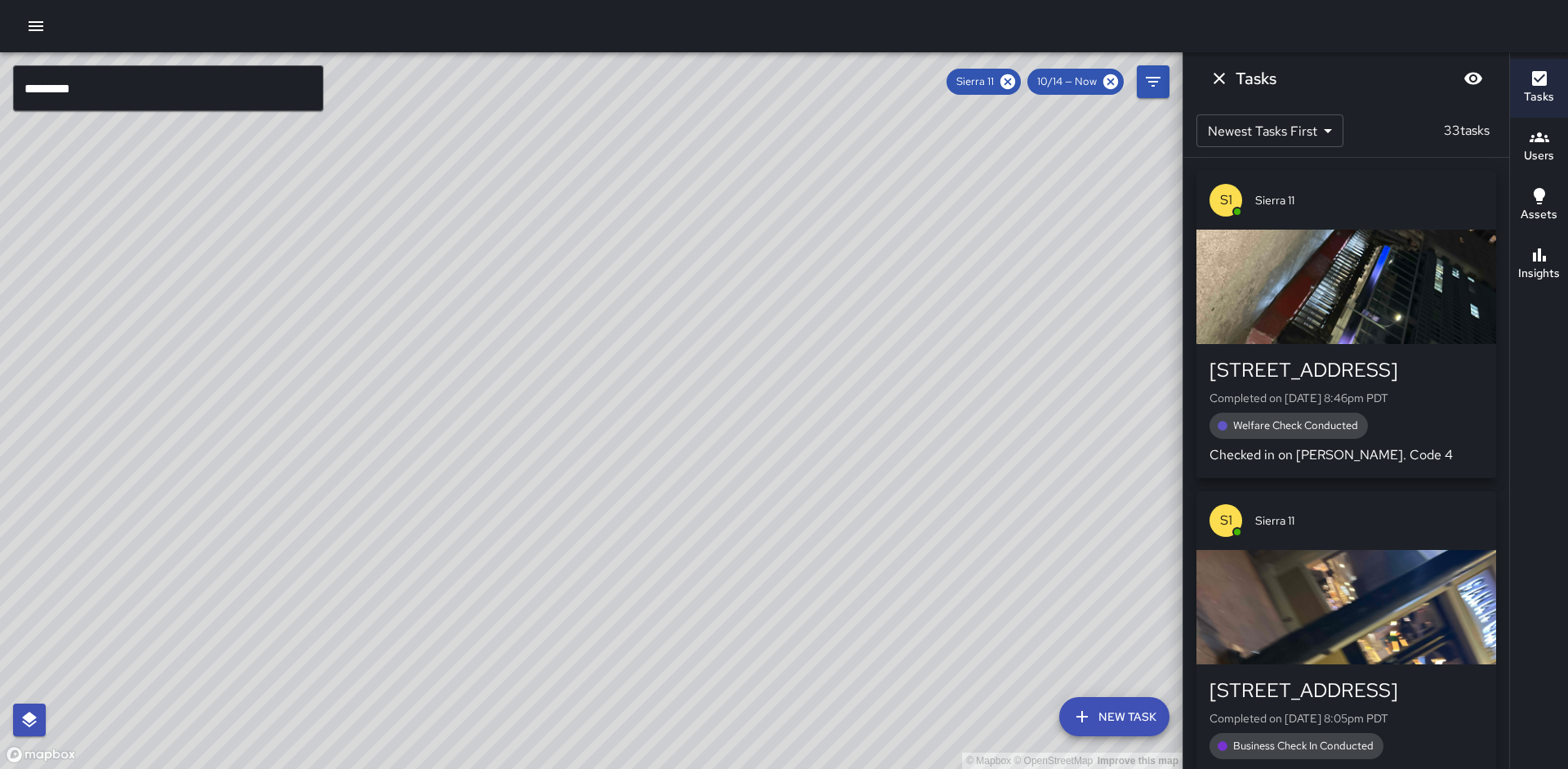
drag, startPoint x: 718, startPoint y: 569, endPoint x: 832, endPoint y: 335, distance: 260.3
click at [832, 335] on div "© Mapbox © OpenStreetMap Improve this map" at bounding box center [591, 411] width 1183 height 717
drag, startPoint x: 765, startPoint y: 531, endPoint x: 905, endPoint y: 368, distance: 214.9
click at [905, 368] on div "© Mapbox © OpenStreetMap Improve this map" at bounding box center [591, 411] width 1183 height 717
drag, startPoint x: 754, startPoint y: 512, endPoint x: 926, endPoint y: 330, distance: 250.4
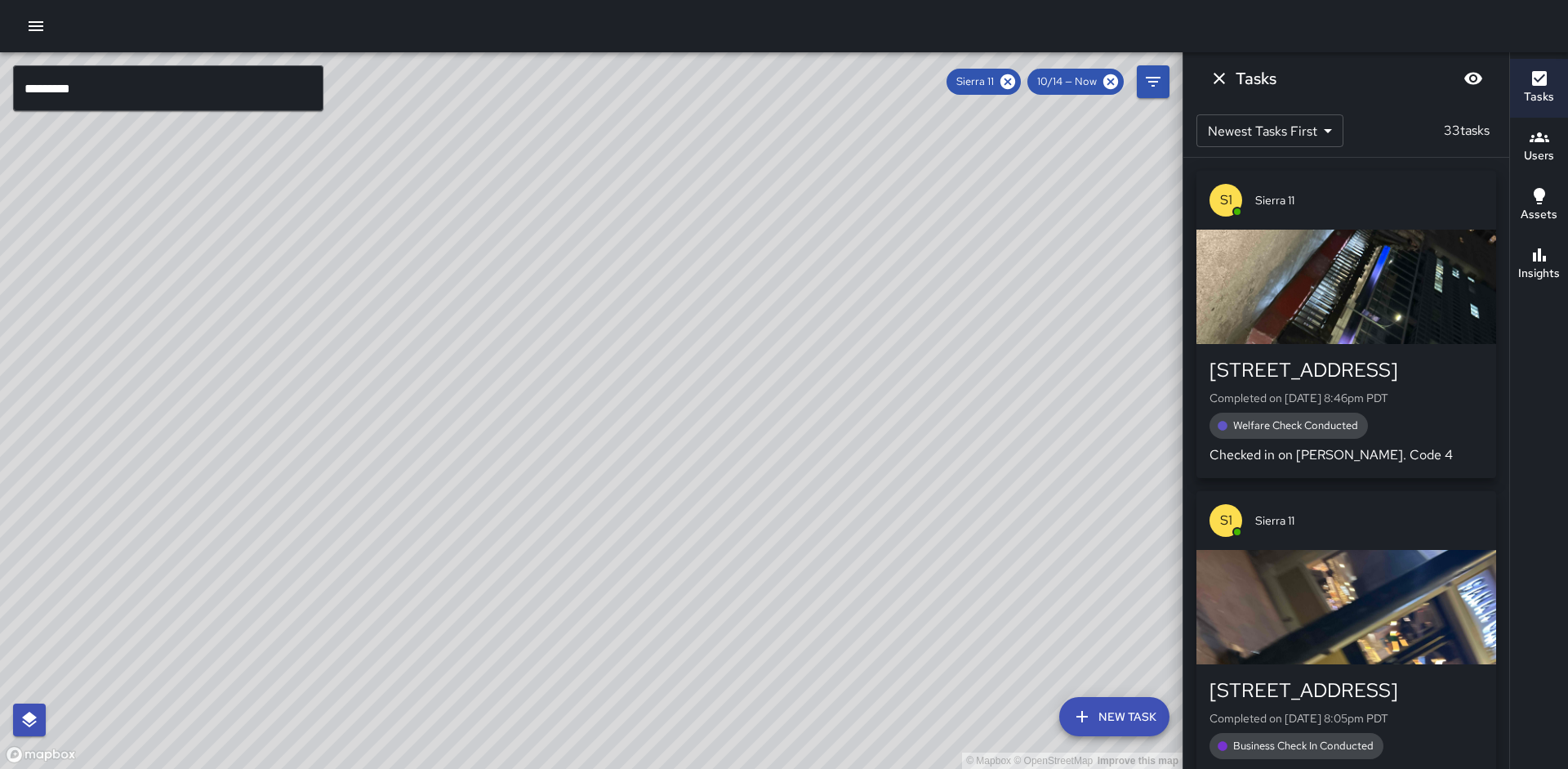
click at [928, 320] on div "© Mapbox © OpenStreetMap Improve this map" at bounding box center [591, 411] width 1183 height 717
click at [1554, 251] on div "Insights" at bounding box center [1539, 264] width 42 height 37
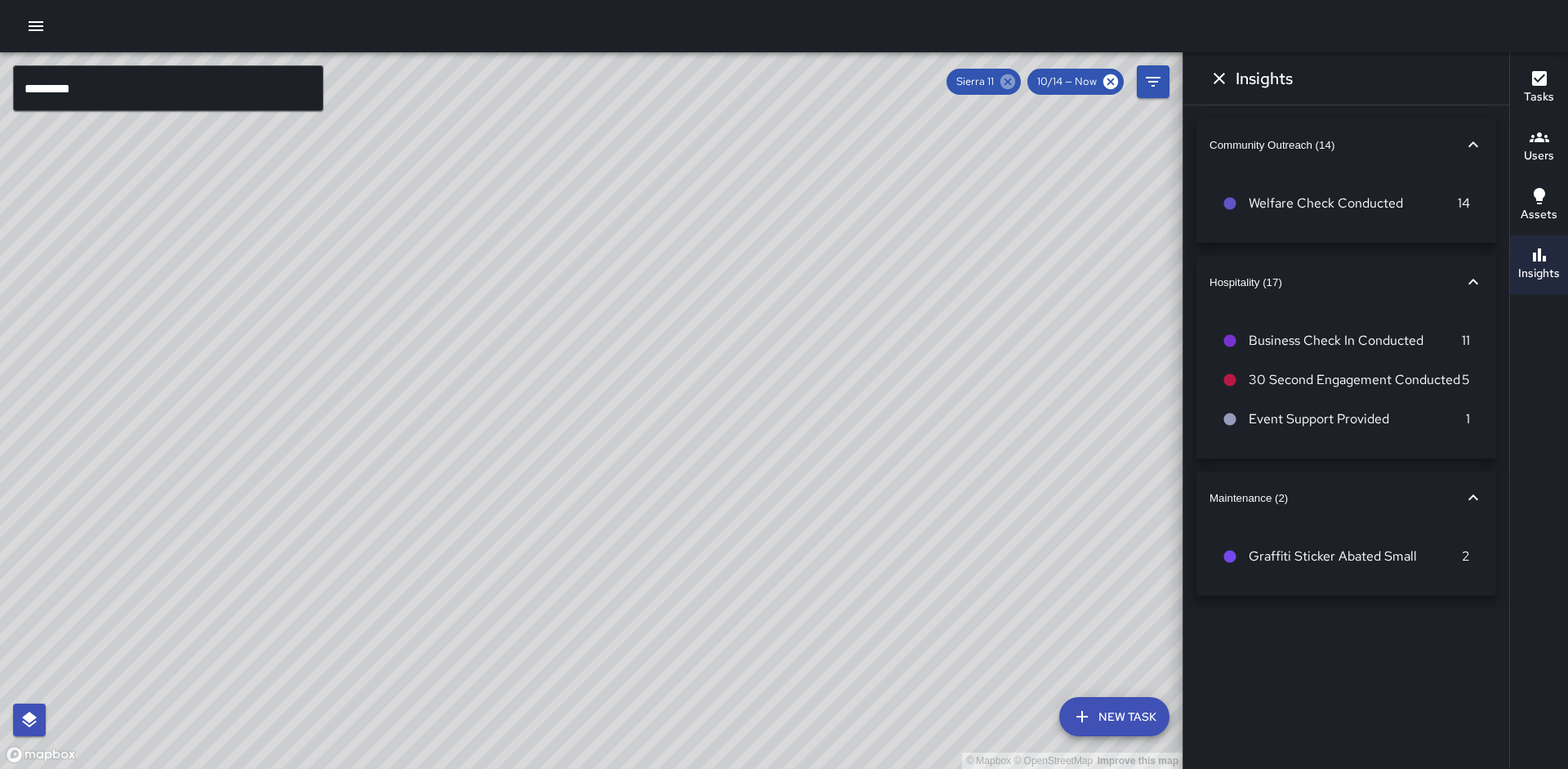
click at [1003, 86] on icon at bounding box center [1007, 81] width 18 height 18
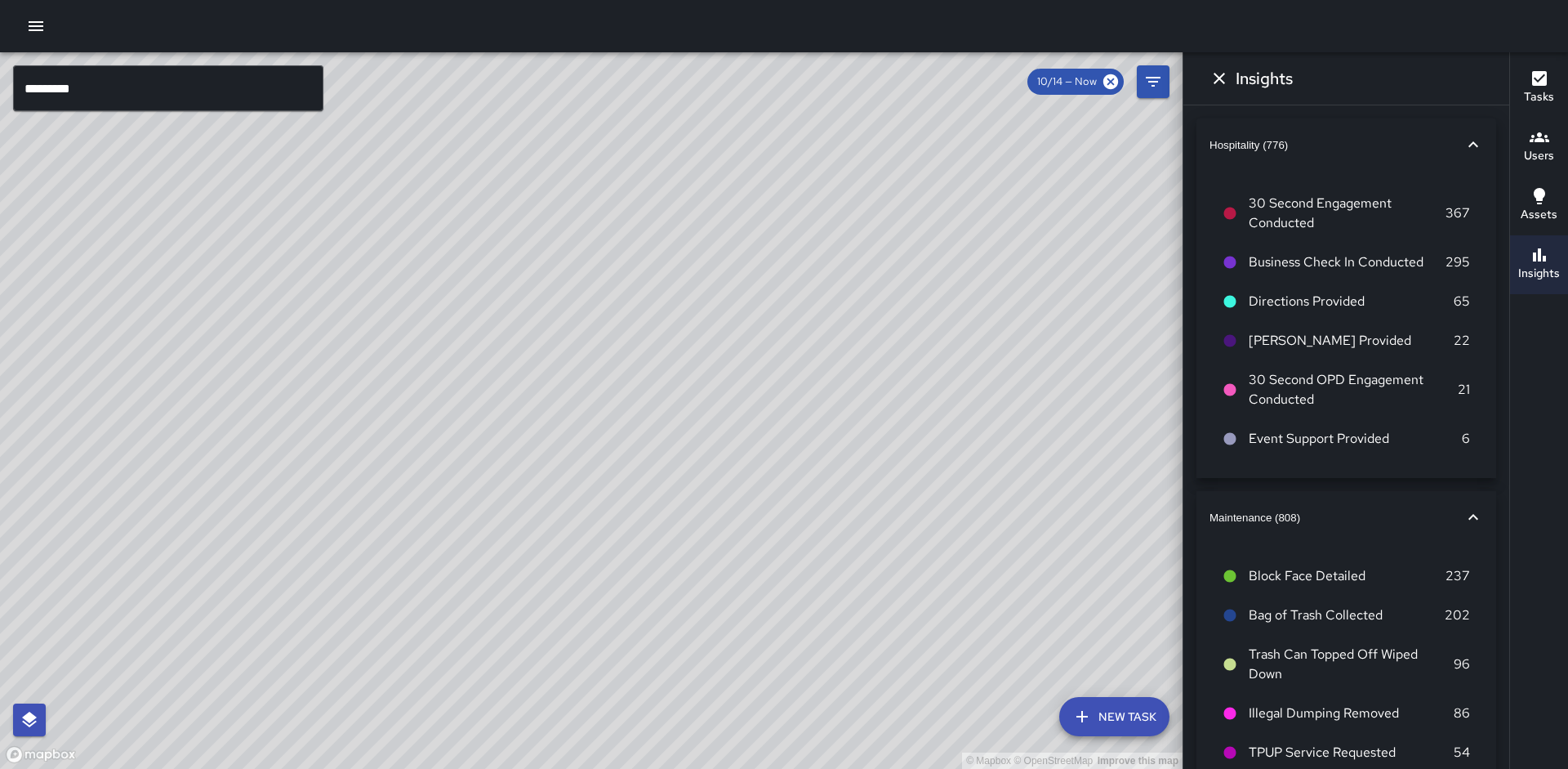
click at [246, 97] on input "*********" at bounding box center [168, 88] width 310 height 46
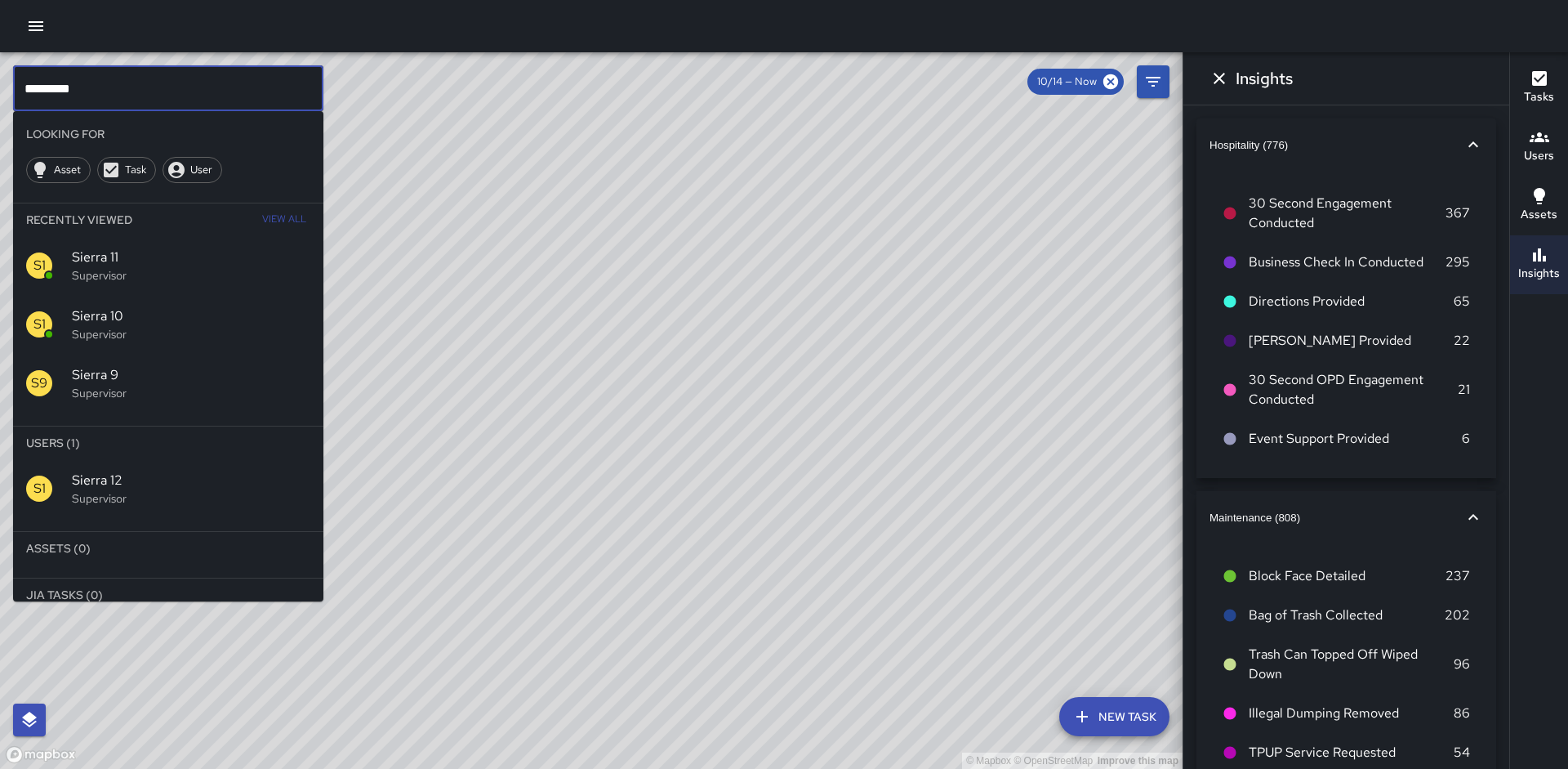
click at [170, 477] on span "Sierra 12" at bounding box center [191, 480] width 238 height 20
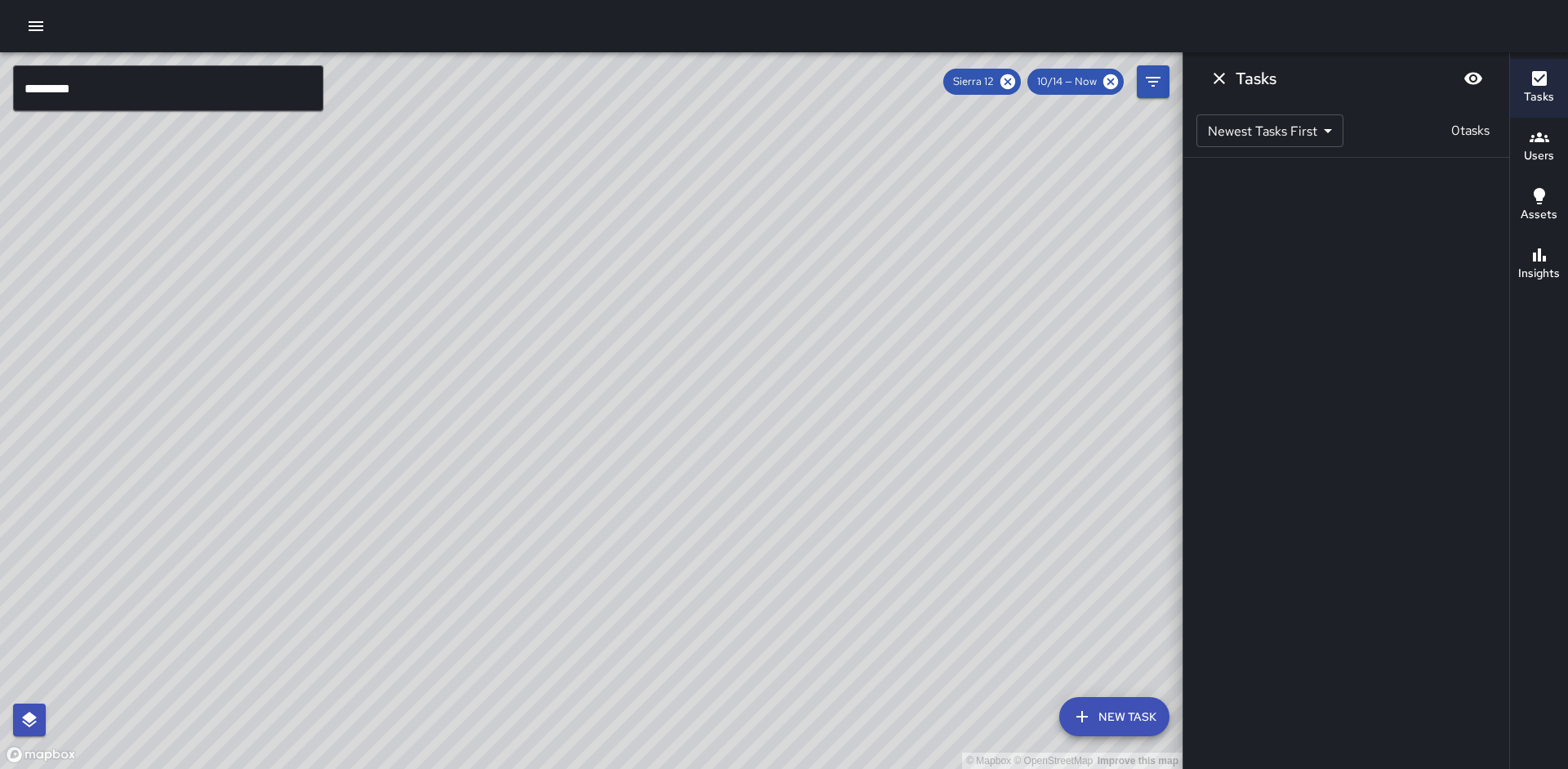
drag, startPoint x: 953, startPoint y: 370, endPoint x: 583, endPoint y: 715, distance: 505.9
click at [583, 715] on div "© Mapbox © OpenStreetMap Improve this map" at bounding box center [591, 411] width 1183 height 717
click at [202, 97] on input "*********" at bounding box center [168, 88] width 310 height 46
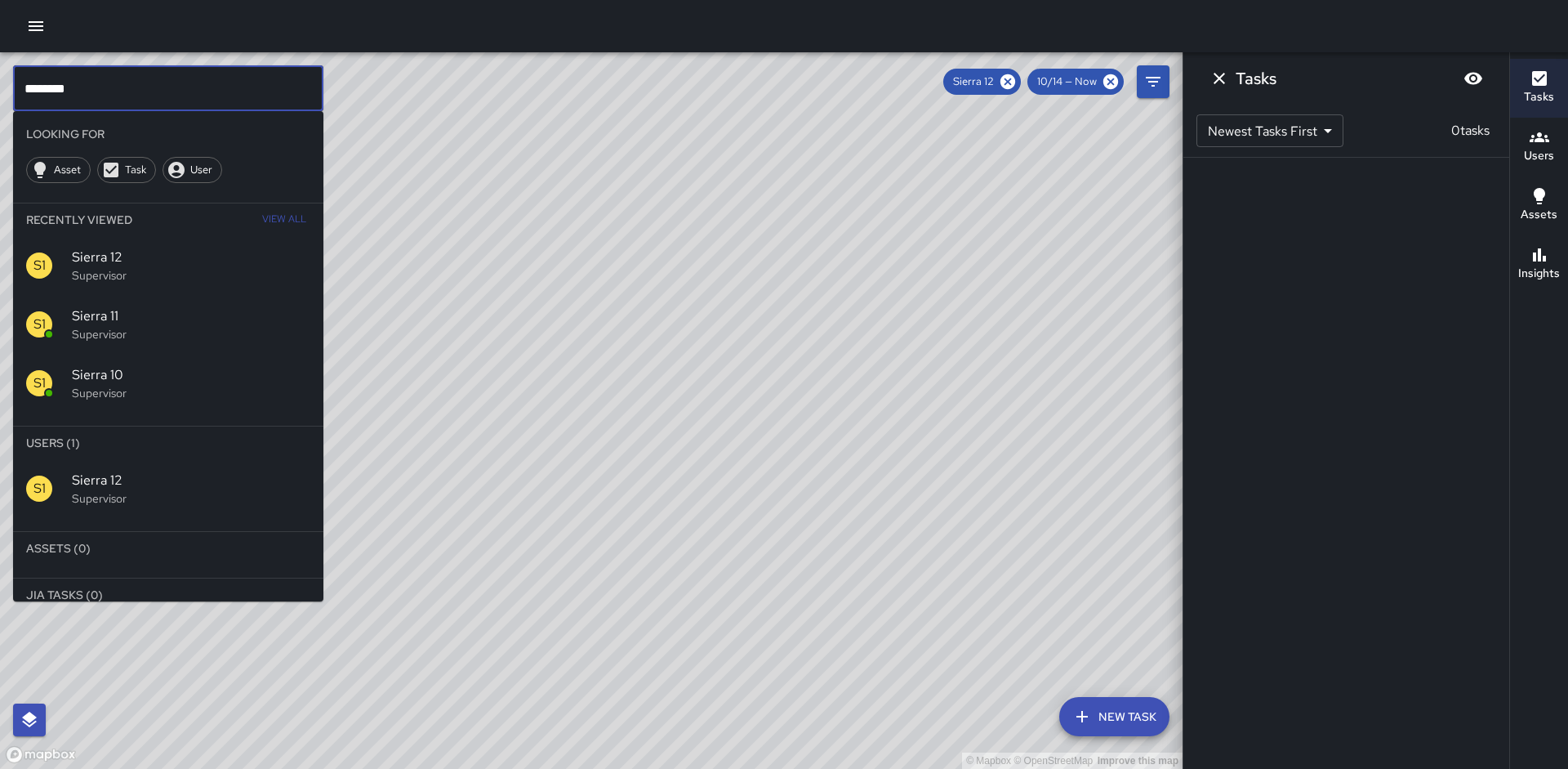
click at [1018, 80] on div "Sierra 12" at bounding box center [982, 81] width 78 height 26
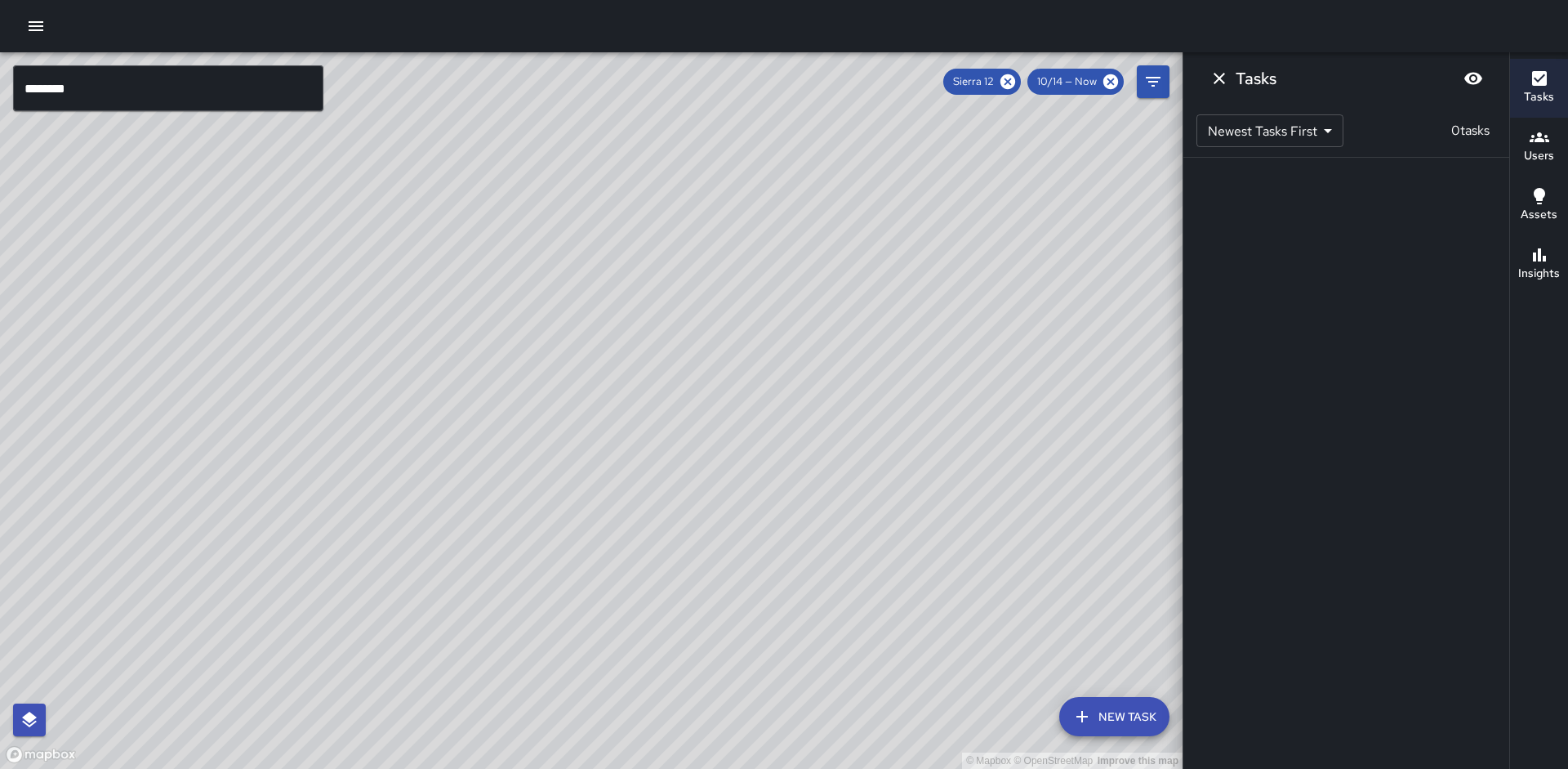
drag, startPoint x: 1013, startPoint y: 80, endPoint x: 543, endPoint y: 65, distance: 470.2
click at [1013, 80] on icon at bounding box center [1008, 81] width 15 height 15
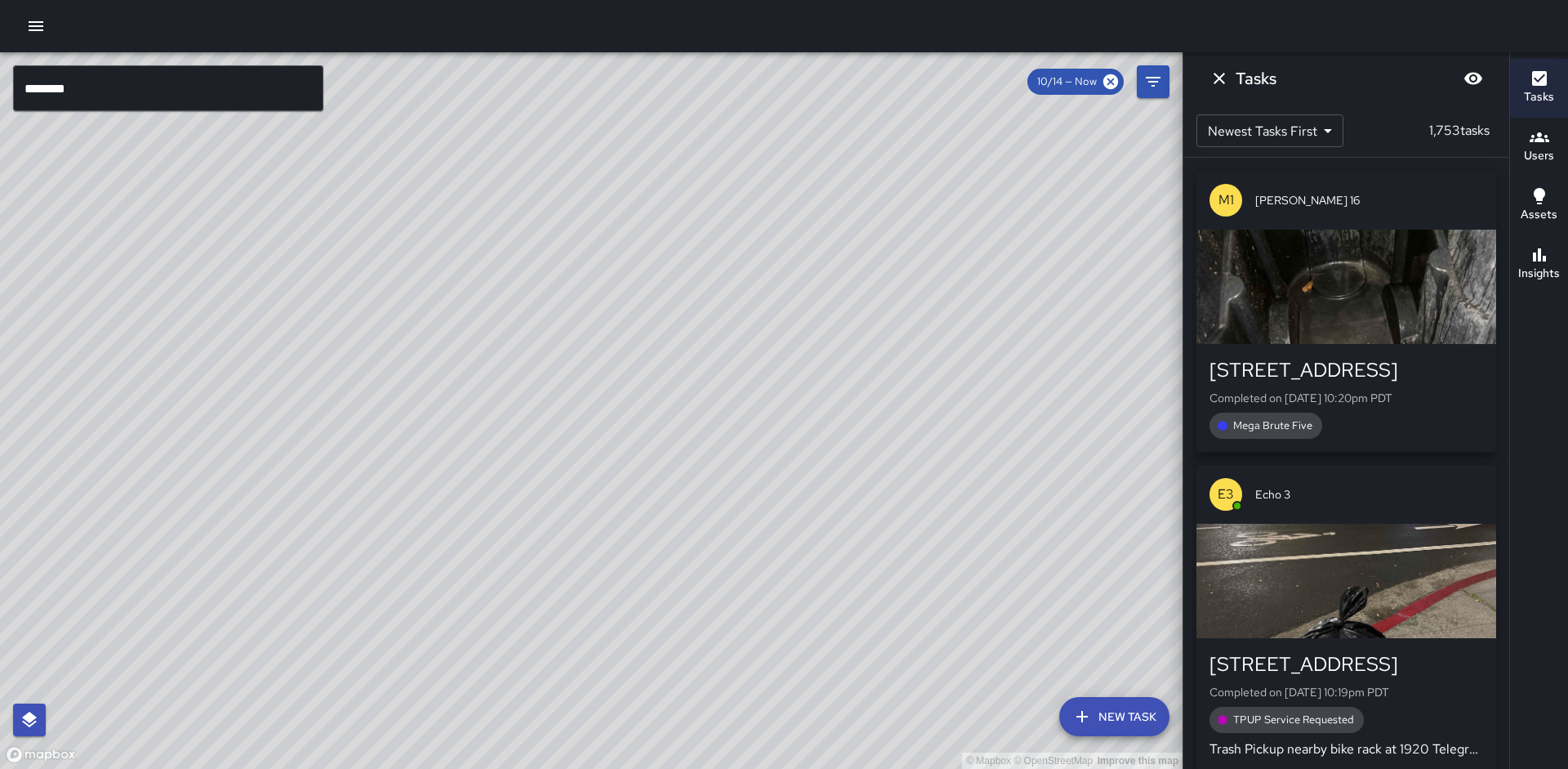
click at [108, 82] on input "********" at bounding box center [168, 88] width 310 height 46
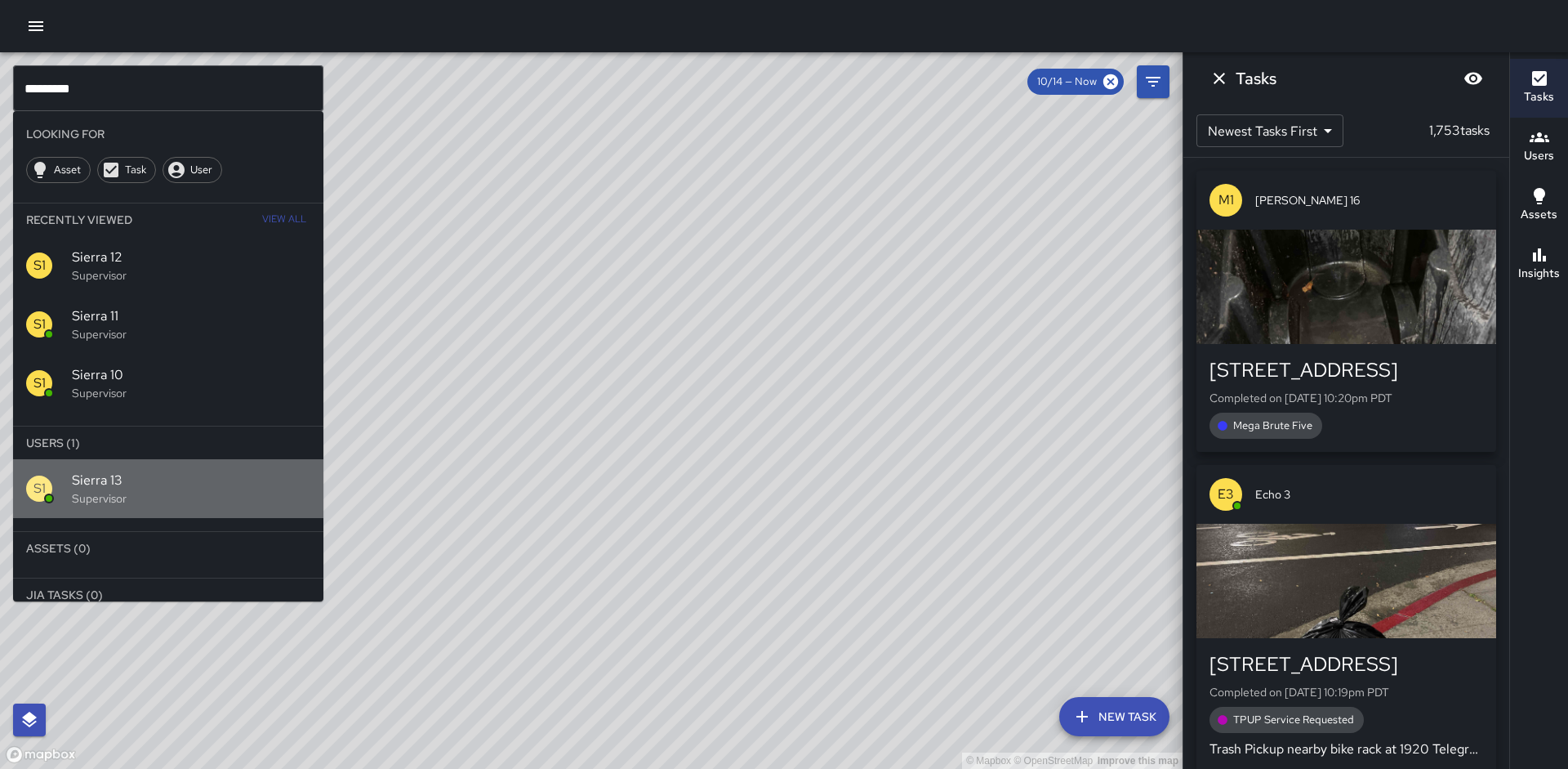
click at [126, 474] on span "Sierra 13" at bounding box center [191, 480] width 238 height 20
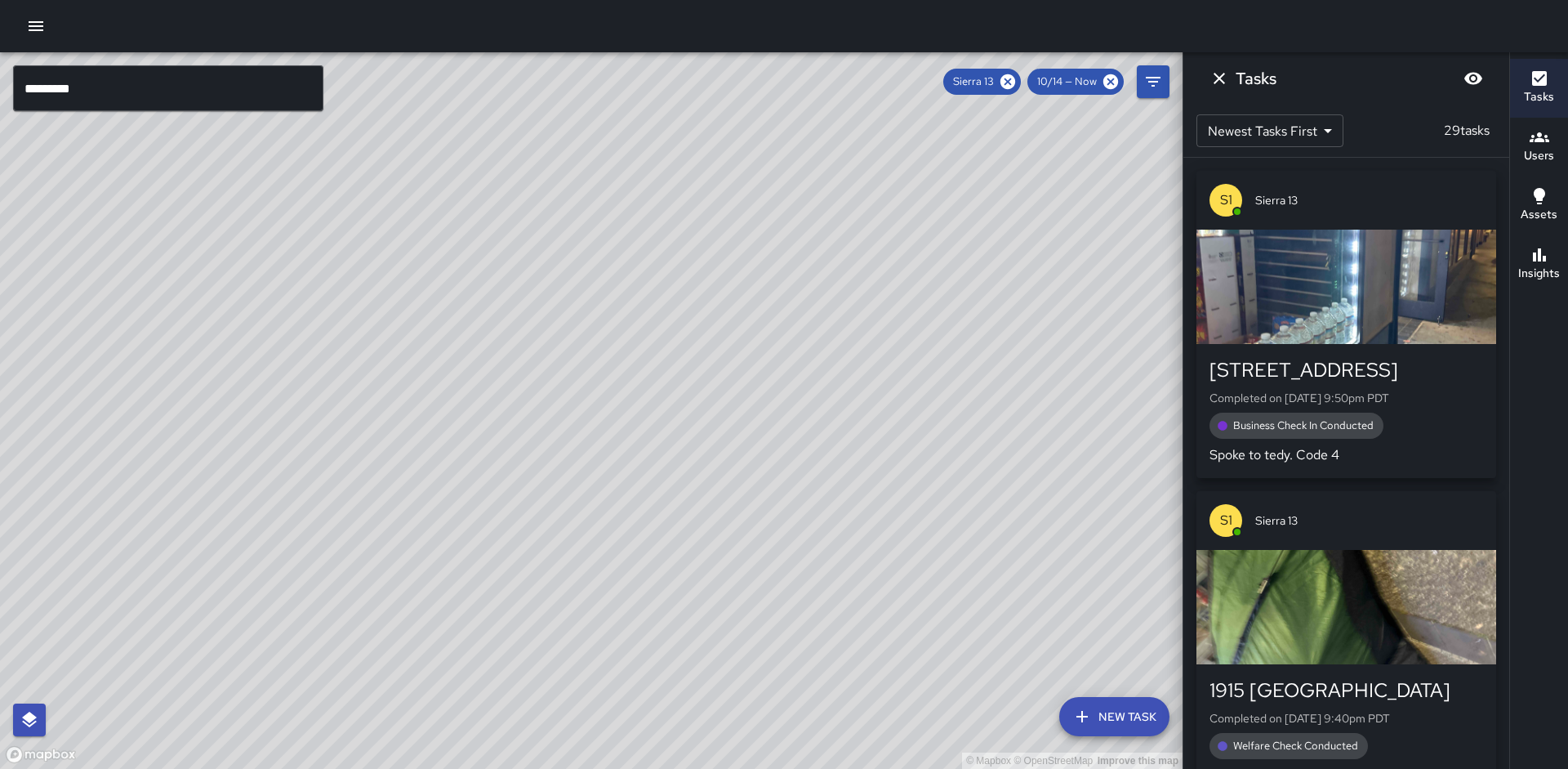
drag, startPoint x: 536, startPoint y: 463, endPoint x: 641, endPoint y: 320, distance: 177.4
click at [641, 320] on div "© Mapbox © OpenStreetMap Improve this map" at bounding box center [591, 411] width 1183 height 717
drag, startPoint x: 671, startPoint y: 233, endPoint x: 601, endPoint y: 370, distance: 153.8
click at [598, 373] on div "© Mapbox © OpenStreetMap Improve this map" at bounding box center [591, 411] width 1183 height 717
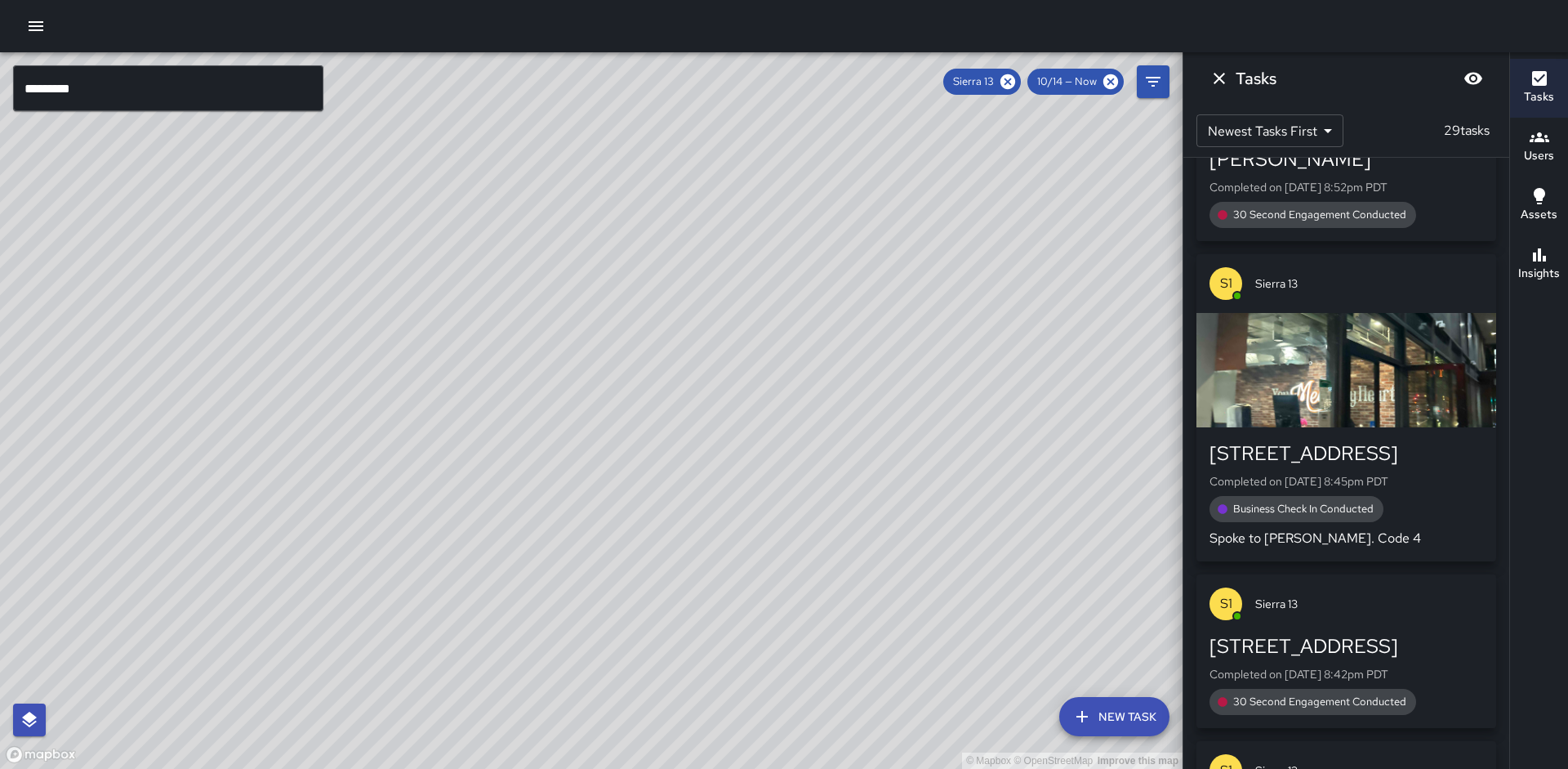
scroll to position [1107, 0]
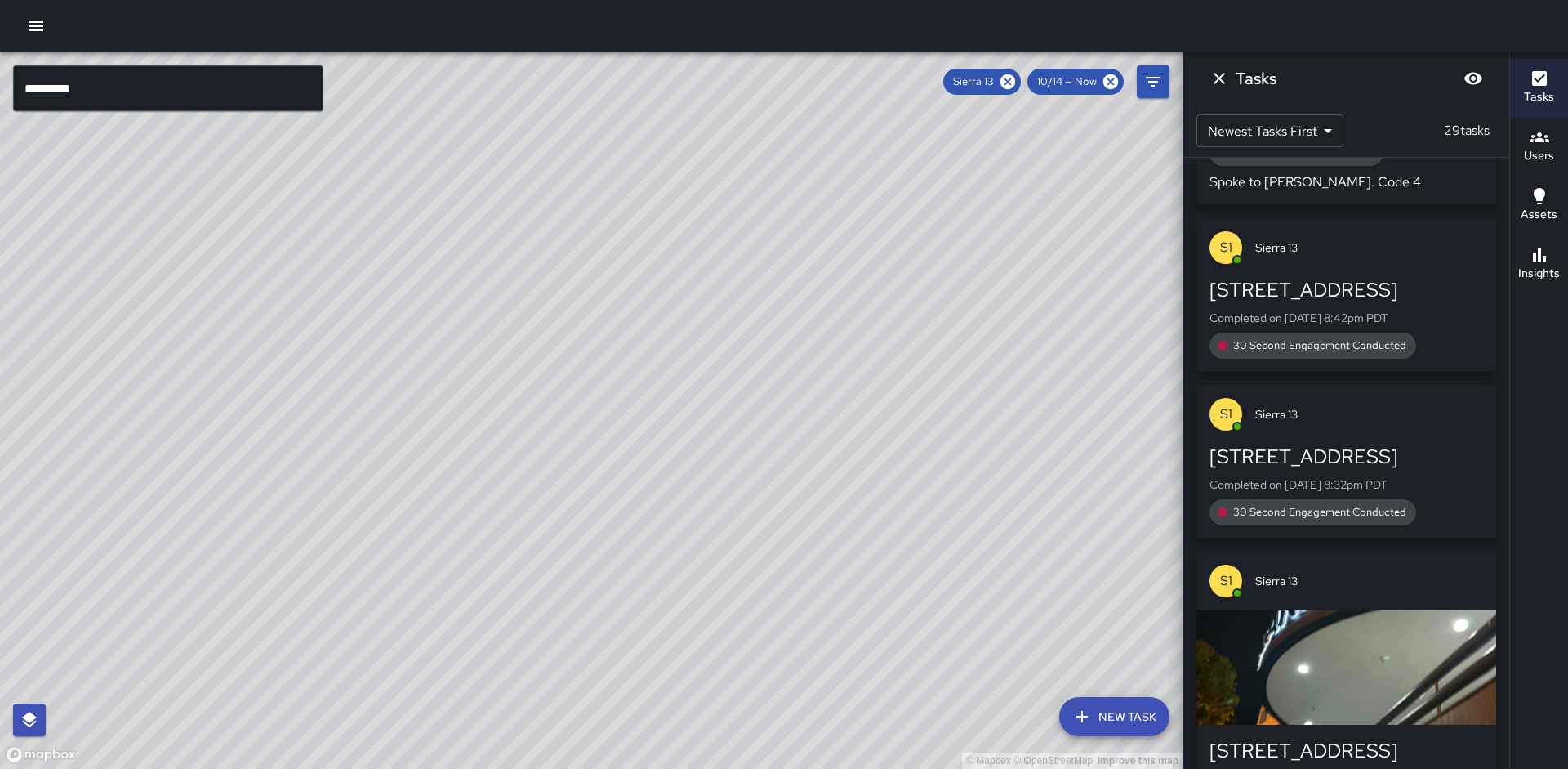
drag, startPoint x: 718, startPoint y: 407, endPoint x: 559, endPoint y: 661, distance: 299.7
click at [559, 661] on div "© Mapbox © OpenStreetMap Improve this map" at bounding box center [591, 411] width 1183 height 717
click at [1557, 271] on h6 "Insights" at bounding box center [1539, 273] width 42 height 18
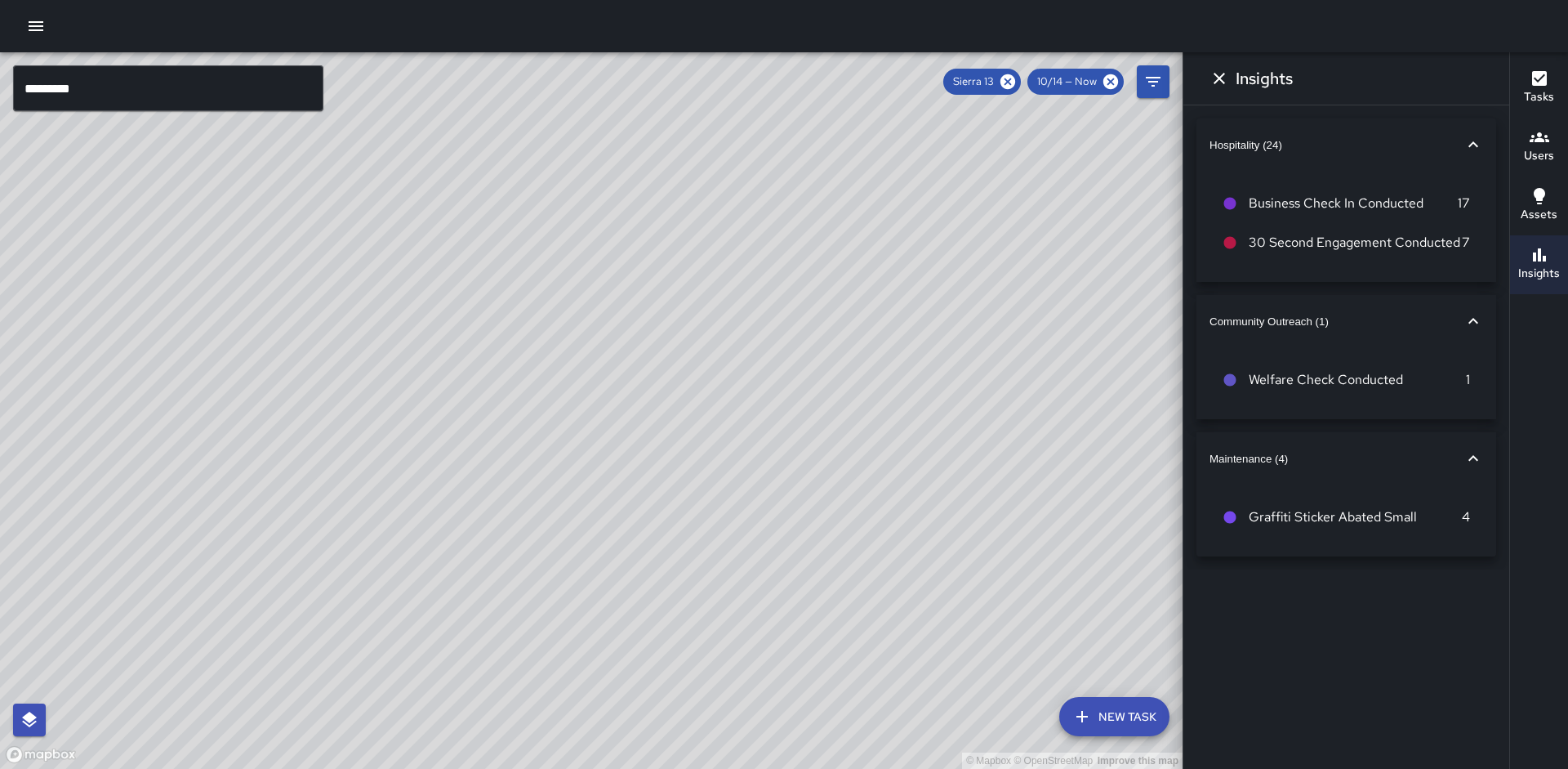
drag, startPoint x: 1010, startPoint y: 82, endPoint x: 364, endPoint y: 60, distance: 646.4
click at [1010, 82] on icon at bounding box center [1007, 81] width 18 height 18
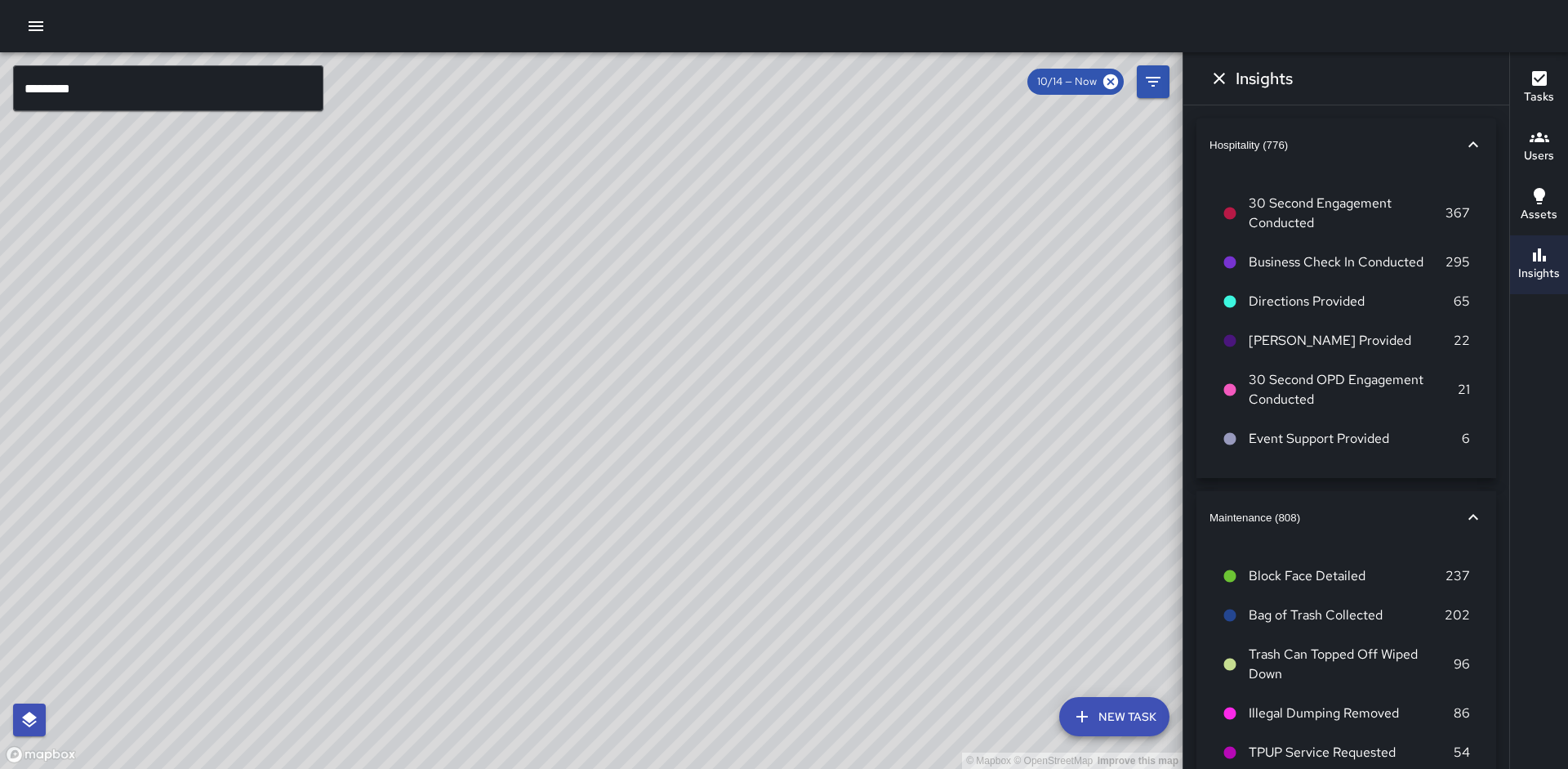
click at [102, 94] on input "*********" at bounding box center [168, 88] width 310 height 46
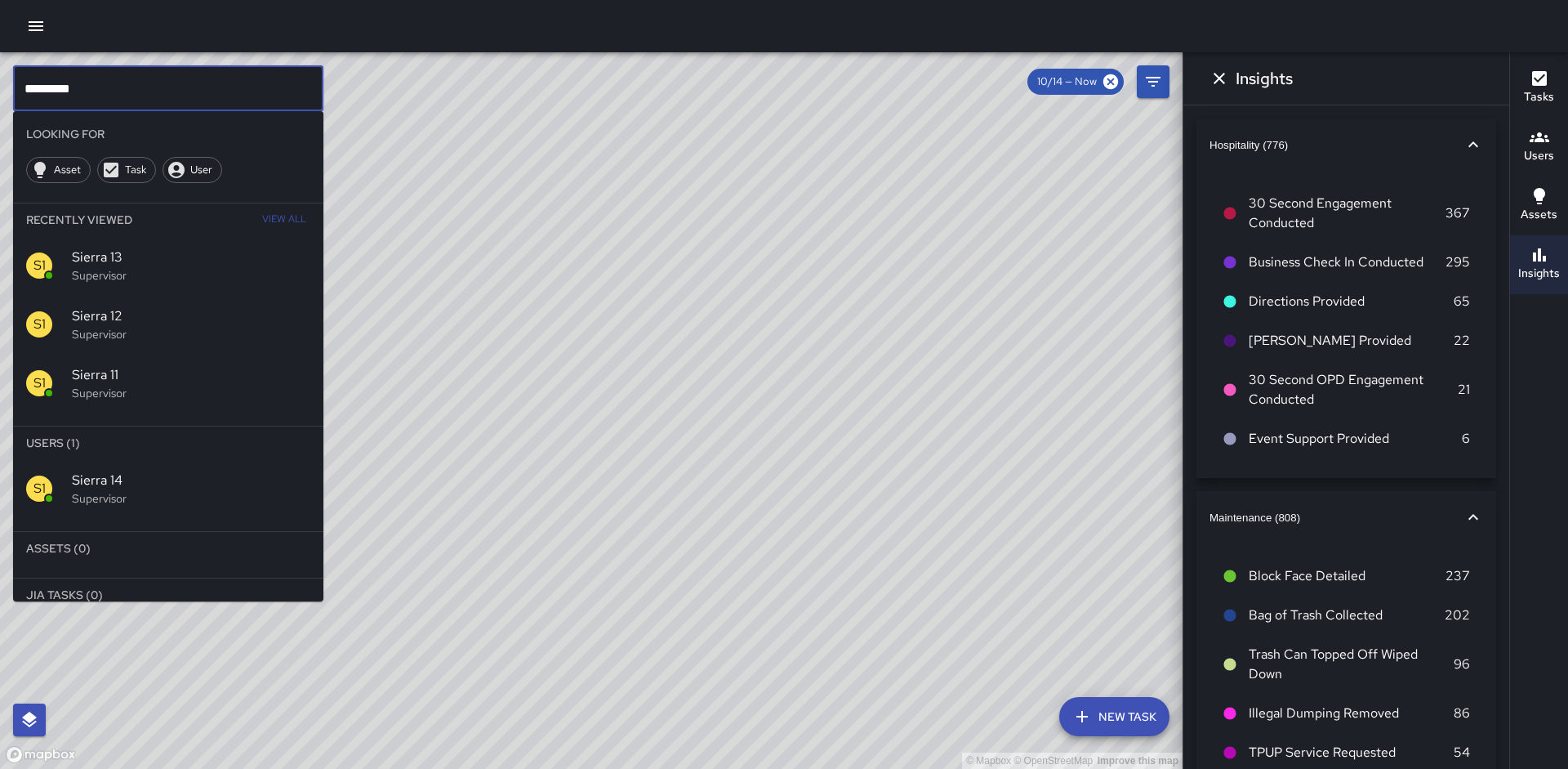
type input "*********"
click at [229, 483] on span "Sierra 14" at bounding box center [191, 480] width 238 height 20
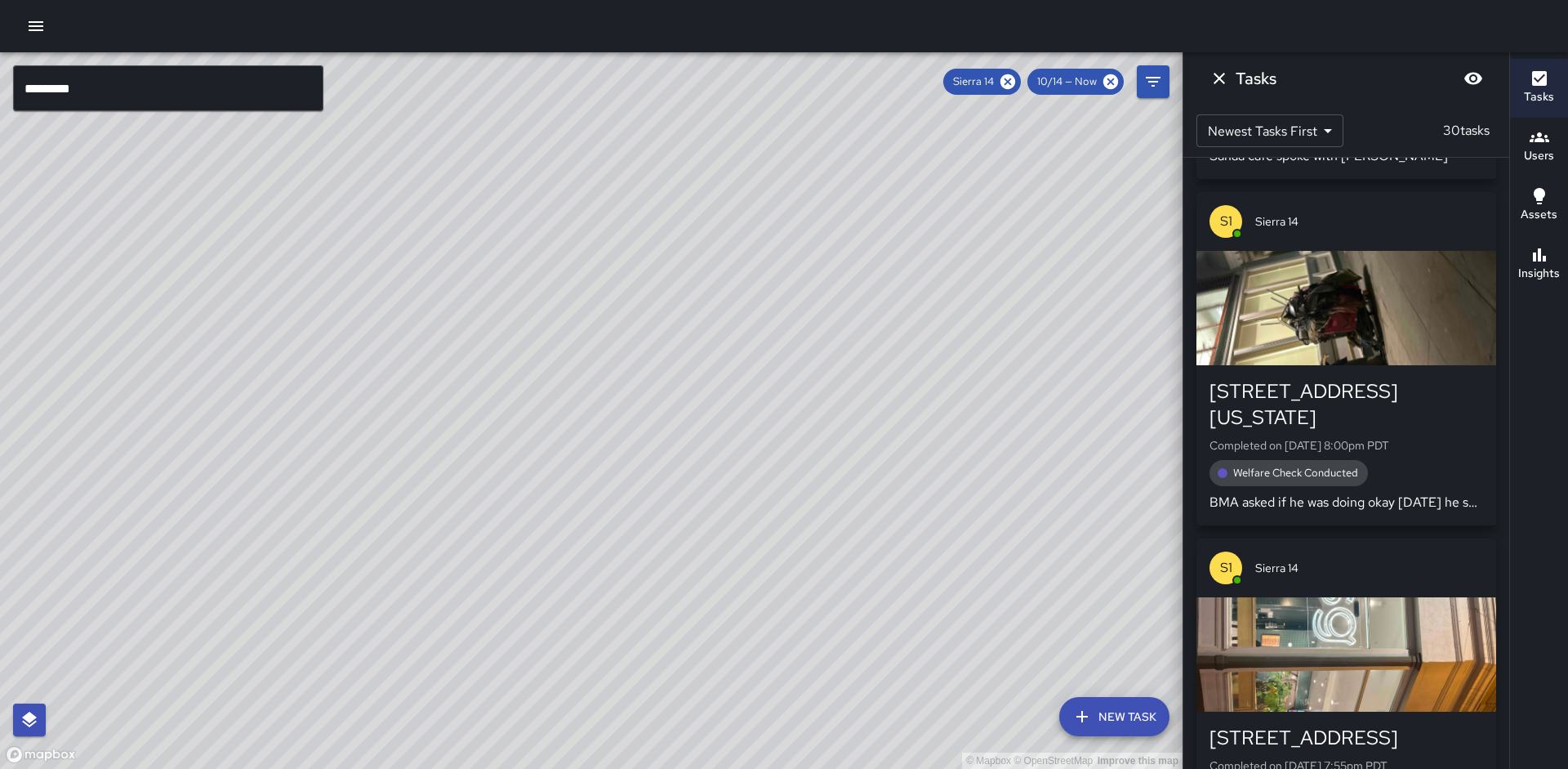
drag, startPoint x: 541, startPoint y: 434, endPoint x: 568, endPoint y: 297, distance: 139.6
click at [568, 297] on div "© Mapbox © OpenStreetMap Improve this map" at bounding box center [591, 411] width 1183 height 717
drag, startPoint x: 525, startPoint y: 433, endPoint x: 583, endPoint y: 344, distance: 106.2
click at [583, 344] on div "© Mapbox © OpenStreetMap Improve this map" at bounding box center [591, 411] width 1183 height 717
drag, startPoint x: 593, startPoint y: 366, endPoint x: 683, endPoint y: 239, distance: 155.7
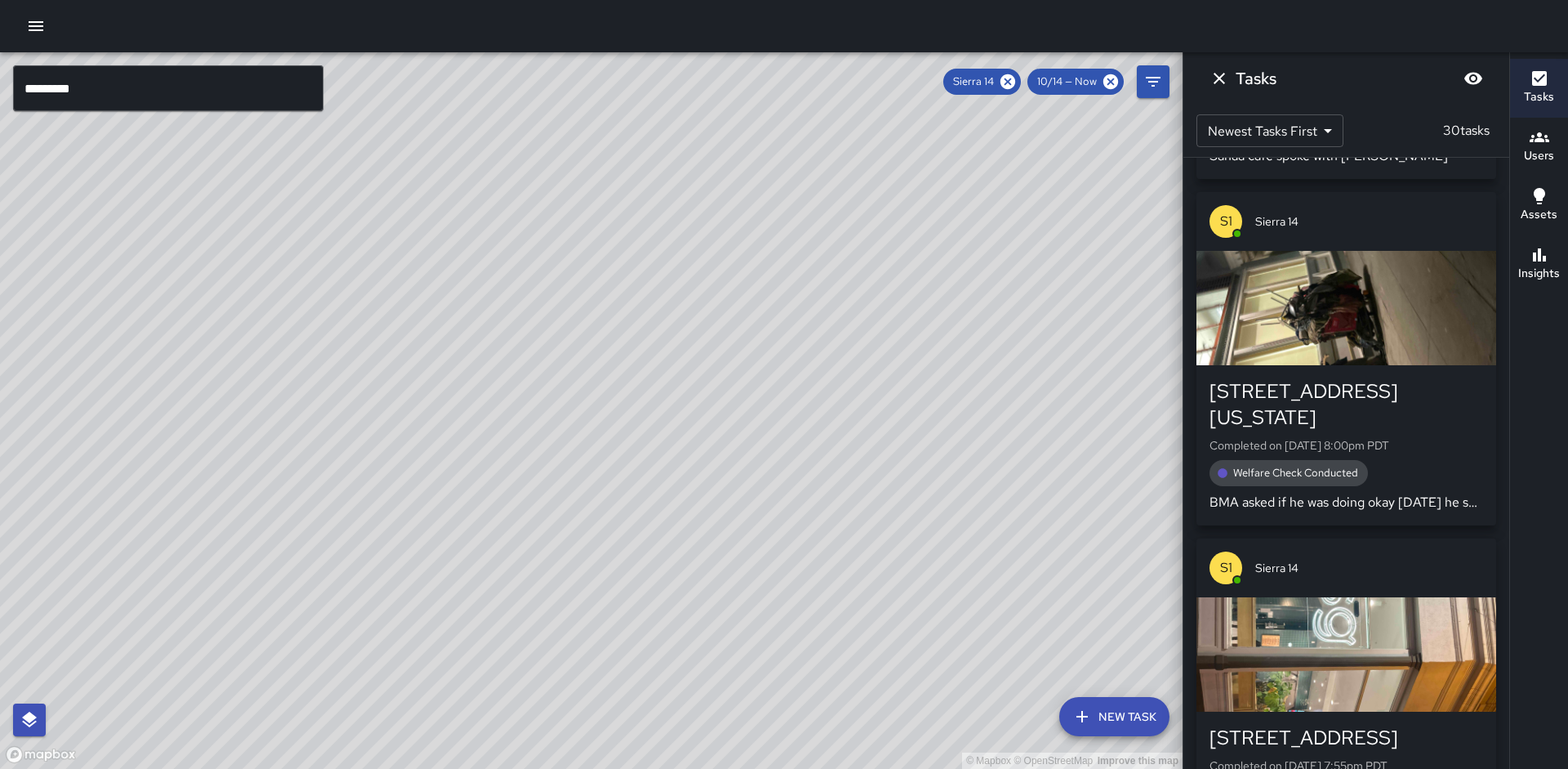
click at [683, 239] on div "© Mapbox © OpenStreetMap Improve this map" at bounding box center [591, 411] width 1183 height 717
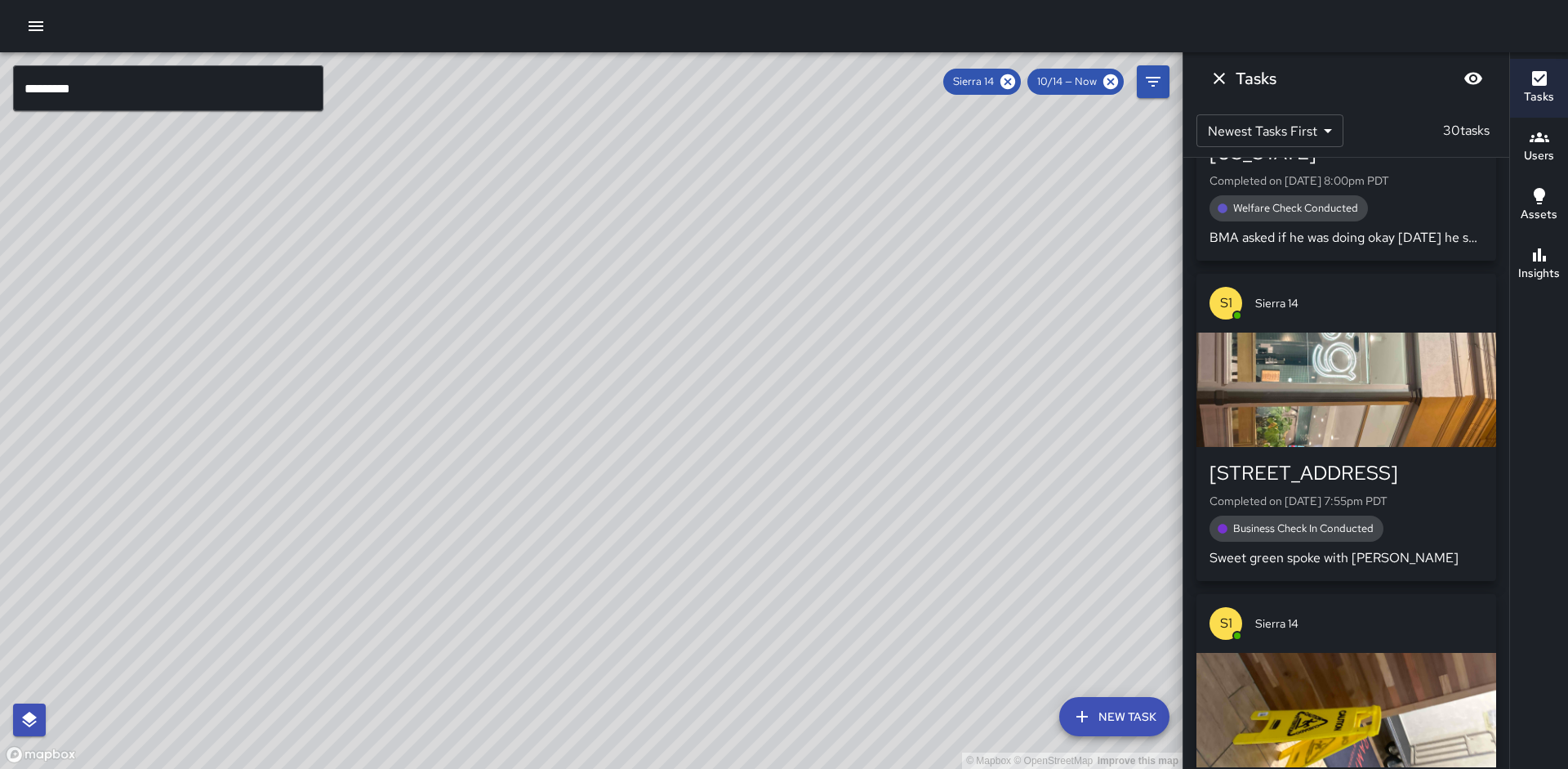
scroll to position [1541, 0]
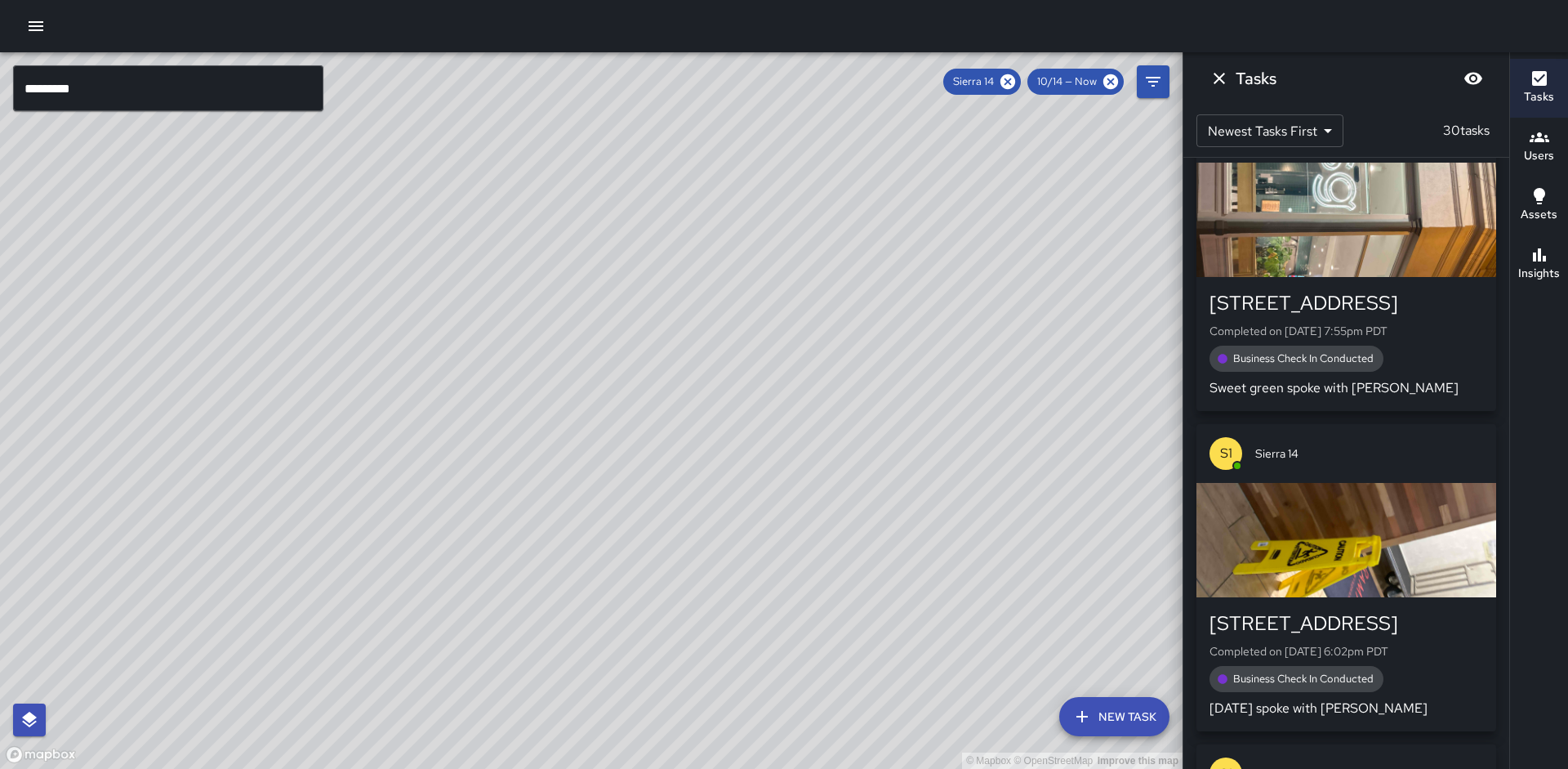
click at [1564, 259] on button "Insights" at bounding box center [1539, 265] width 58 height 59
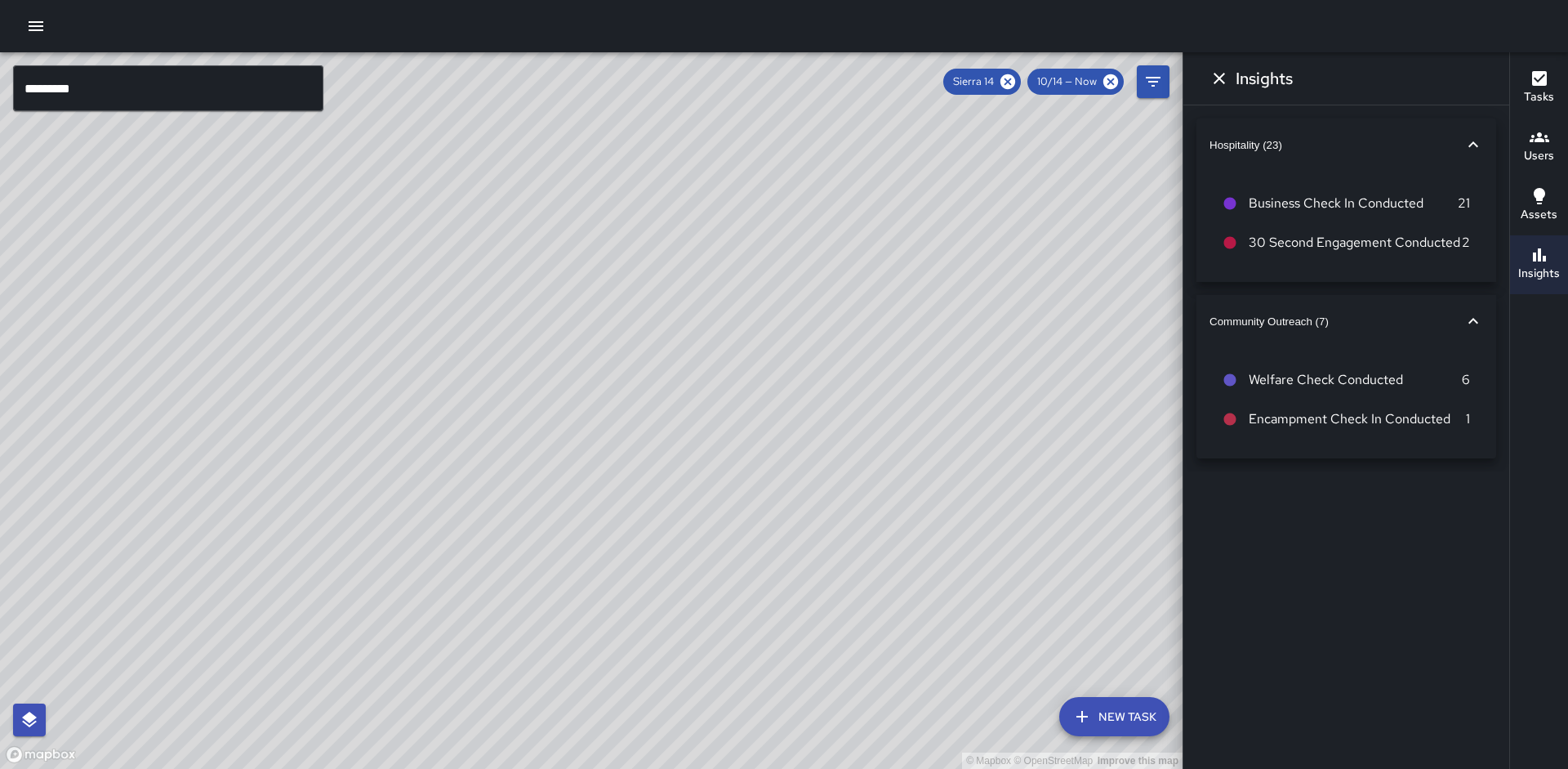
click at [1521, 103] on button "Tasks" at bounding box center [1539, 88] width 58 height 59
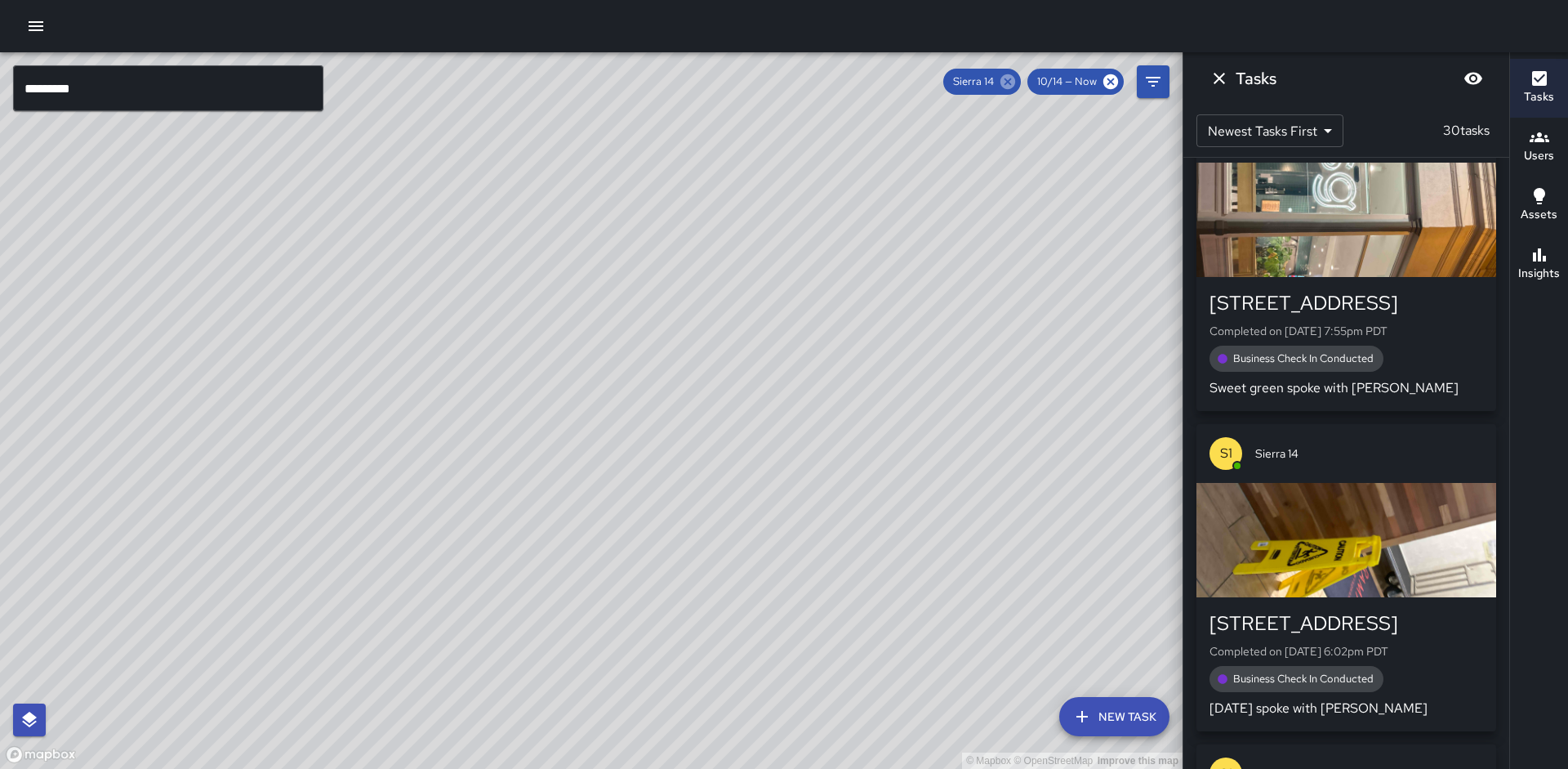
click at [1014, 76] on icon at bounding box center [1008, 81] width 15 height 15
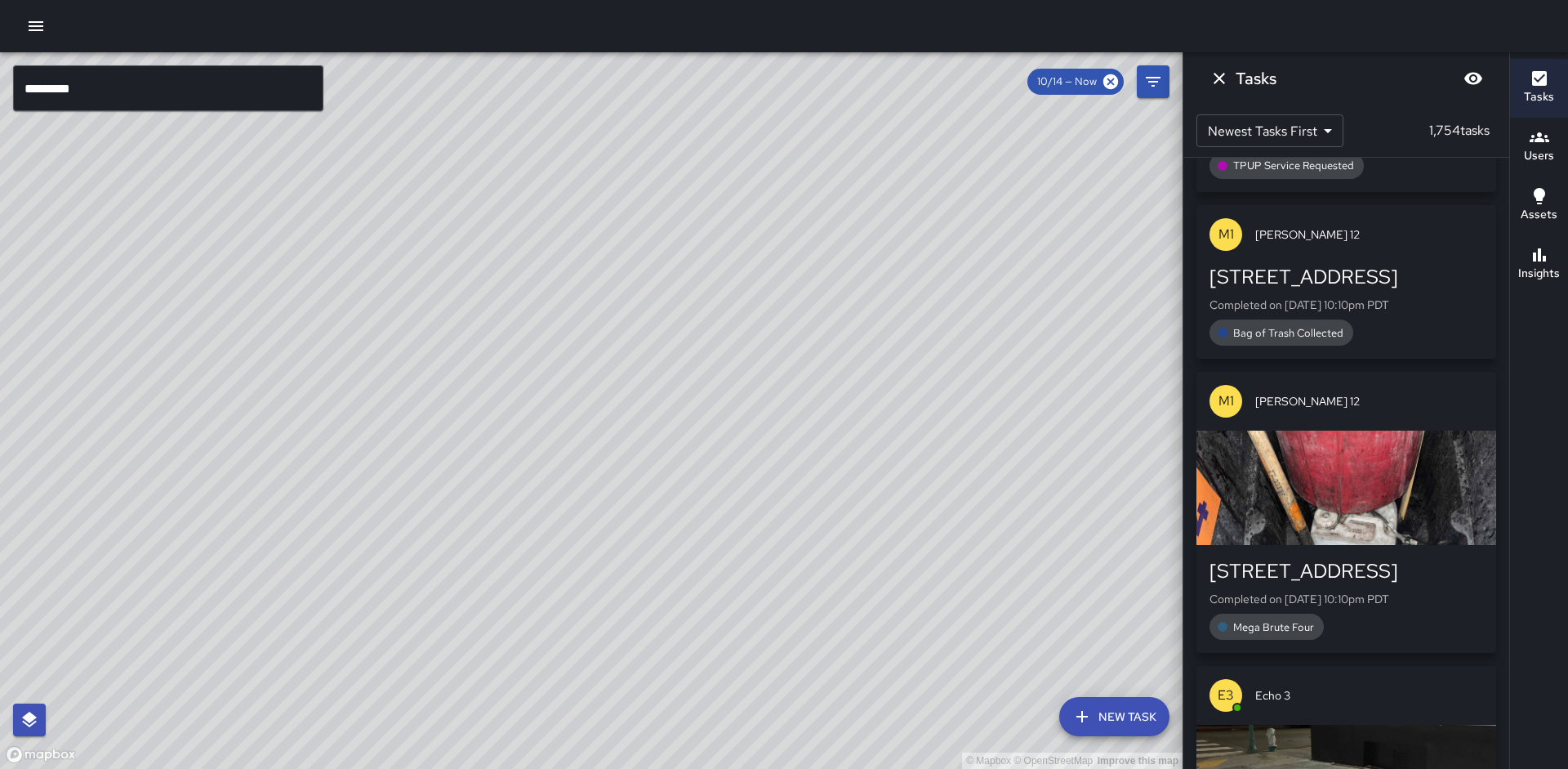
drag, startPoint x: 859, startPoint y: 322, endPoint x: 816, endPoint y: 397, distance: 86.5
click at [819, 399] on div "© Mapbox © OpenStreetMap Improve this map" at bounding box center [591, 411] width 1183 height 717
drag, startPoint x: 828, startPoint y: 399, endPoint x: 724, endPoint y: 377, distance: 106.3
click at [724, 377] on div "© Mapbox © OpenStreetMap Improve this map" at bounding box center [591, 411] width 1183 height 717
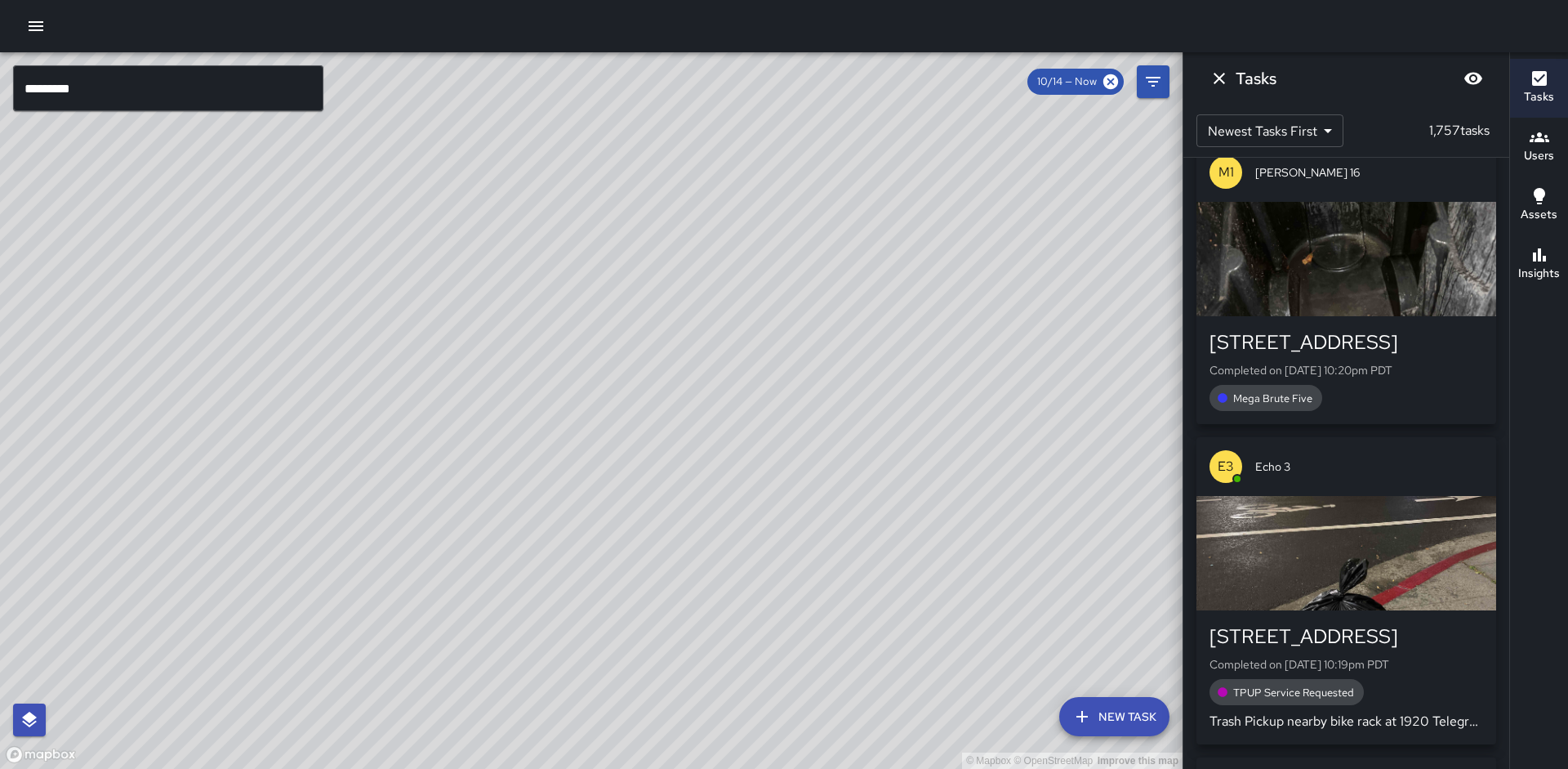
drag, startPoint x: 748, startPoint y: 368, endPoint x: 747, endPoint y: 406, distance: 38.0
click at [747, 401] on div "© Mapbox © OpenStreetMap Improve this map" at bounding box center [591, 411] width 1183 height 717
click at [748, 433] on div "© Mapbox © OpenStreetMap Improve this map" at bounding box center [591, 411] width 1183 height 717
click at [748, 434] on div "© Mapbox © OpenStreetMap Improve this map" at bounding box center [591, 411] width 1183 height 717
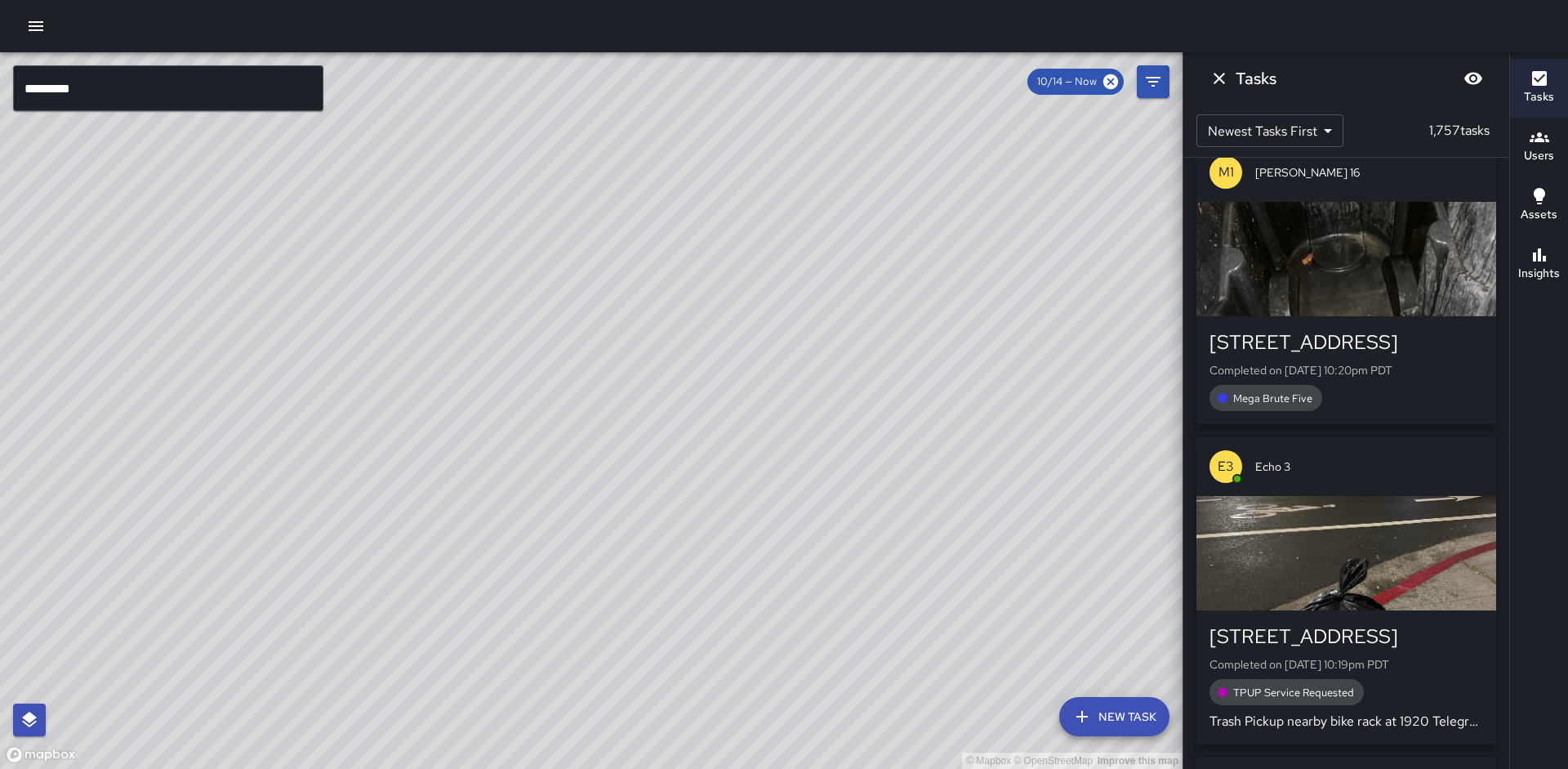
click at [748, 434] on div "© Mapbox © OpenStreetMap Improve this map" at bounding box center [591, 411] width 1183 height 717
click at [748, 435] on div "© Mapbox © OpenStreetMap Improve this map" at bounding box center [591, 411] width 1183 height 717
drag, startPoint x: 732, startPoint y: 462, endPoint x: 727, endPoint y: 520, distance: 58.2
click at [727, 520] on div "© Mapbox © OpenStreetMap Improve this map" at bounding box center [591, 411] width 1183 height 717
